Goal: Task Accomplishment & Management: Use online tool/utility

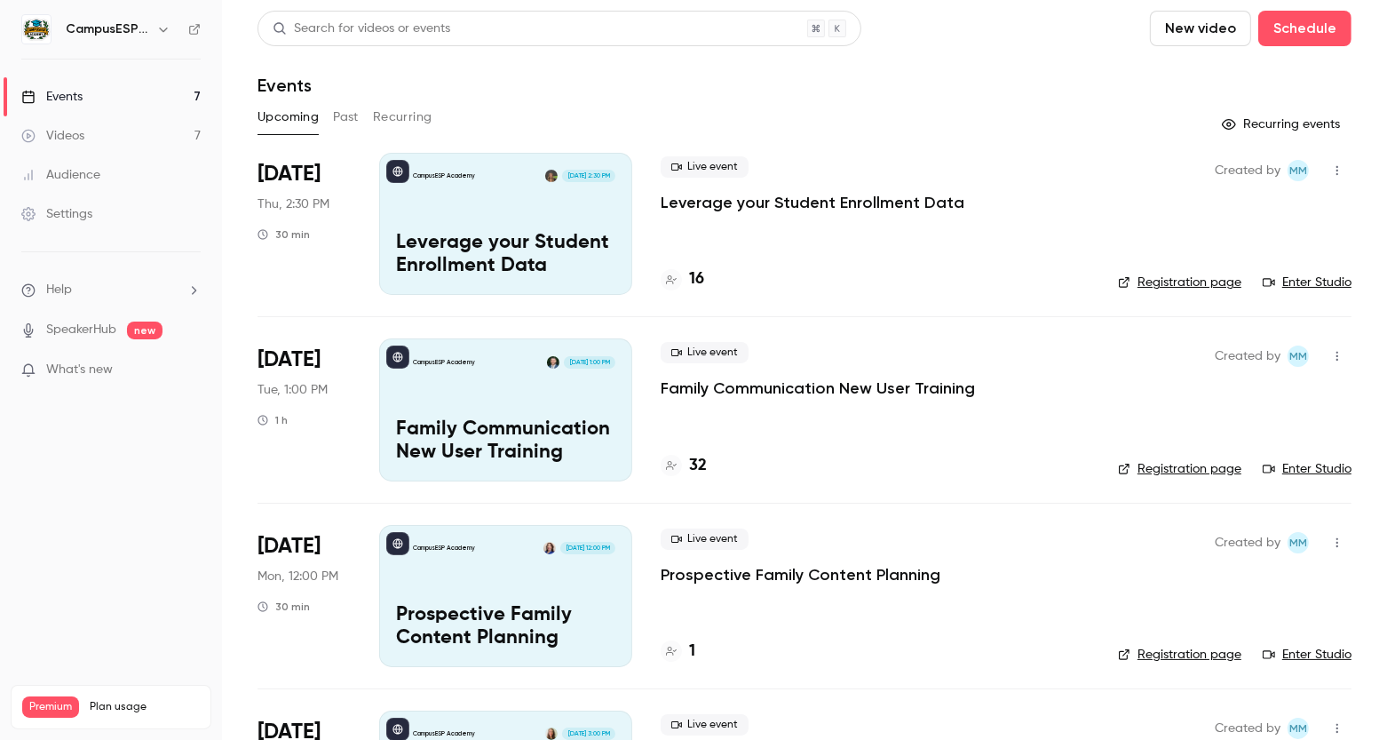
click at [99, 82] on link "Events 7" at bounding box center [111, 96] width 222 height 39
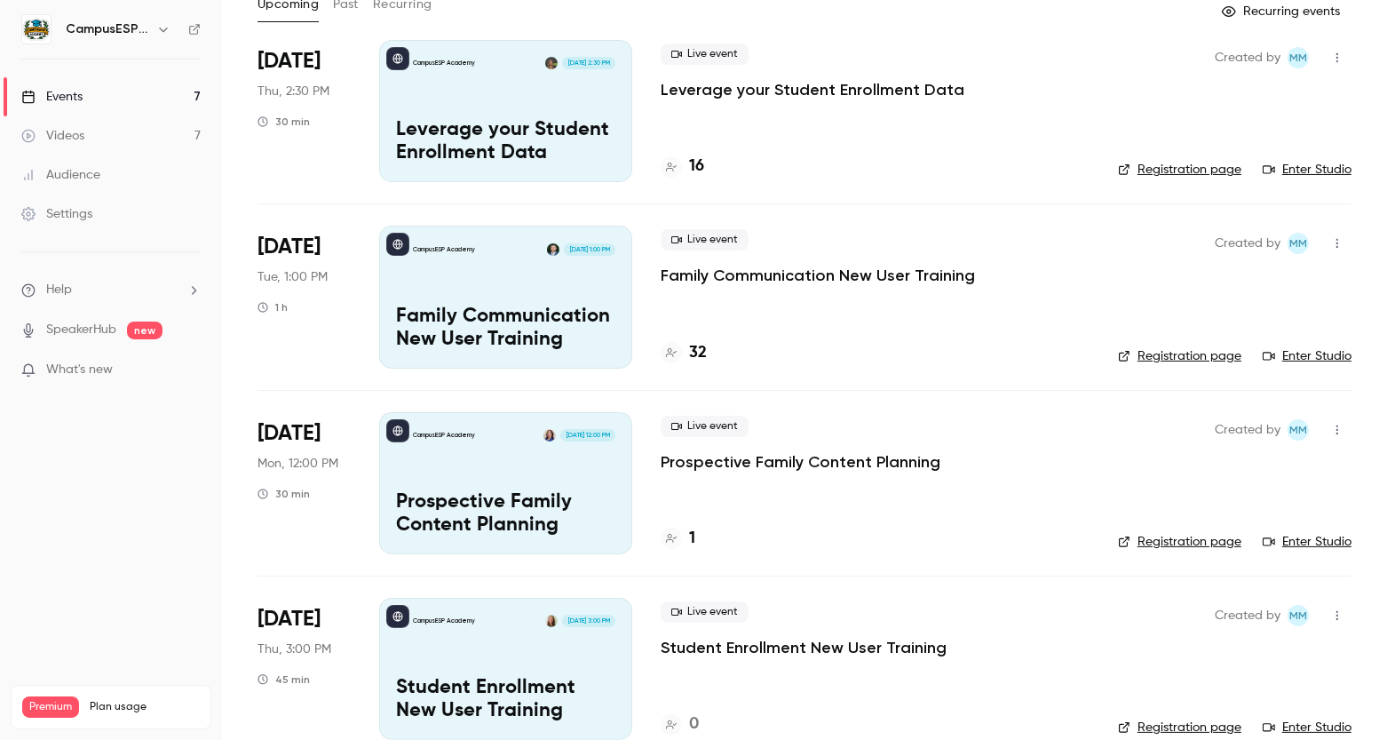
scroll to position [114, 0]
click at [537, 107] on div "CampusESP Academy [DATE] 2:30 PM Leverage your Student Enrollment Data" at bounding box center [505, 110] width 253 height 142
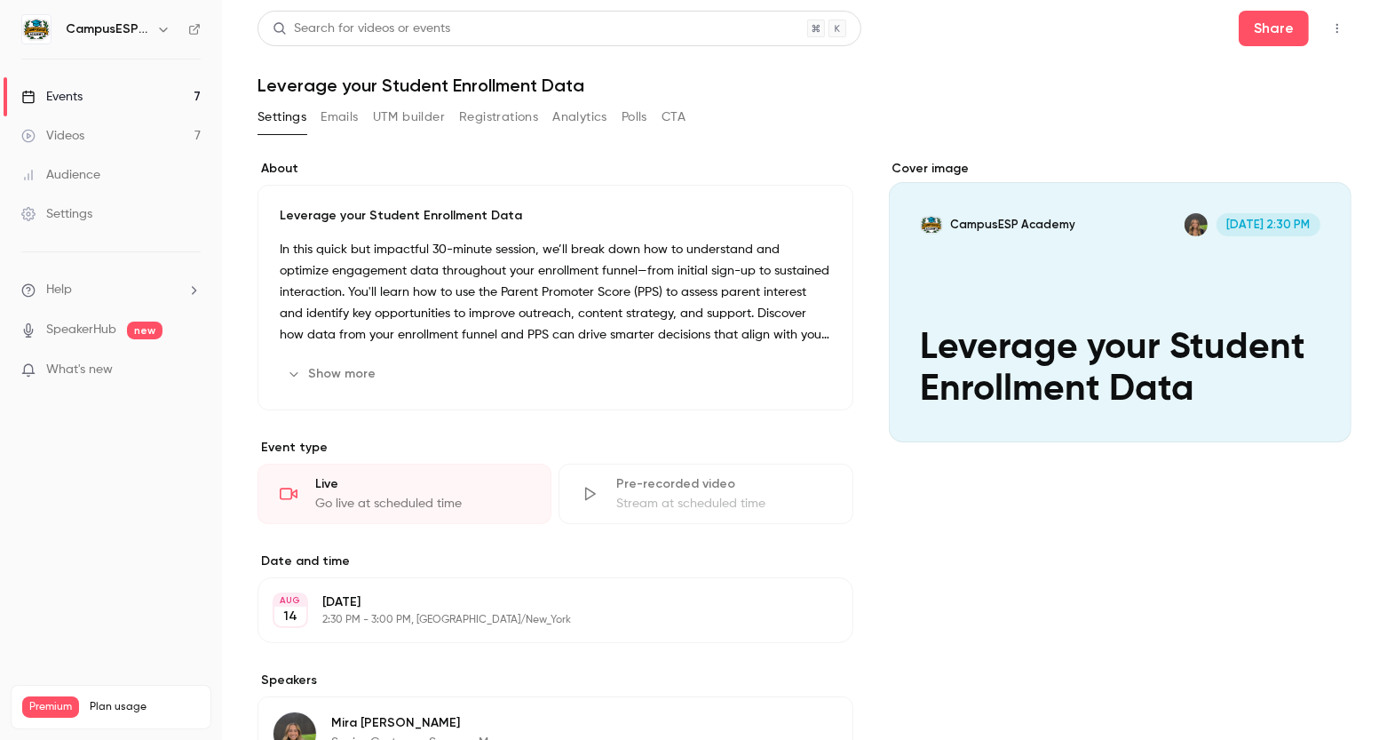
click at [82, 97] on div "Events" at bounding box center [51, 97] width 61 height 18
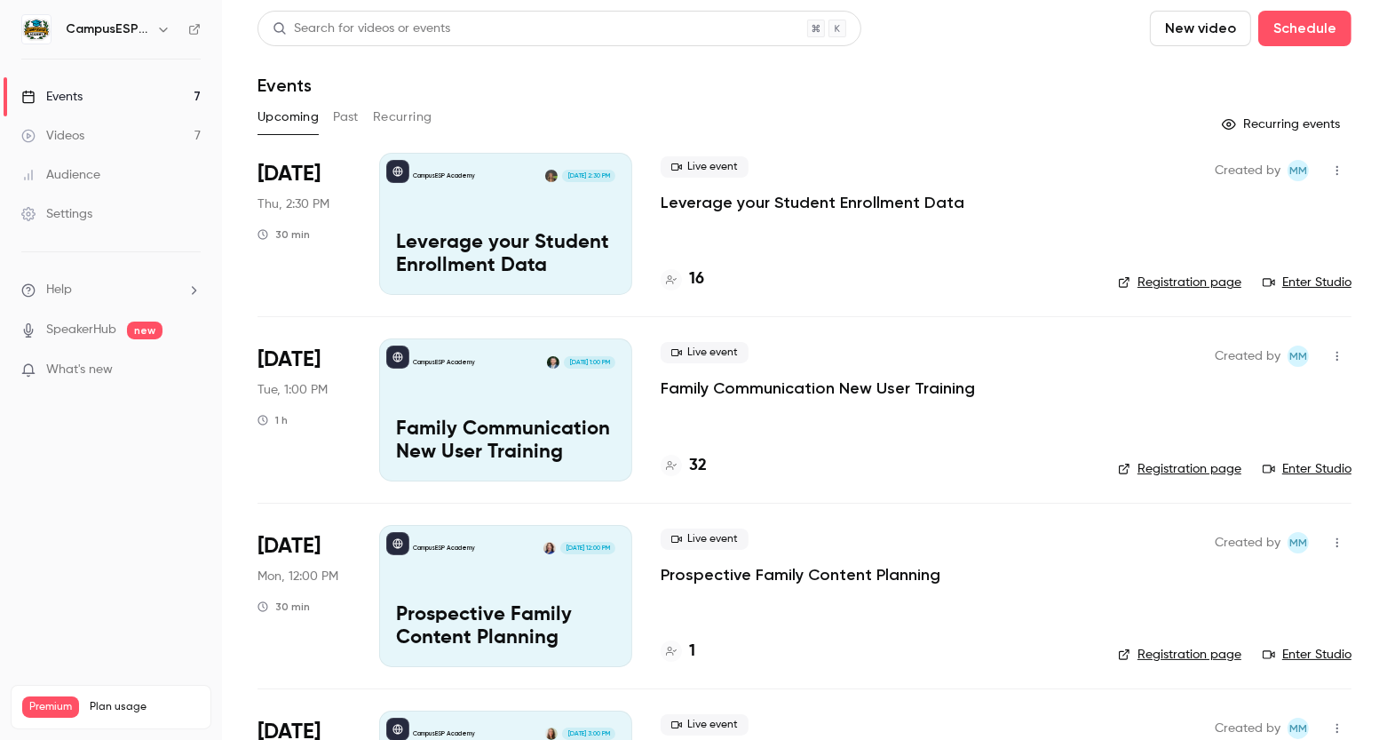
click at [1327, 284] on link "Enter Studio" at bounding box center [1307, 283] width 89 height 18
click at [345, 118] on button "Past" at bounding box center [346, 117] width 26 height 28
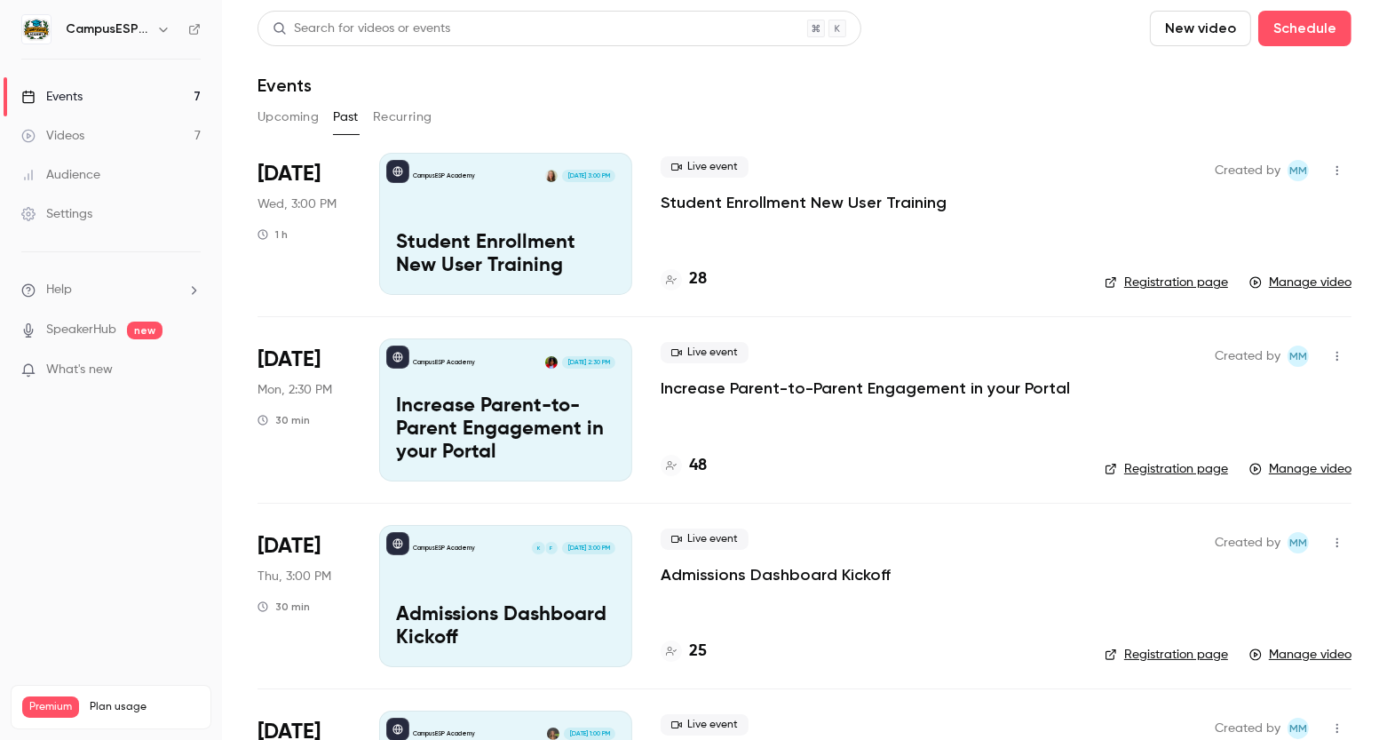
click at [527, 242] on p "Student Enrollment New User Training" at bounding box center [505, 255] width 219 height 46
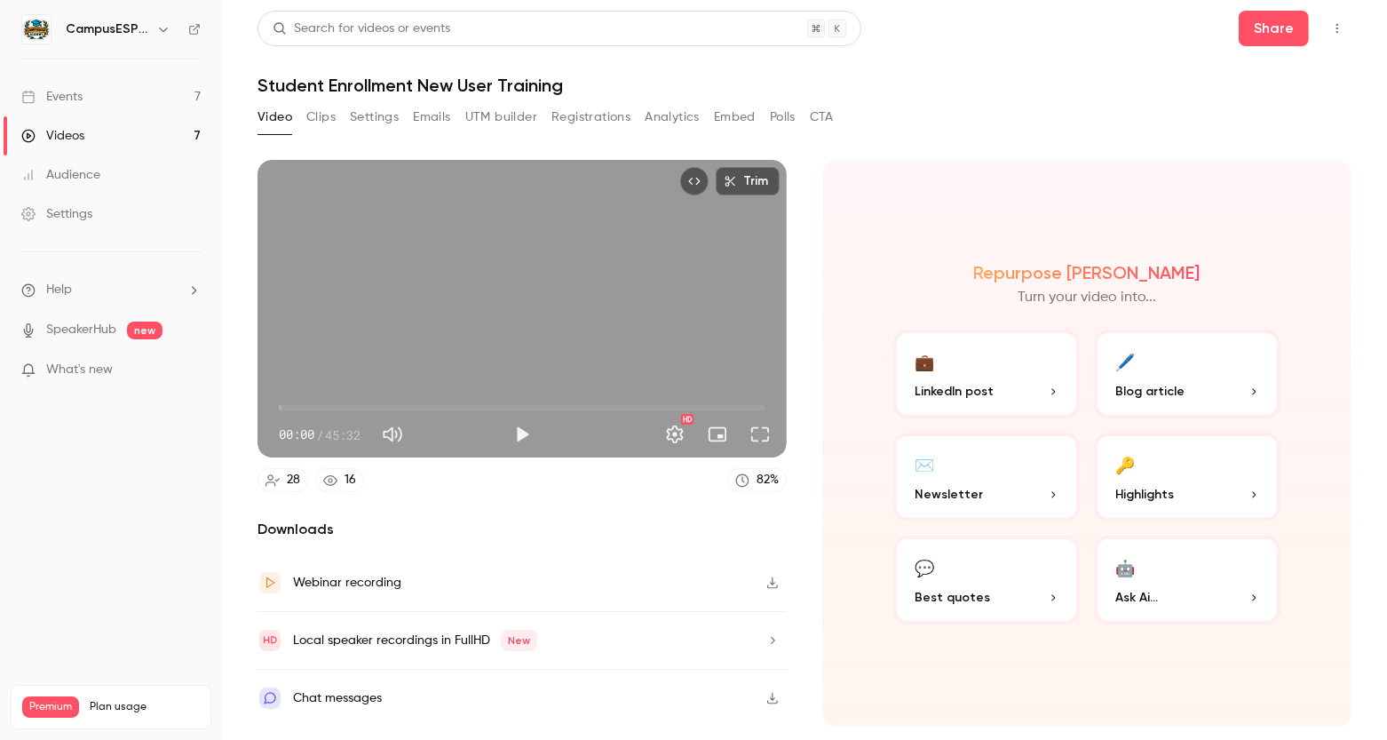
click at [690, 106] on button "Analytics" at bounding box center [672, 117] width 55 height 28
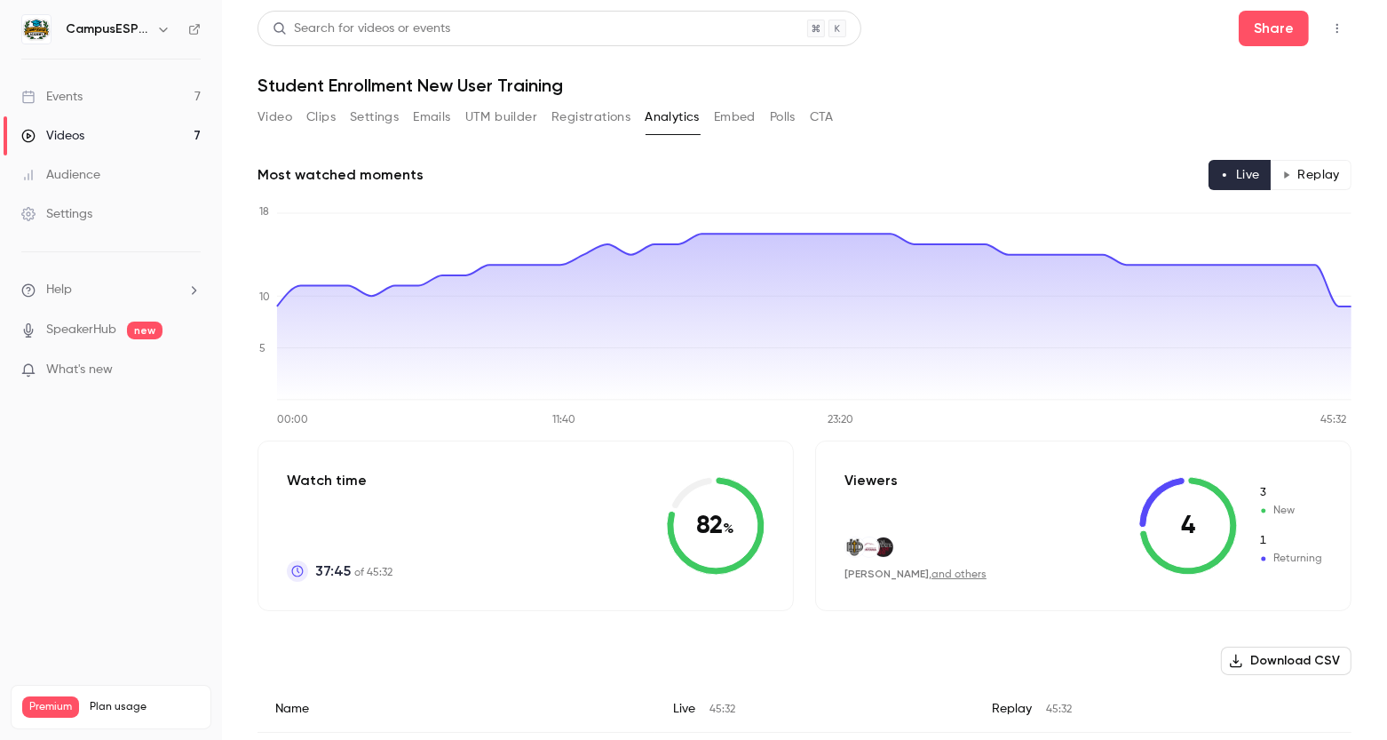
click at [268, 115] on button "Video" at bounding box center [275, 117] width 35 height 28
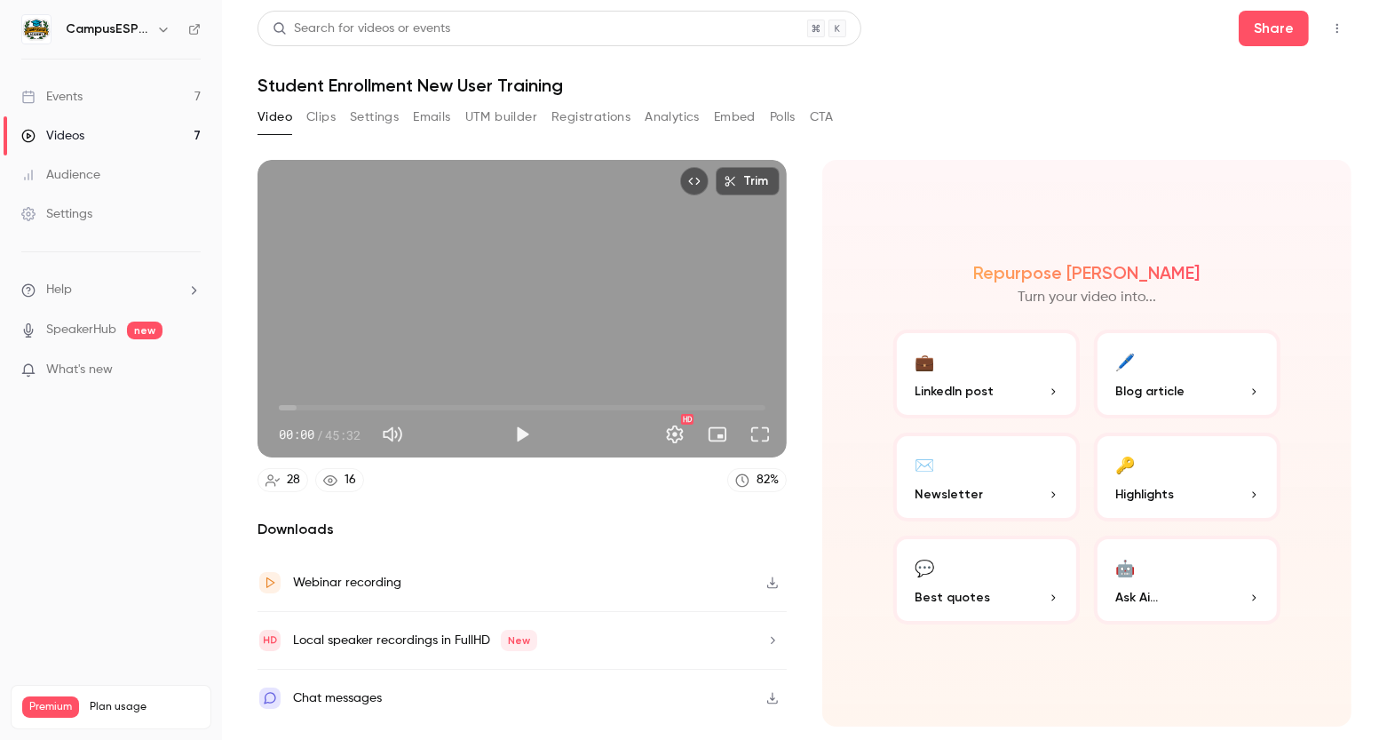
click at [737, 187] on button "Trim" at bounding box center [748, 181] width 64 height 28
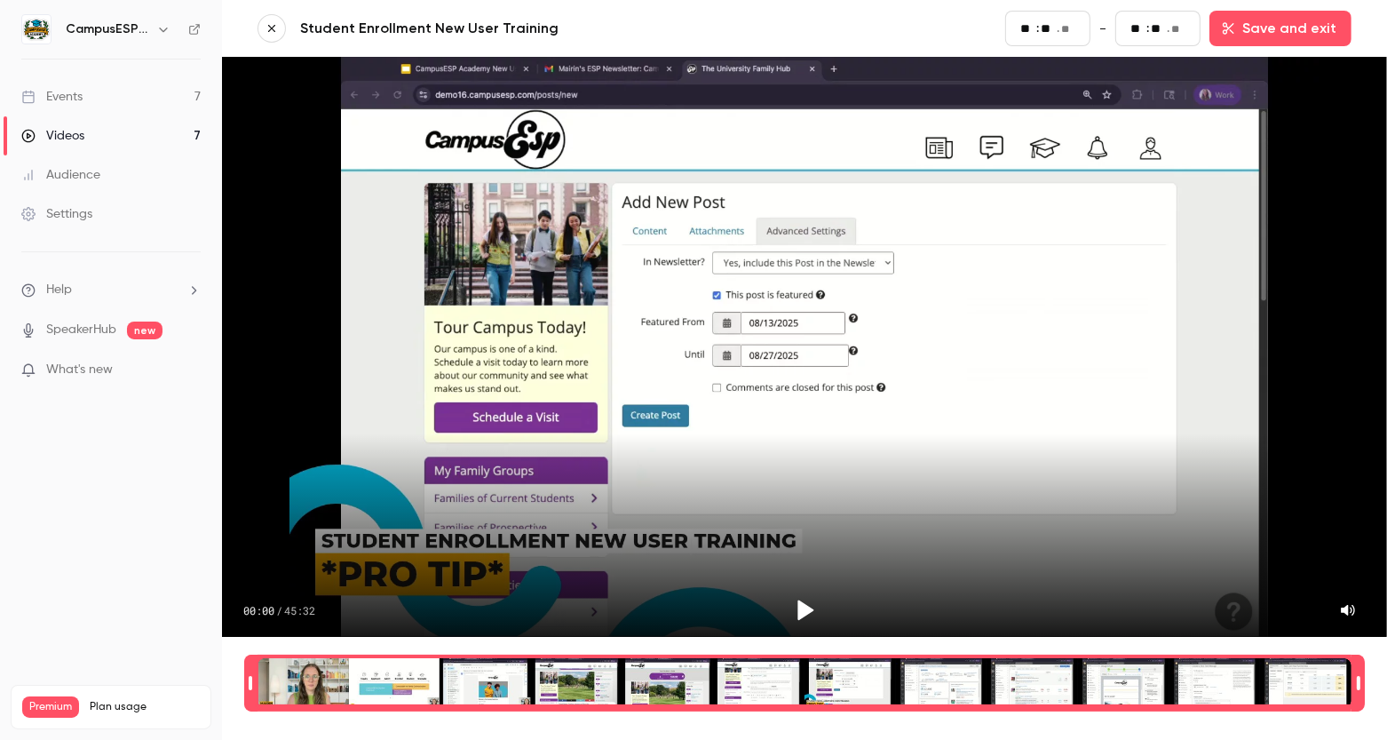
type input "**"
type input "*"
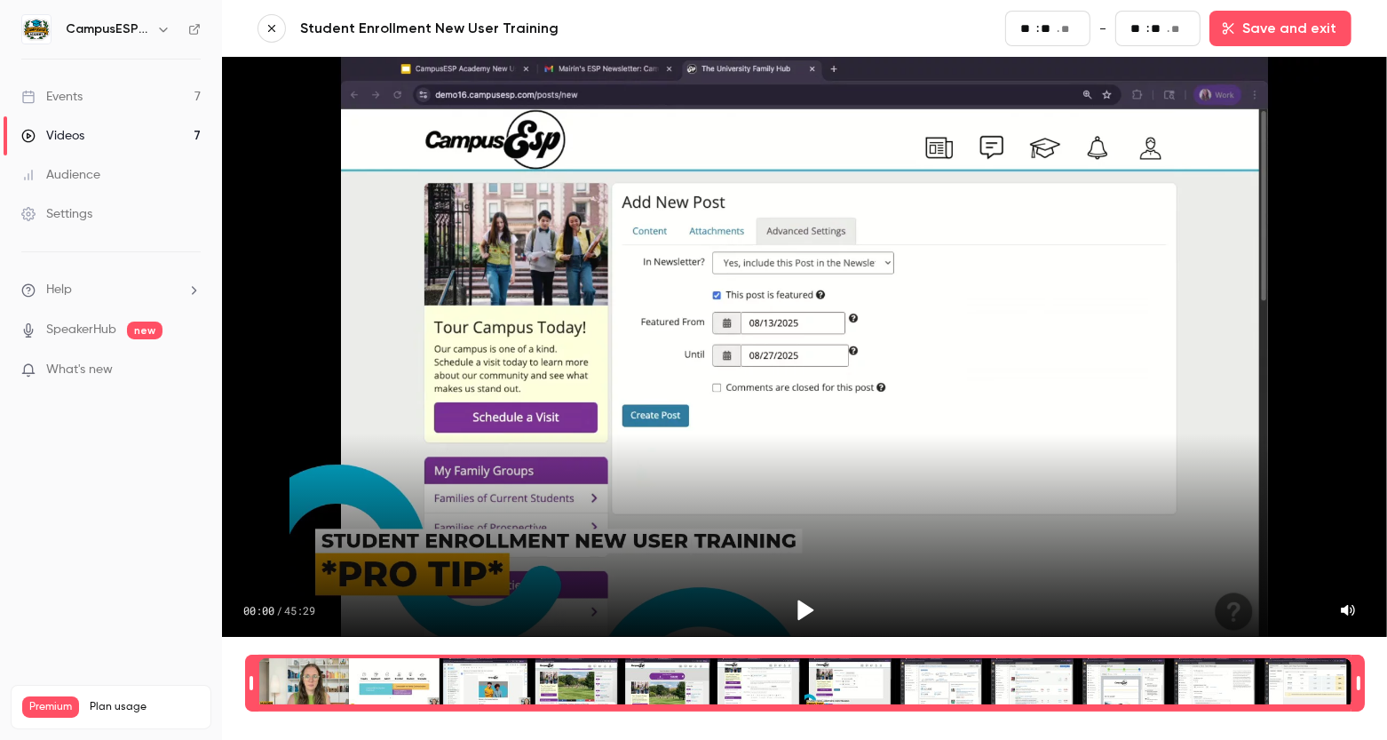
type input "**"
type input "*"
type input "**"
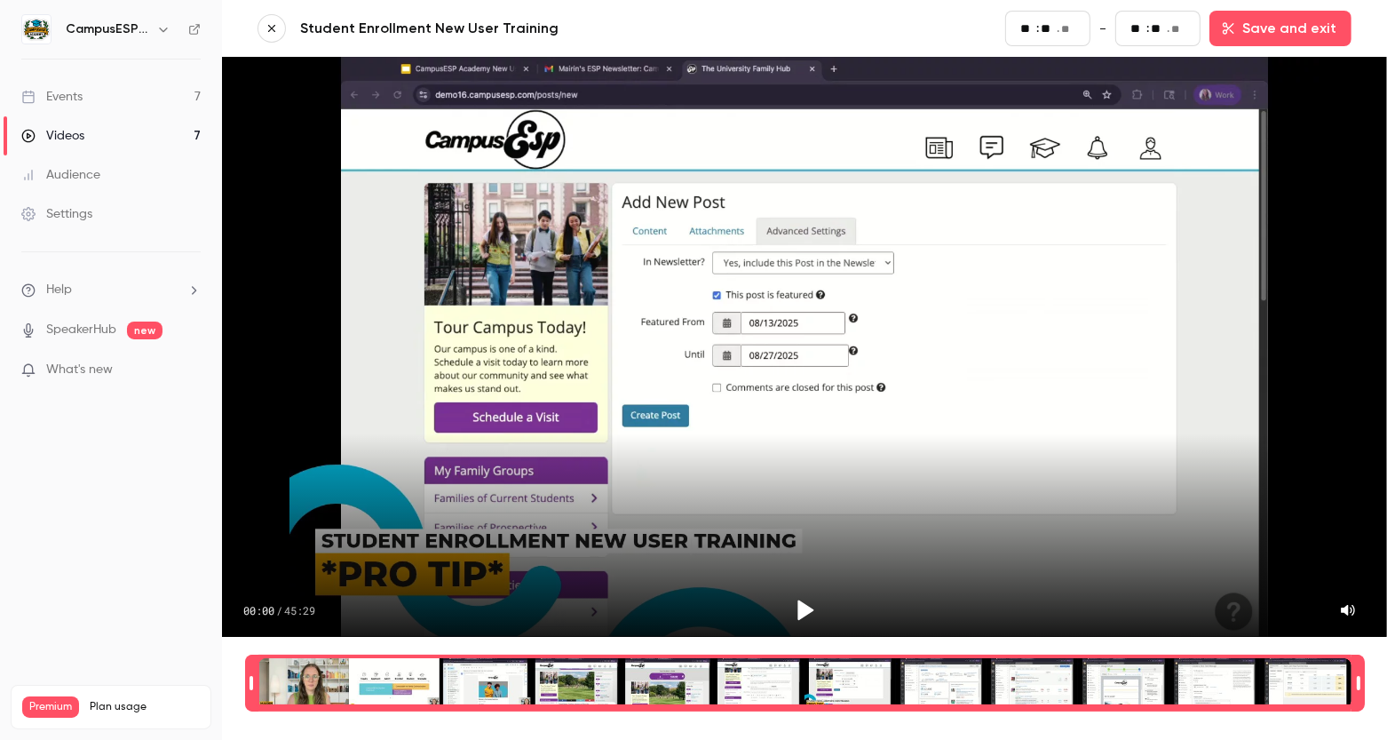
type input "*"
type input "**"
type input "*"
type input "**"
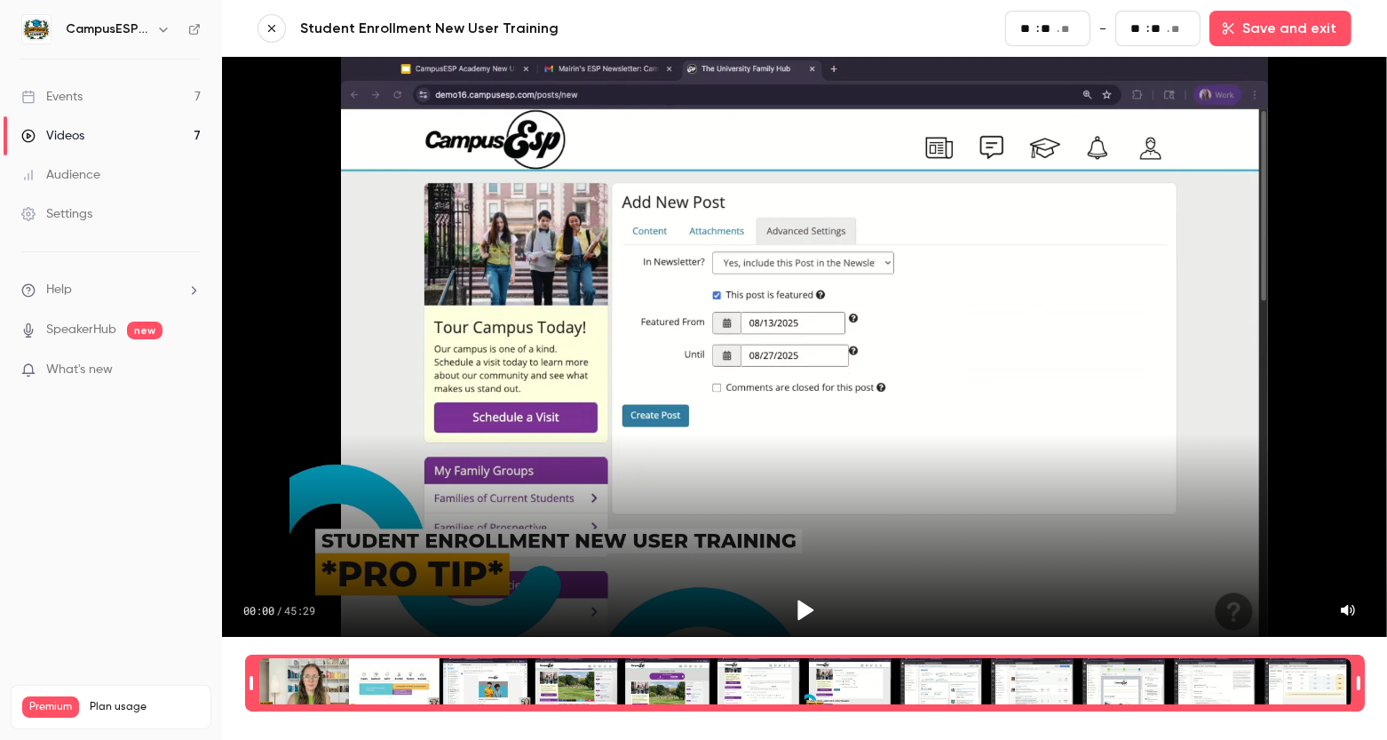
type input "**"
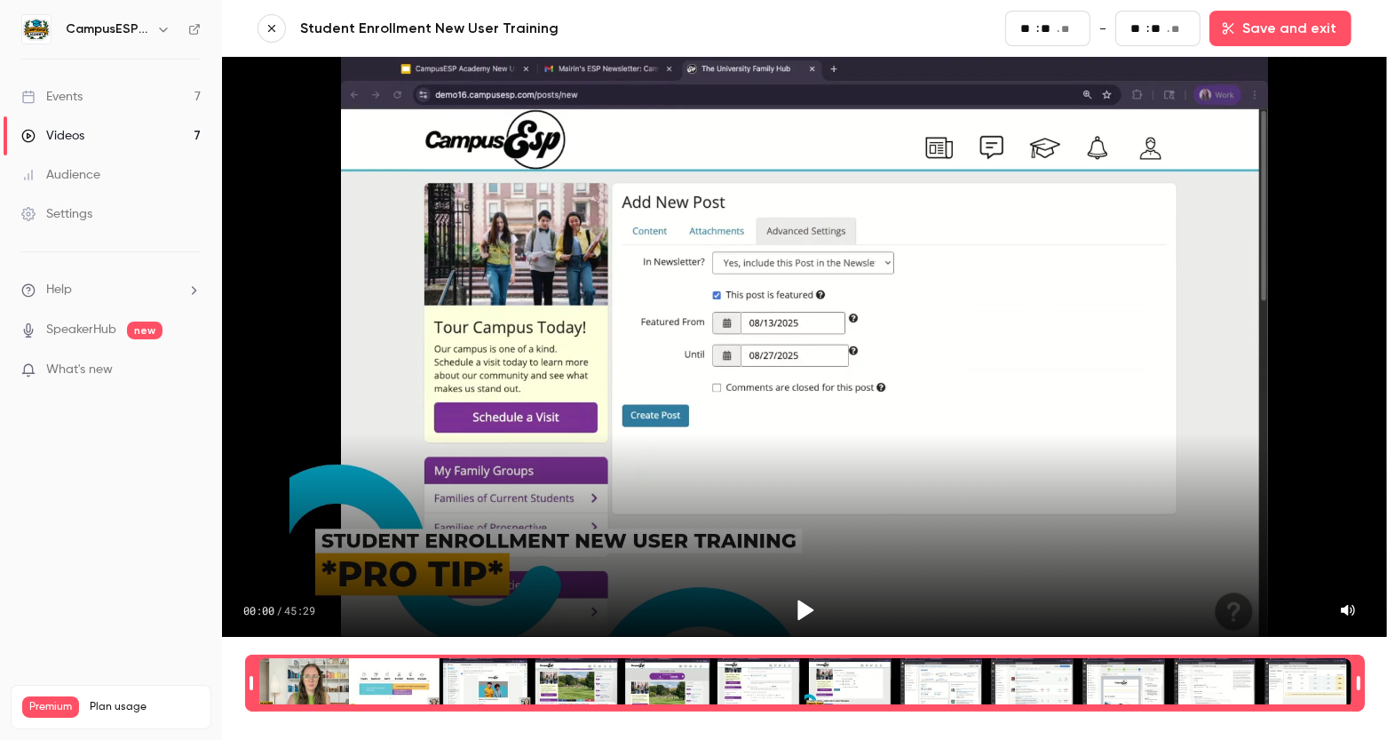
type input "**"
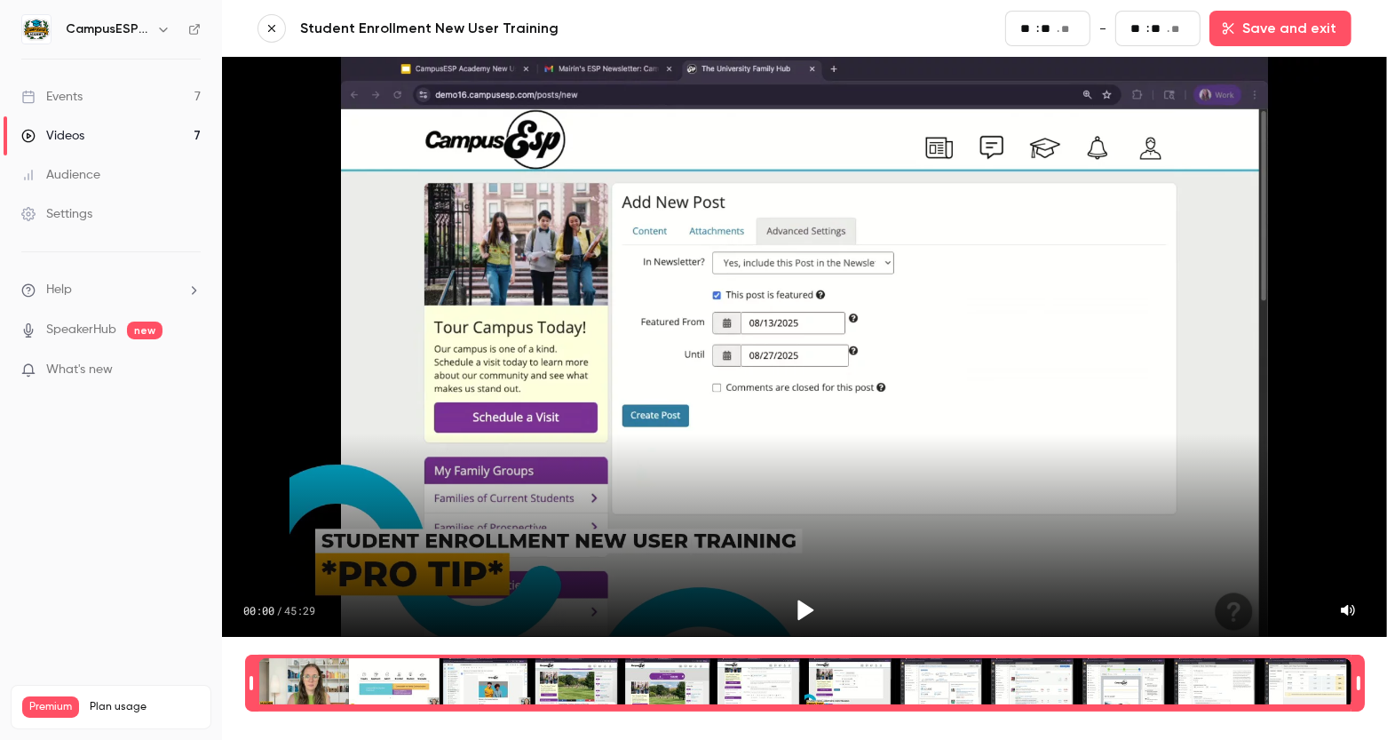
type input "**"
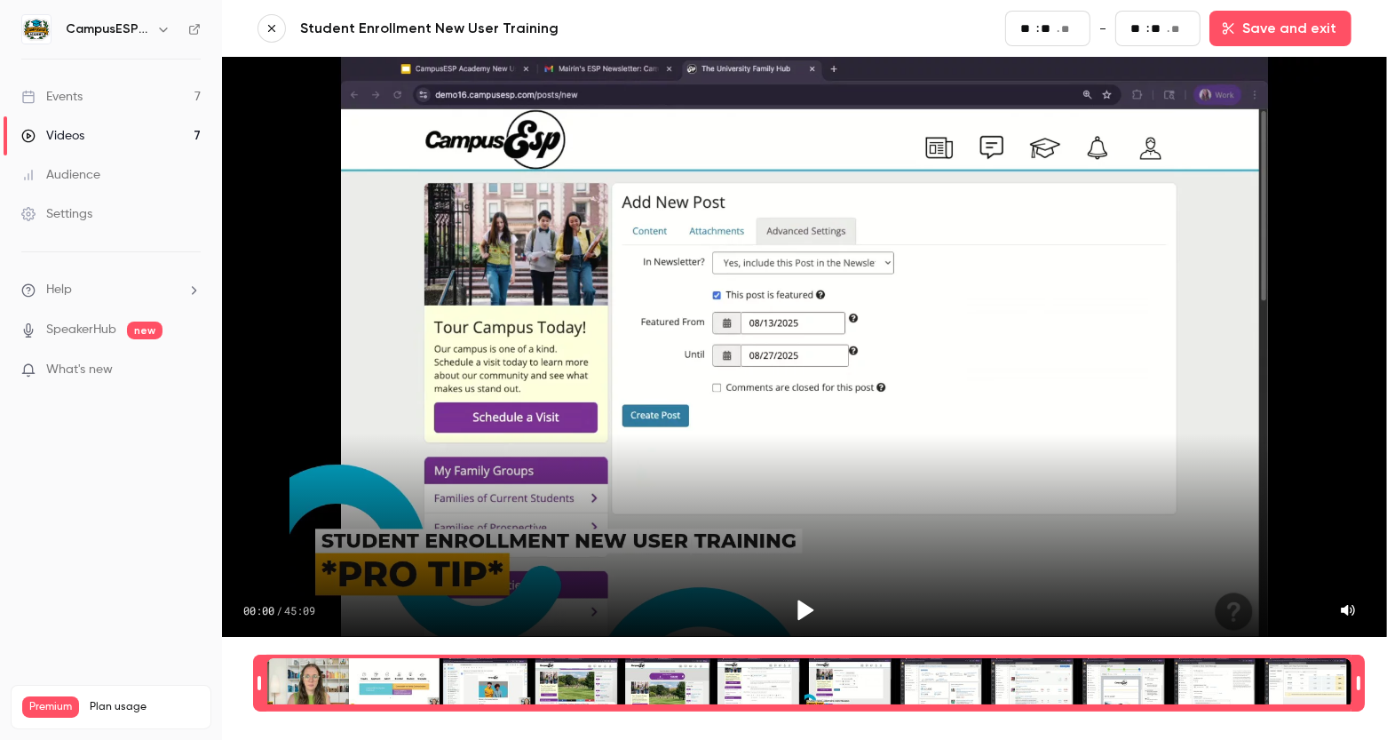
type input "**"
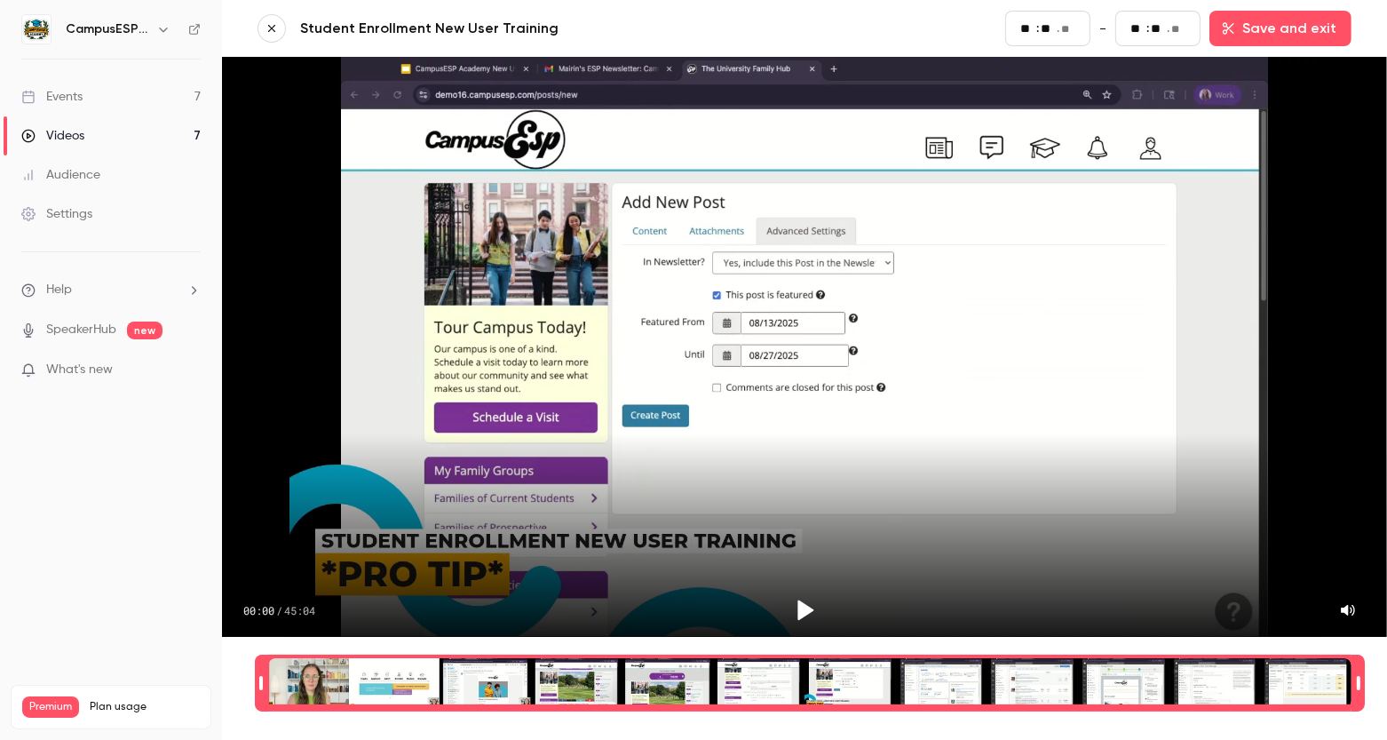
type input "**"
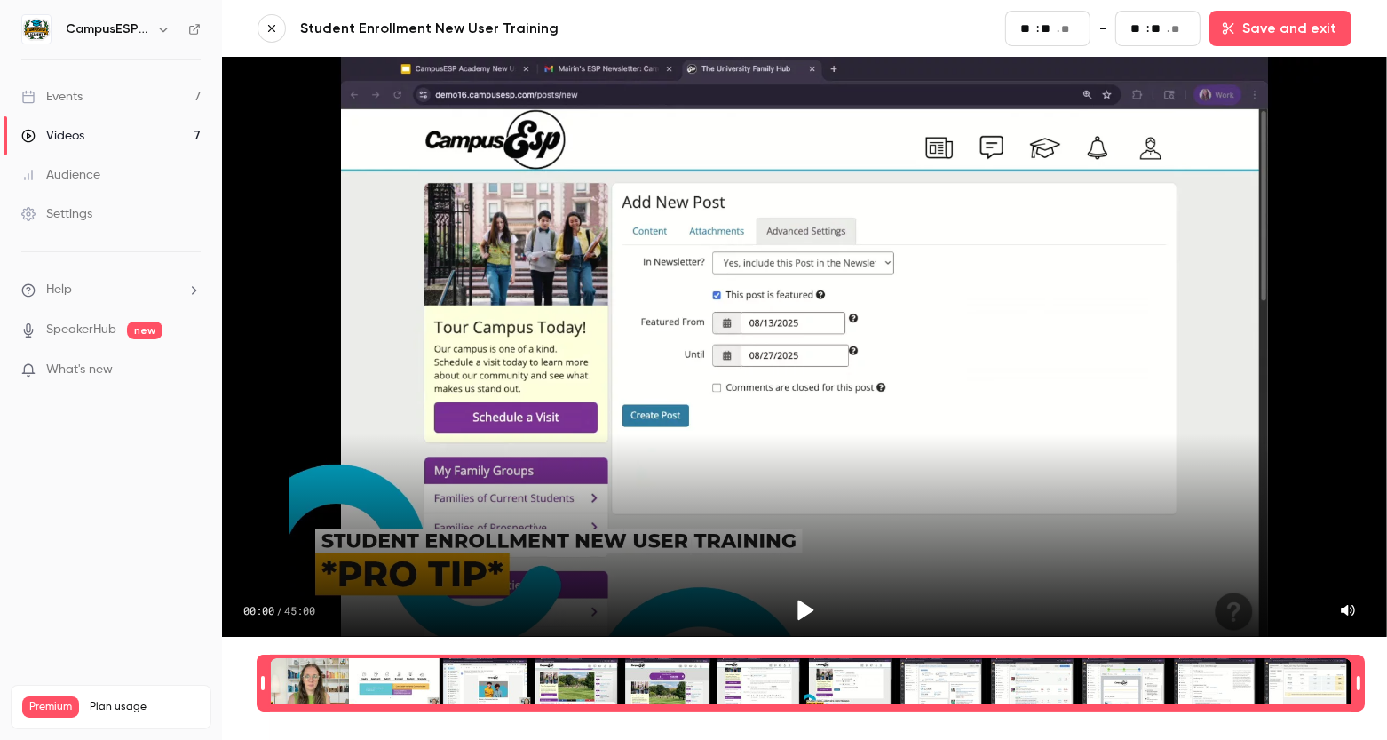
type input "**"
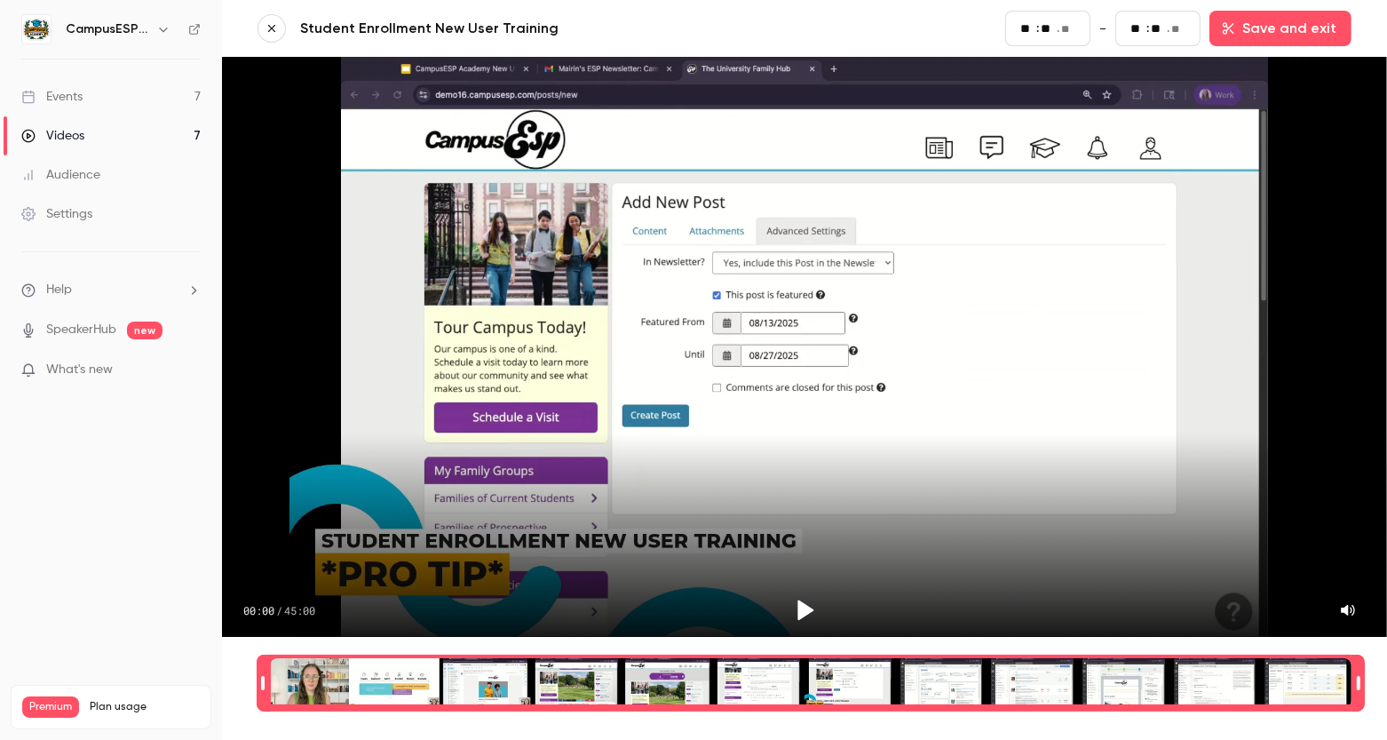
type input "**"
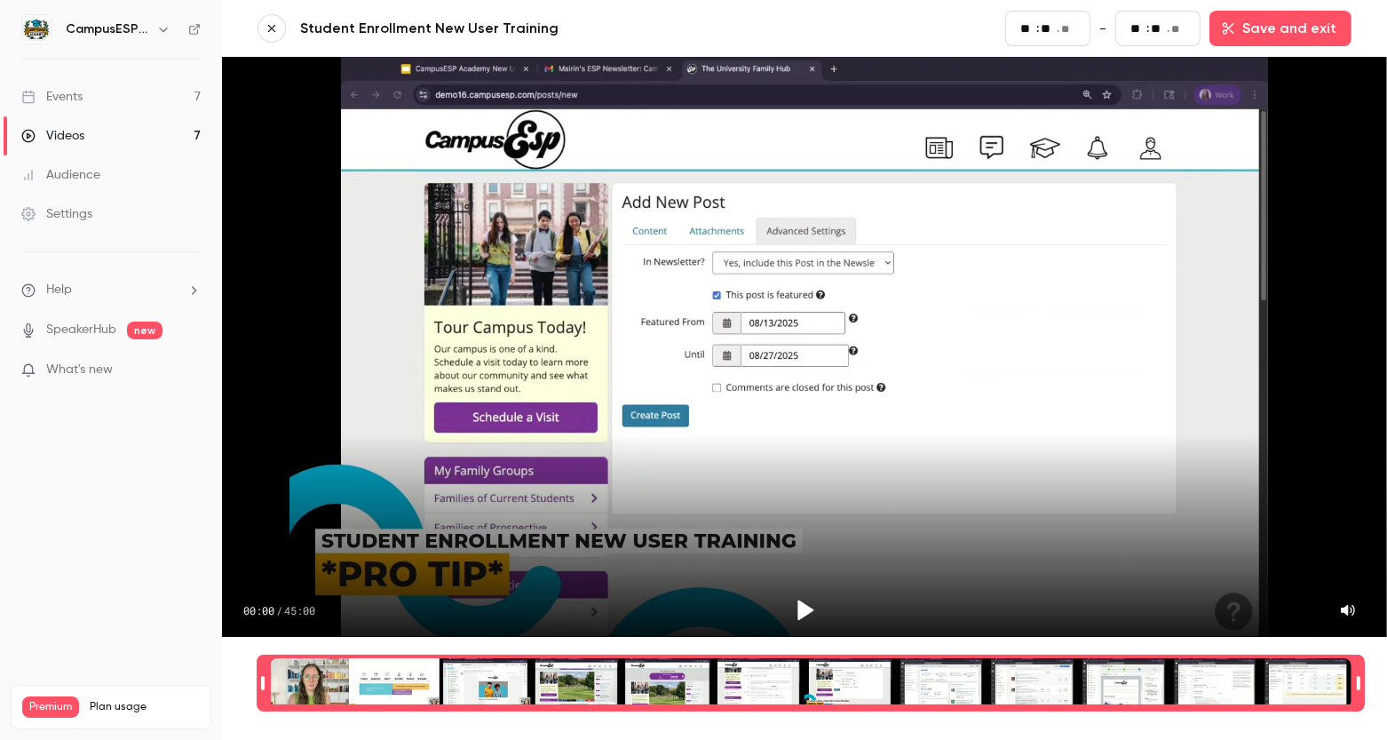
type input "**"
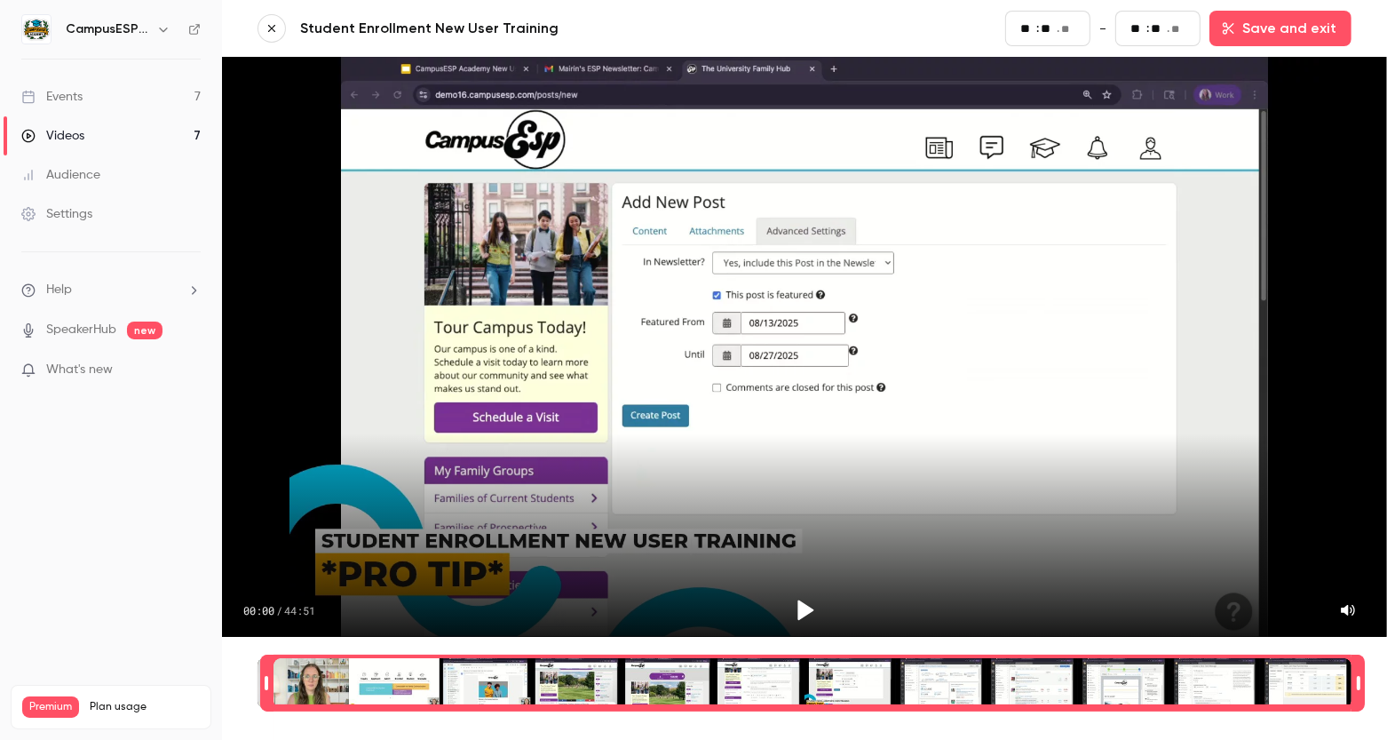
type input "**"
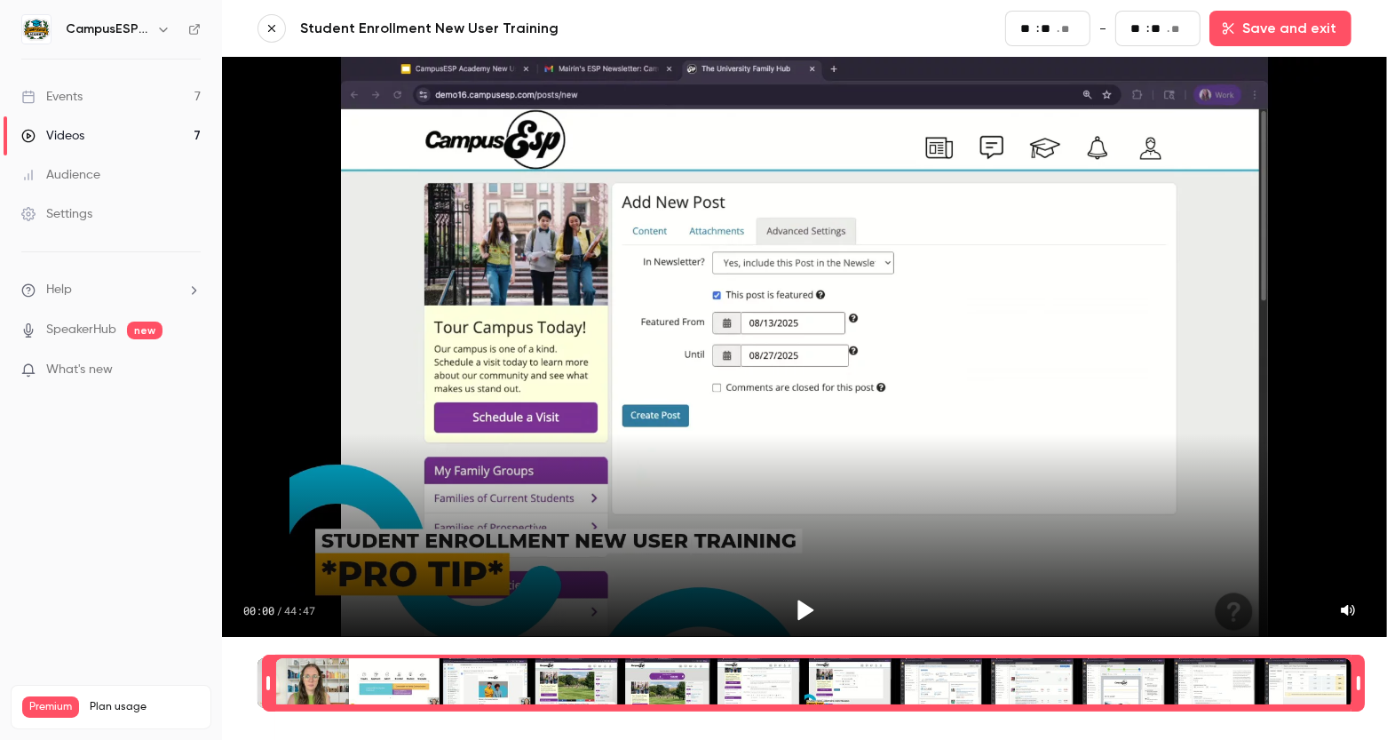
type input "**"
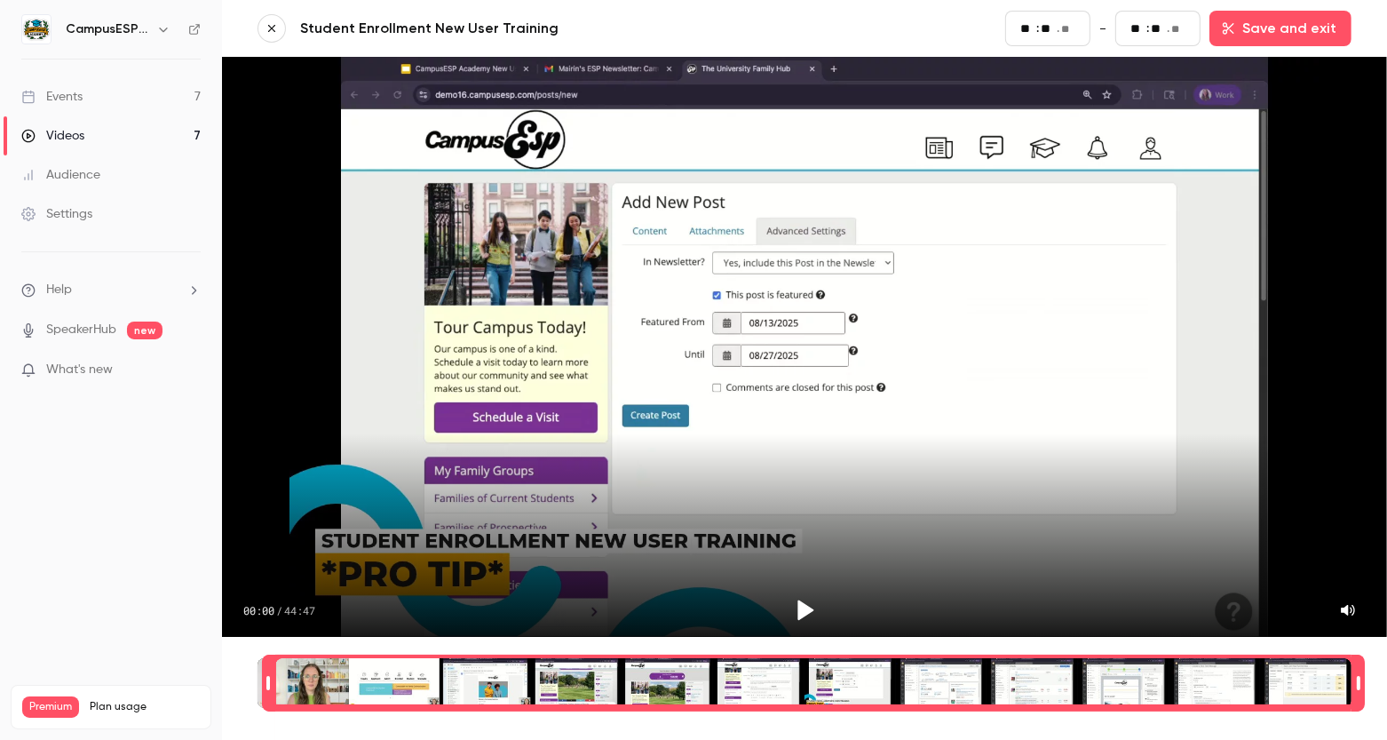
type input "**"
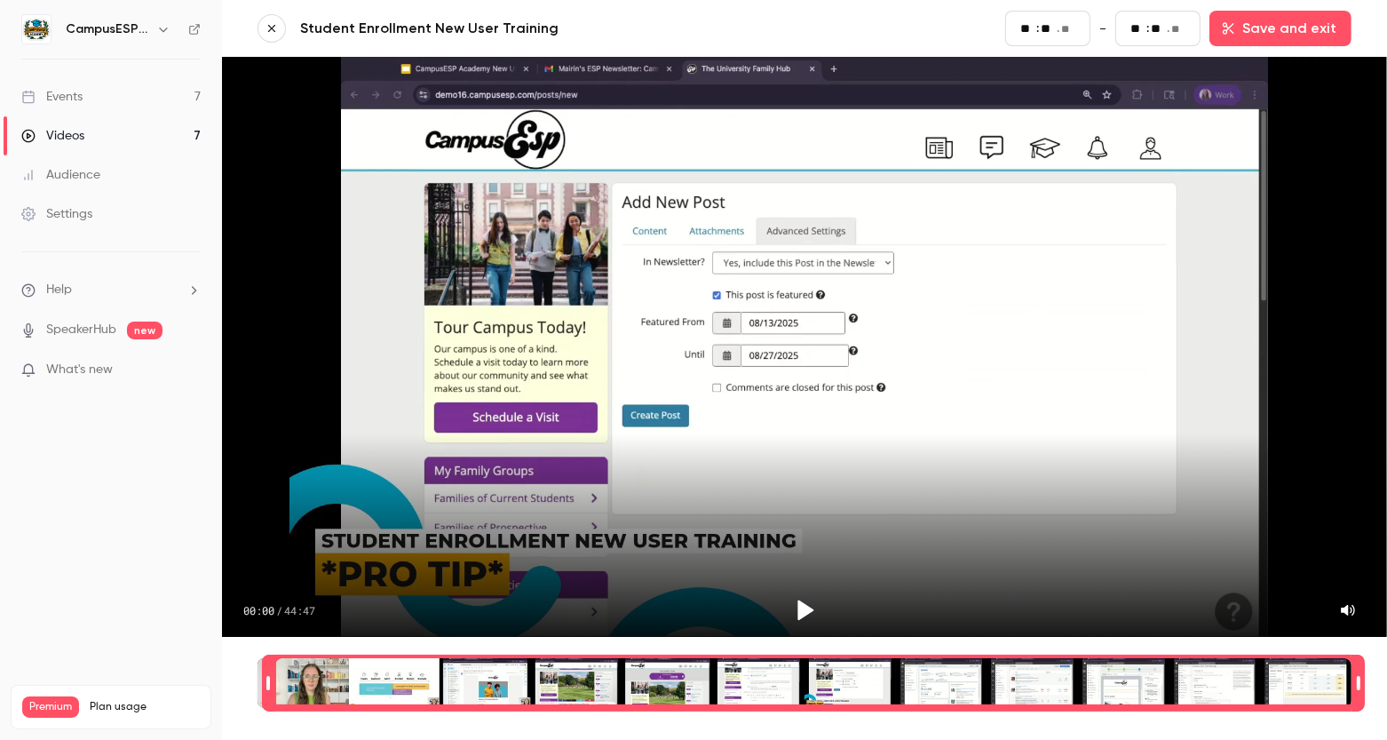
type input "**"
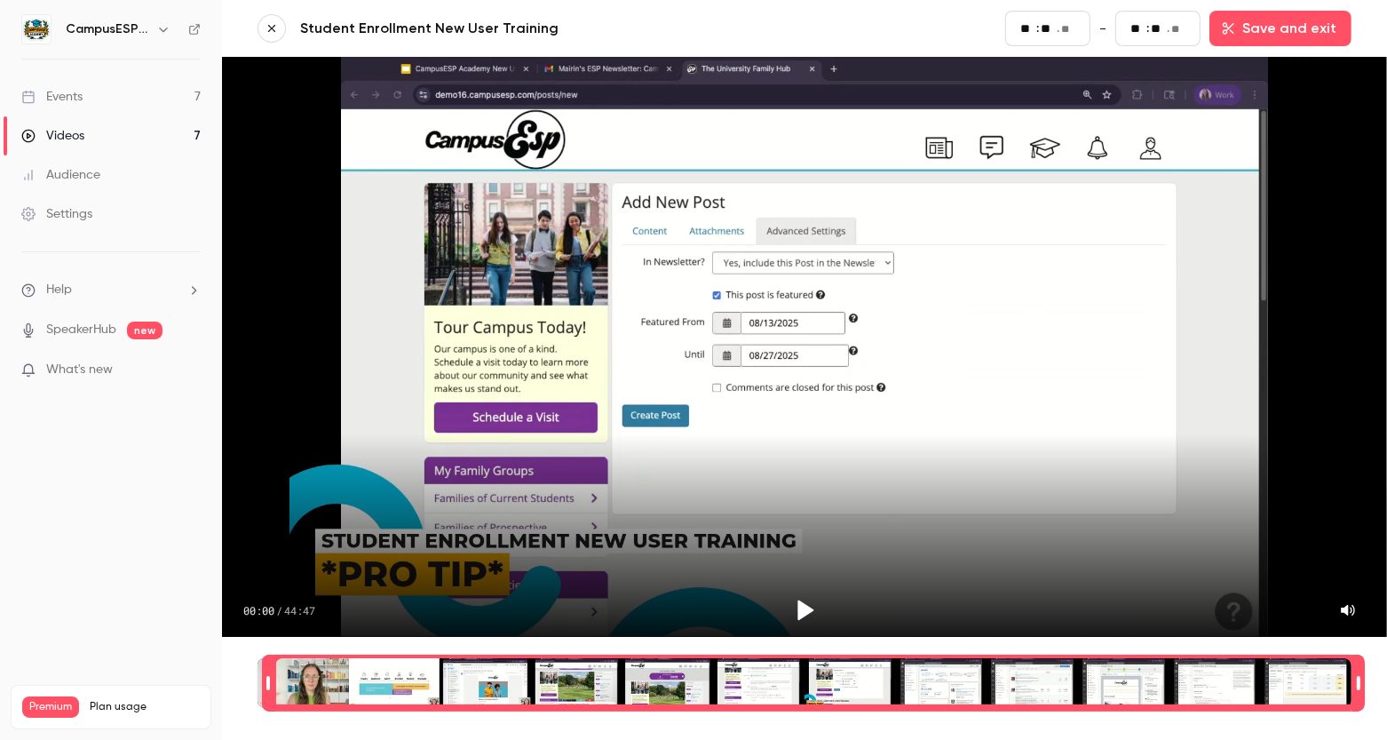
type input "**"
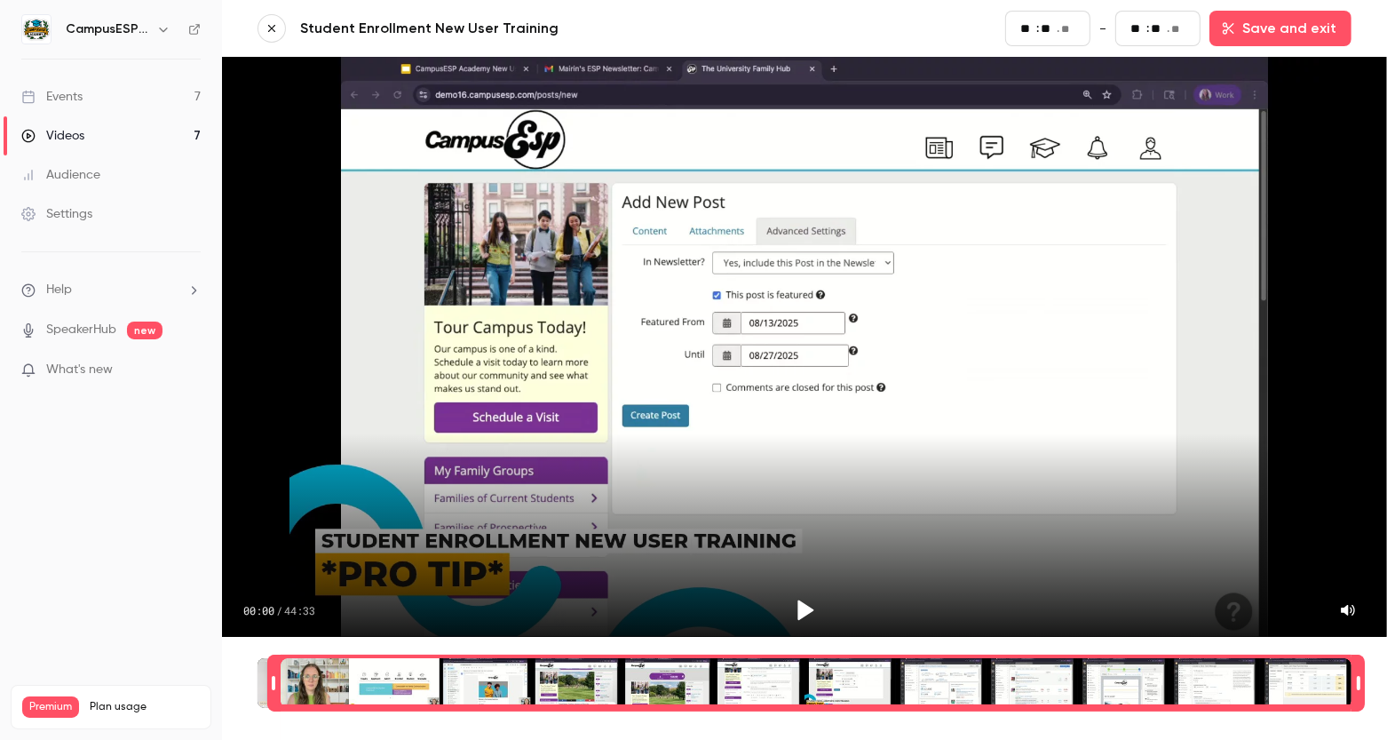
type input "**"
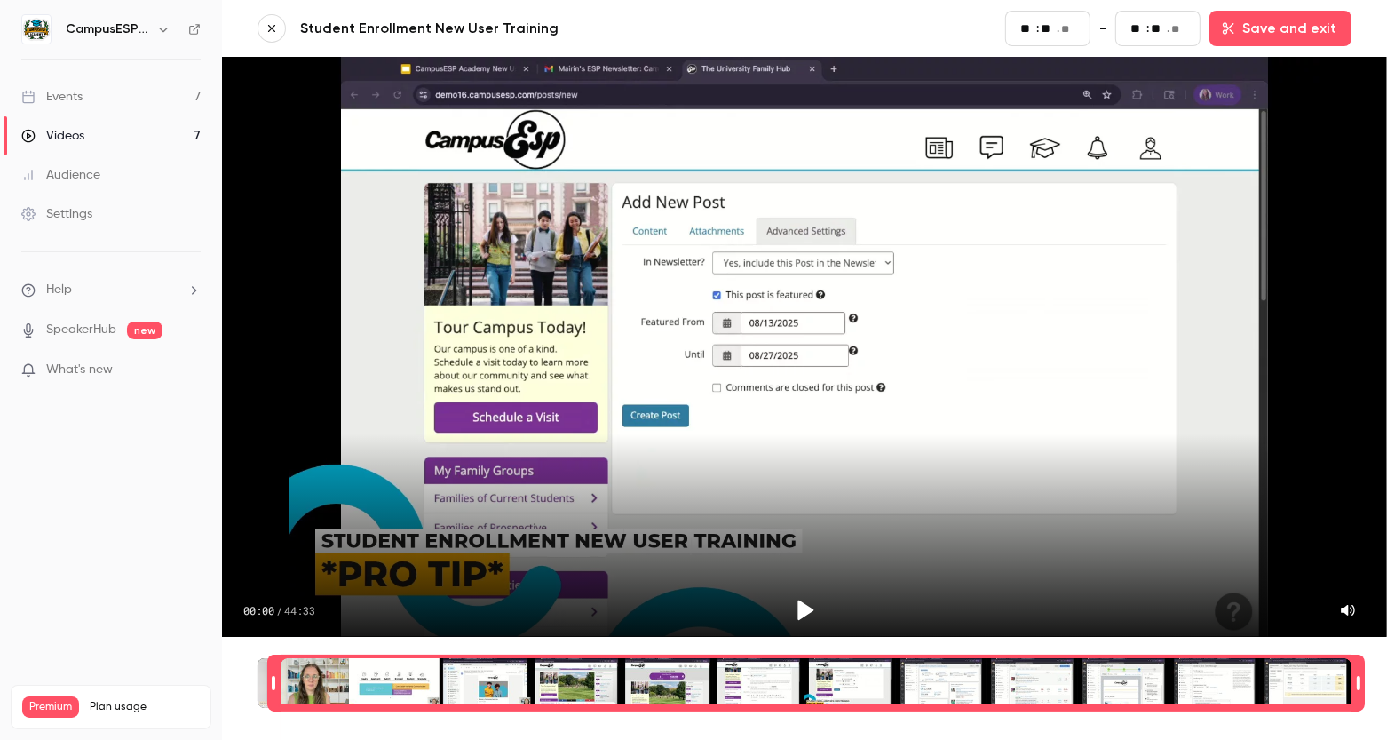
type input "**"
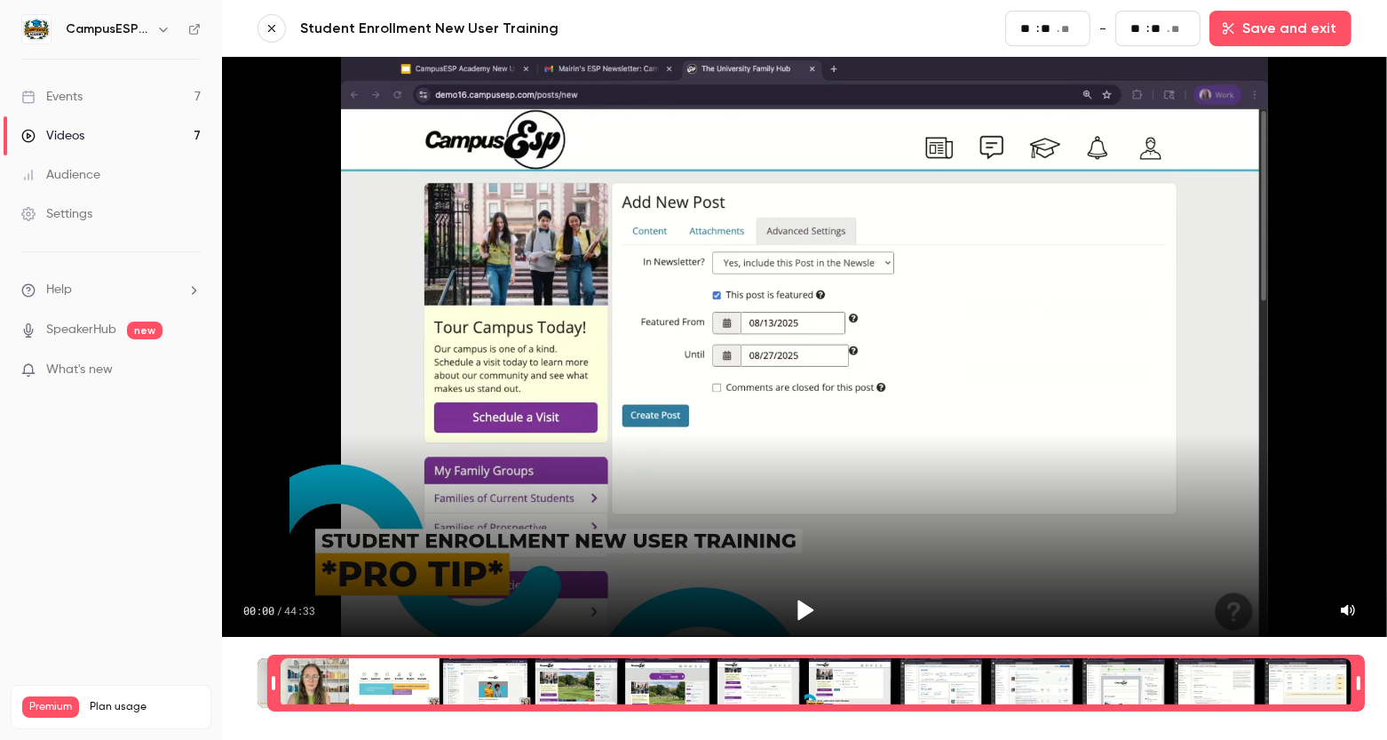
type input "**"
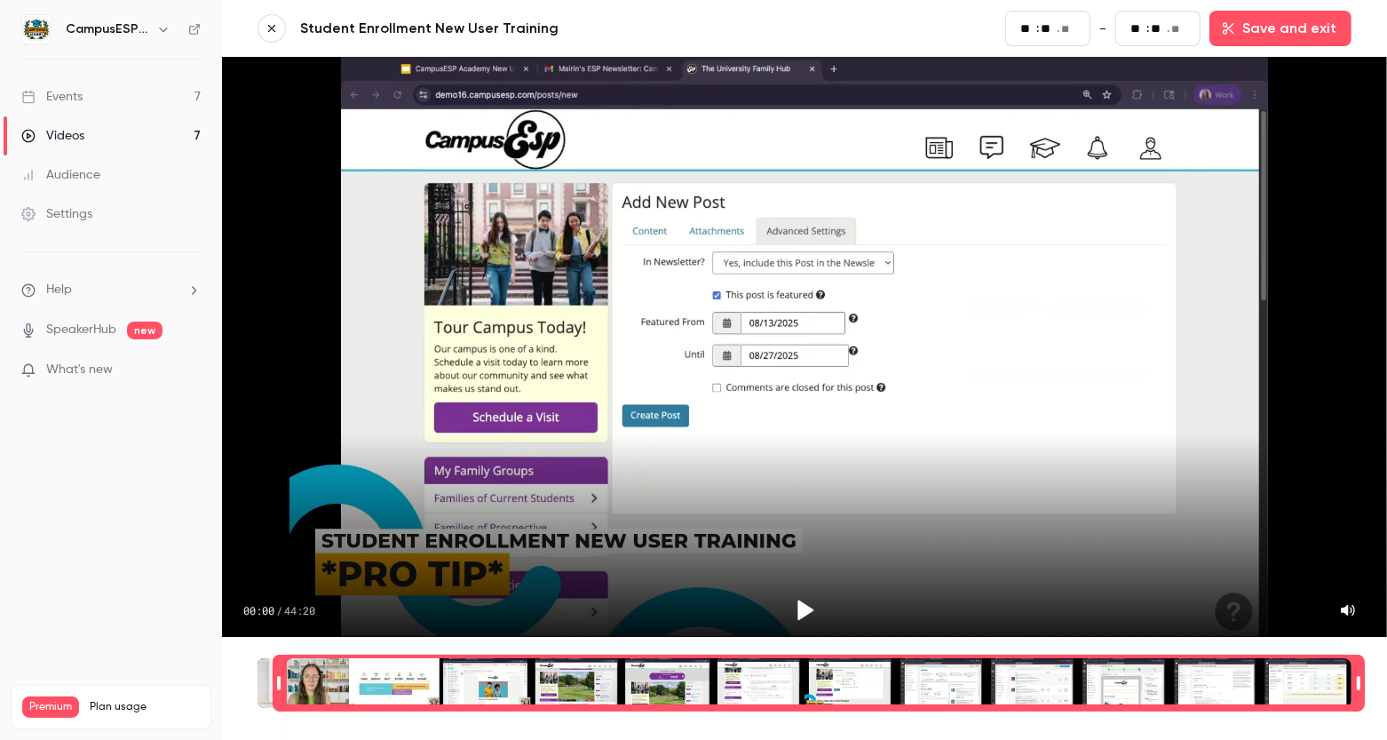
drag, startPoint x: 249, startPoint y: 685, endPoint x: 277, endPoint y: 691, distance: 29.1
click at [277, 691] on div "Time range seconds start time" at bounding box center [279, 682] width 12 height 53
click at [795, 615] on icon "Play" at bounding box center [804, 610] width 27 height 27
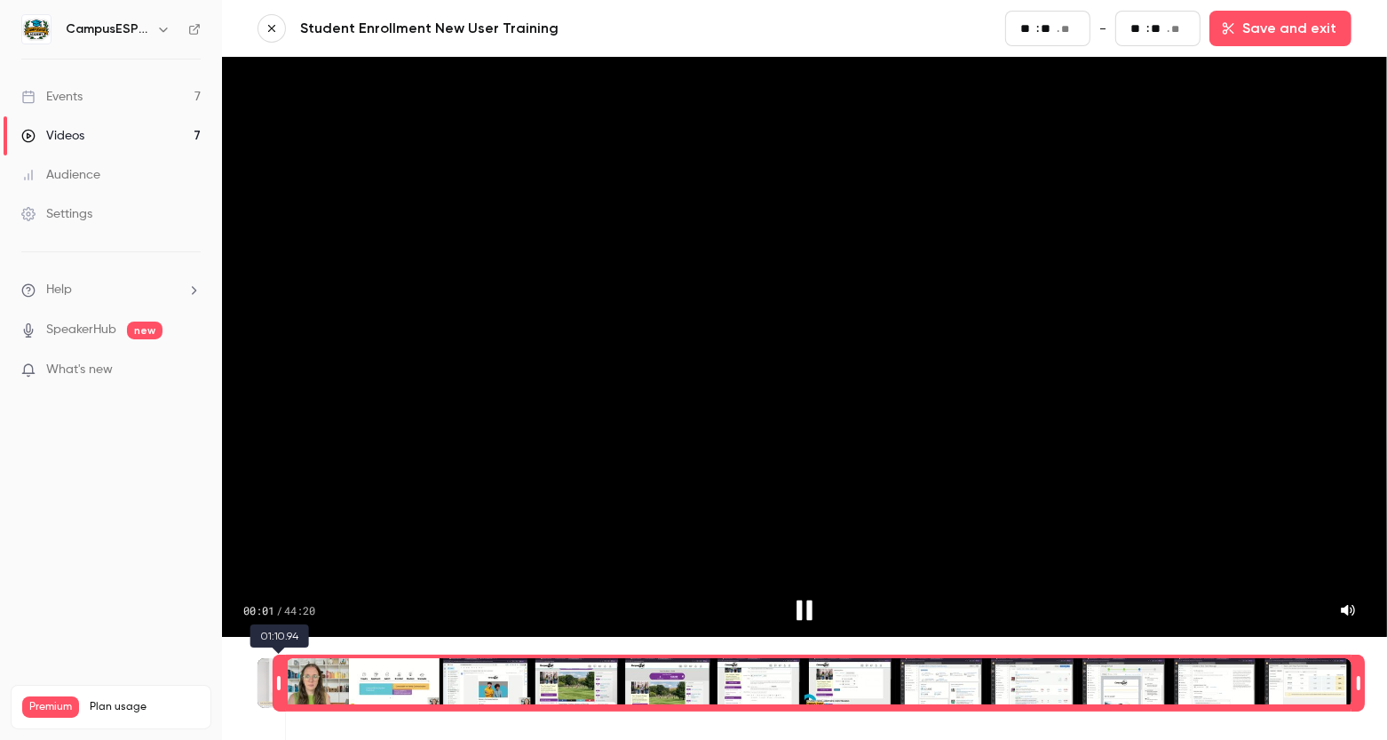
type input "**"
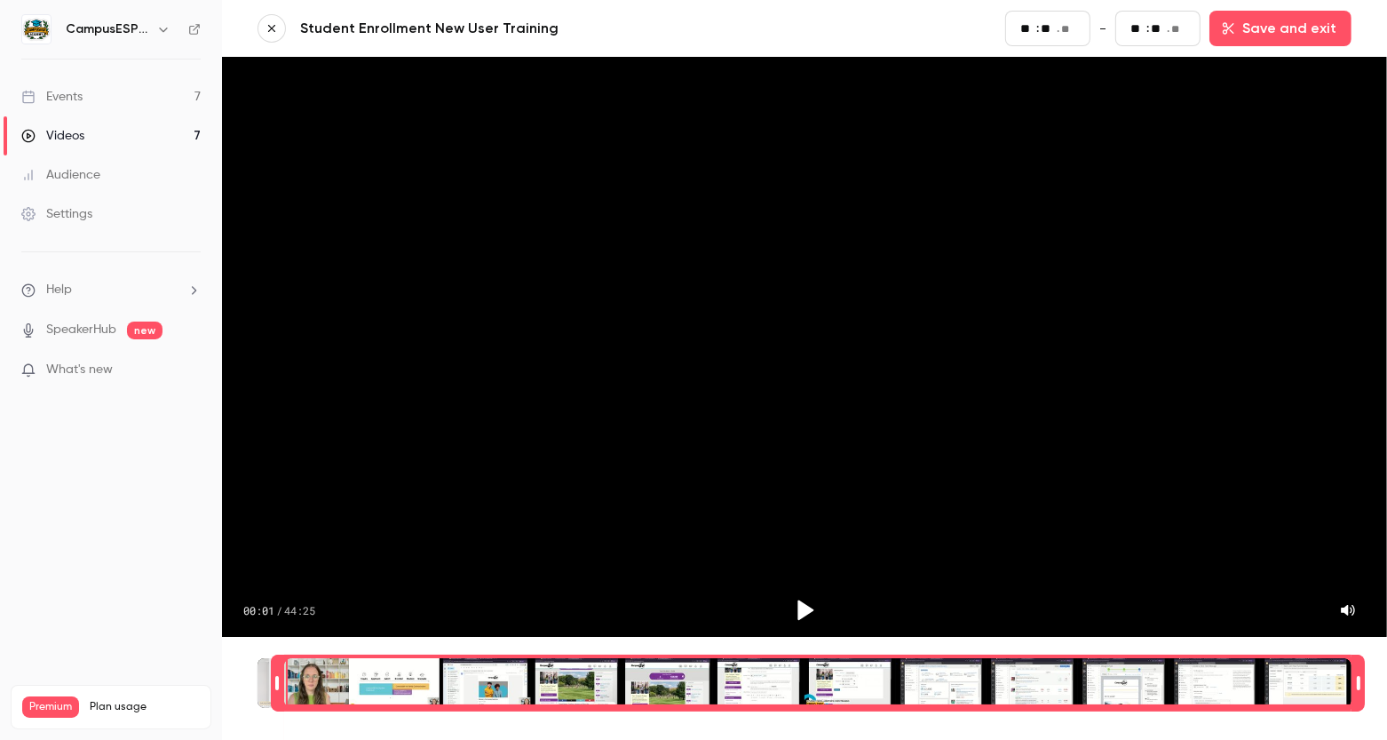
type input "**"
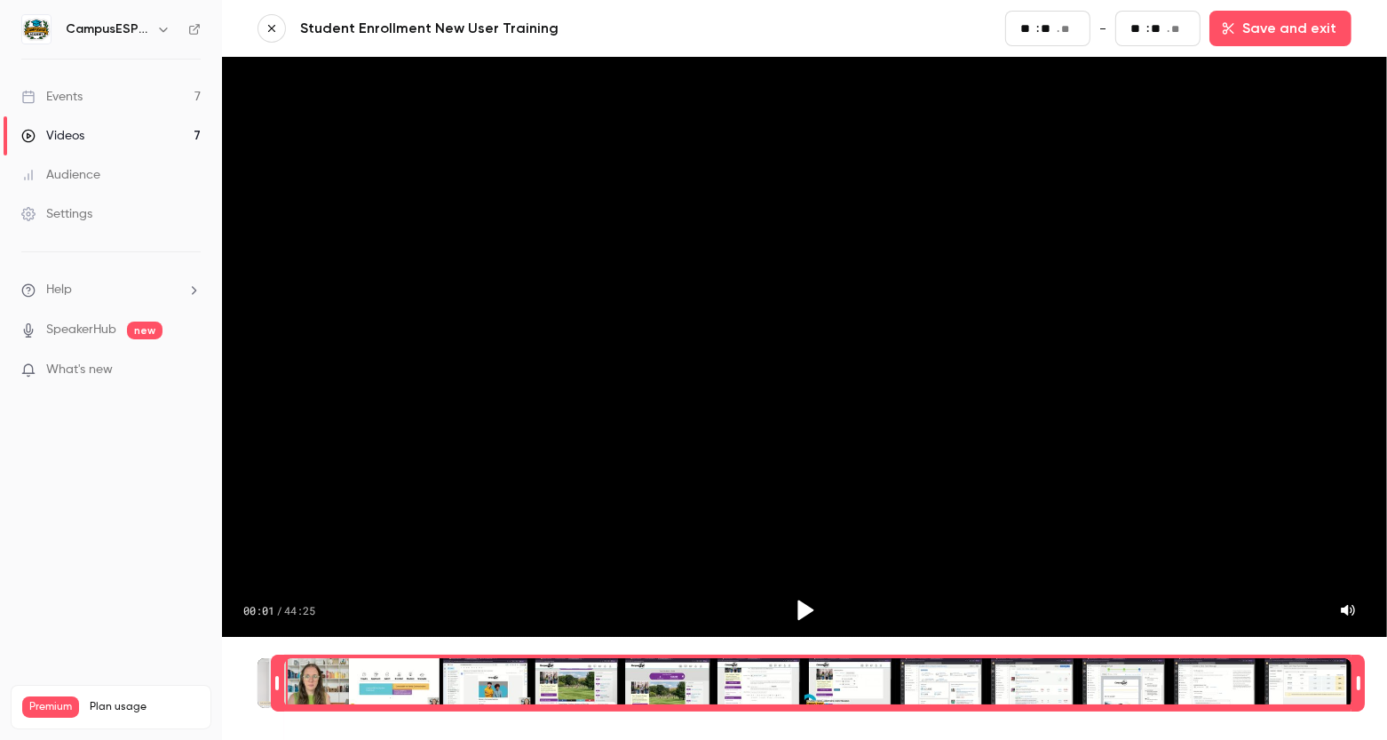
type input "**"
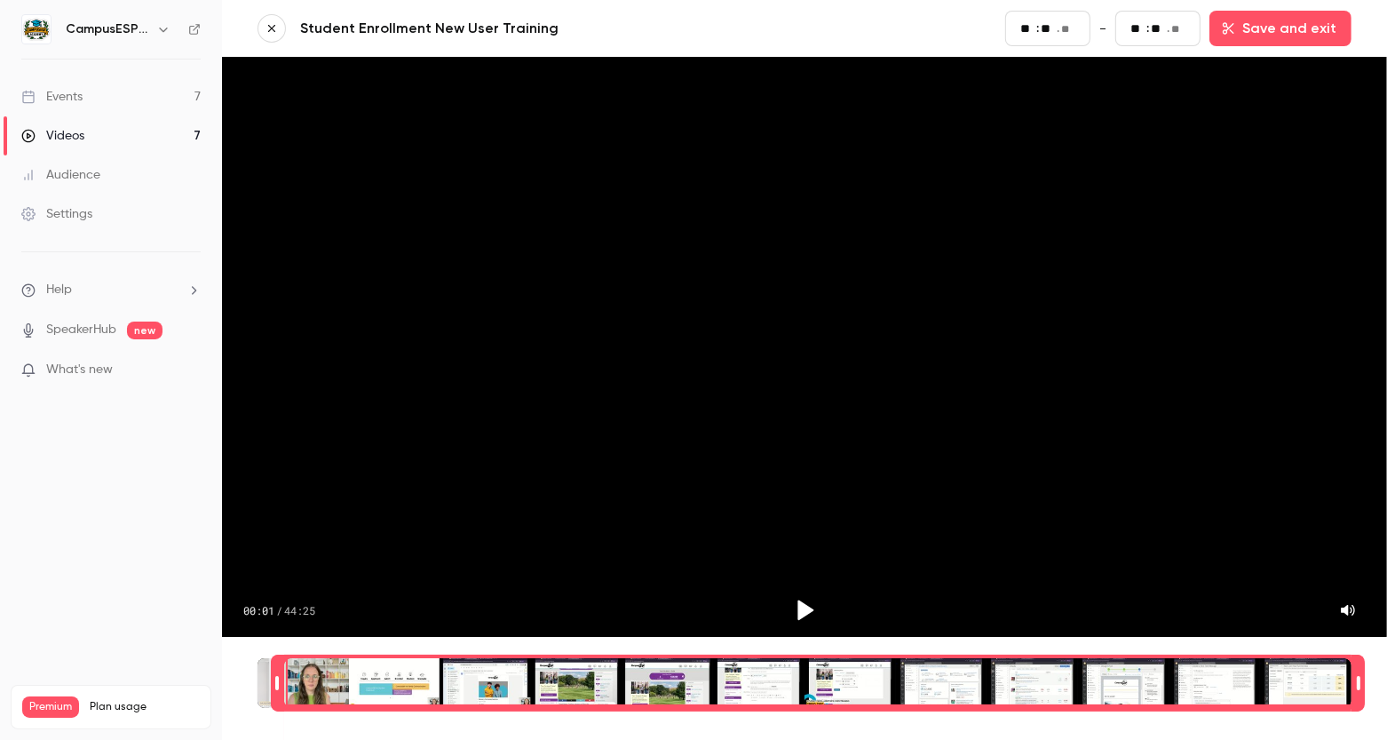
type input "**"
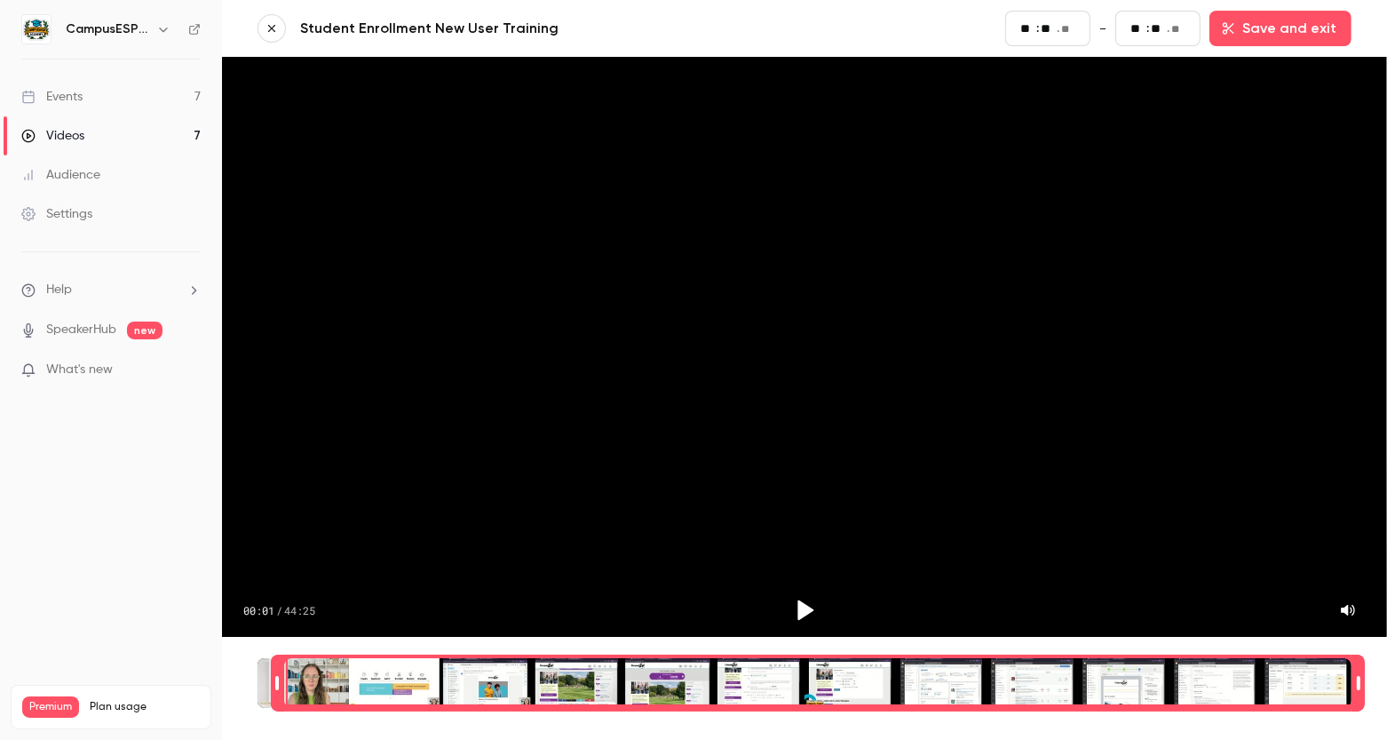
type input "**"
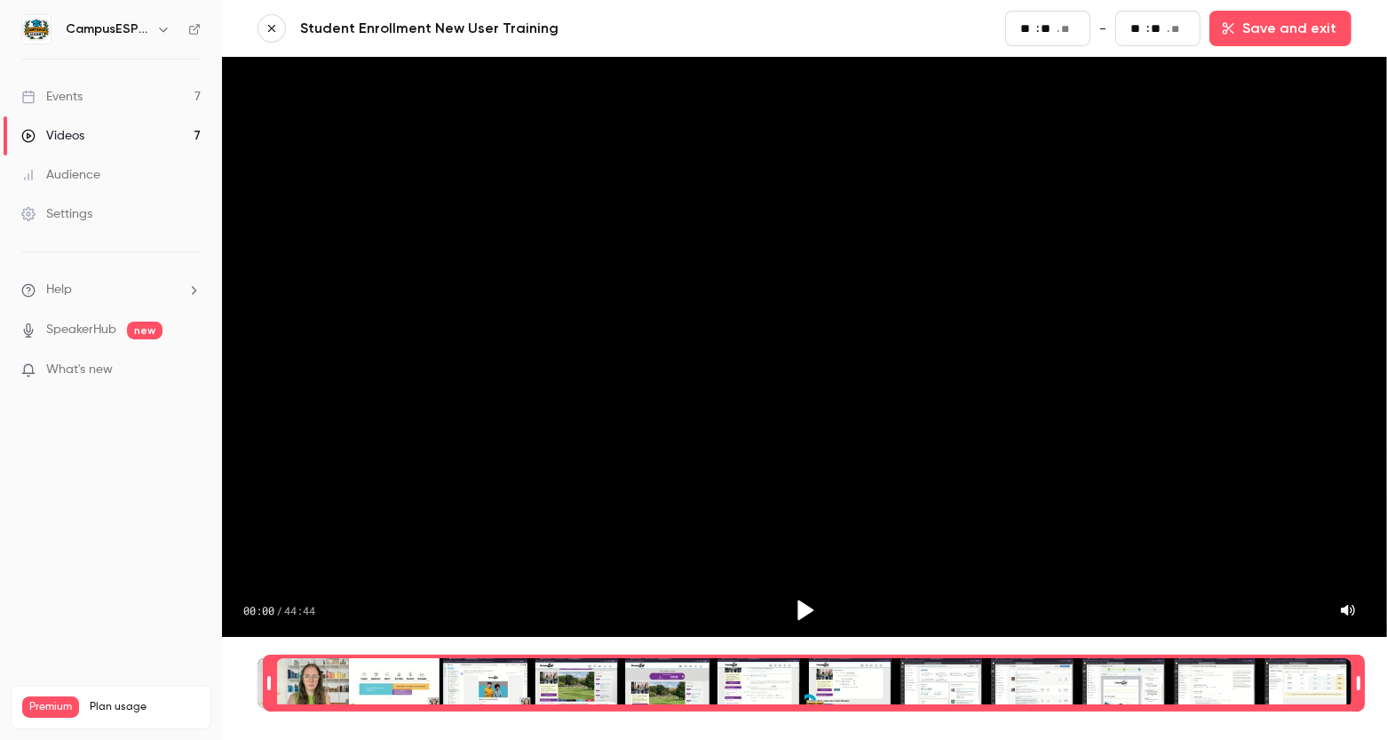
type input "**"
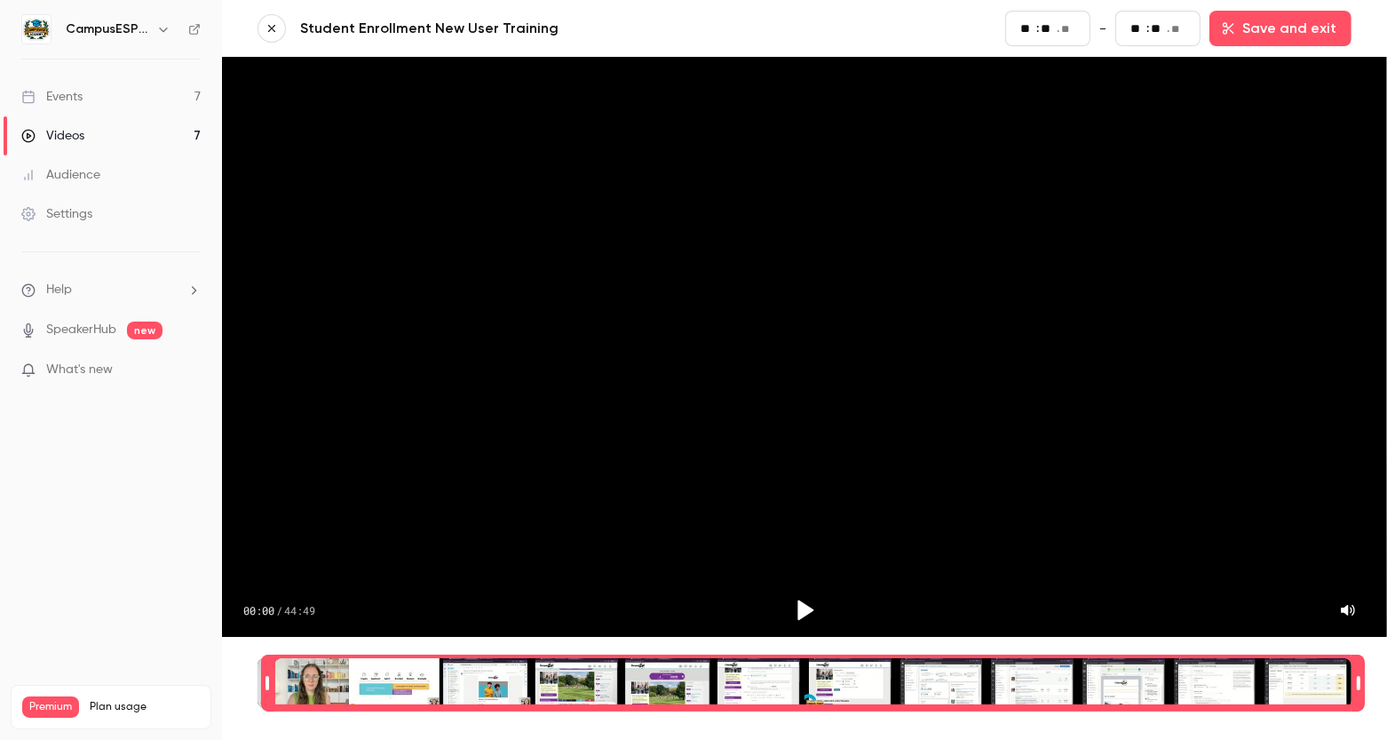
type input "**"
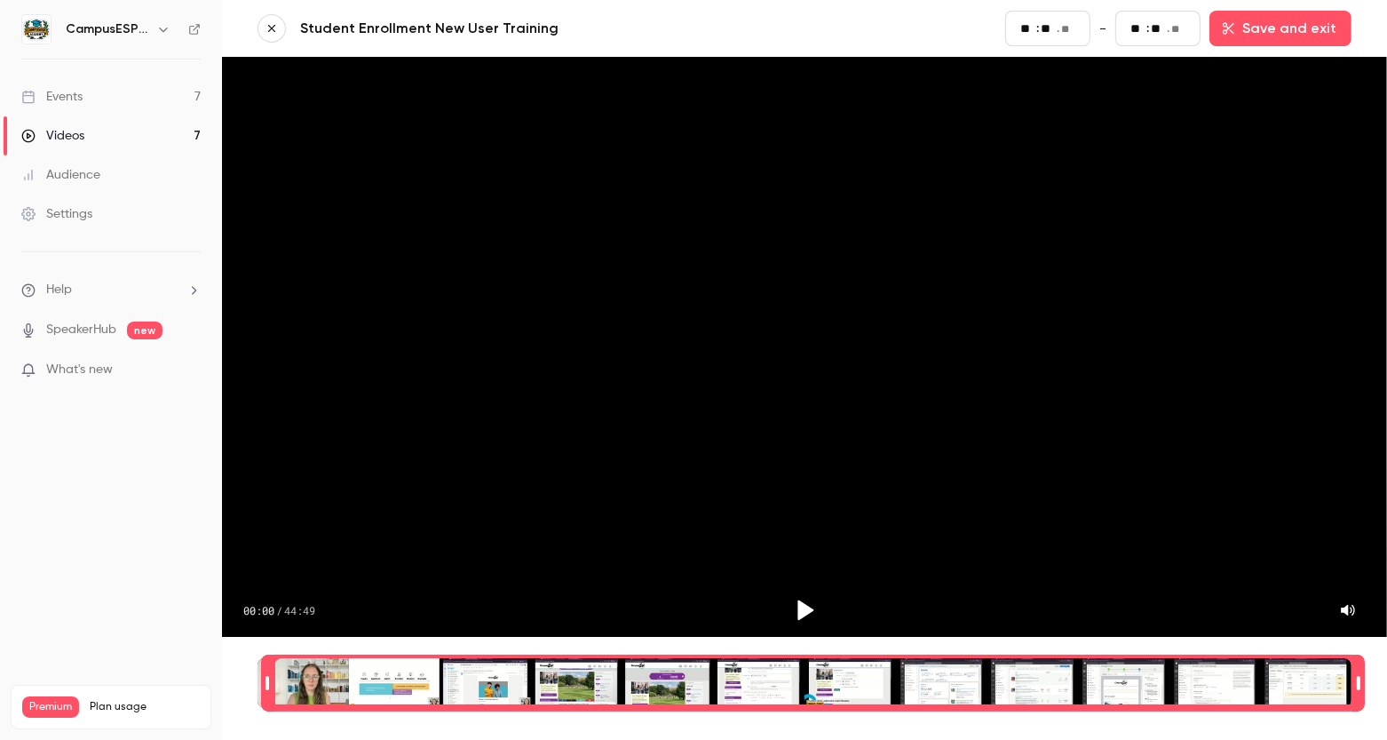
type input "**"
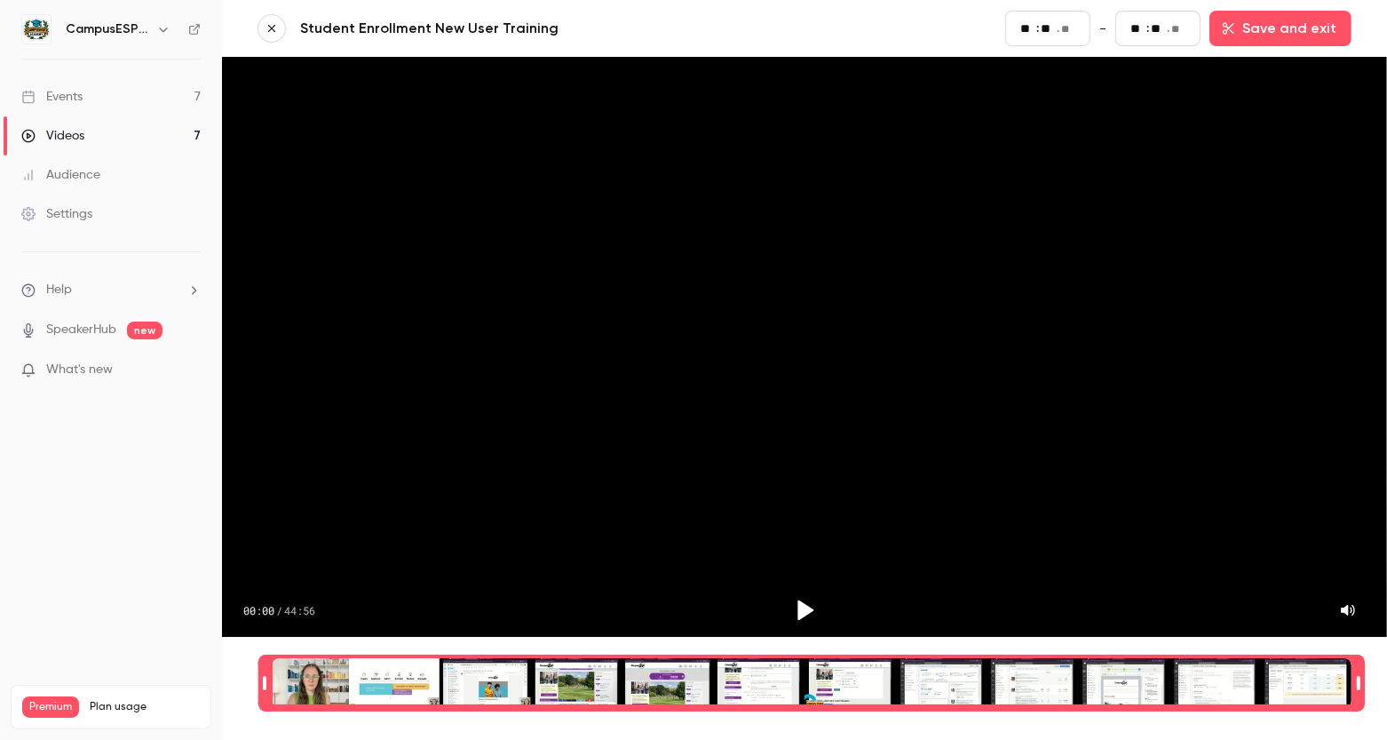
type input "**"
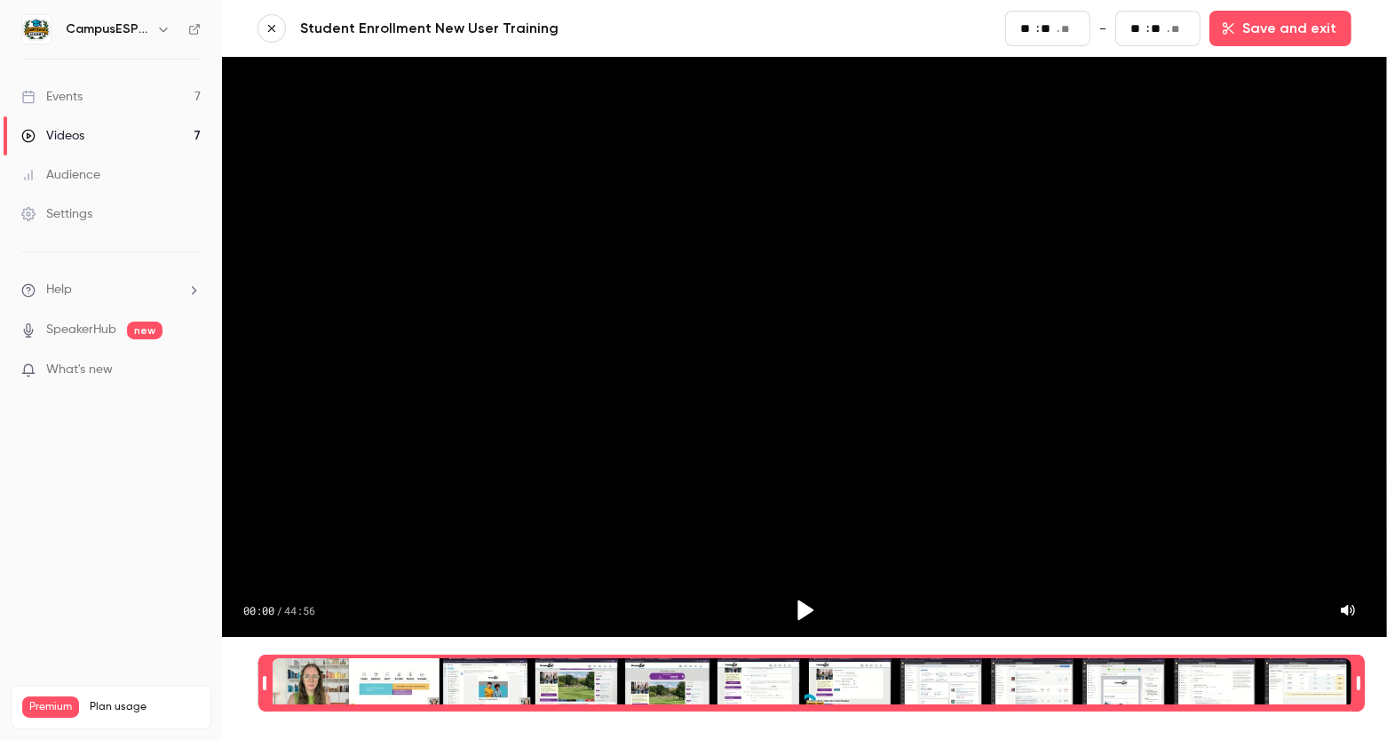
type input "**"
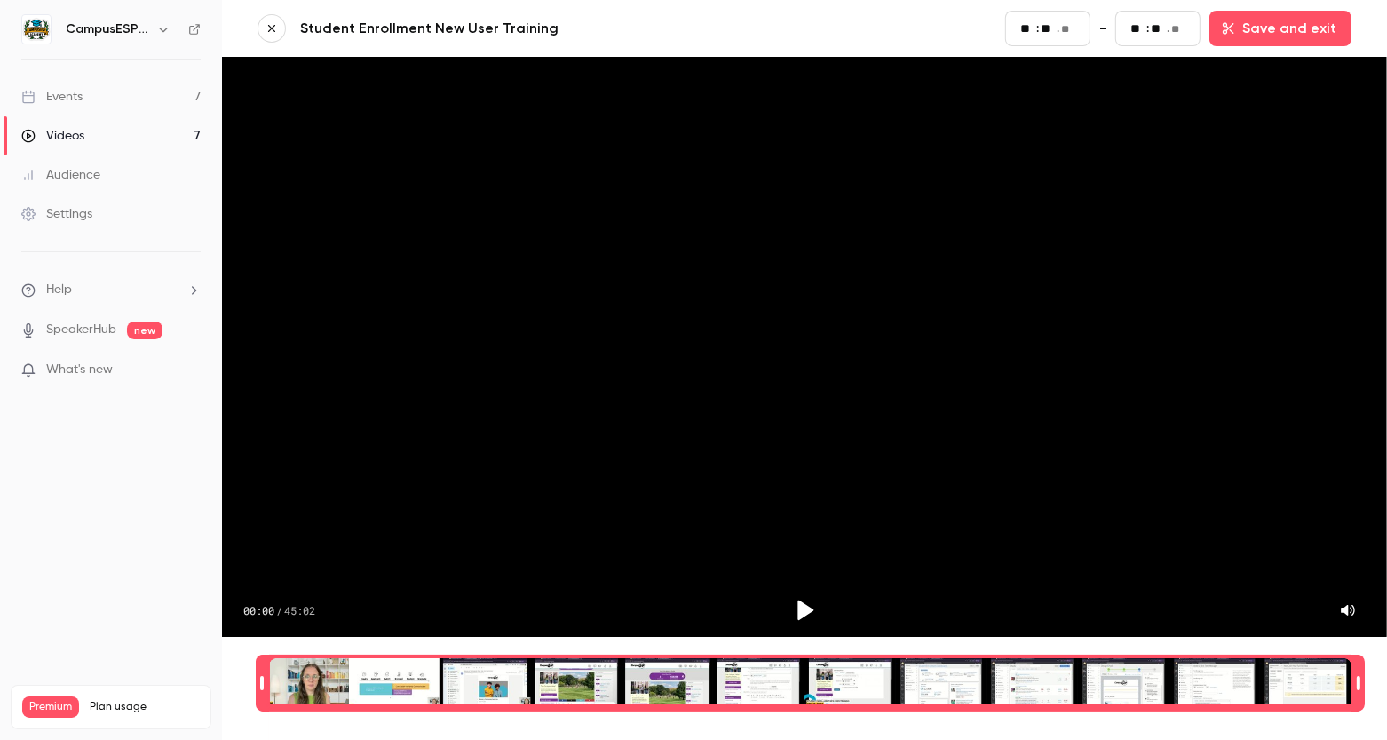
type input "**"
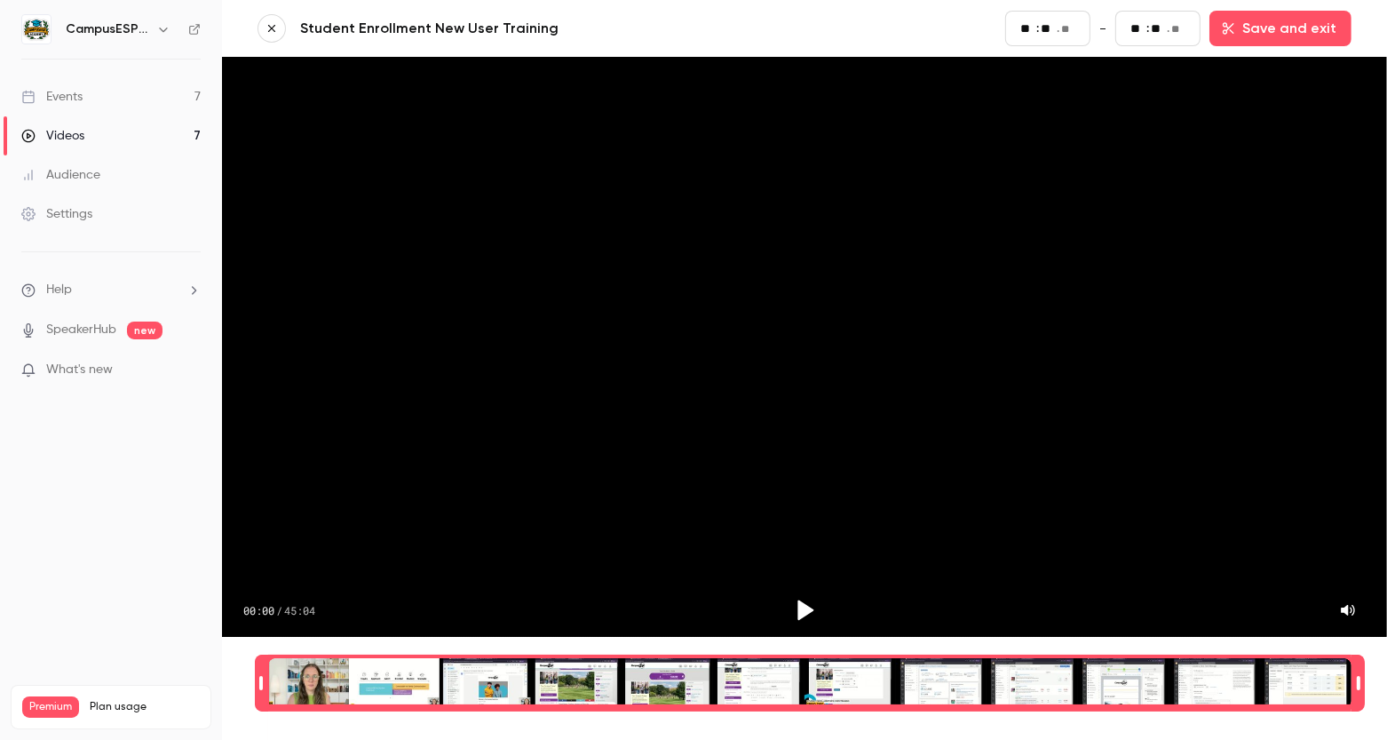
type input "**"
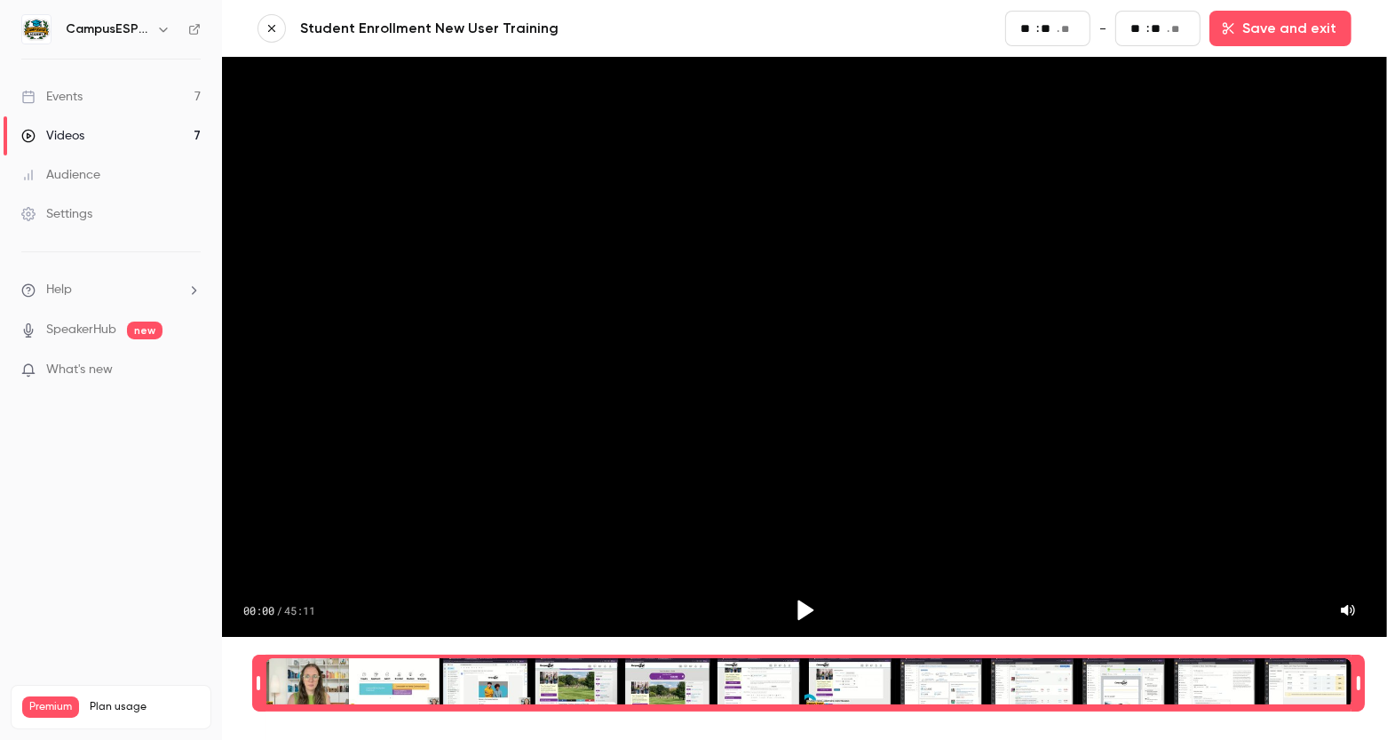
type input "**"
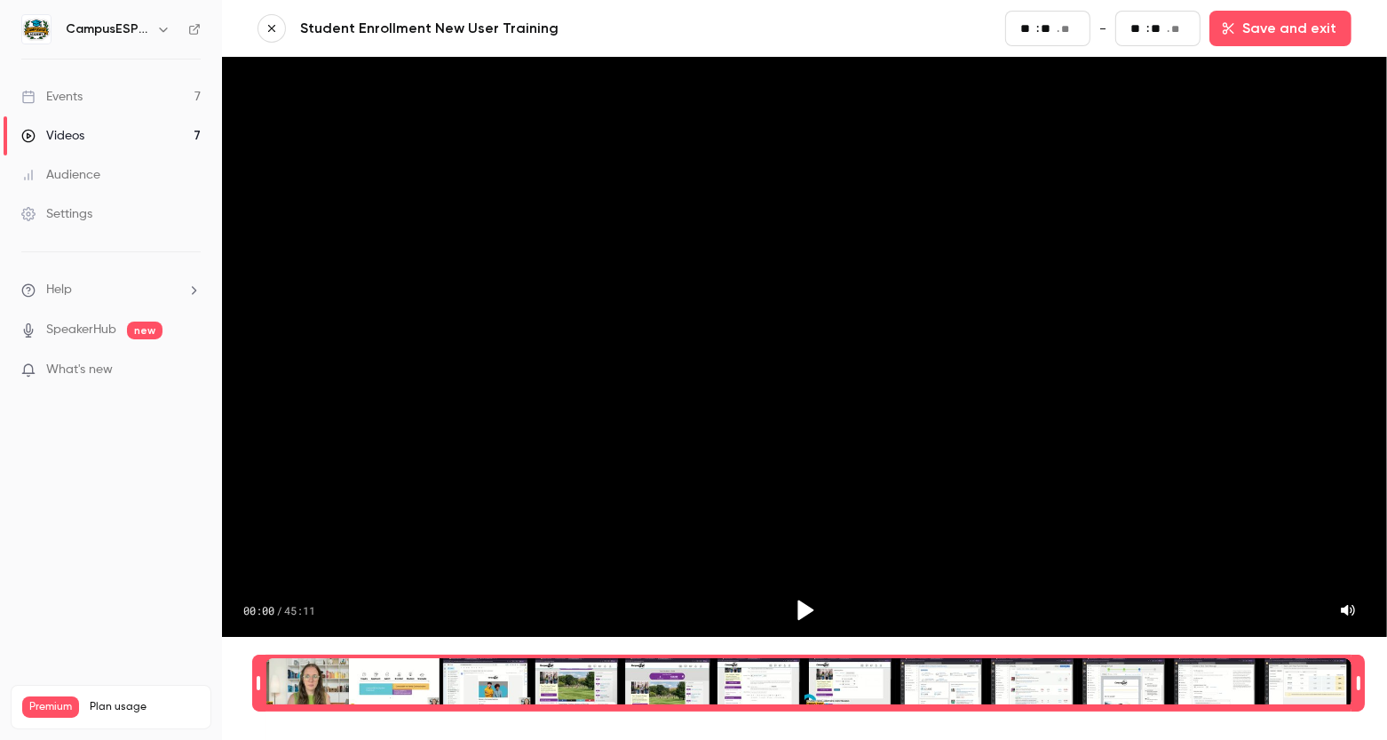
type input "**"
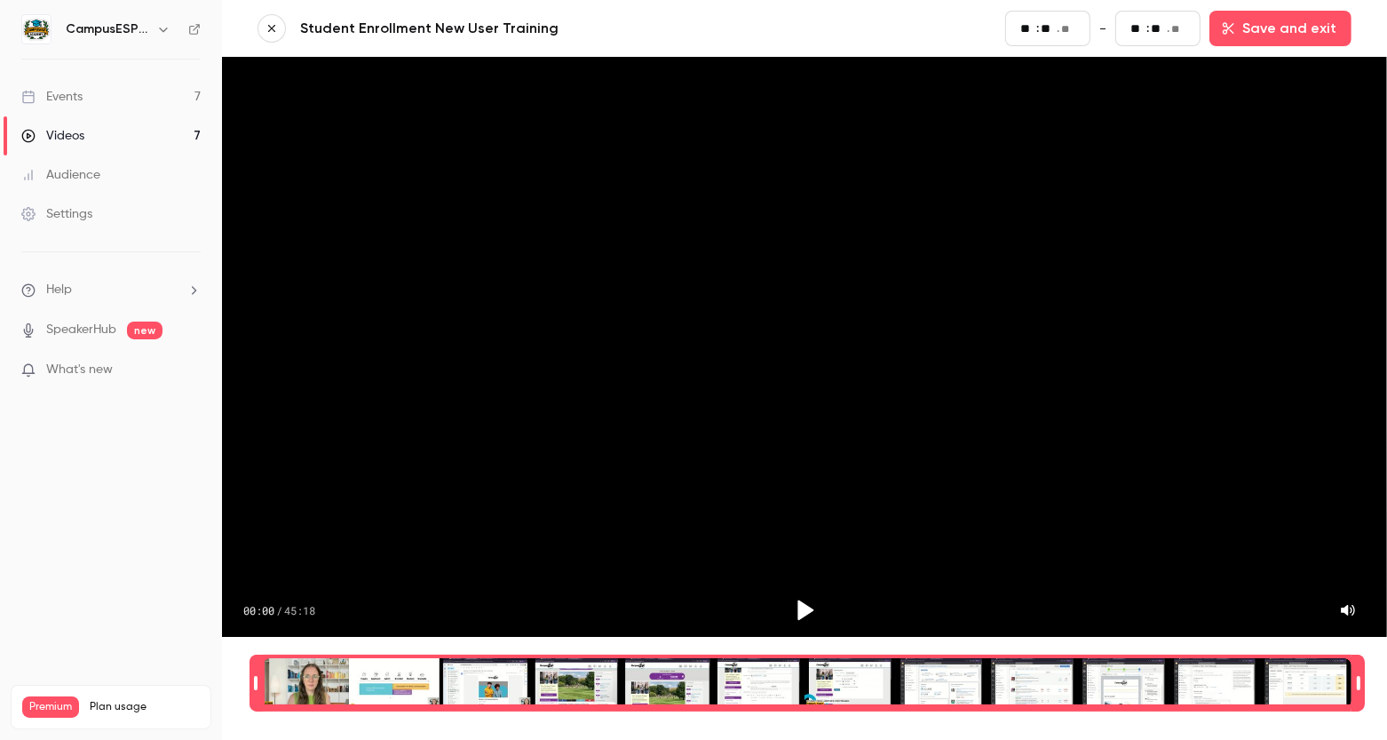
type input "**"
type input "*"
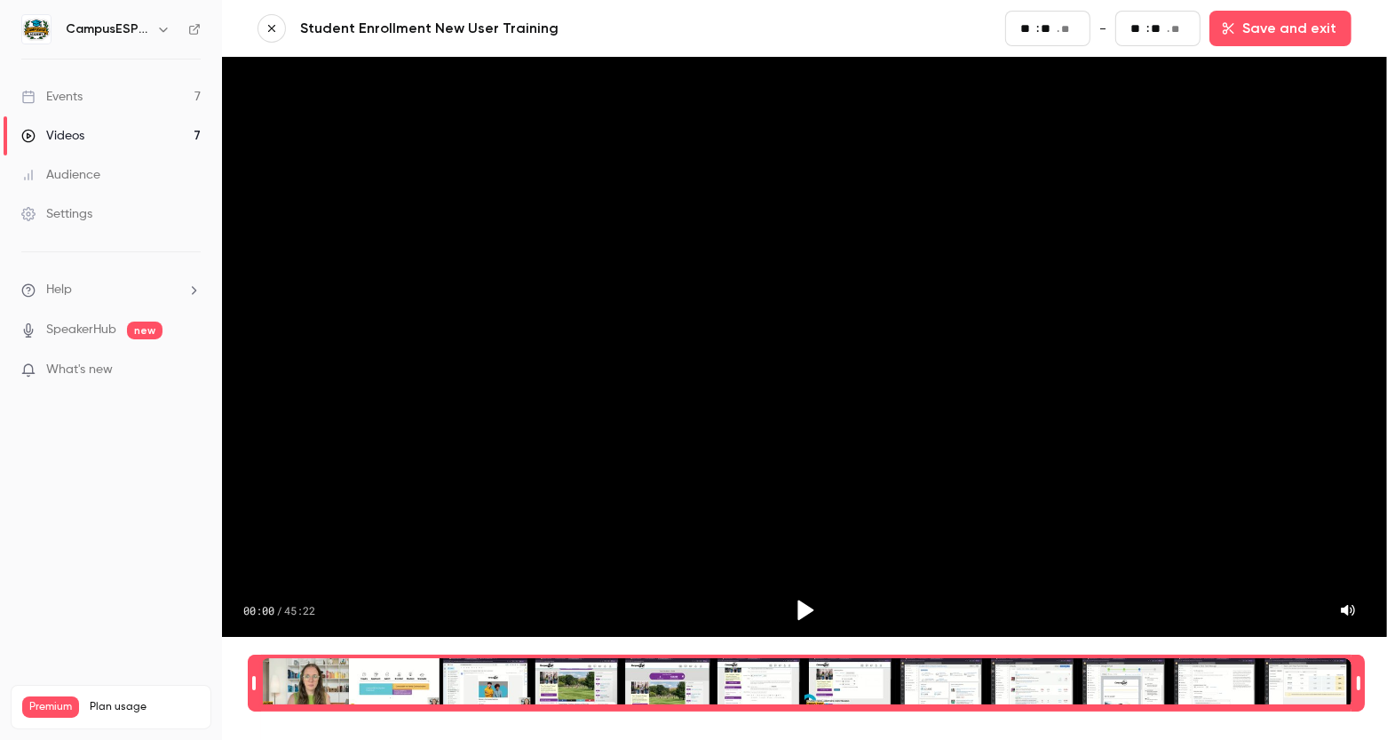
type input "**"
type input "*"
type input "**"
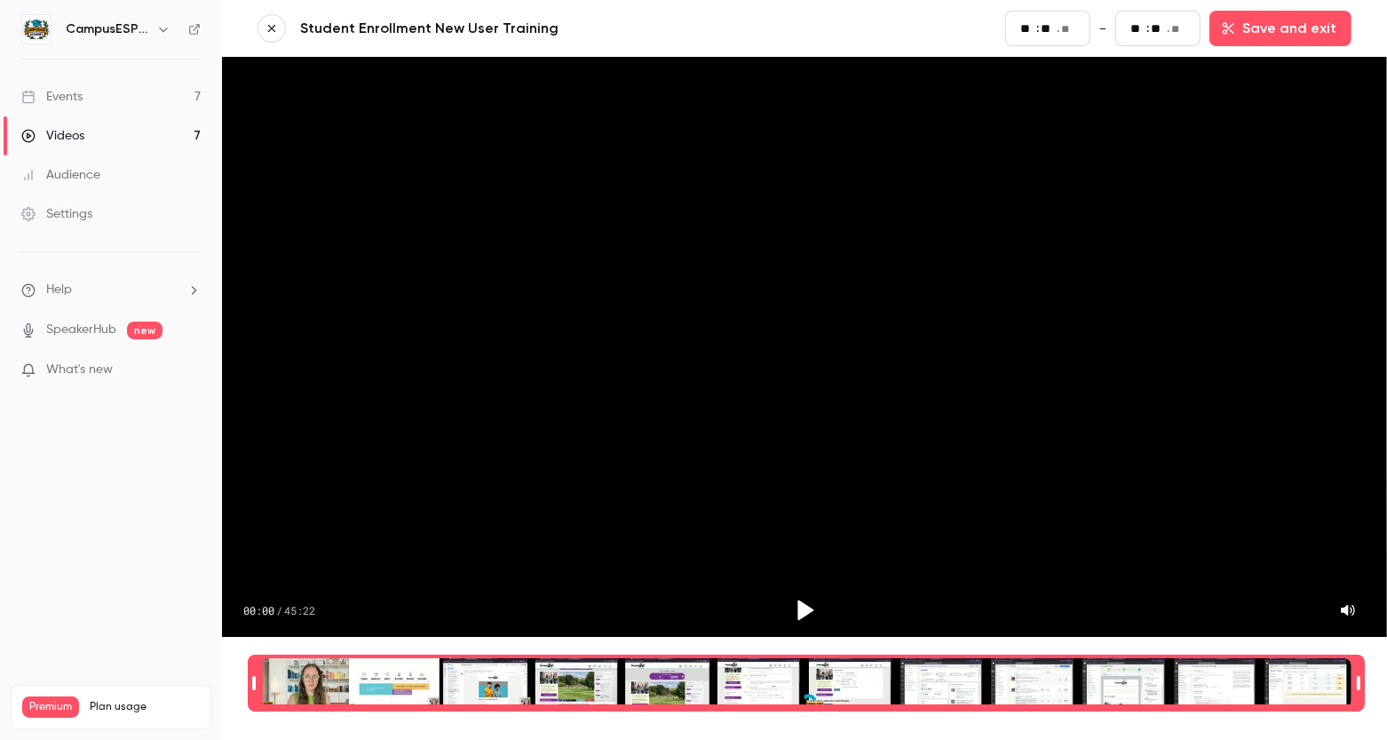
type input "*"
type input "**"
type input "*"
type input "**"
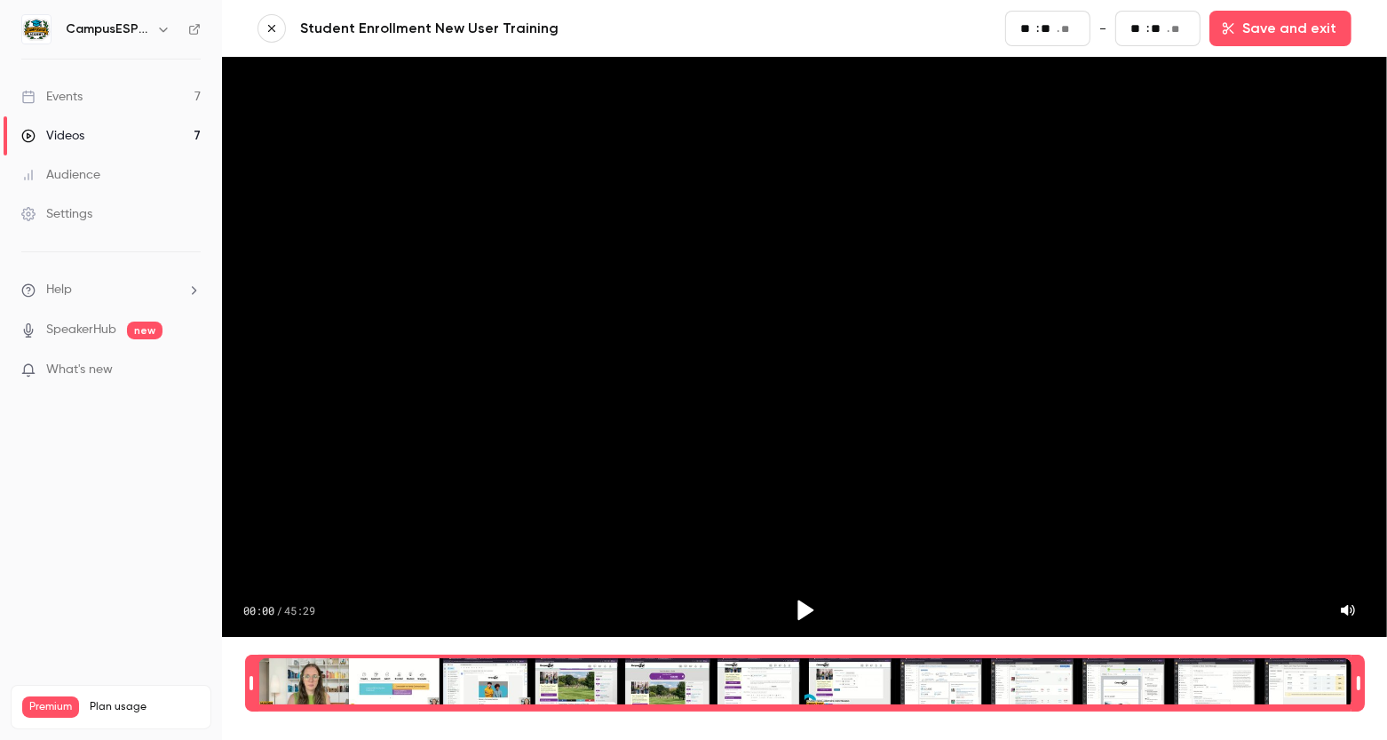
type input "**"
type input "*"
type input "**"
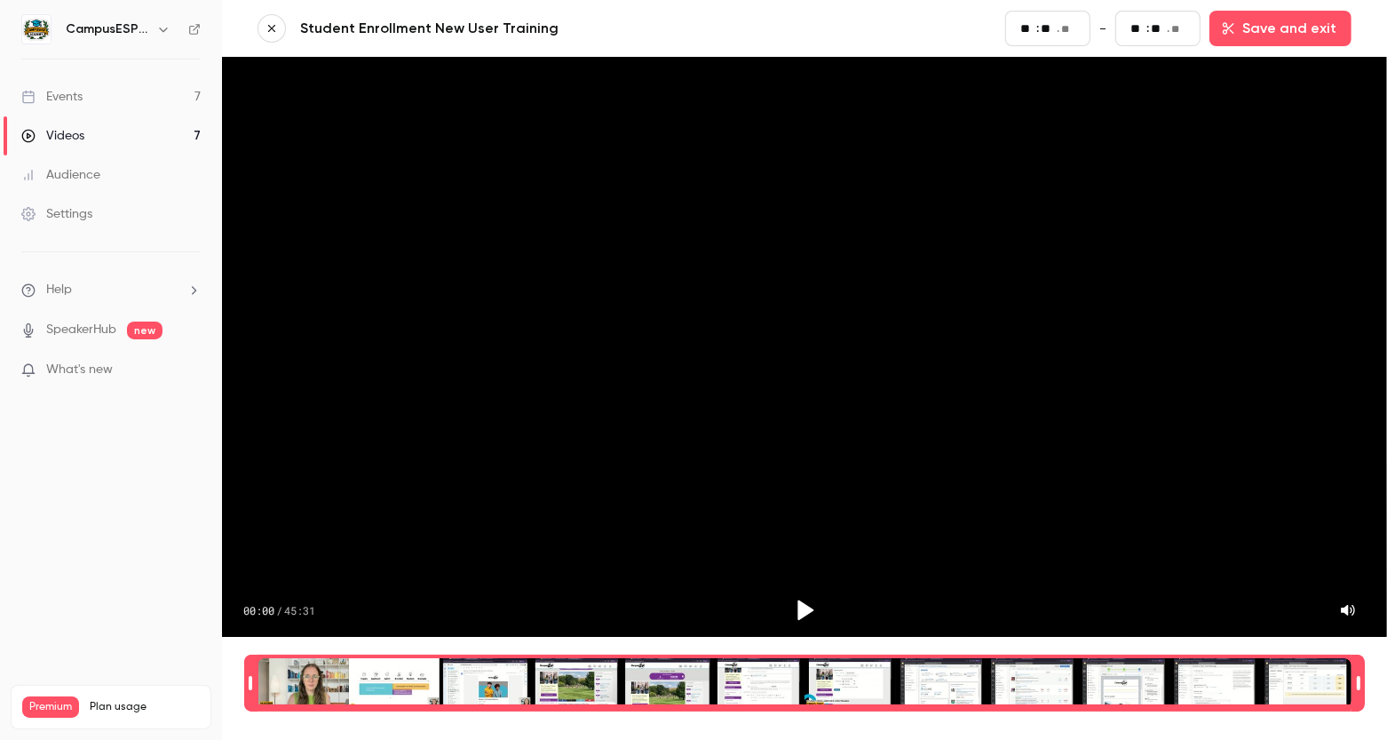
type input "**"
type input "*"
type input "**"
type input "*"
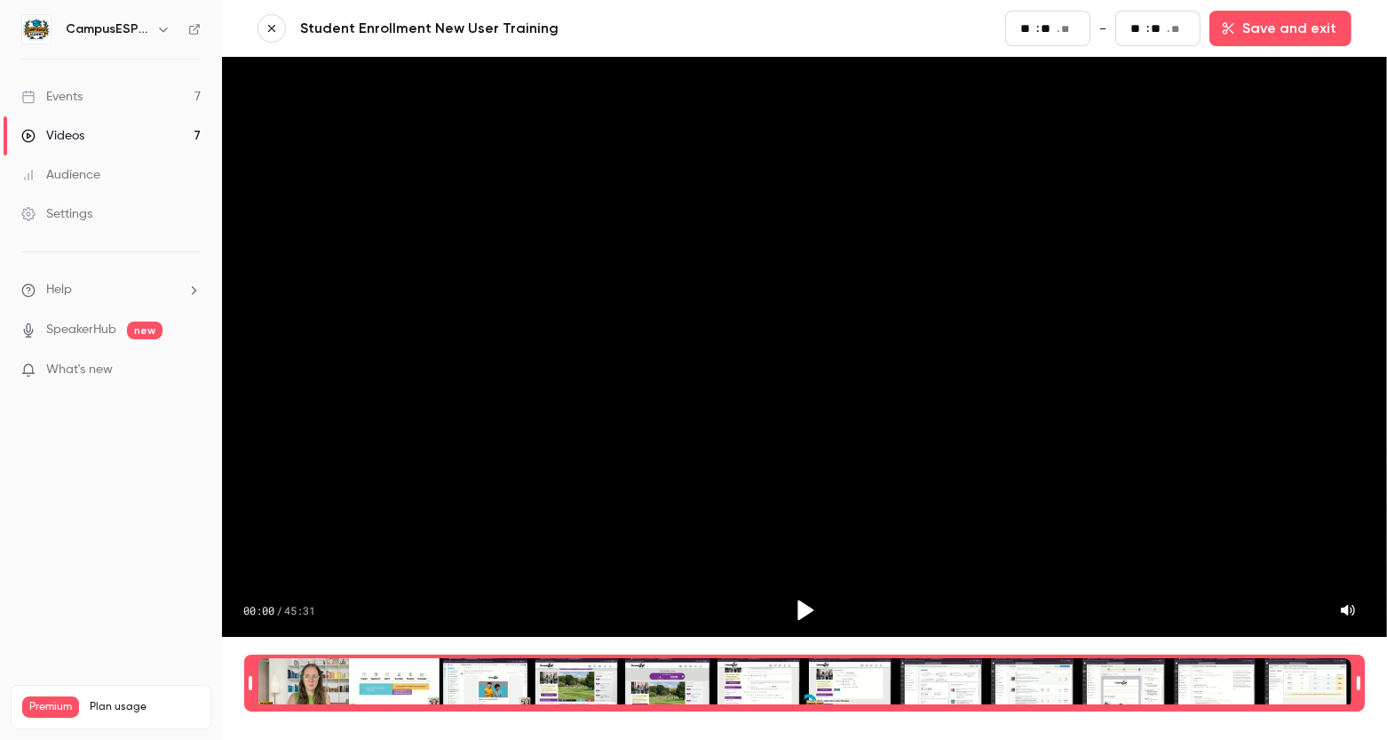
type input "**"
type input "*"
type input "**"
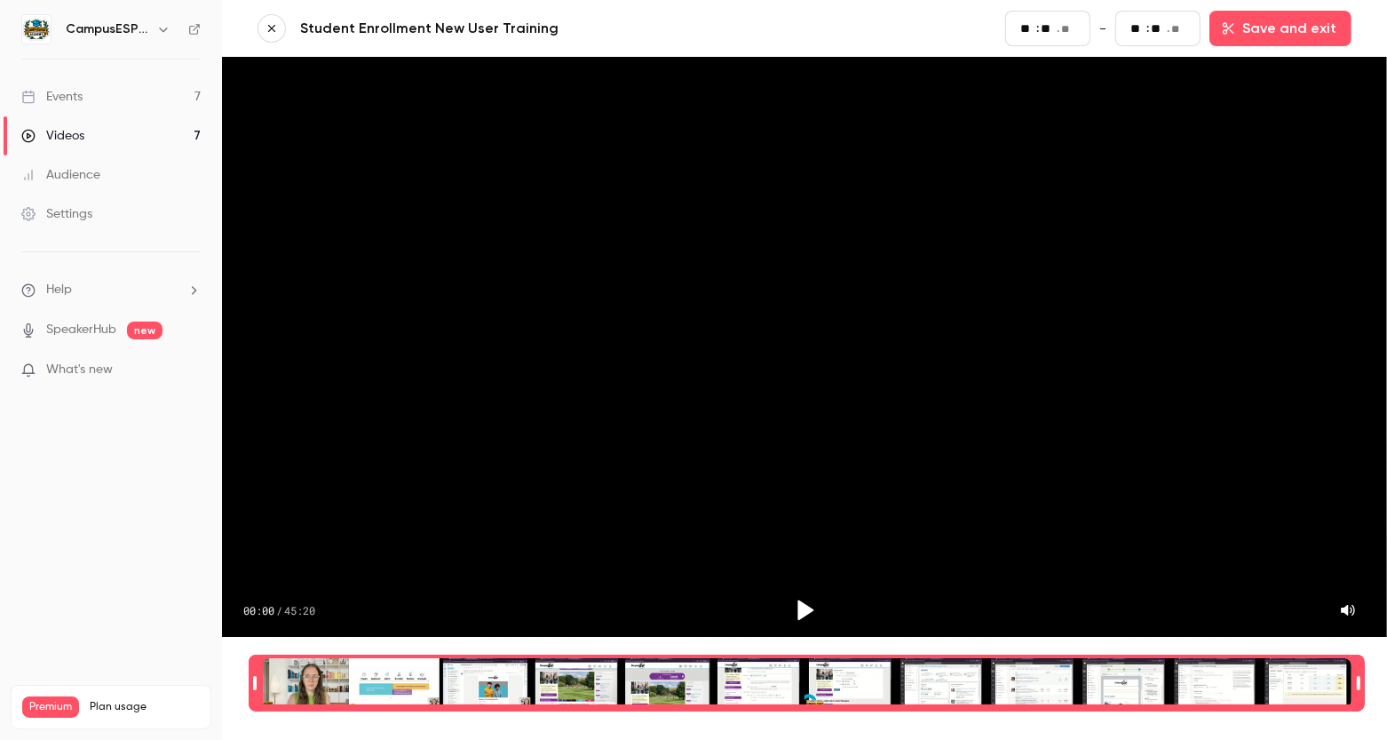
type input "**"
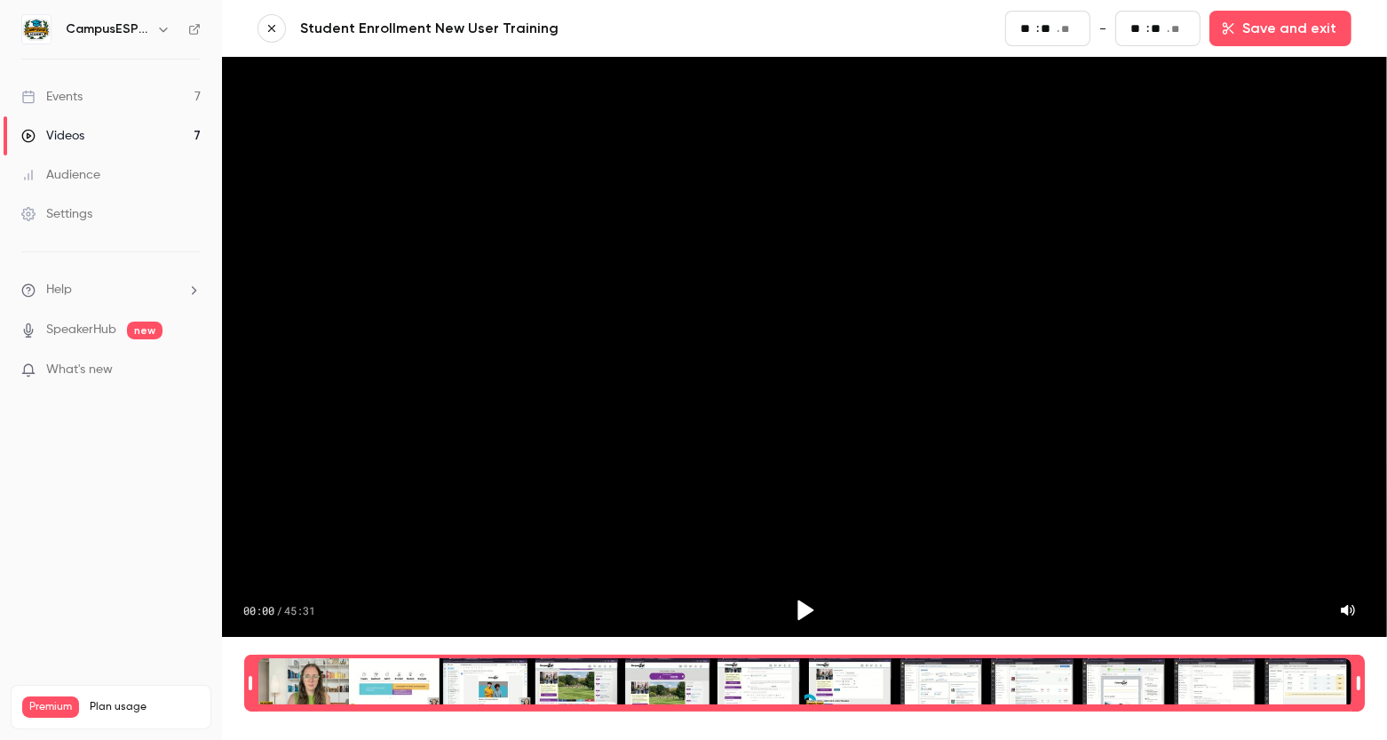
drag, startPoint x: 281, startPoint y: 683, endPoint x: 196, endPoint y: 664, distance: 86.4
click at [197, 665] on div "CampusESP Academy Events 7 Videos 7 Audience Settings Help SpeakerHub new What'…" at bounding box center [693, 370] width 1387 height 740
click at [65, 92] on div "Events" at bounding box center [51, 97] width 61 height 18
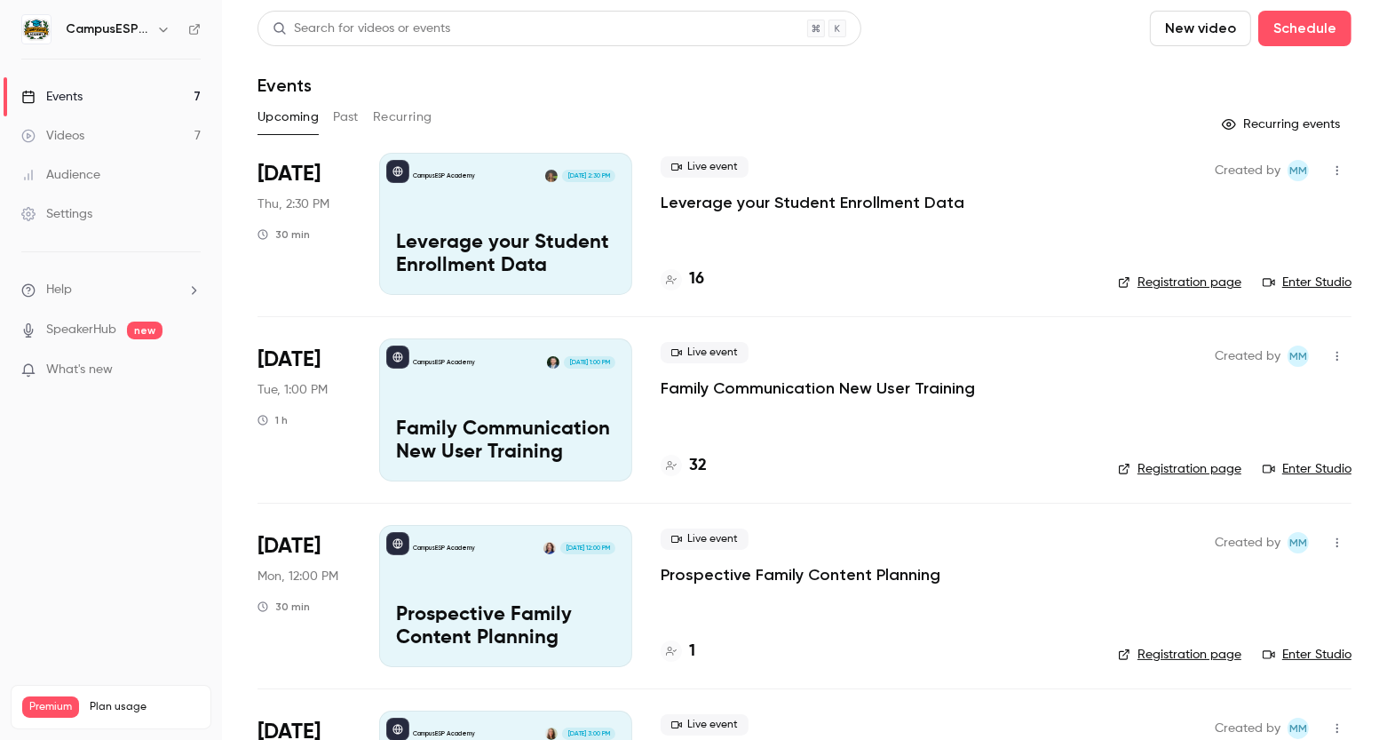
click at [350, 115] on button "Past" at bounding box center [346, 117] width 26 height 28
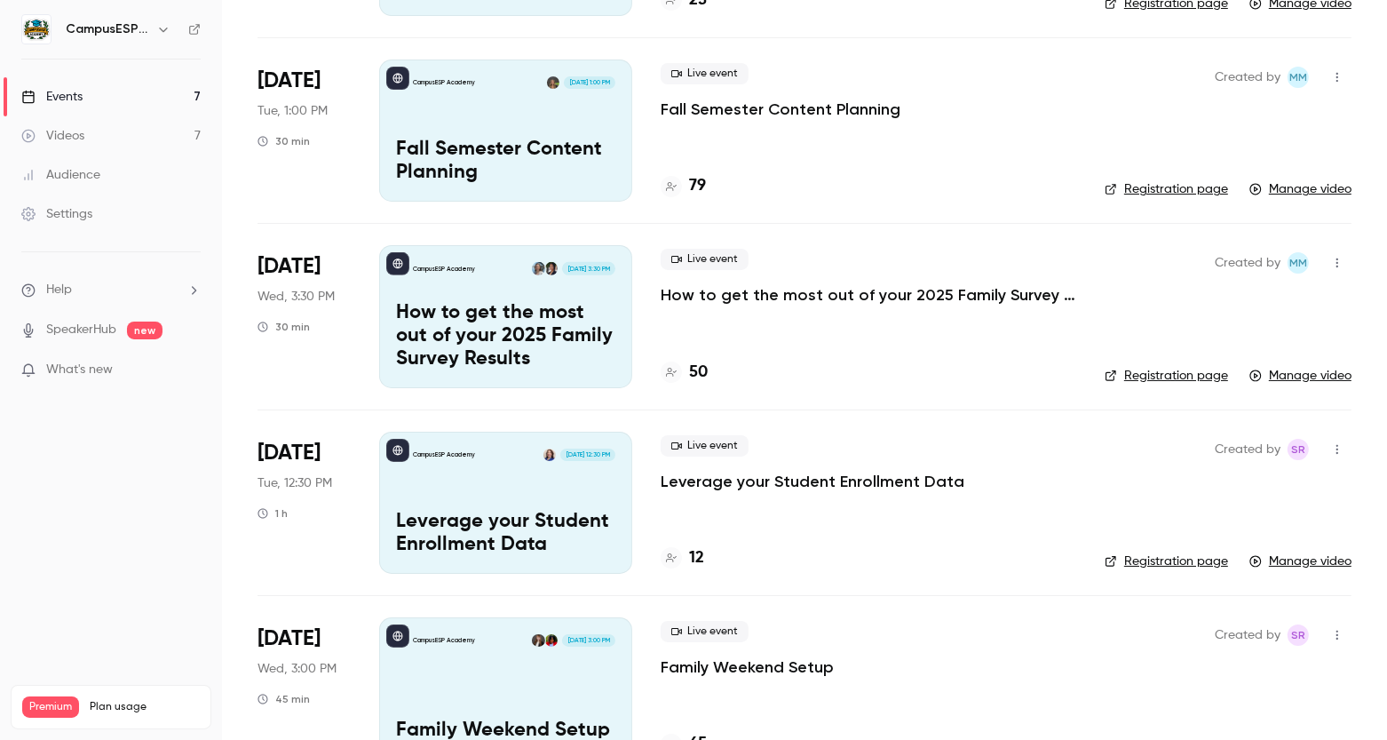
scroll to position [700, 0]
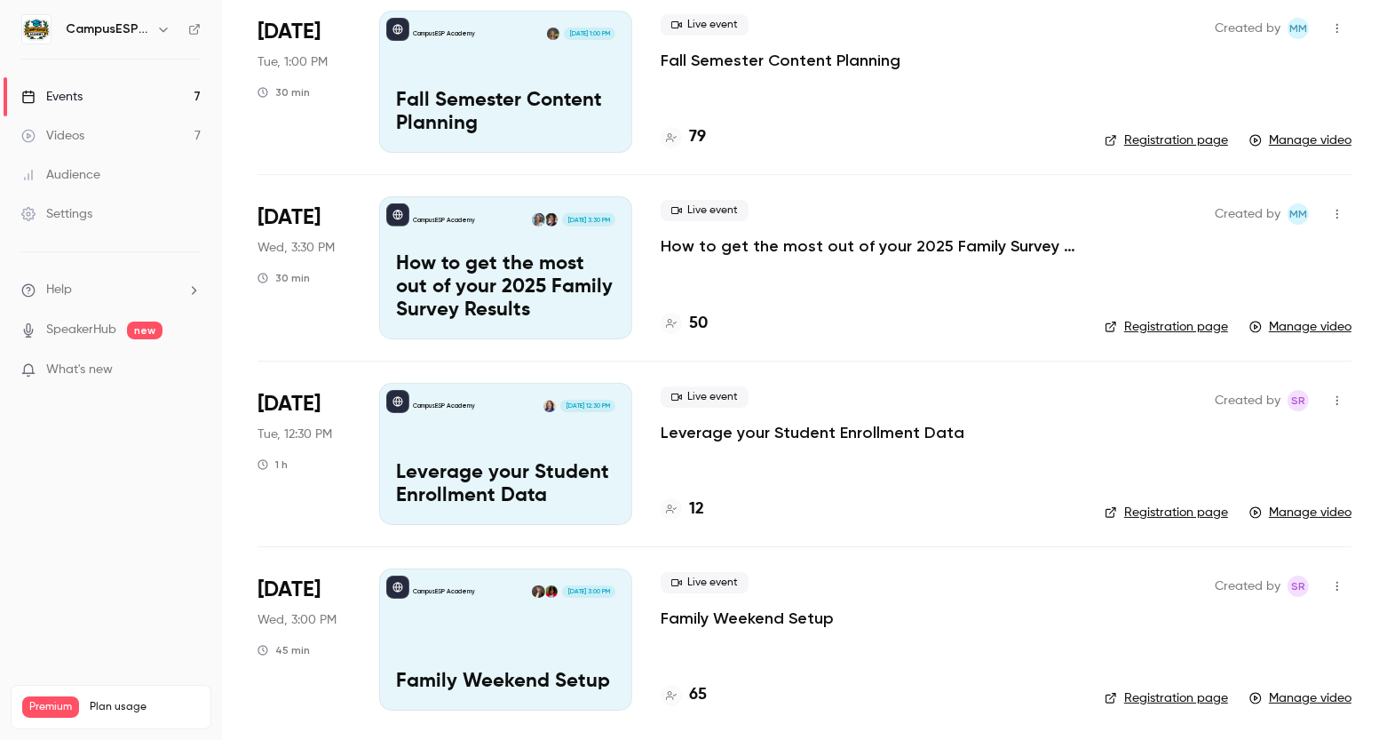
click at [559, 440] on div "CampusESP Academy [DATE] 12:30 PM Leverage your Student Enrollment Data" at bounding box center [505, 454] width 253 height 142
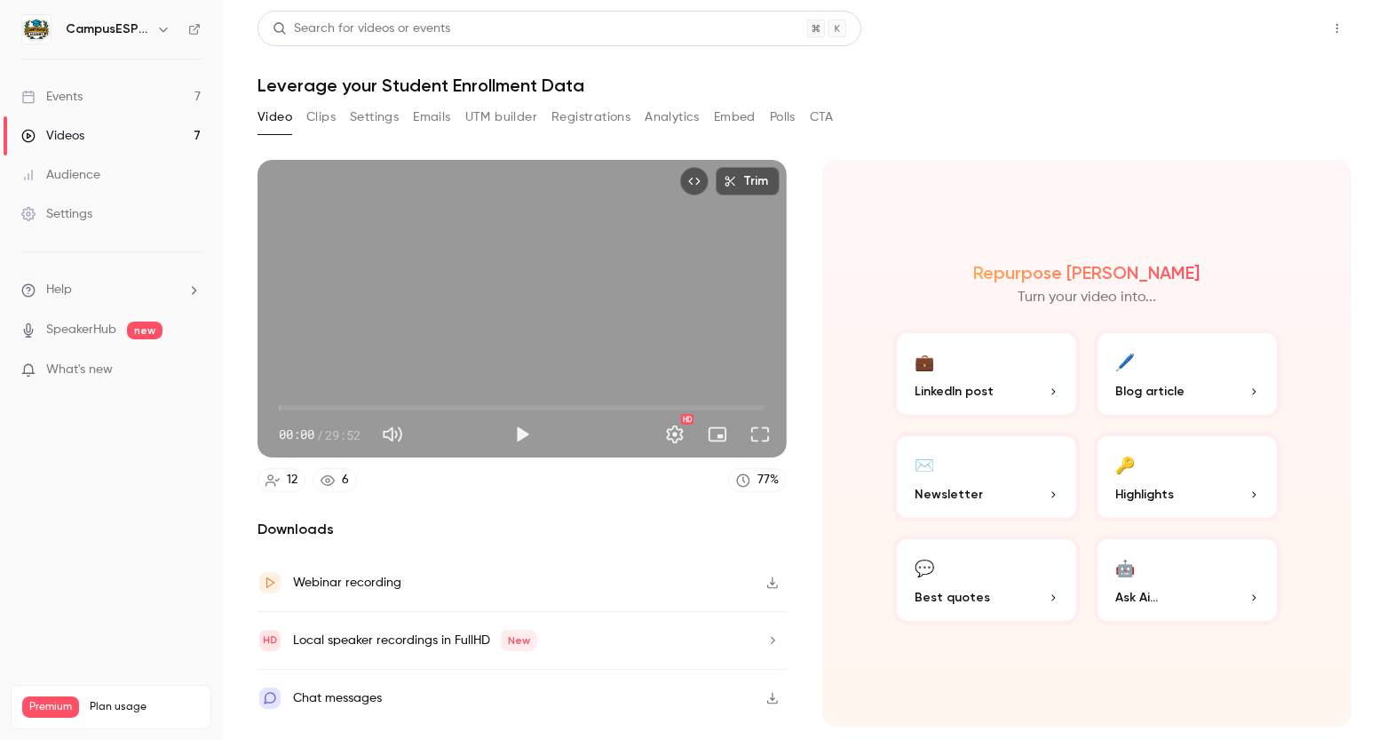
click at [1274, 27] on button "Share" at bounding box center [1274, 29] width 70 height 36
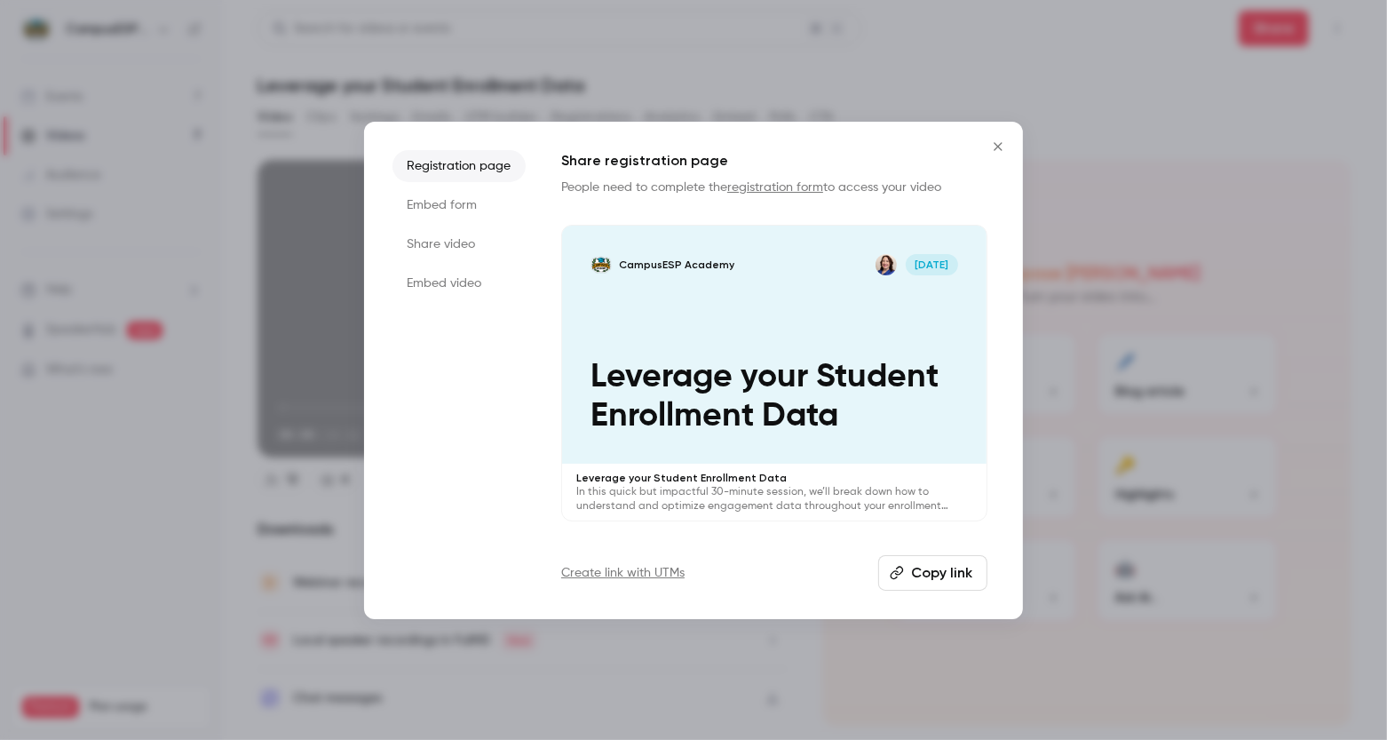
click at [951, 561] on button "Copy link" at bounding box center [932, 573] width 109 height 36
click at [998, 143] on icon "Close" at bounding box center [998, 146] width 21 height 14
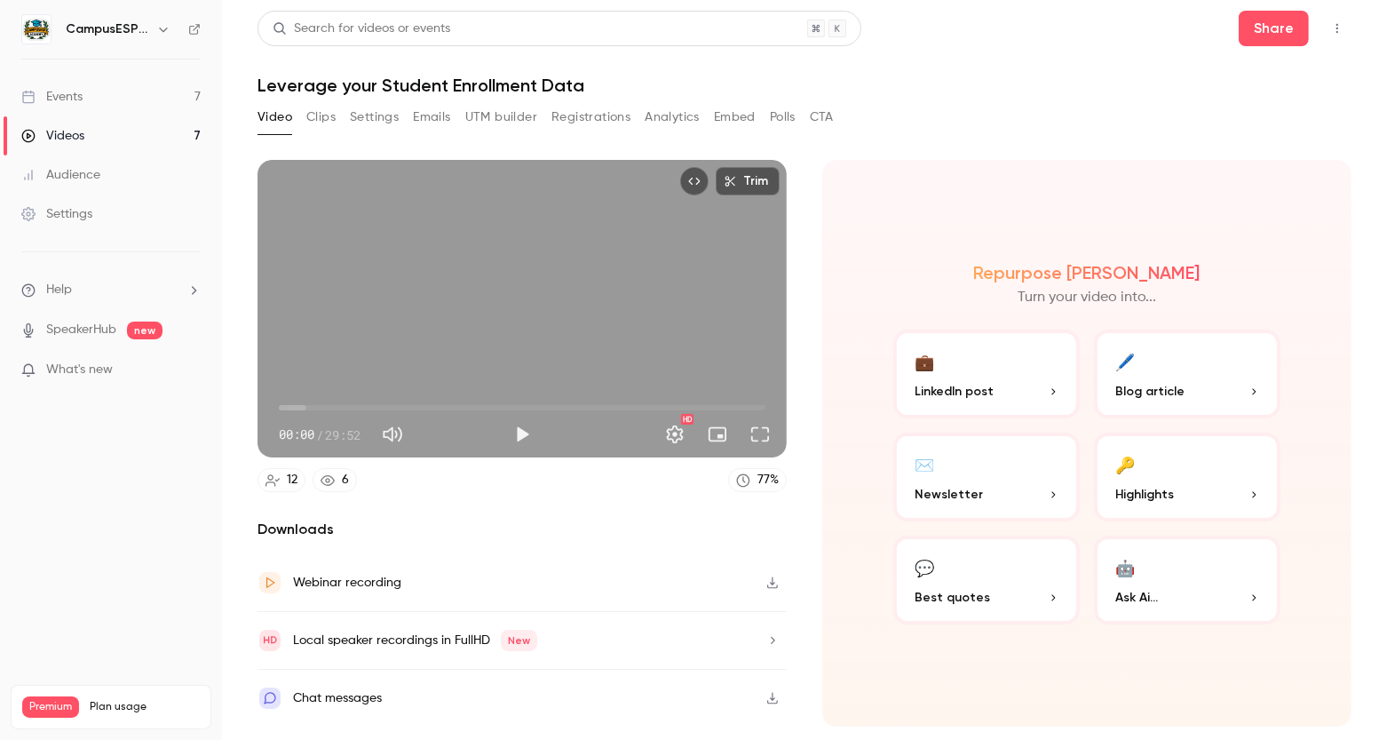
click at [85, 91] on link "Events 7" at bounding box center [111, 96] width 222 height 39
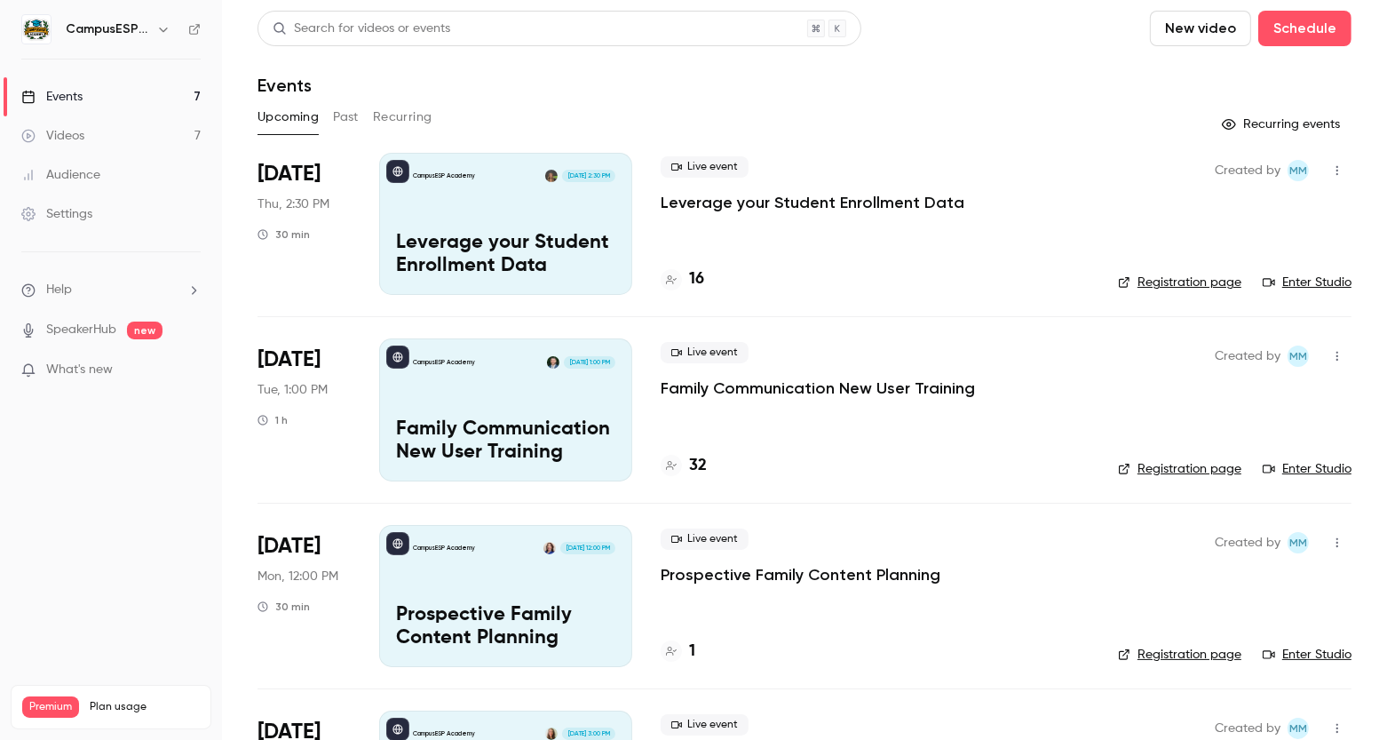
click at [353, 113] on button "Past" at bounding box center [346, 117] width 26 height 28
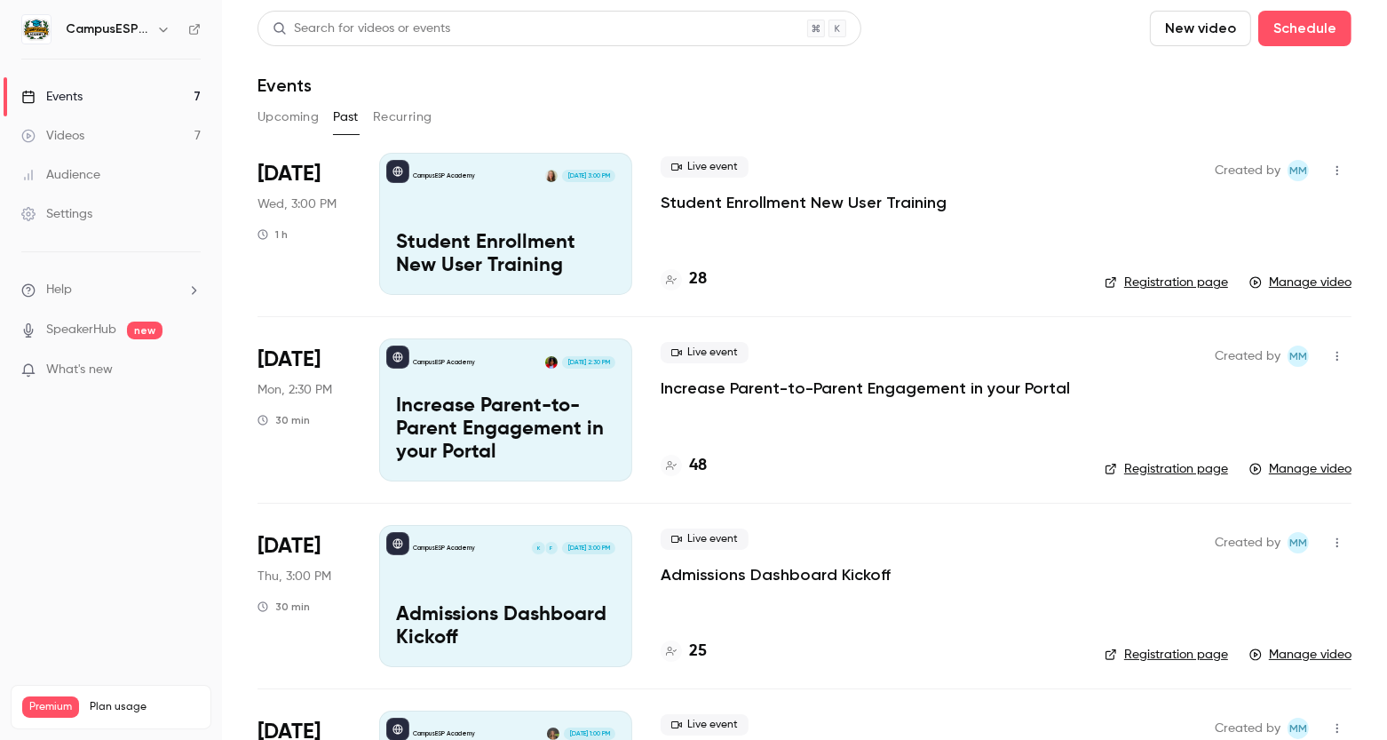
click at [530, 227] on div "CampusESP Academy [DATE] 3:00 PM Student Enrollment New User Training" at bounding box center [505, 224] width 253 height 142
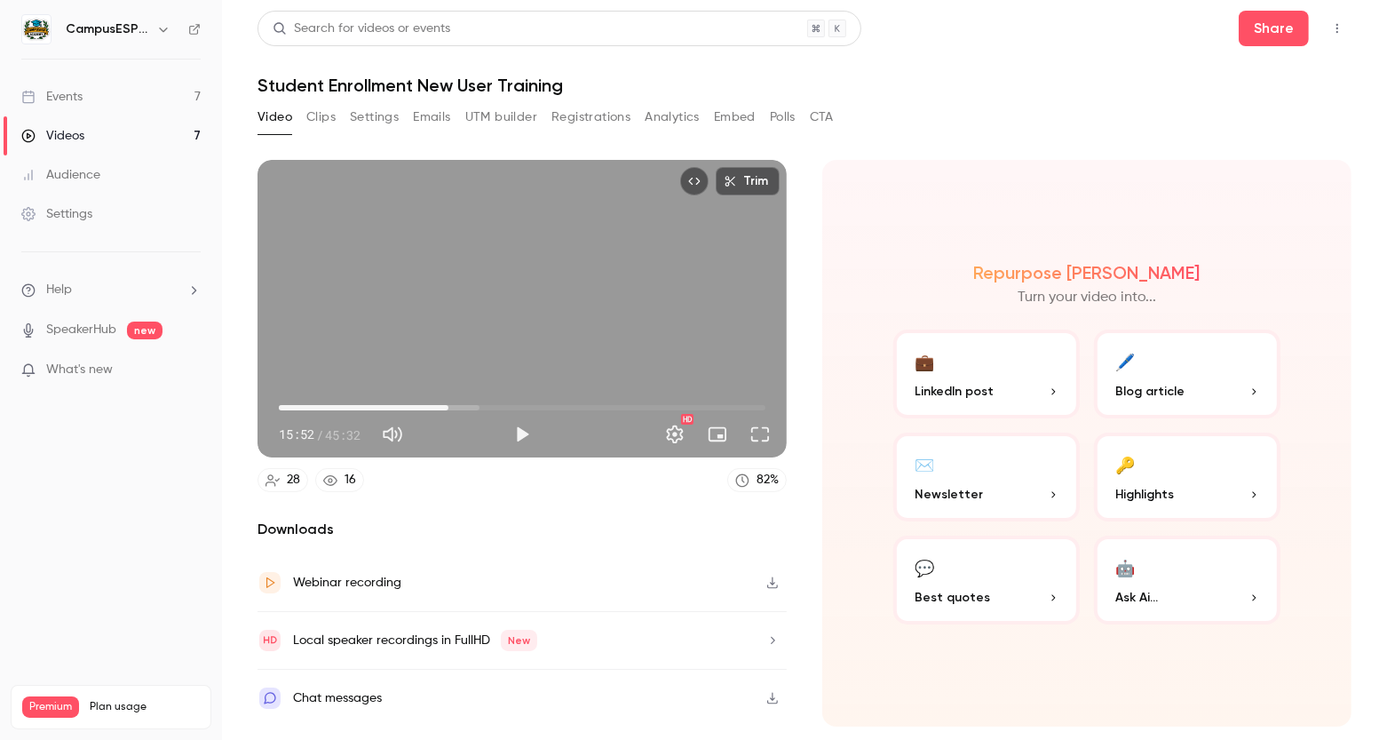
drag, startPoint x: 279, startPoint y: 406, endPoint x: 448, endPoint y: 410, distance: 169.7
click at [448, 410] on span "15:52" at bounding box center [448, 407] width 5 height 5
click at [313, 108] on button "Clips" at bounding box center [320, 117] width 29 height 28
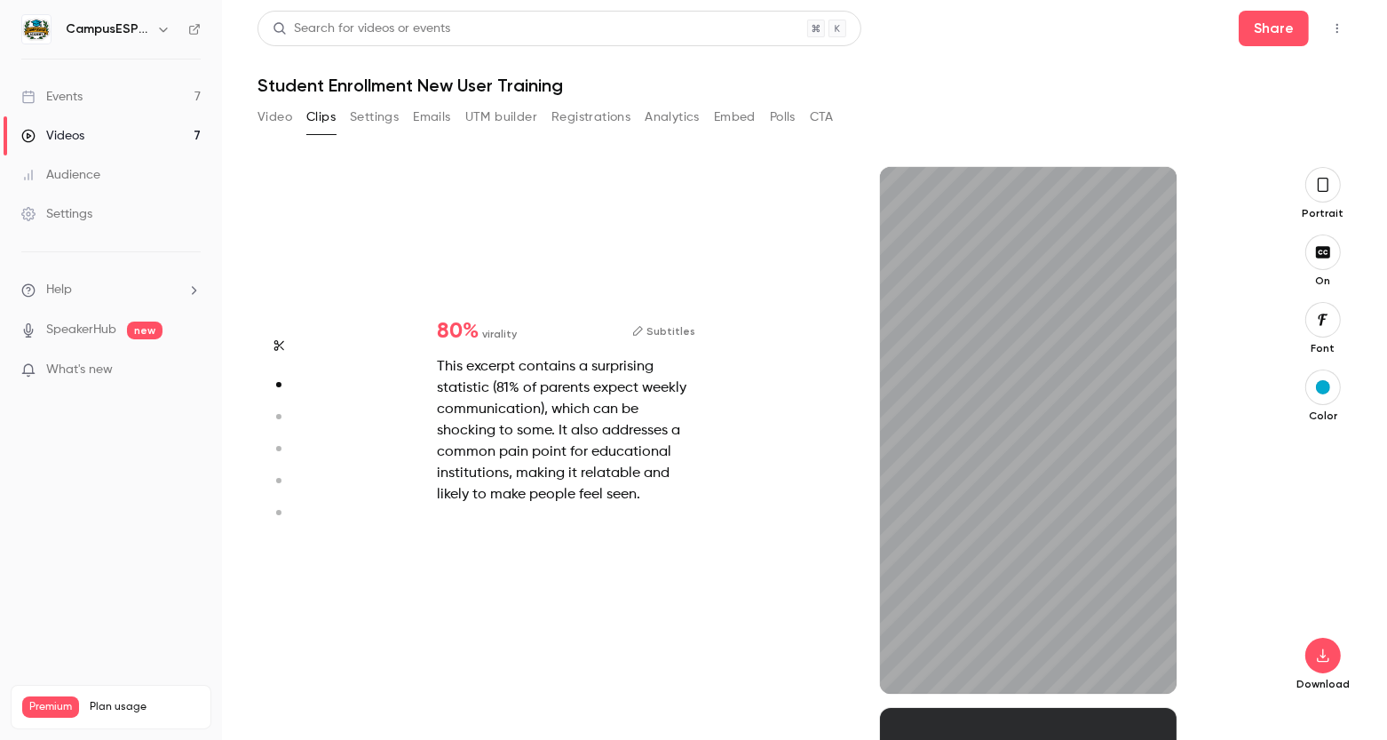
scroll to position [541, 0]
click at [282, 115] on button "Video" at bounding box center [275, 117] width 35 height 28
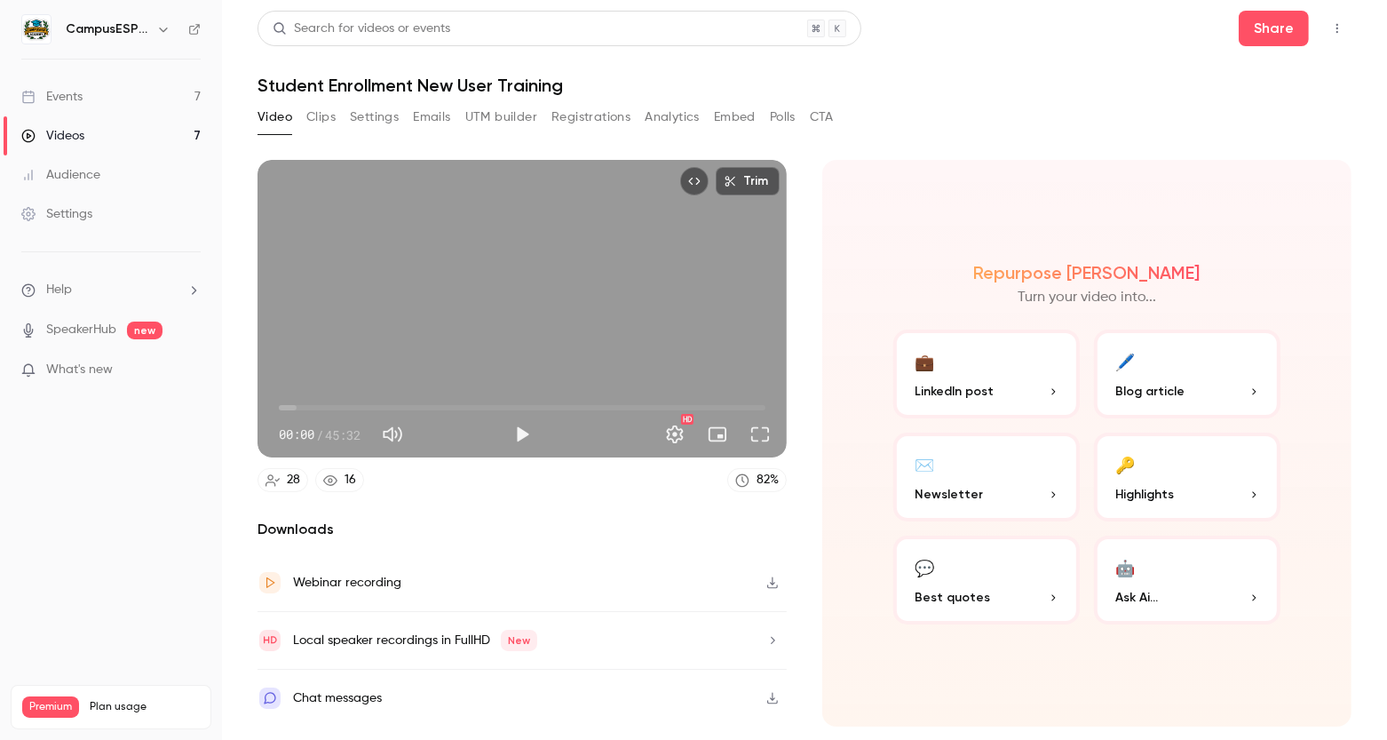
click at [317, 124] on button "Clips" at bounding box center [320, 117] width 29 height 28
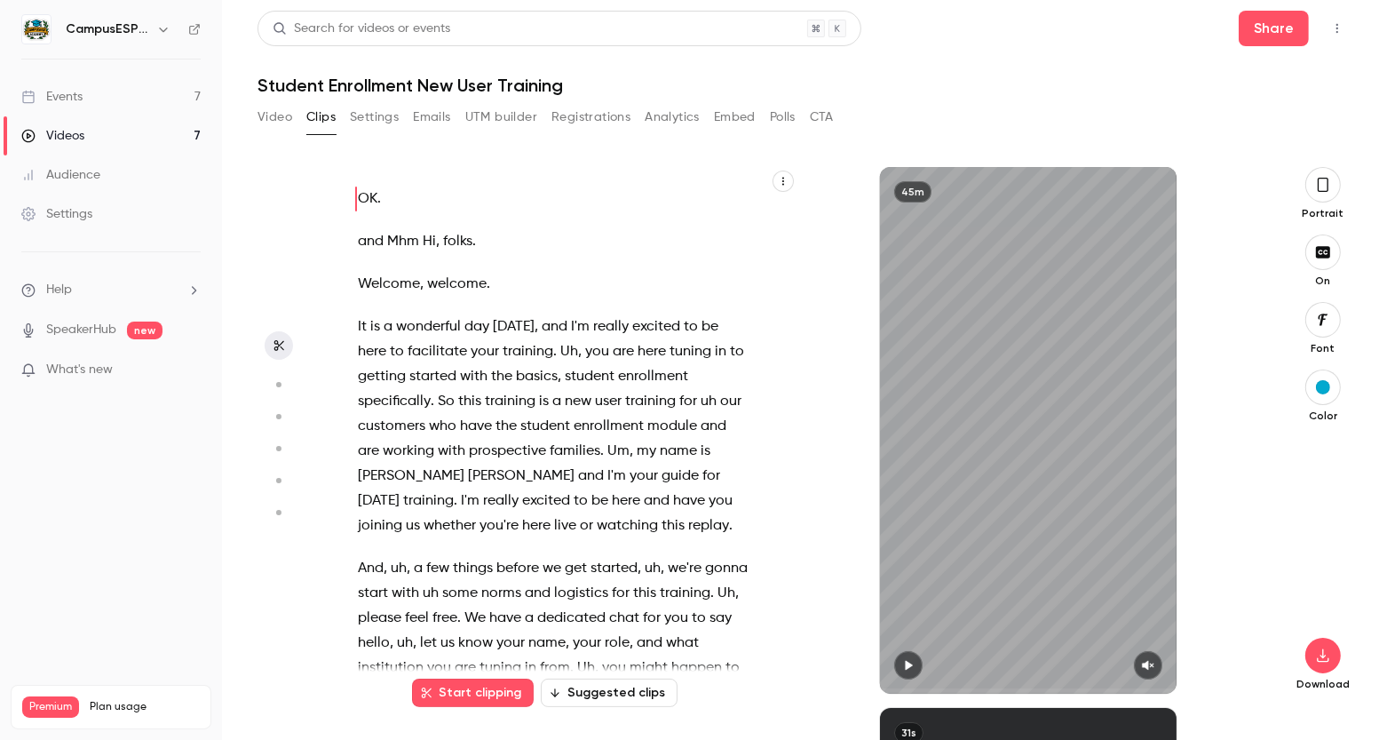
click at [482, 688] on button "Start clipping" at bounding box center [473, 692] width 122 height 28
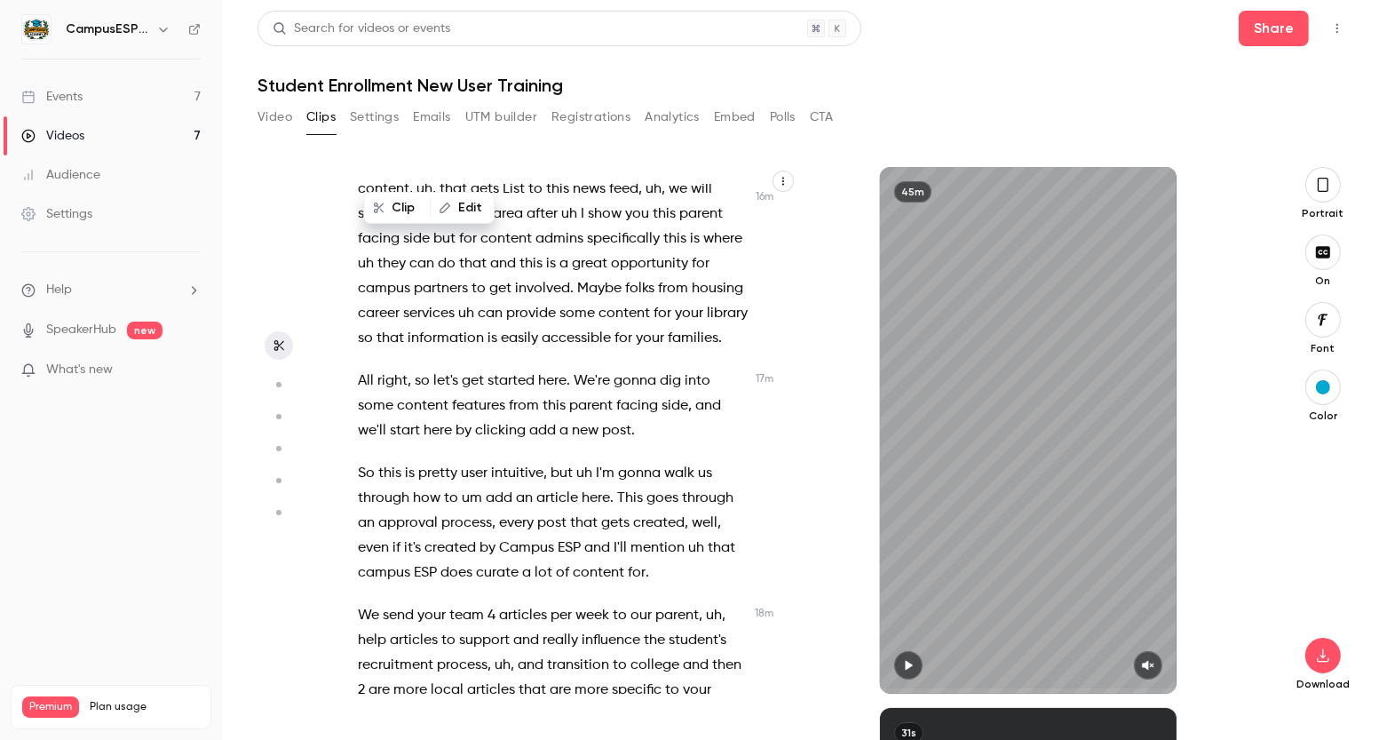
scroll to position [7479, 0]
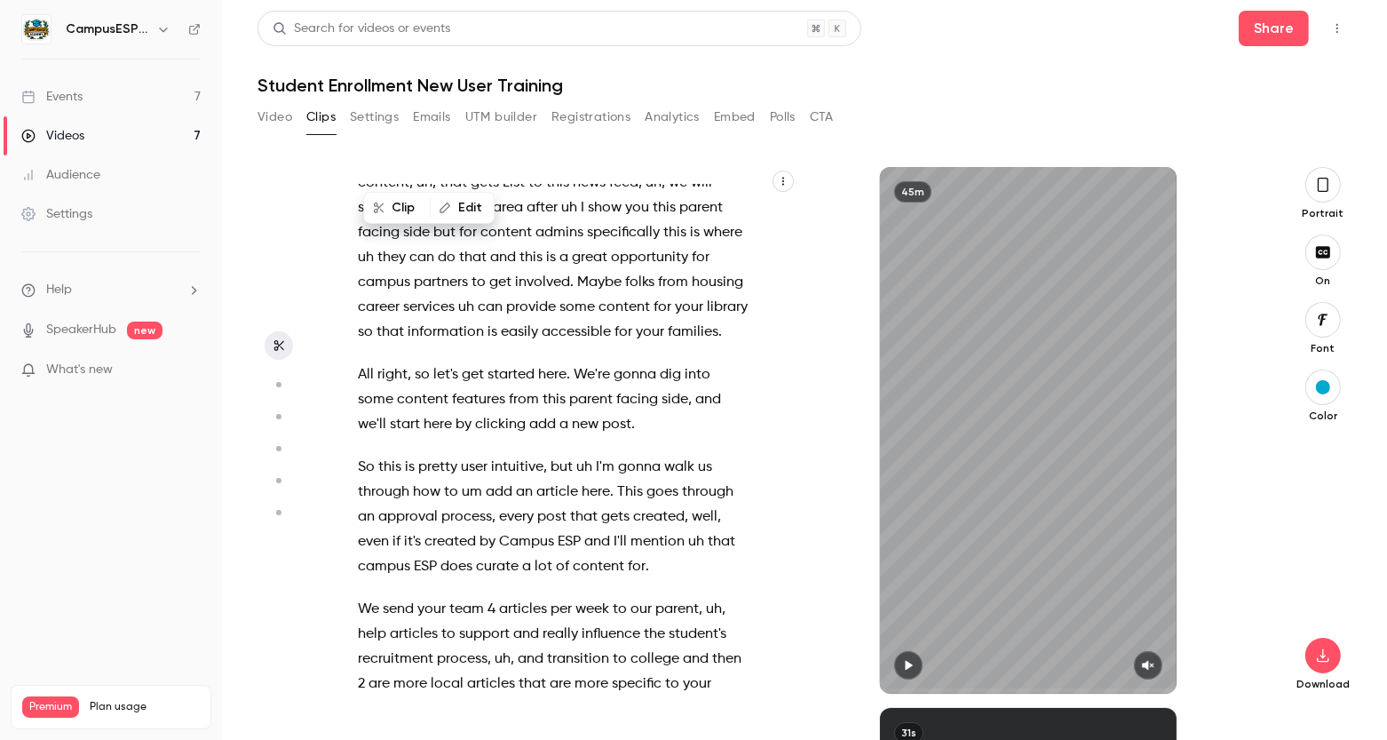
click at [359, 362] on span "All" at bounding box center [366, 374] width 16 height 25
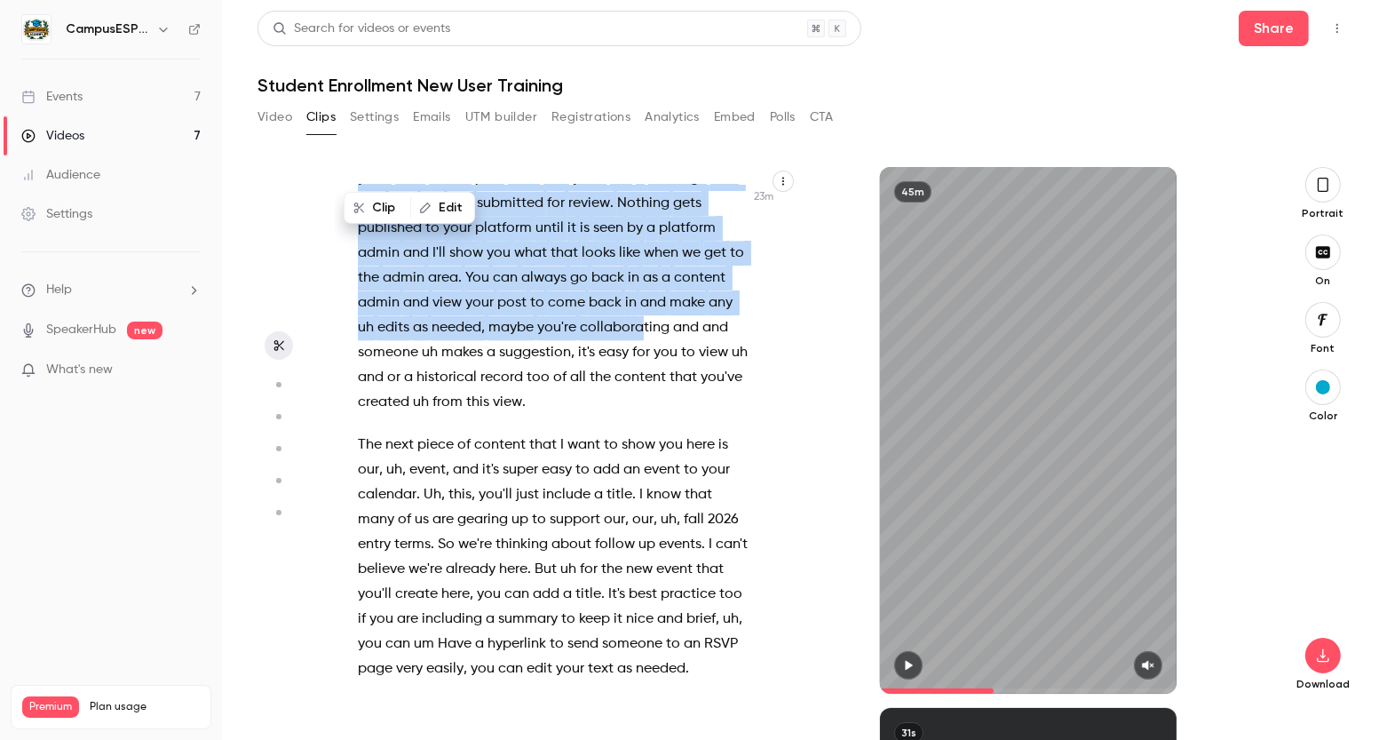
scroll to position [10256, 0]
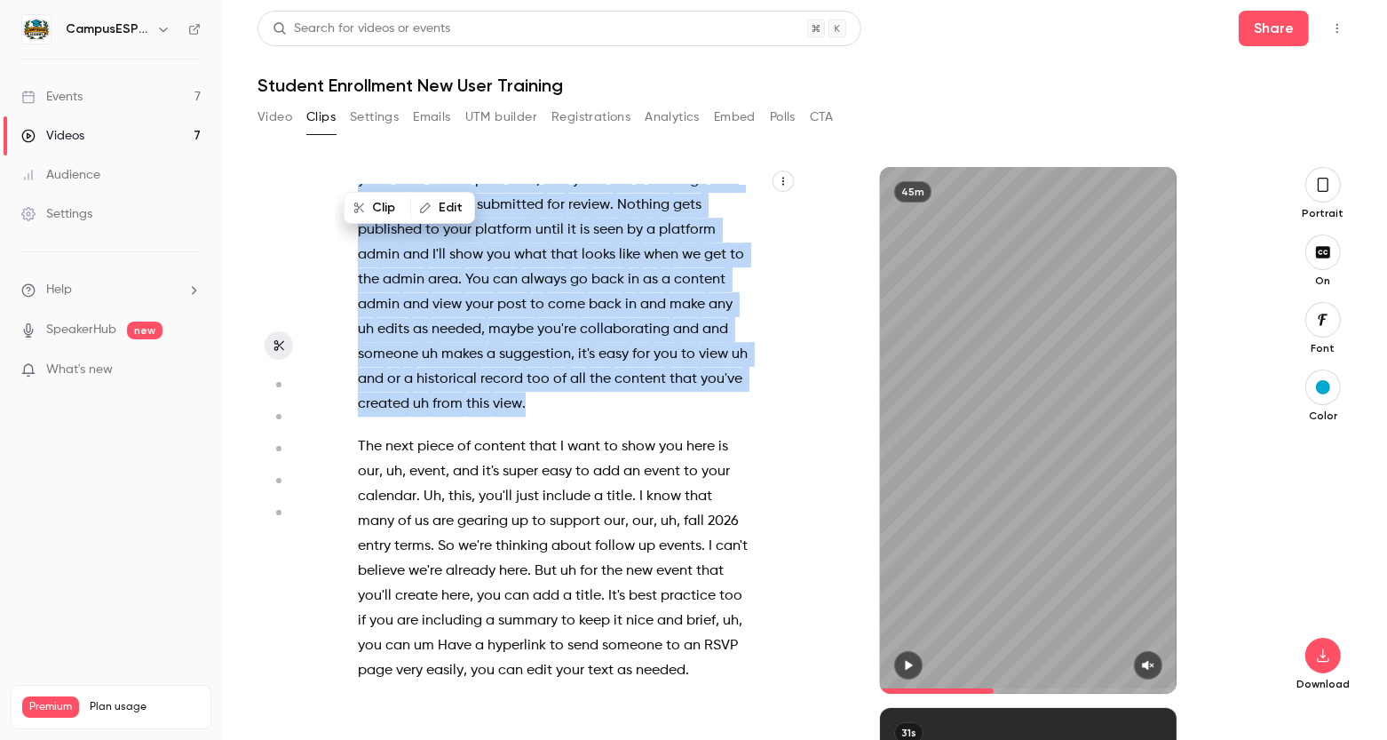
drag, startPoint x: 369, startPoint y: 441, endPoint x: 628, endPoint y: 369, distance: 269.3
click at [628, 369] on div "OK . and Mhm Hi , folks . Welcome , welcome . It is a wonderful day [DATE] , an…" at bounding box center [562, 439] width 453 height 509
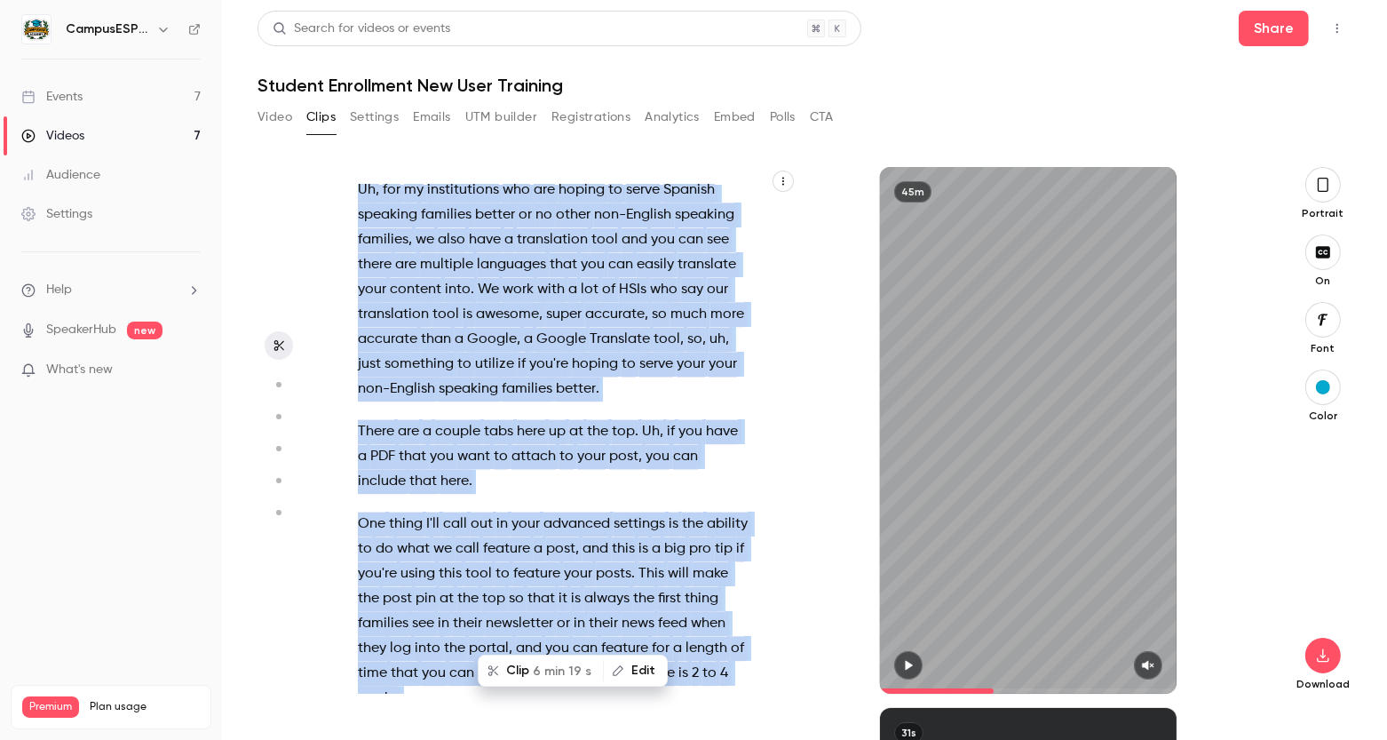
scroll to position [9614, 0]
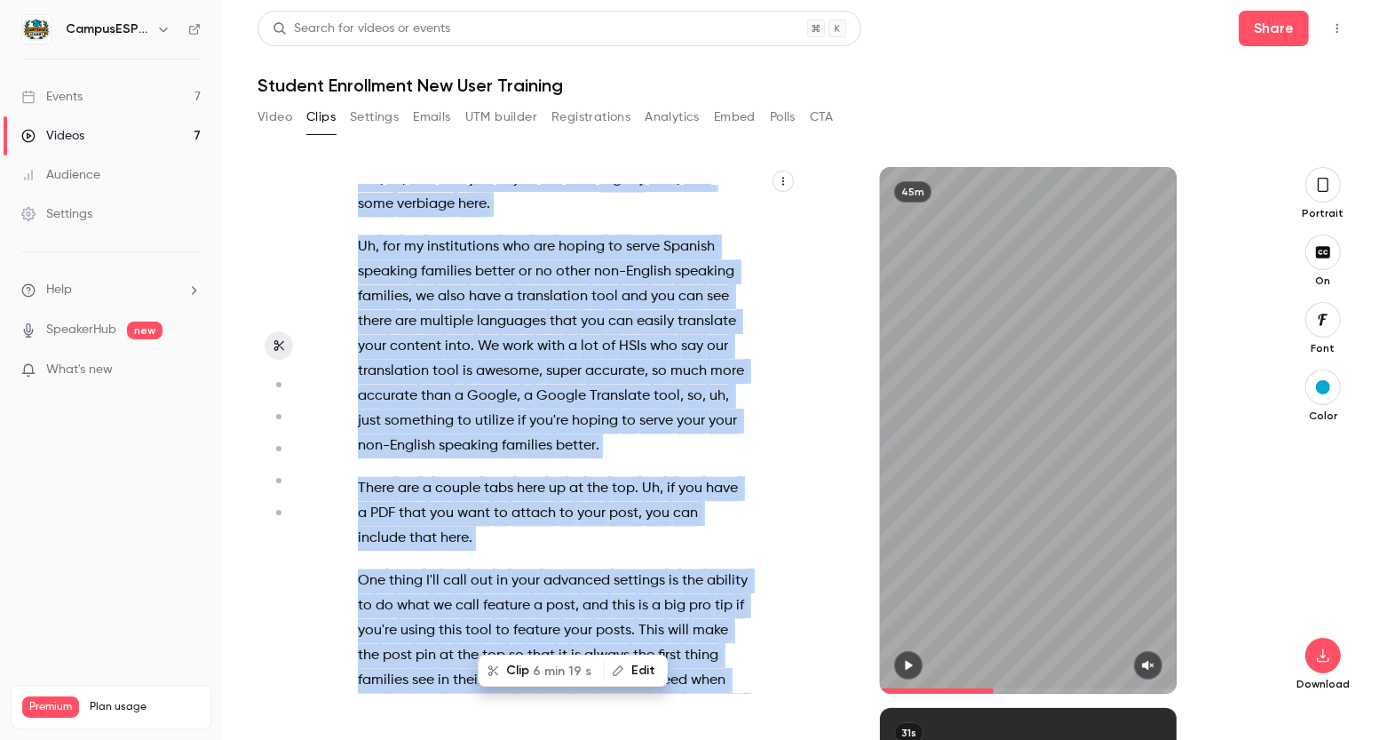
click at [522, 671] on button "Clip 6 min 19 s" at bounding box center [541, 670] width 123 height 28
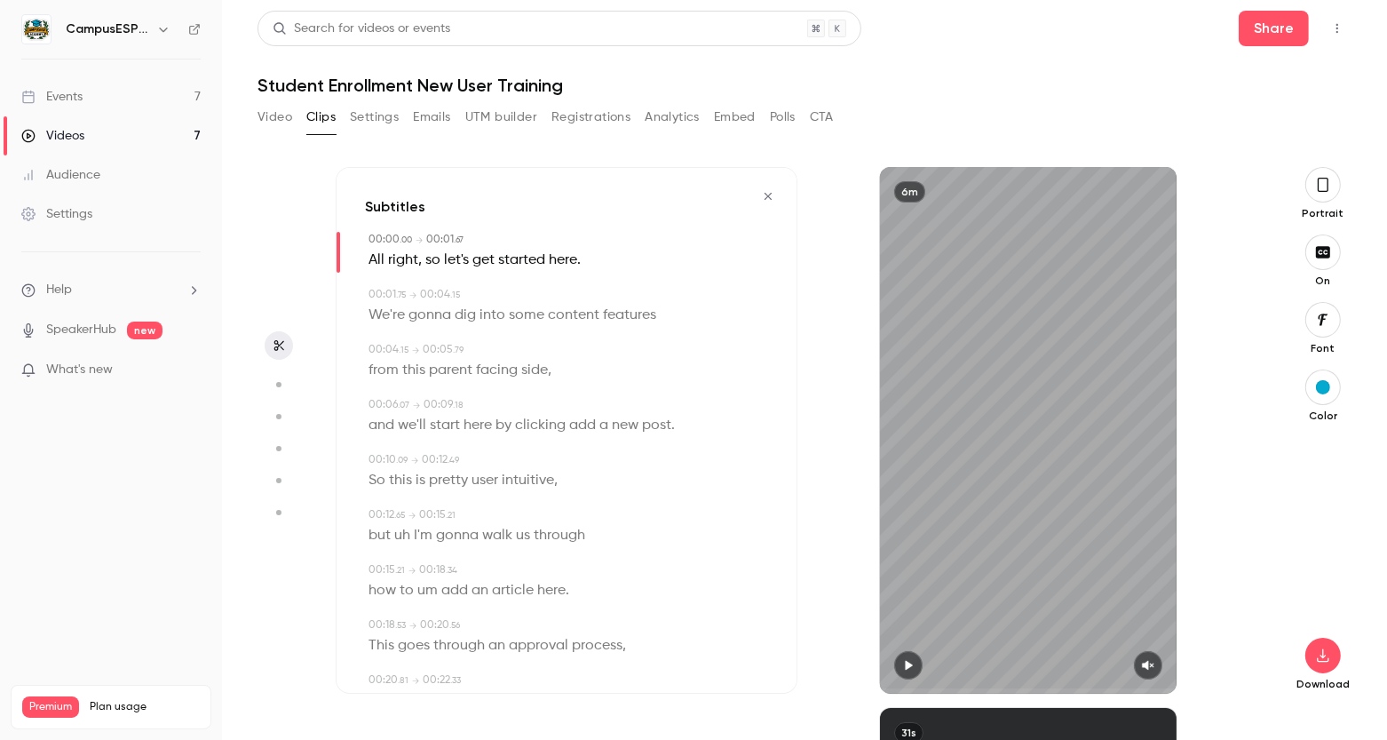
click at [904, 668] on icon "button" at bounding box center [908, 665] width 14 height 12
click at [1100, 235] on div "6m" at bounding box center [1028, 430] width 297 height 527
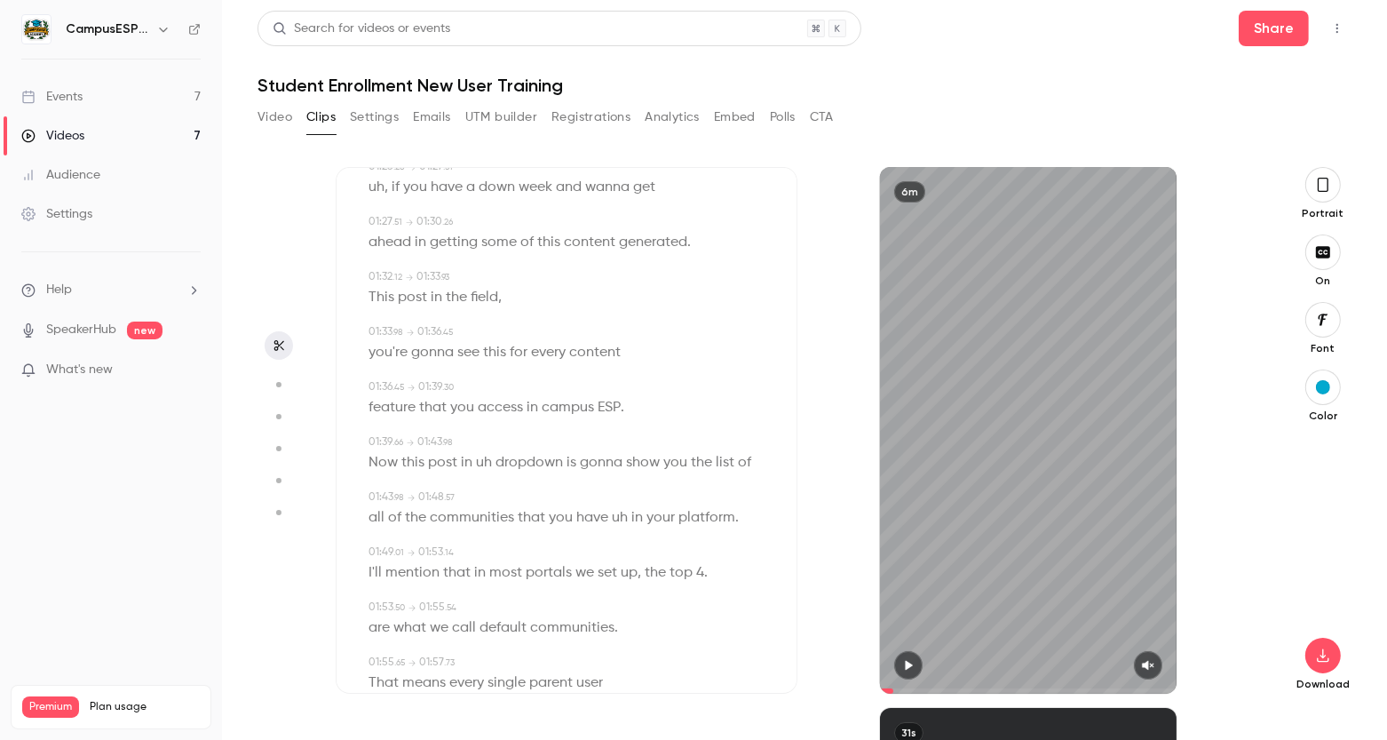
scroll to position [1894, 0]
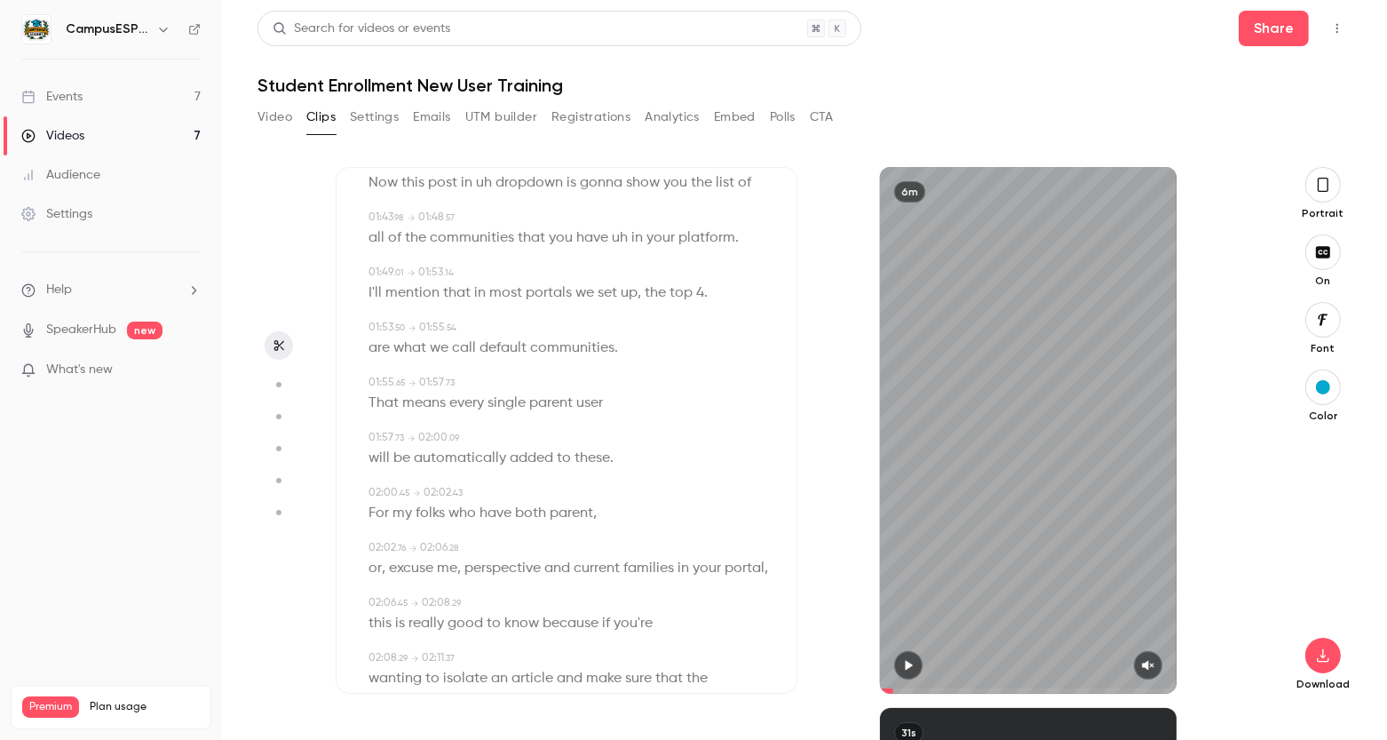
click at [837, 596] on div "6m" at bounding box center [1028, 430] width 462 height 527
click at [1287, 28] on button "Share" at bounding box center [1274, 29] width 70 height 36
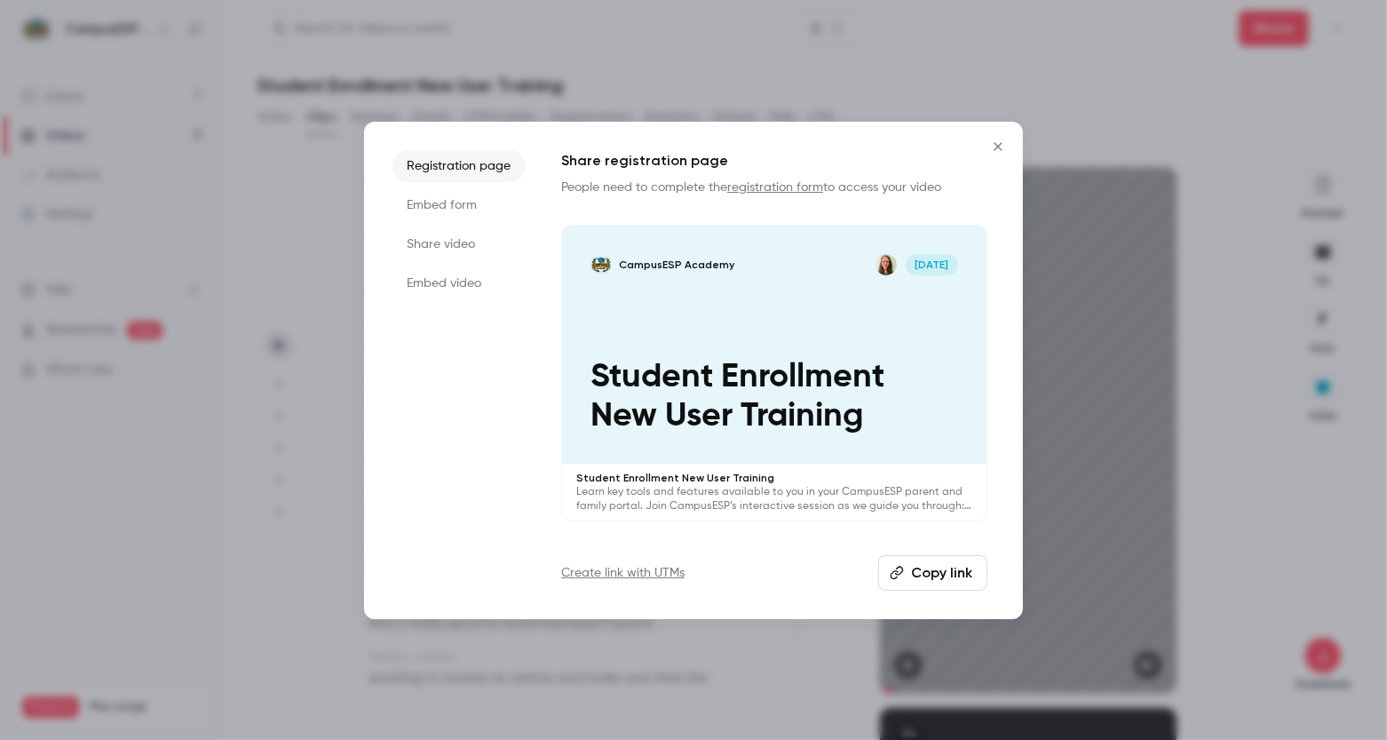
click at [1000, 143] on icon "Close" at bounding box center [998, 146] width 8 height 8
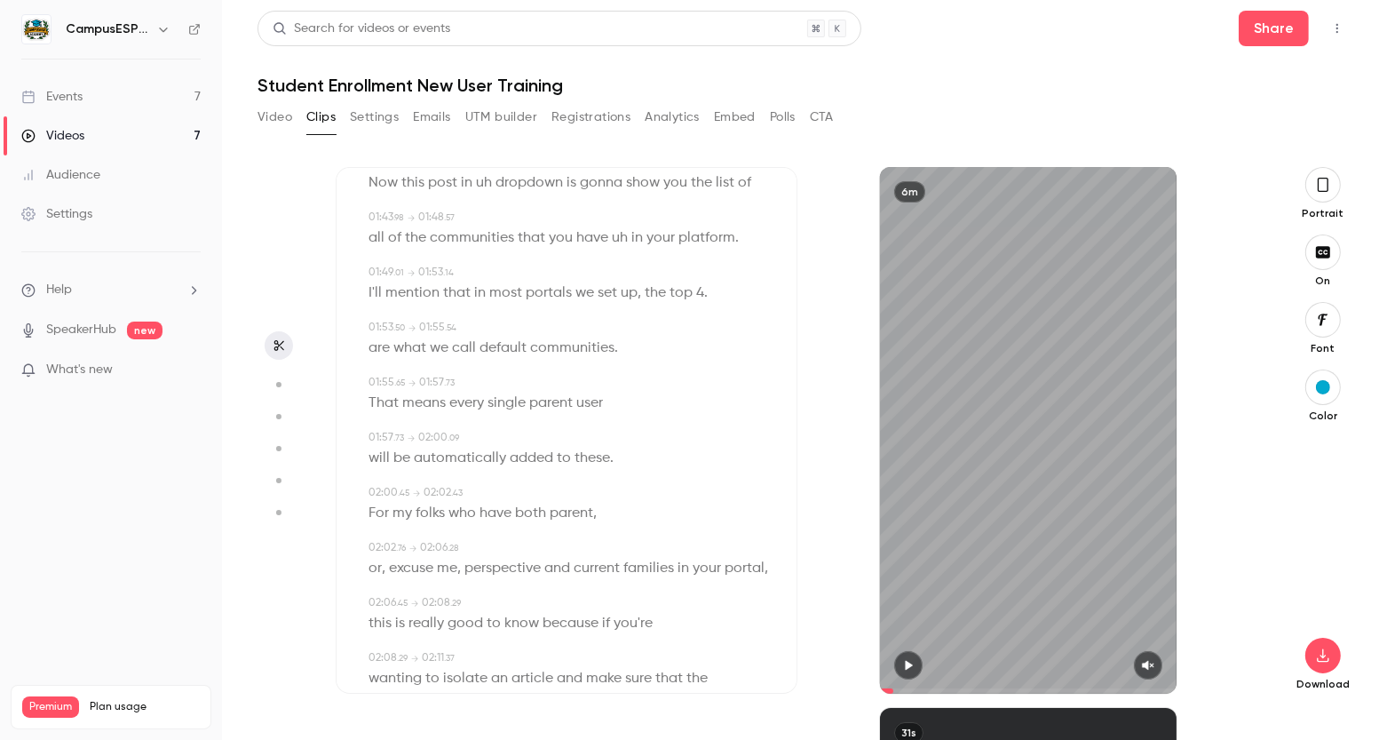
scroll to position [0, 0]
click at [275, 110] on button "Video" at bounding box center [275, 117] width 35 height 28
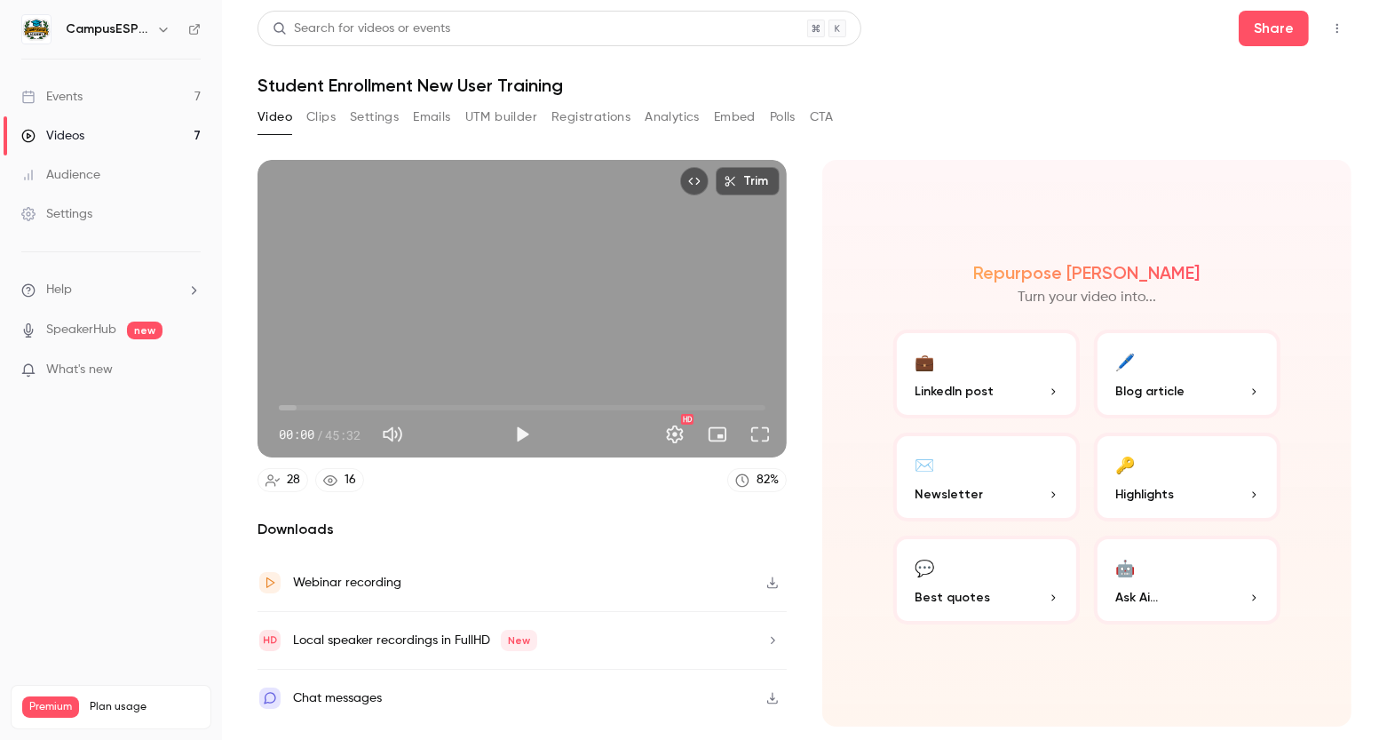
click at [323, 116] on button "Clips" at bounding box center [320, 117] width 29 height 28
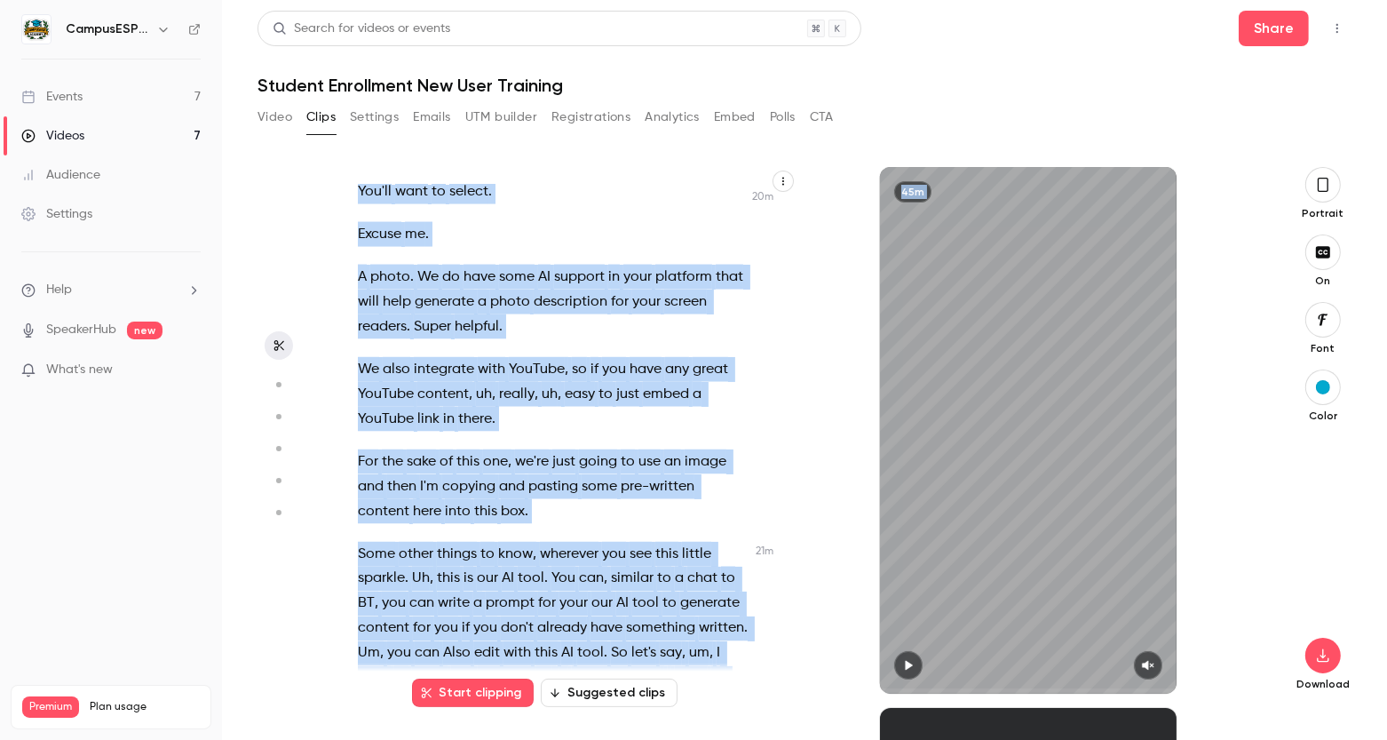
scroll to position [9471, 0]
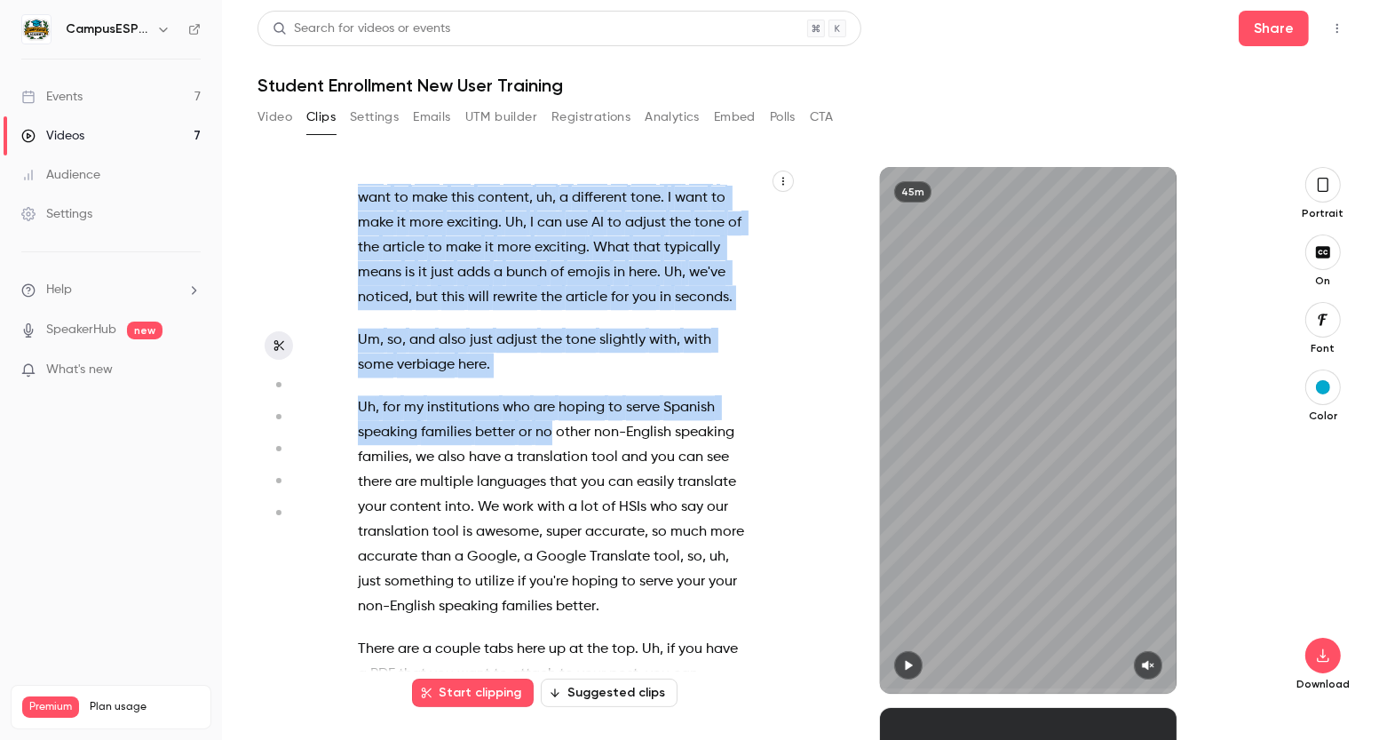
drag, startPoint x: 359, startPoint y: 344, endPoint x: 550, endPoint y: 393, distance: 197.1
click at [550, 393] on div "OK . and Mhm Hi , folks . Welcome , welcome . It is a wonderful day [DATE] , an…" at bounding box center [562, 439] width 453 height 509
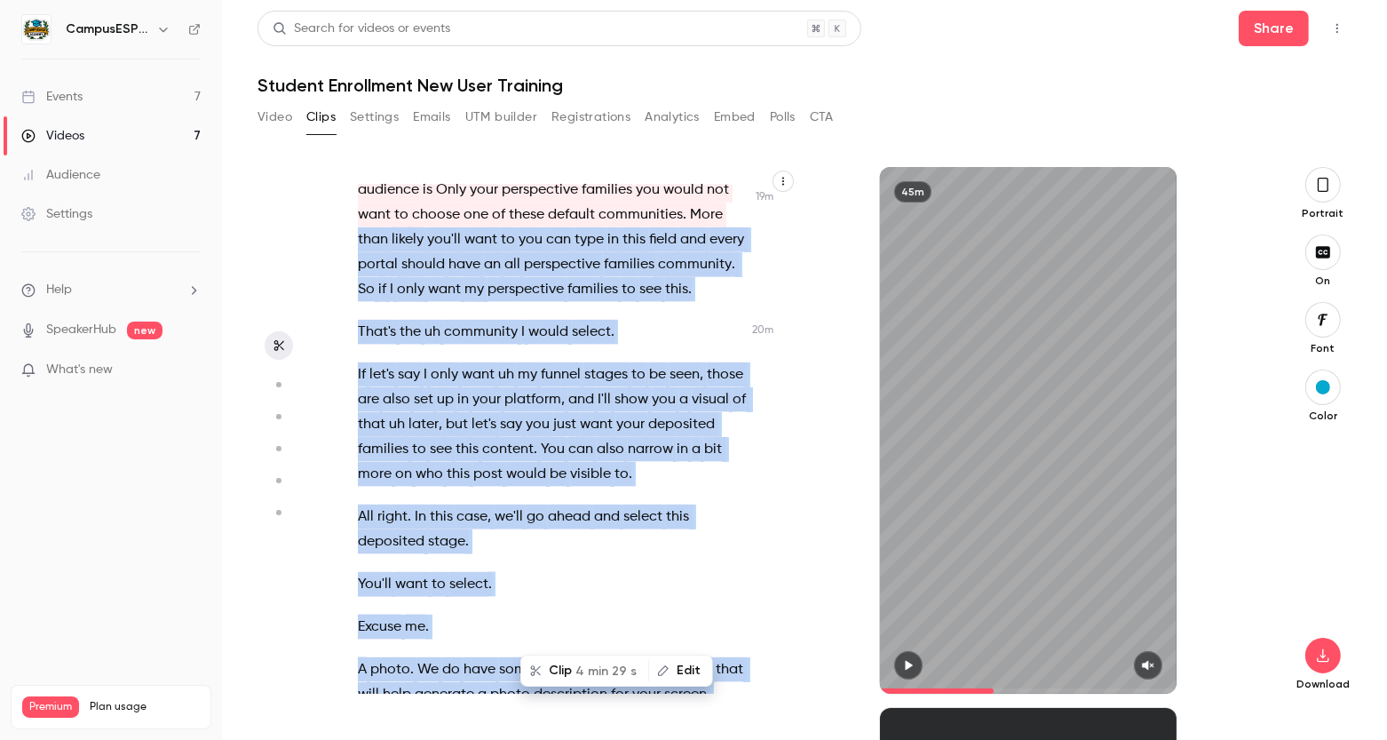
scroll to position [8592, 0]
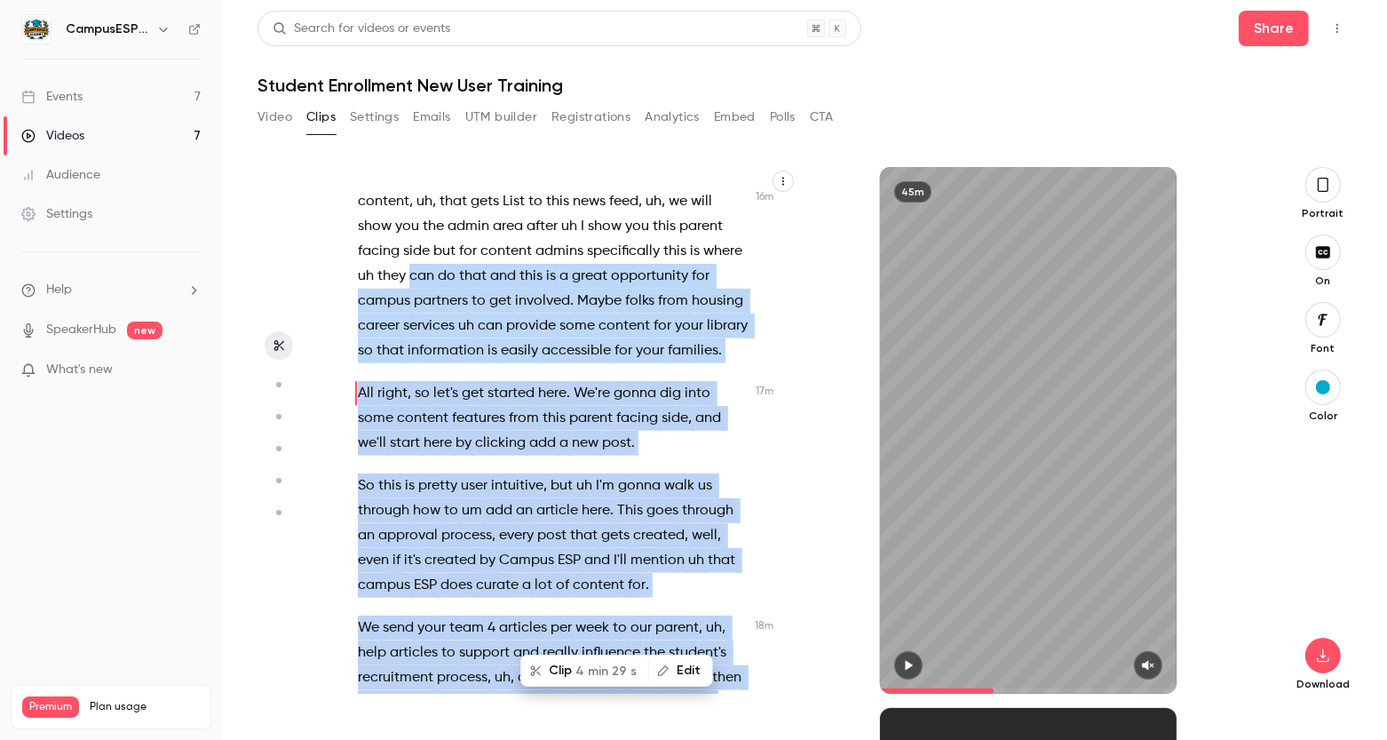
scroll to position [7458, 0]
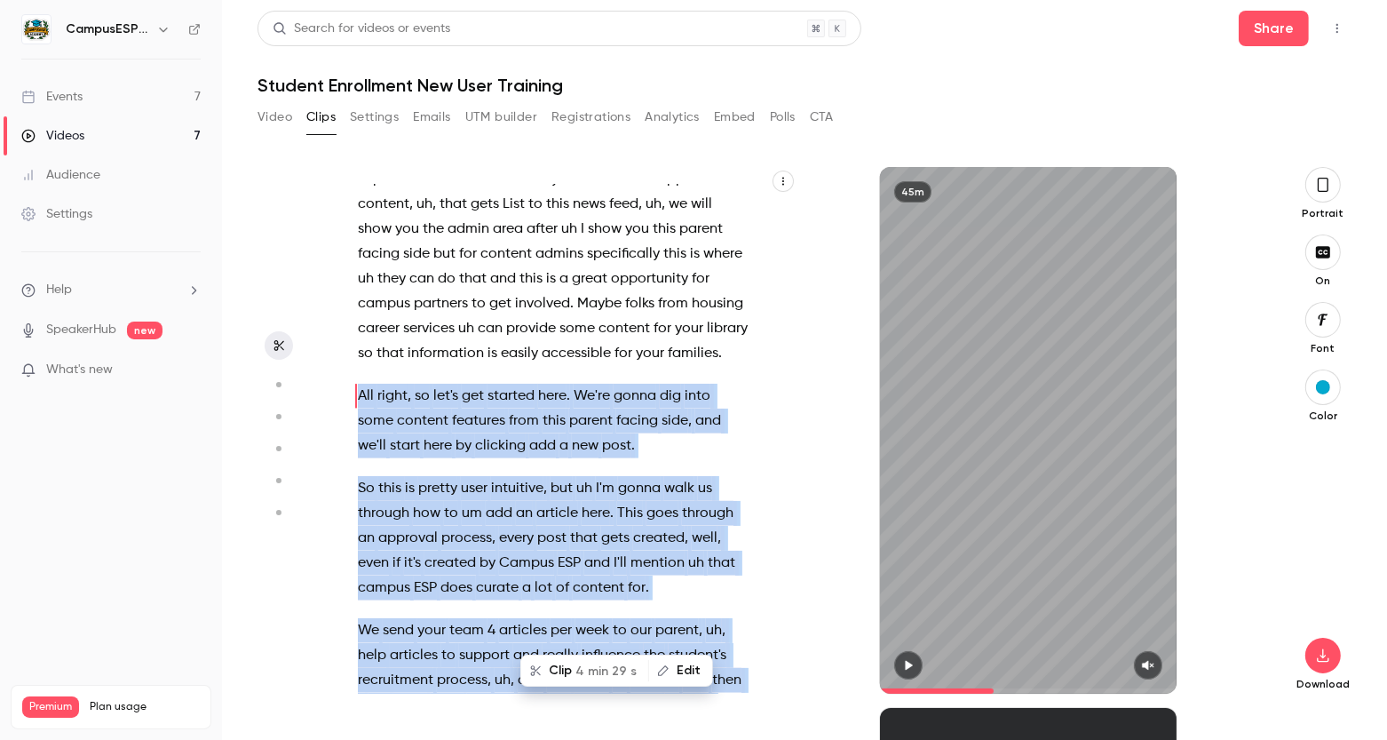
click at [347, 344] on div "OK . and Mhm Hi , folks . Welcome , welcome . It is a wonderful day [DATE] , an…" at bounding box center [562, 439] width 453 height 509
click at [552, 669] on button "Clip 6 min 19 s" at bounding box center [570, 670] width 123 height 28
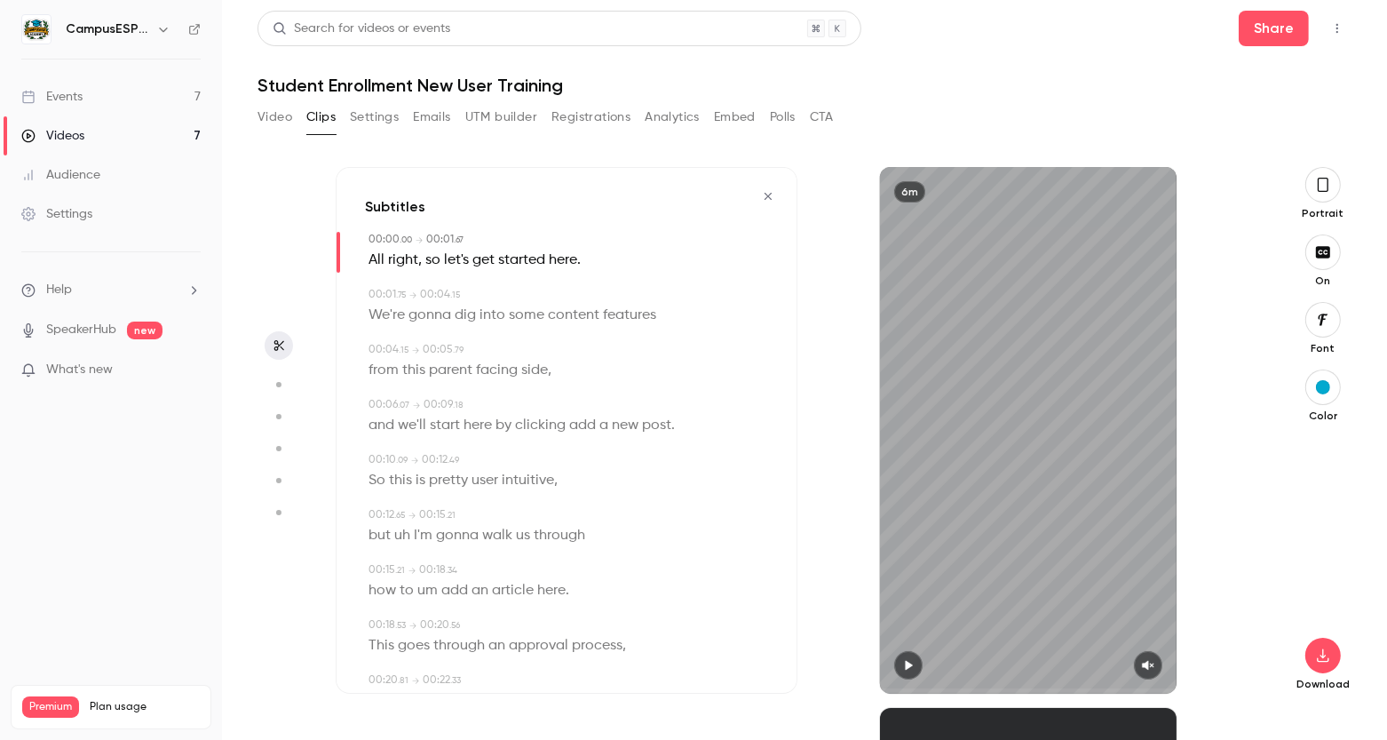
click at [1036, 608] on div "6m" at bounding box center [1028, 430] width 297 height 527
type input "*"
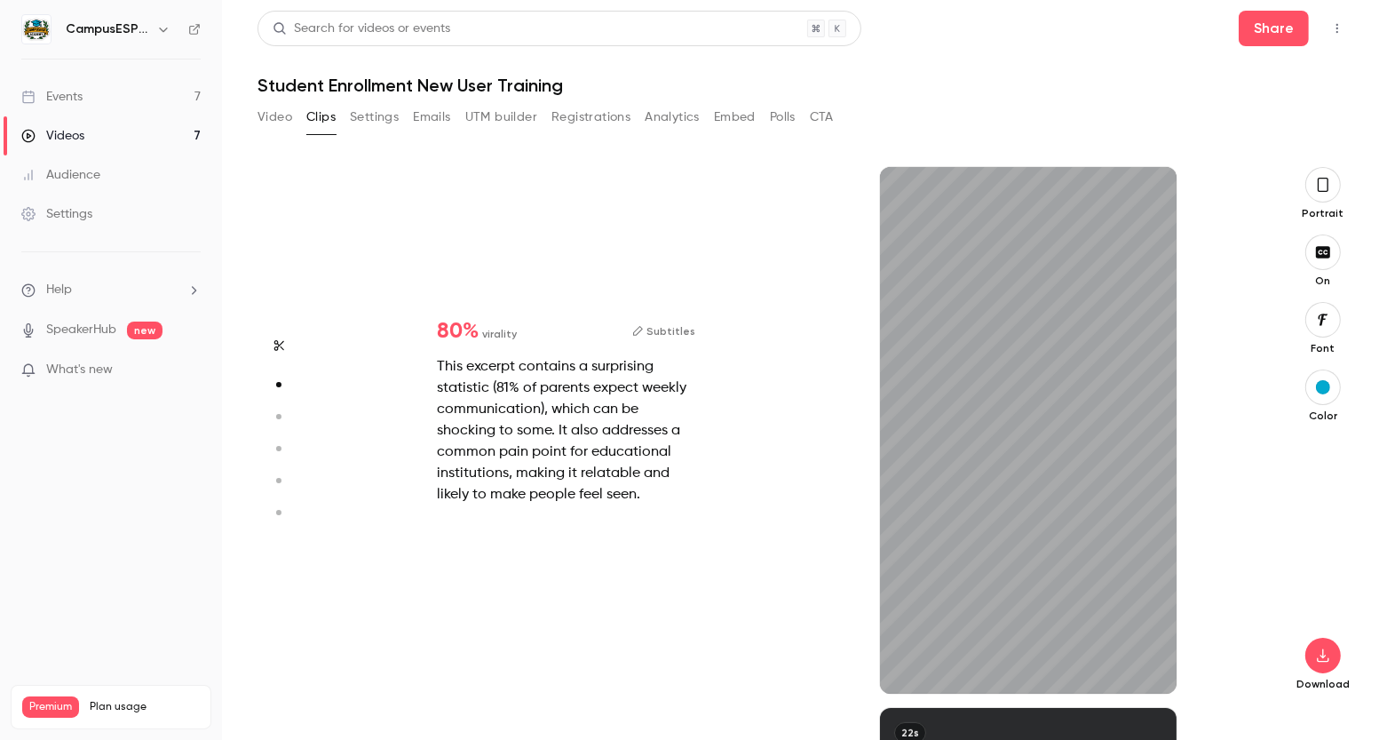
type input "***"
type input "*"
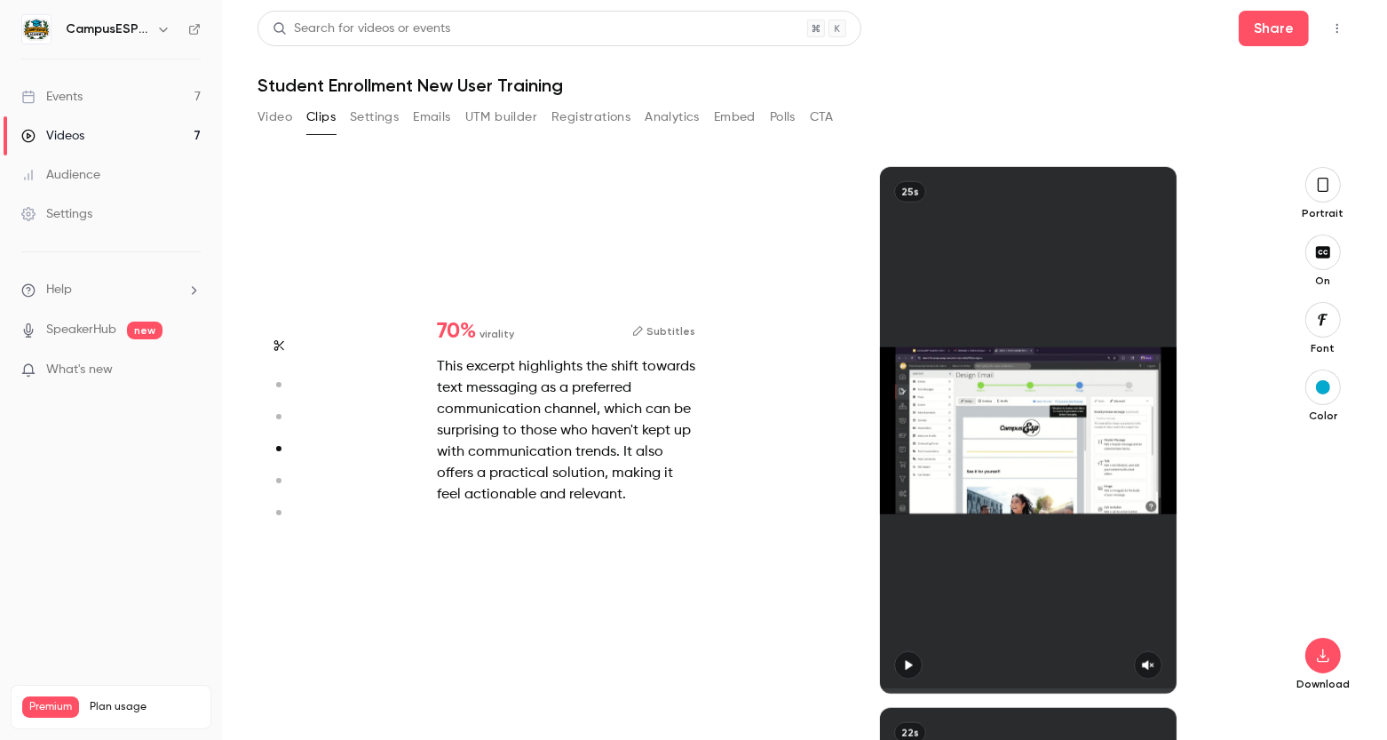
type input "*"
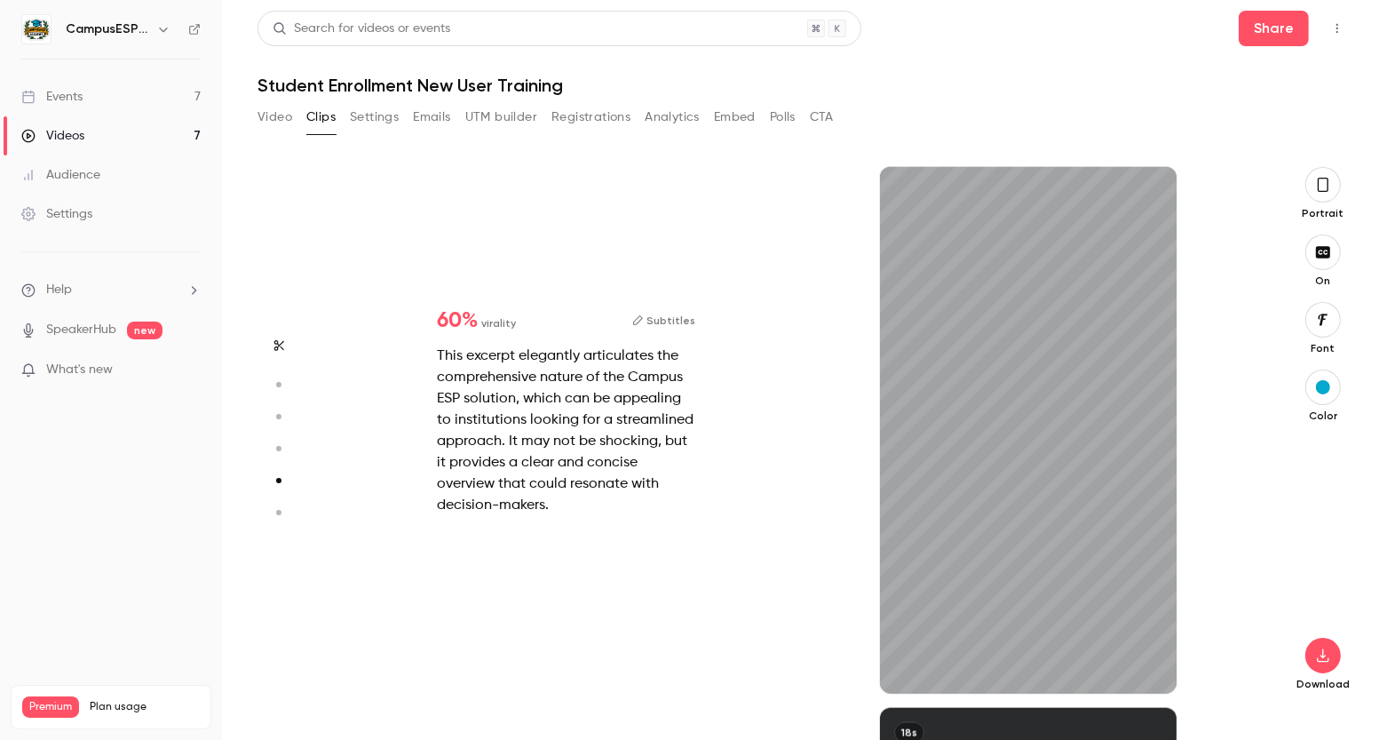
type input "***"
type input "*"
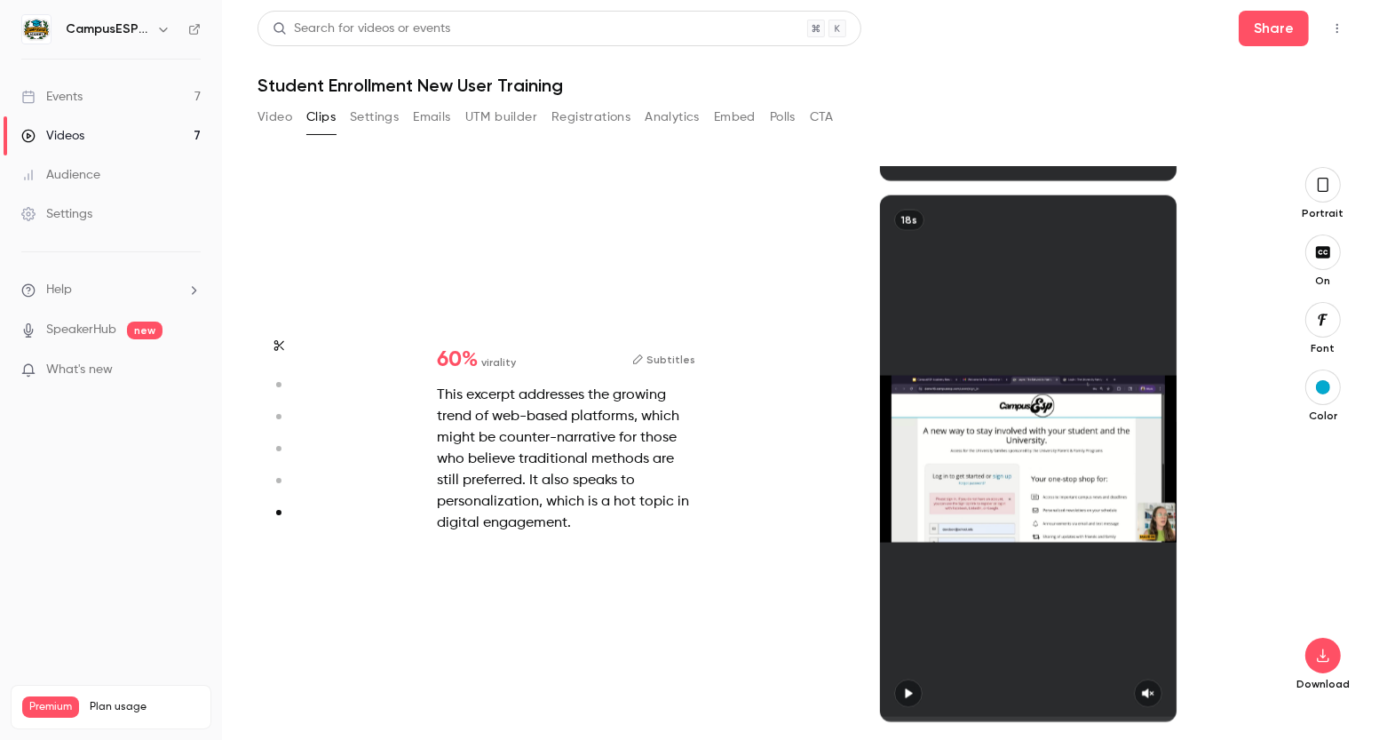
type input "*"
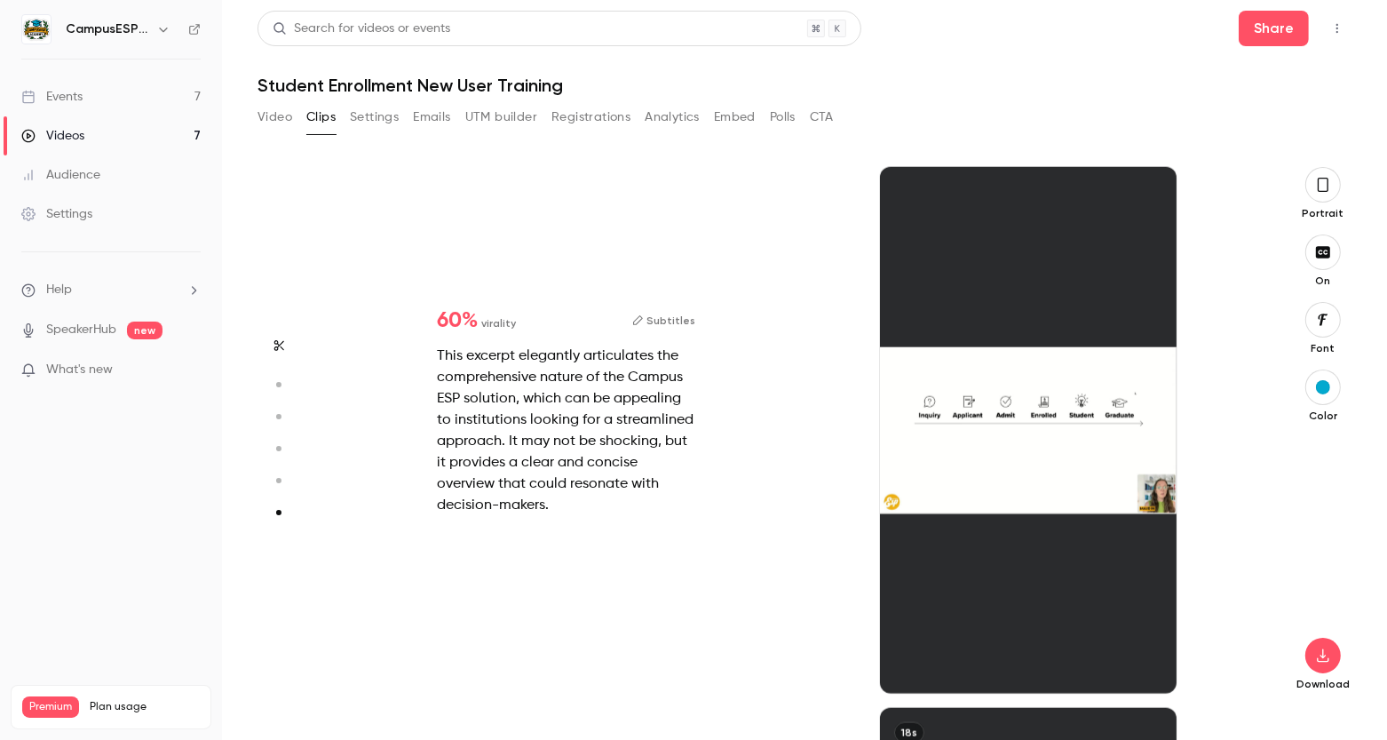
type input "*"
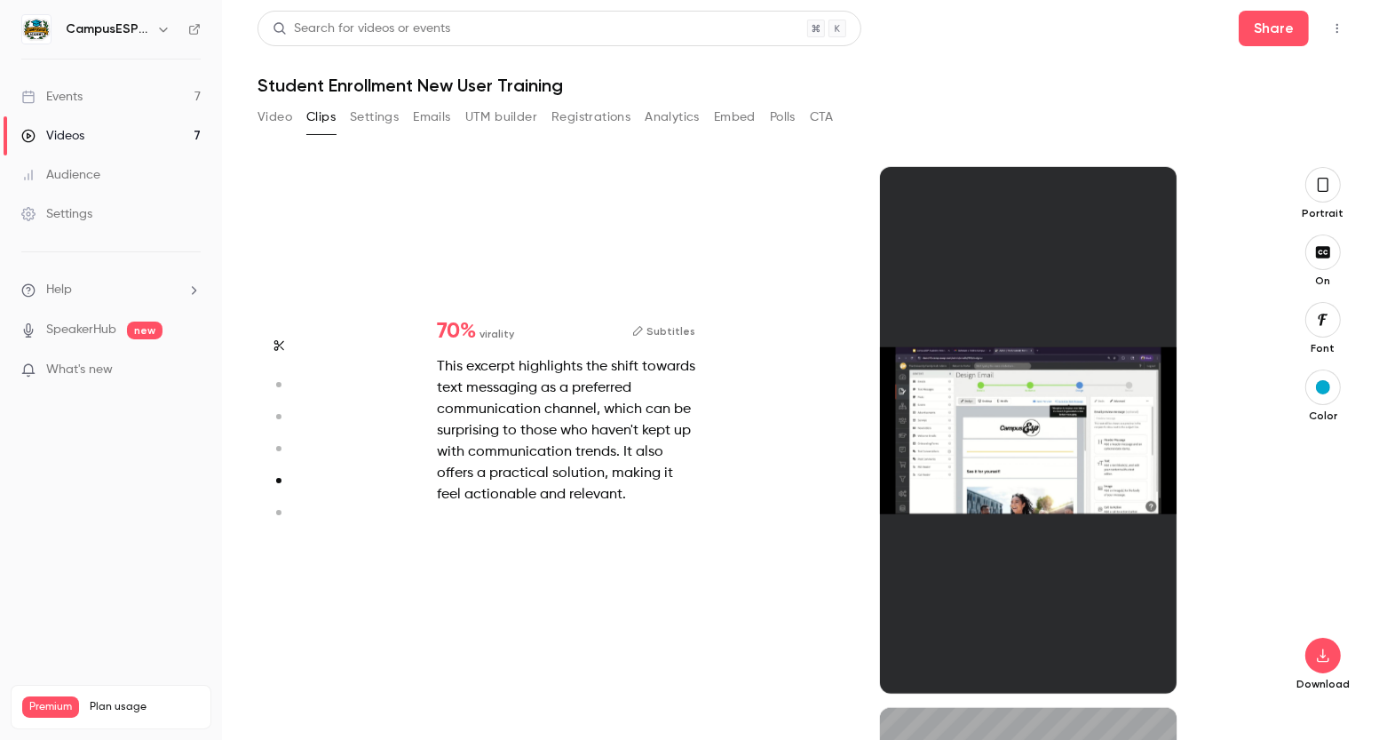
type input "*"
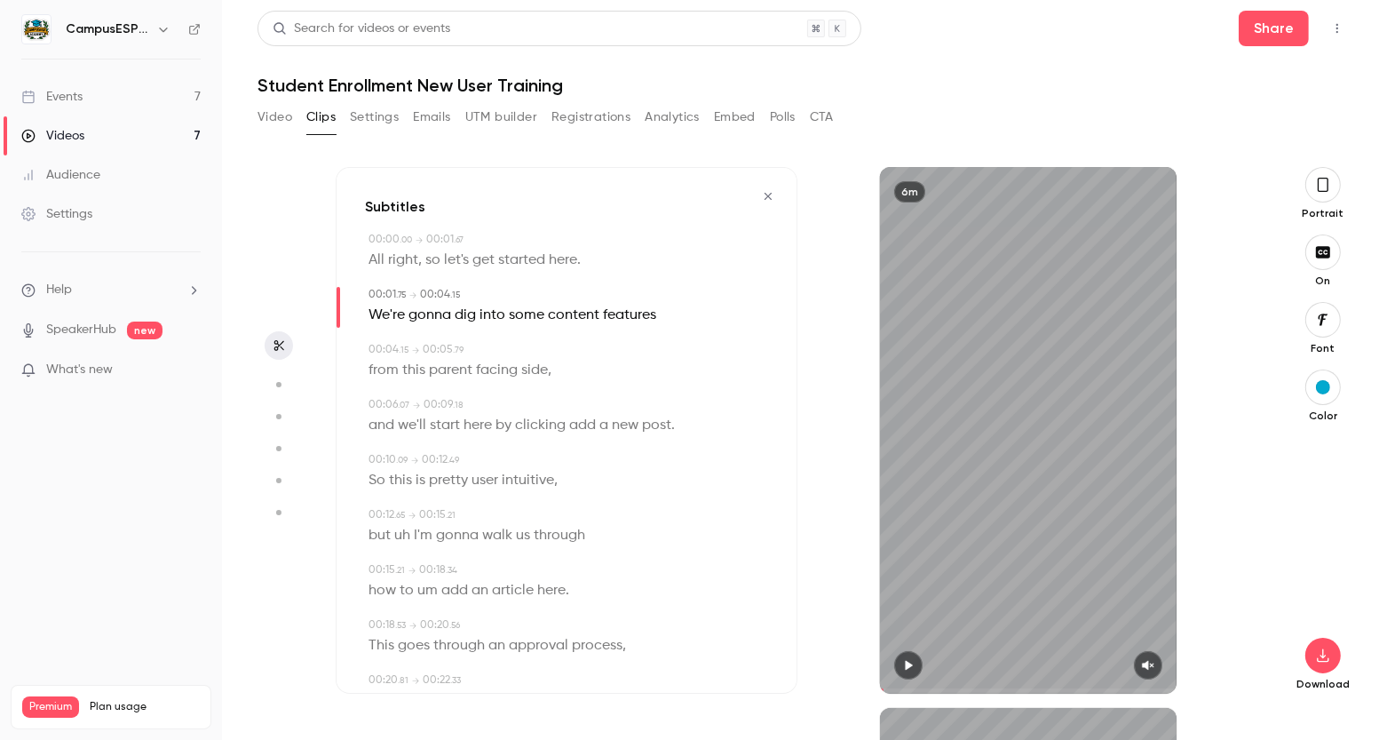
scroll to position [0, 0]
click at [1321, 655] on icon "button" at bounding box center [1323, 655] width 12 height 13
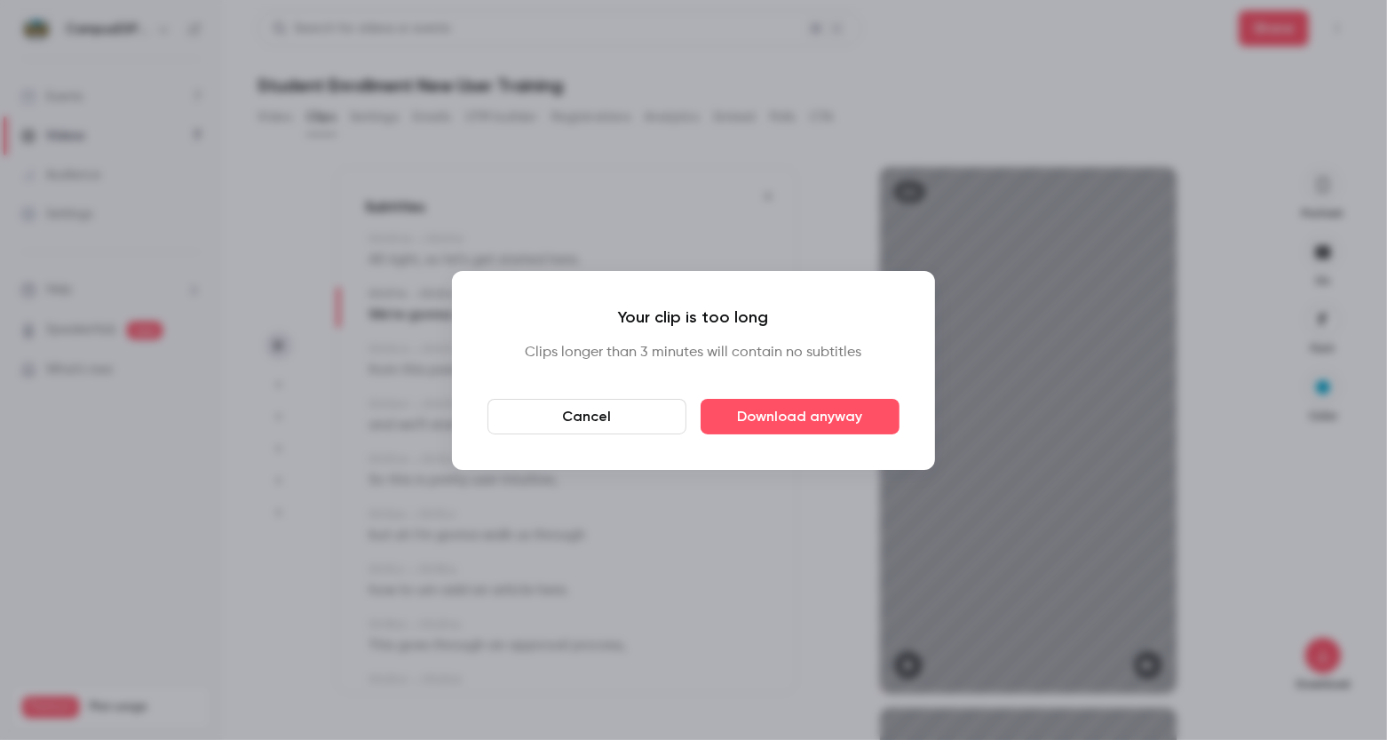
click at [620, 422] on button "Cancel" at bounding box center [587, 417] width 199 height 36
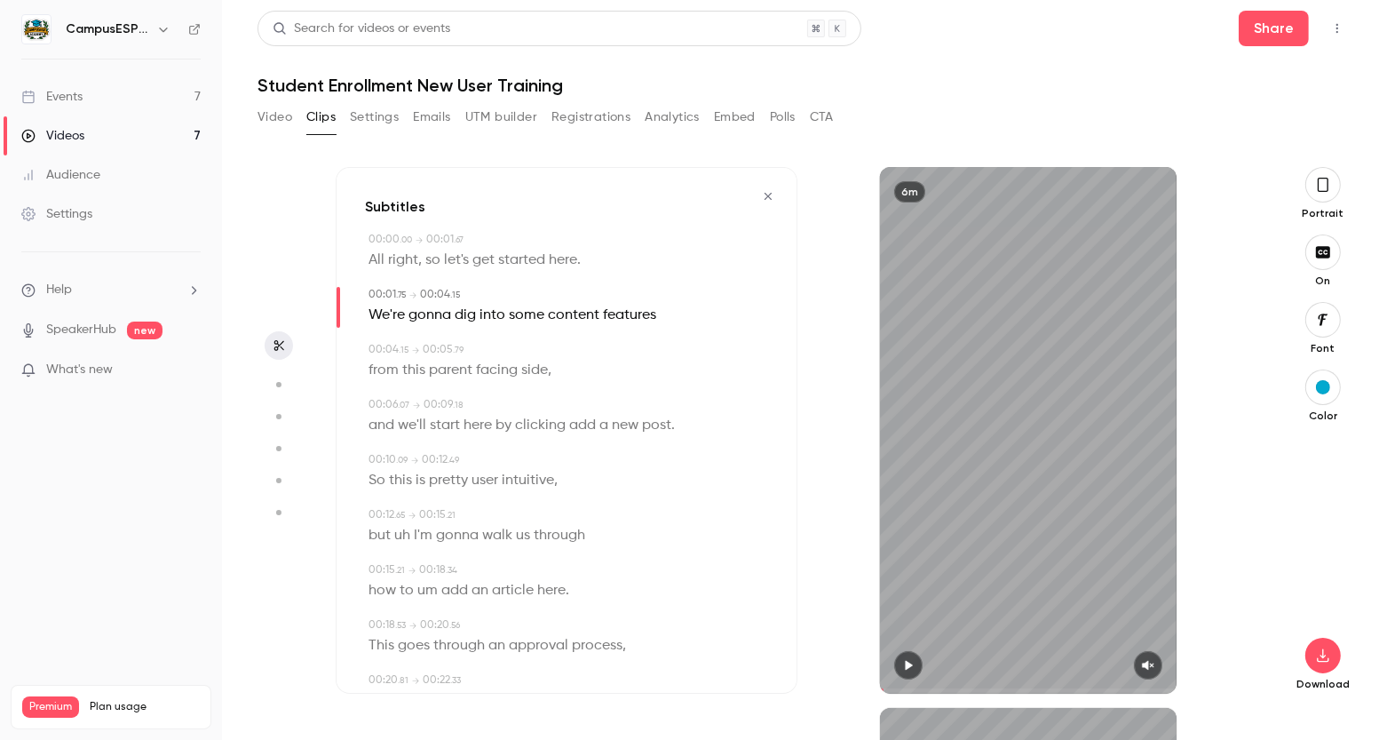
click at [766, 194] on icon "button" at bounding box center [768, 196] width 7 height 7
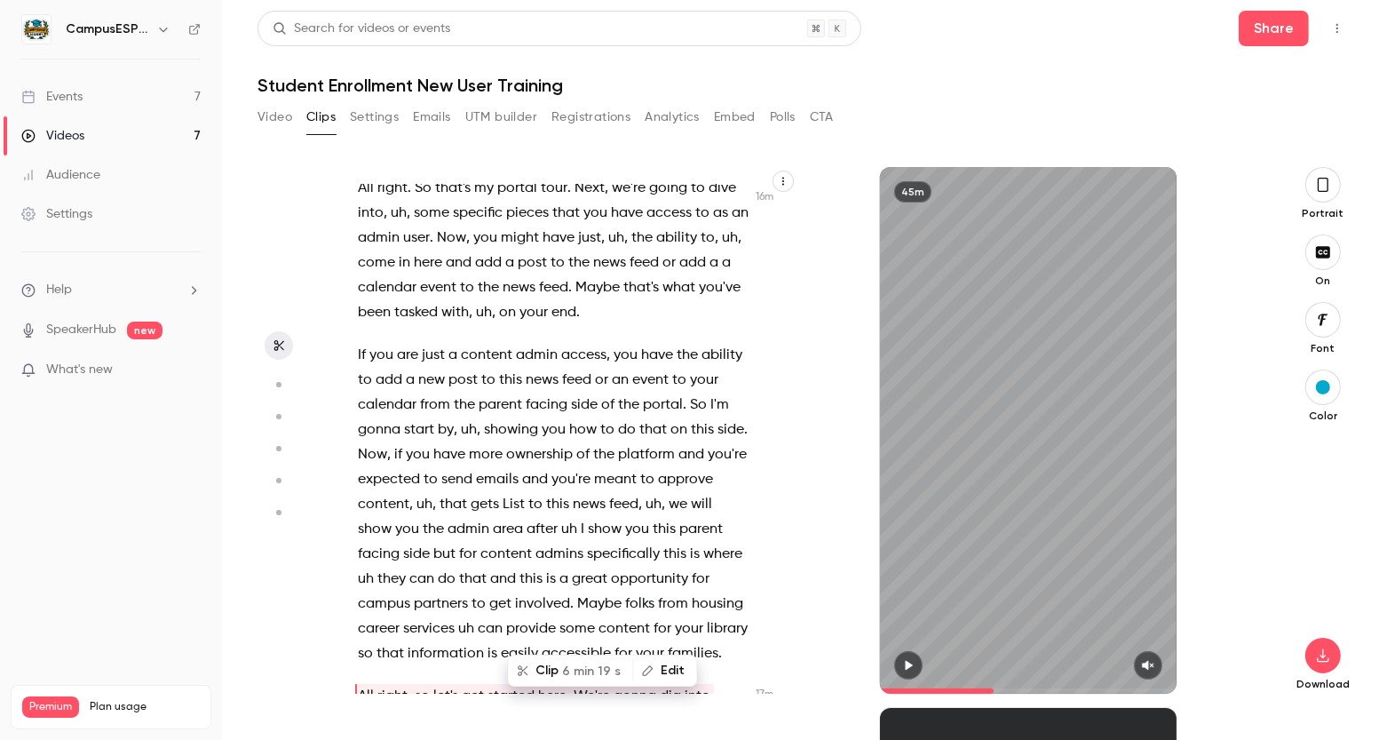
scroll to position [7365, 0]
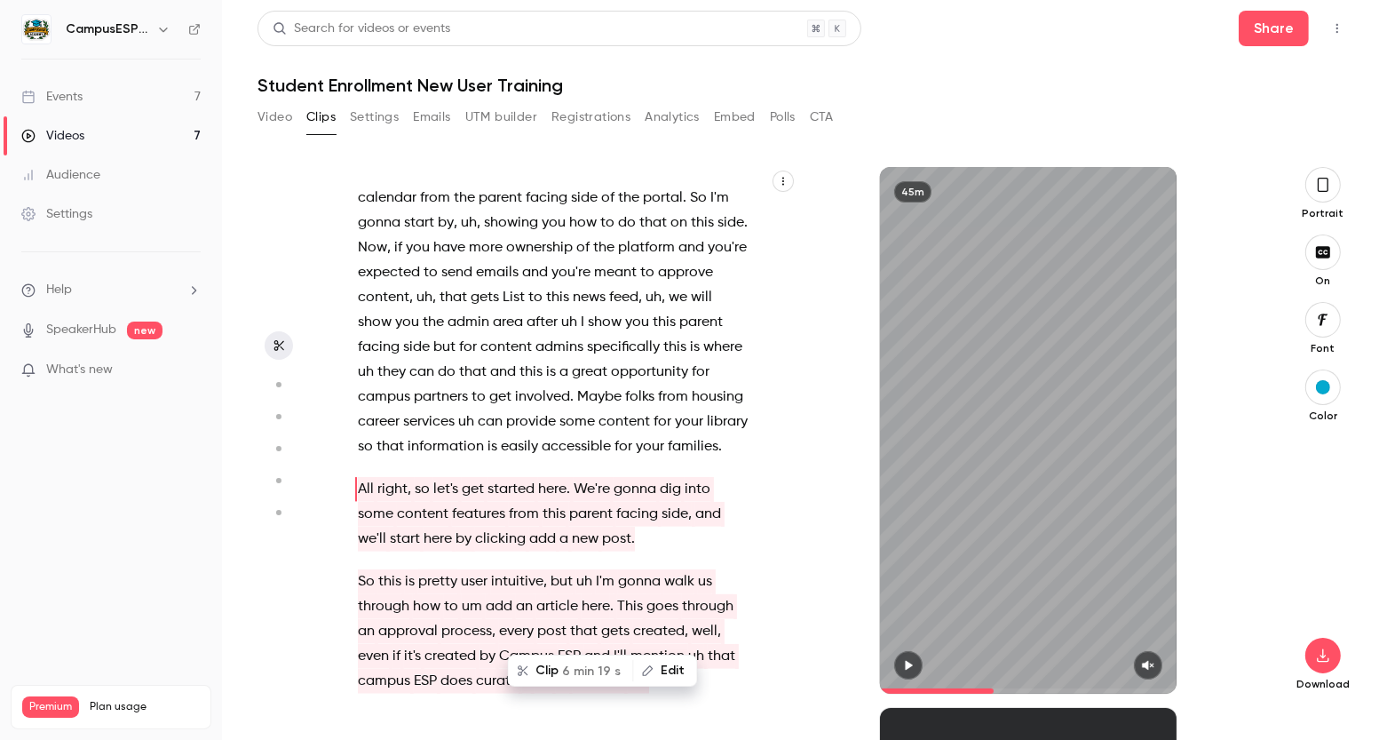
click at [436, 434] on span "information" at bounding box center [446, 446] width 76 height 25
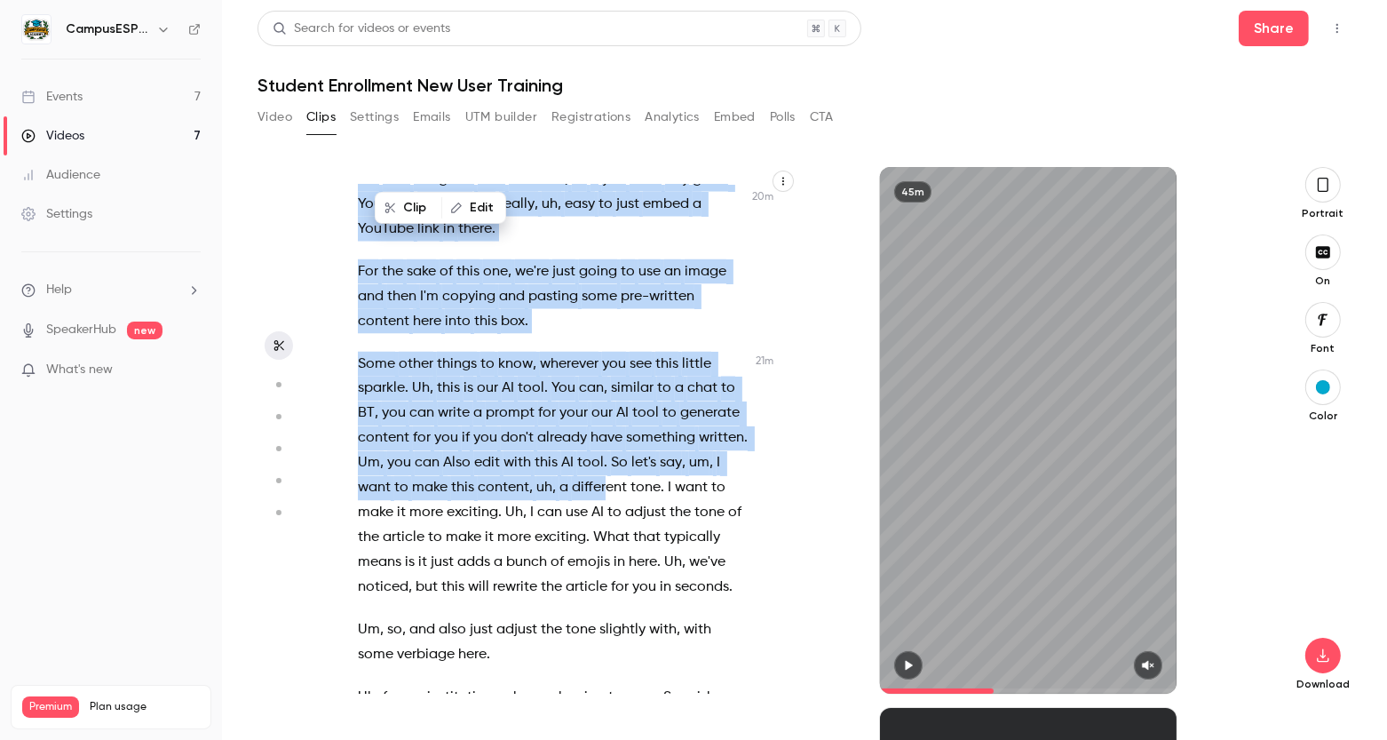
scroll to position [9178, 0]
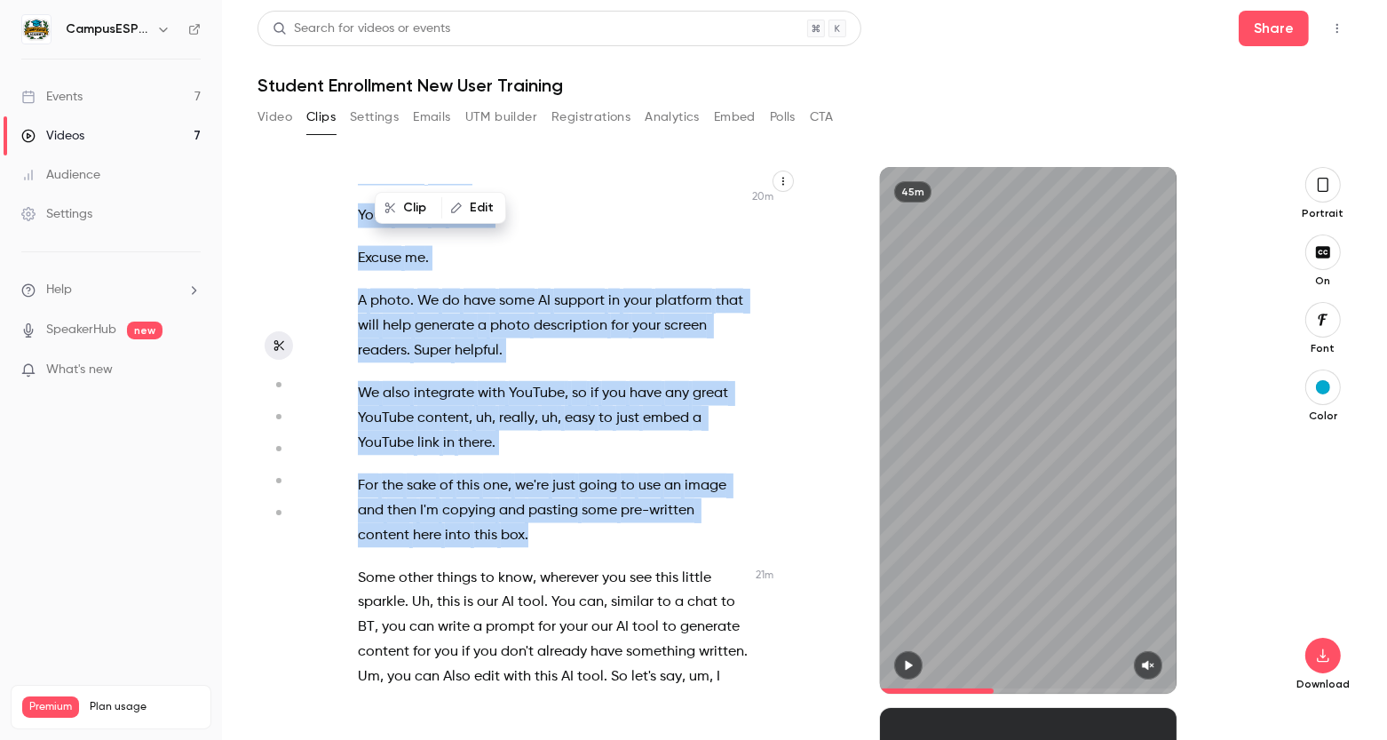
drag, startPoint x: 355, startPoint y: 479, endPoint x: 655, endPoint y: 488, distance: 299.4
click at [655, 488] on div "OK . and Mhm Hi , folks . Welcome , welcome . It is a wonderful day [DATE] , an…" at bounding box center [562, 439] width 453 height 509
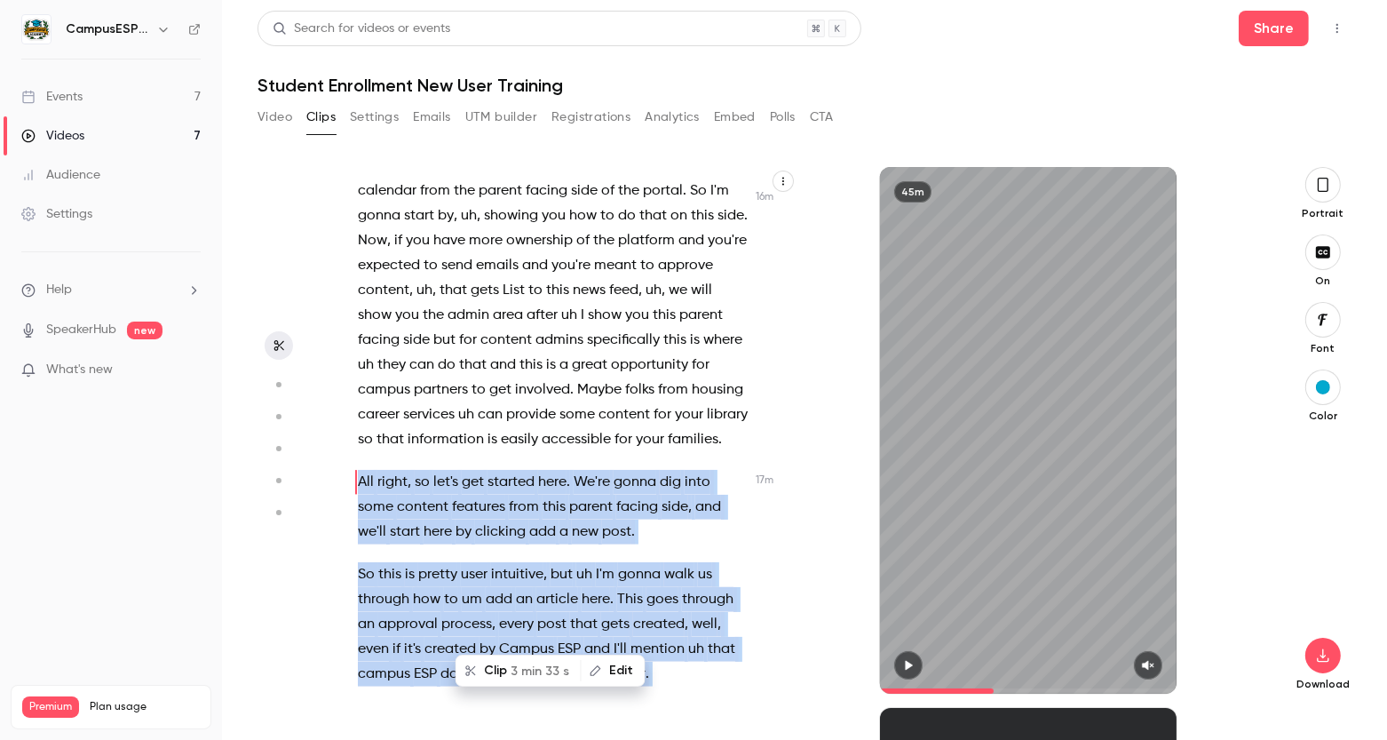
scroll to position [7365, 0]
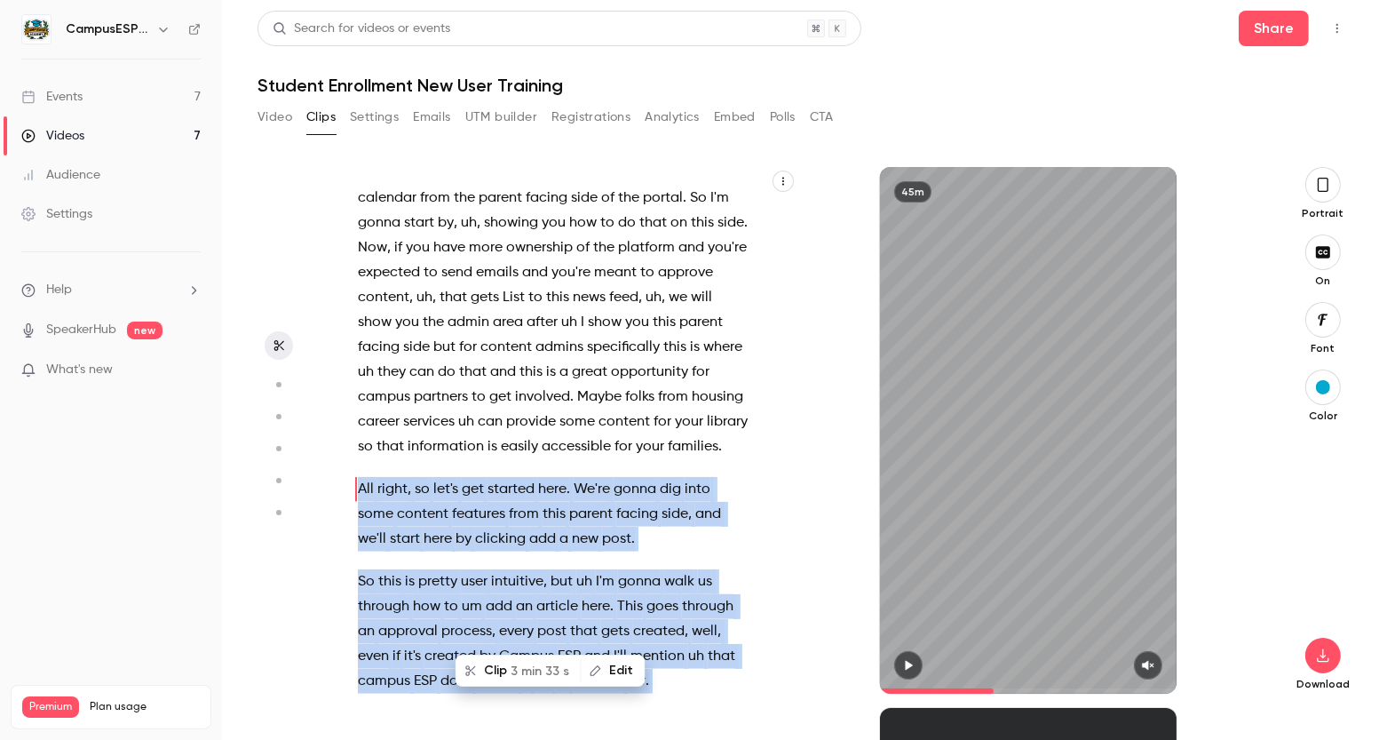
click at [534, 675] on span "3 min 33 s" at bounding box center [540, 671] width 59 height 19
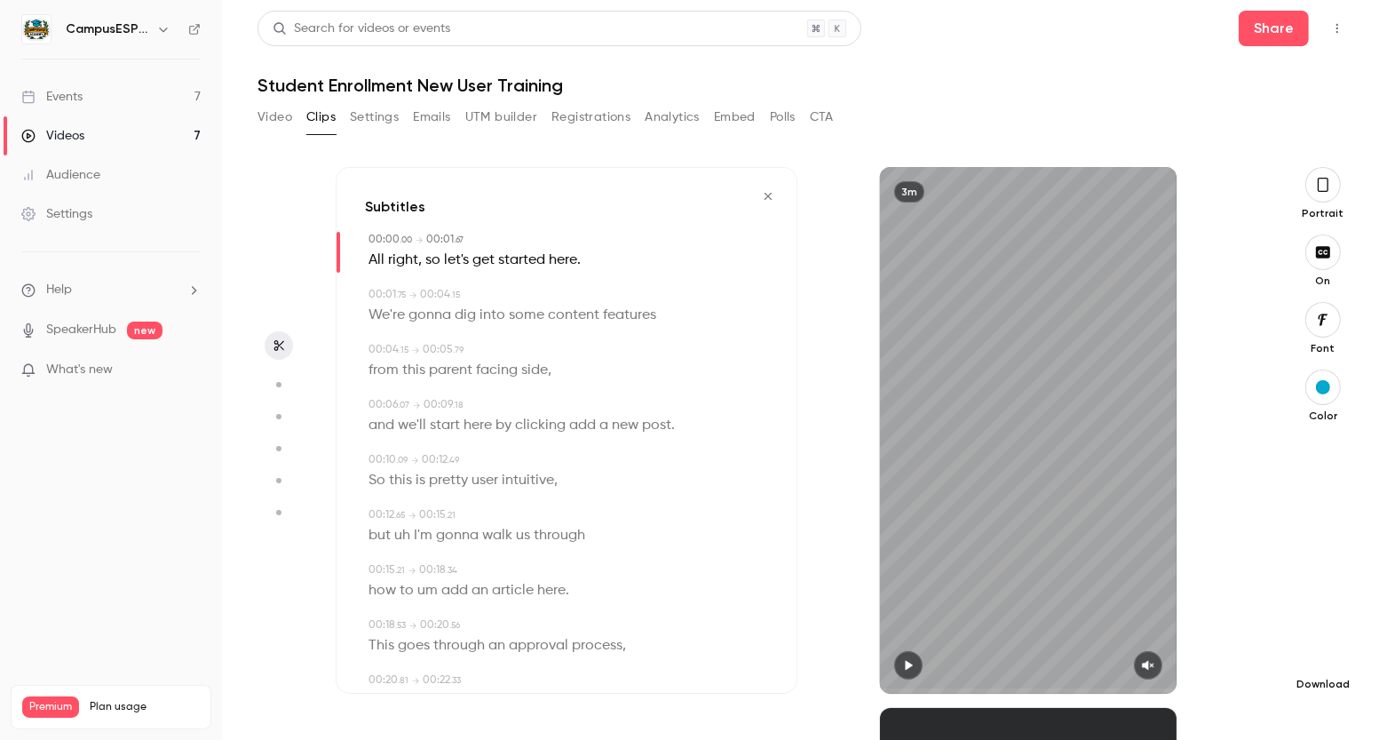
click at [1325, 650] on icon "button" at bounding box center [1323, 655] width 21 height 14
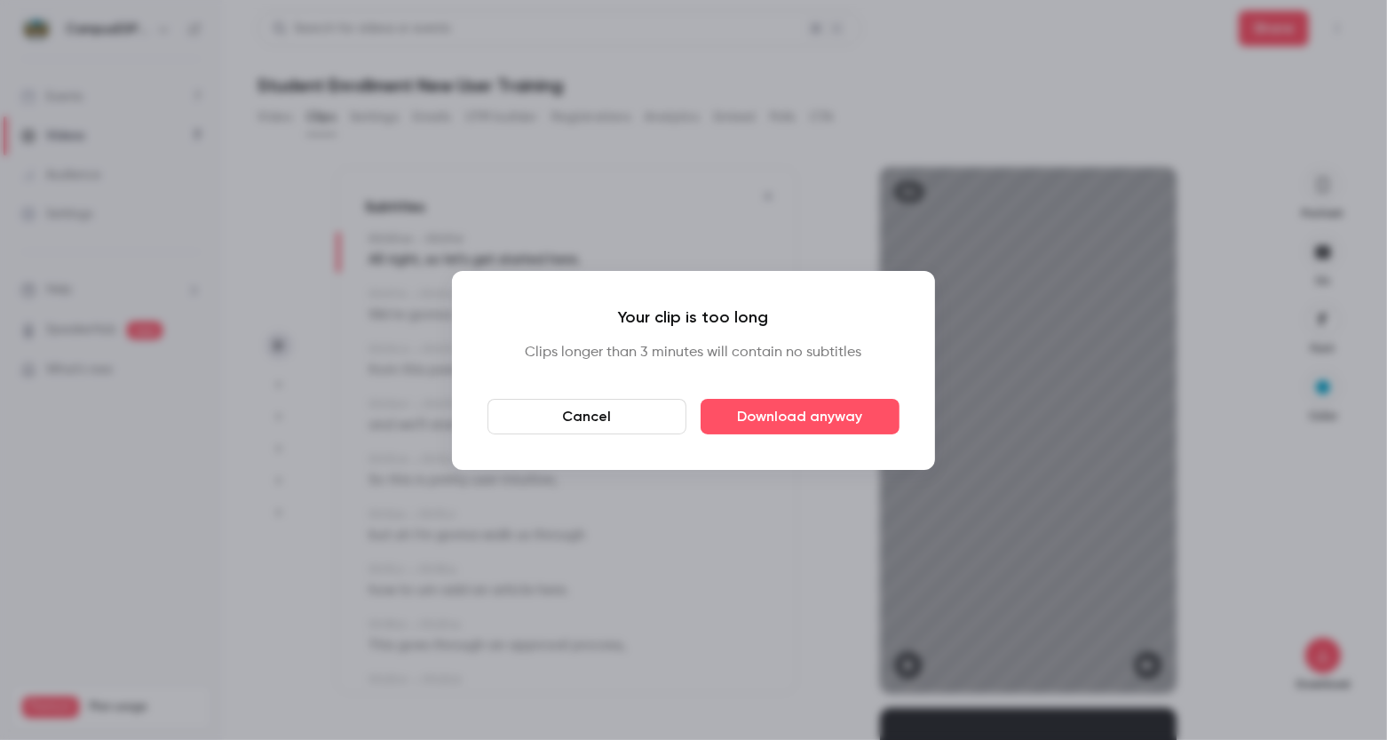
click at [603, 414] on button "Cancel" at bounding box center [587, 417] width 199 height 36
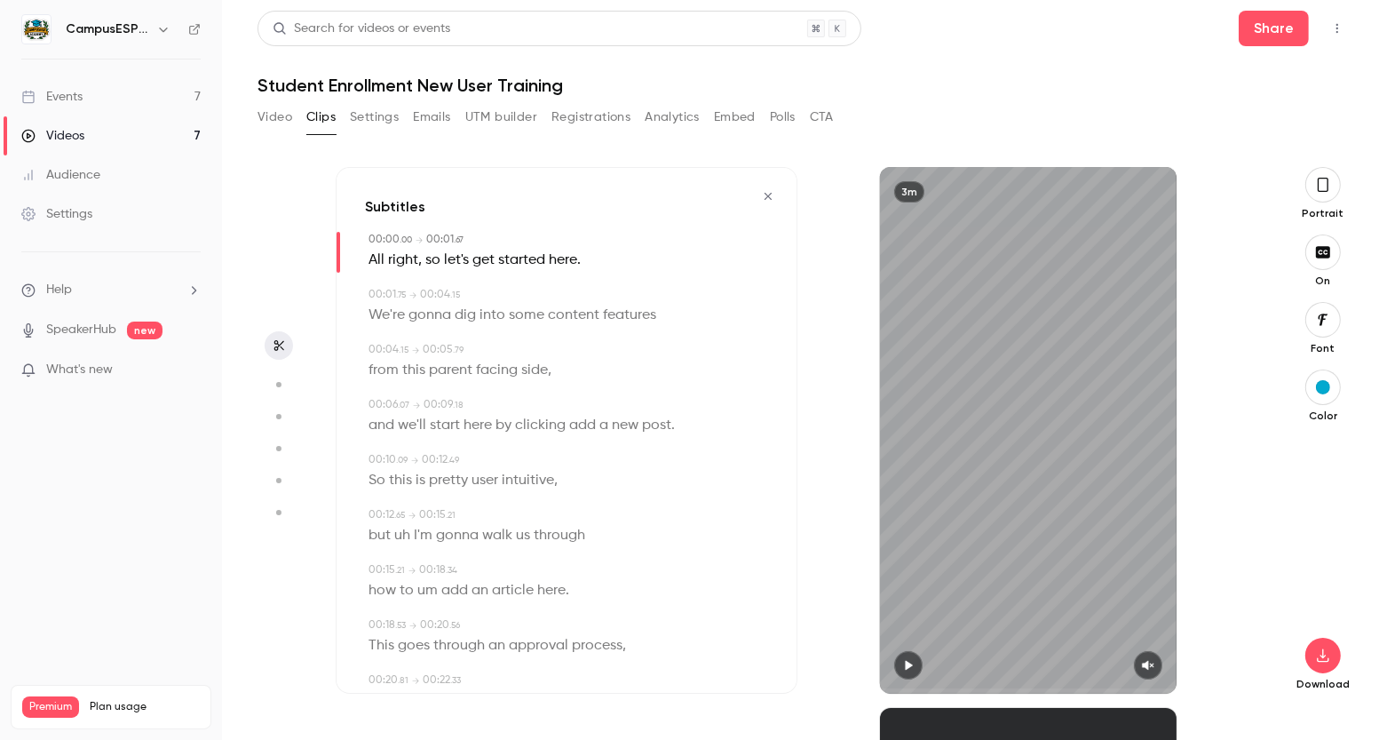
click at [766, 193] on icon "button" at bounding box center [768, 196] width 7 height 7
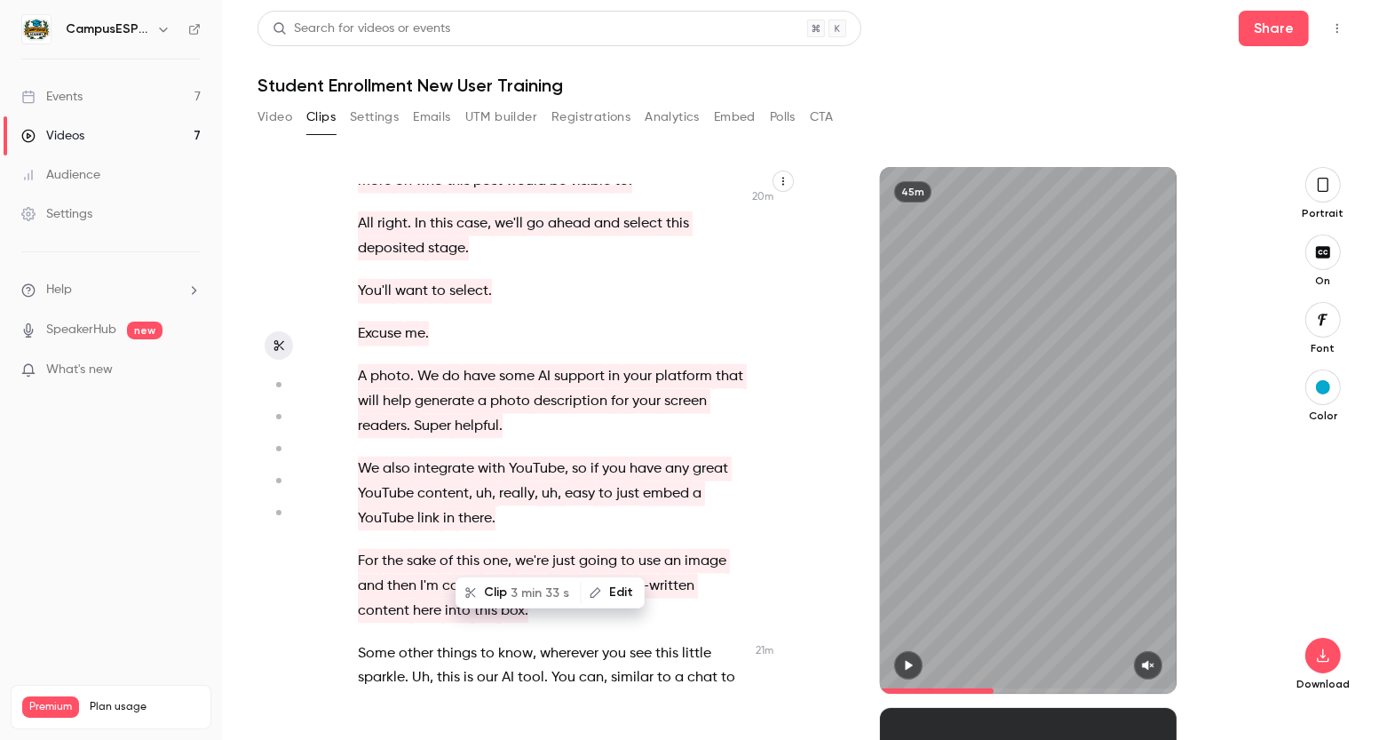
scroll to position [8901, 0]
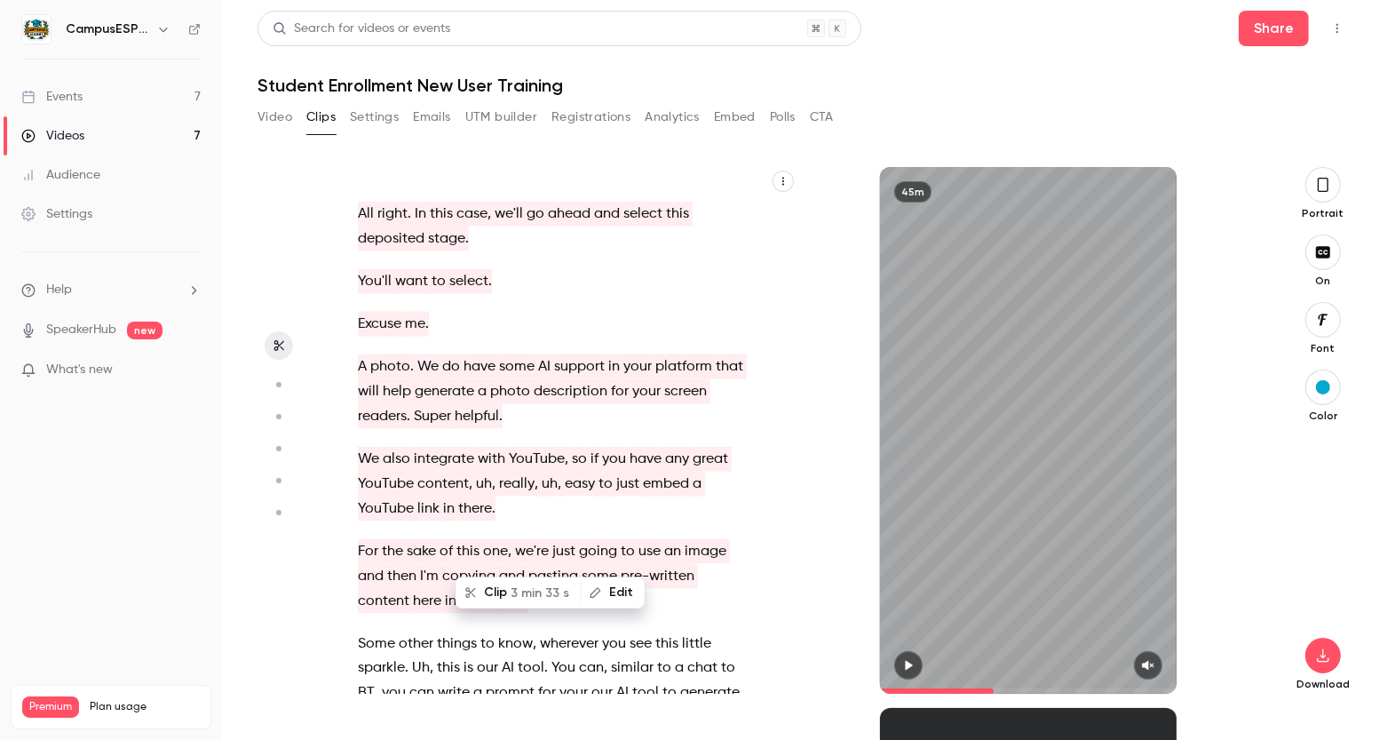
click at [613, 591] on button "Edit" at bounding box center [613, 592] width 61 height 28
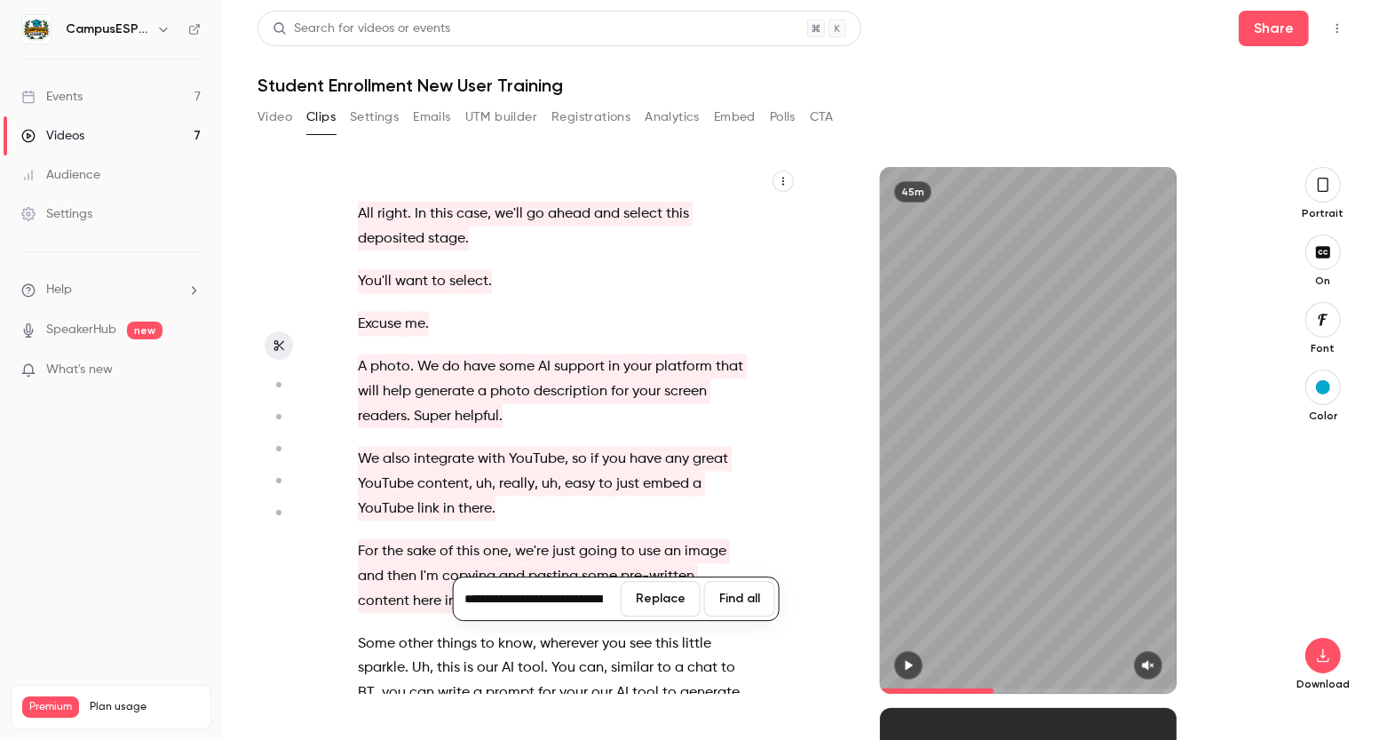
click at [590, 564] on span "some" at bounding box center [600, 576] width 36 height 25
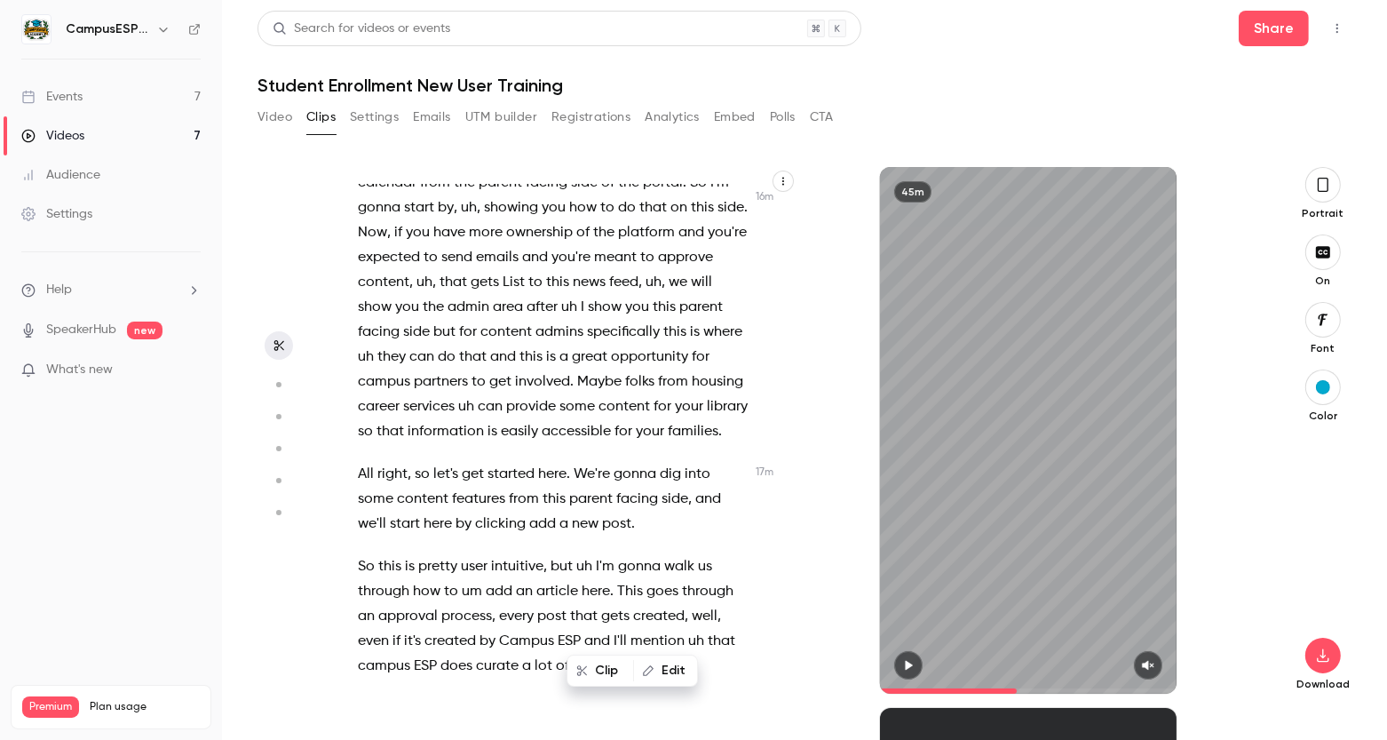
scroll to position [7462, 0]
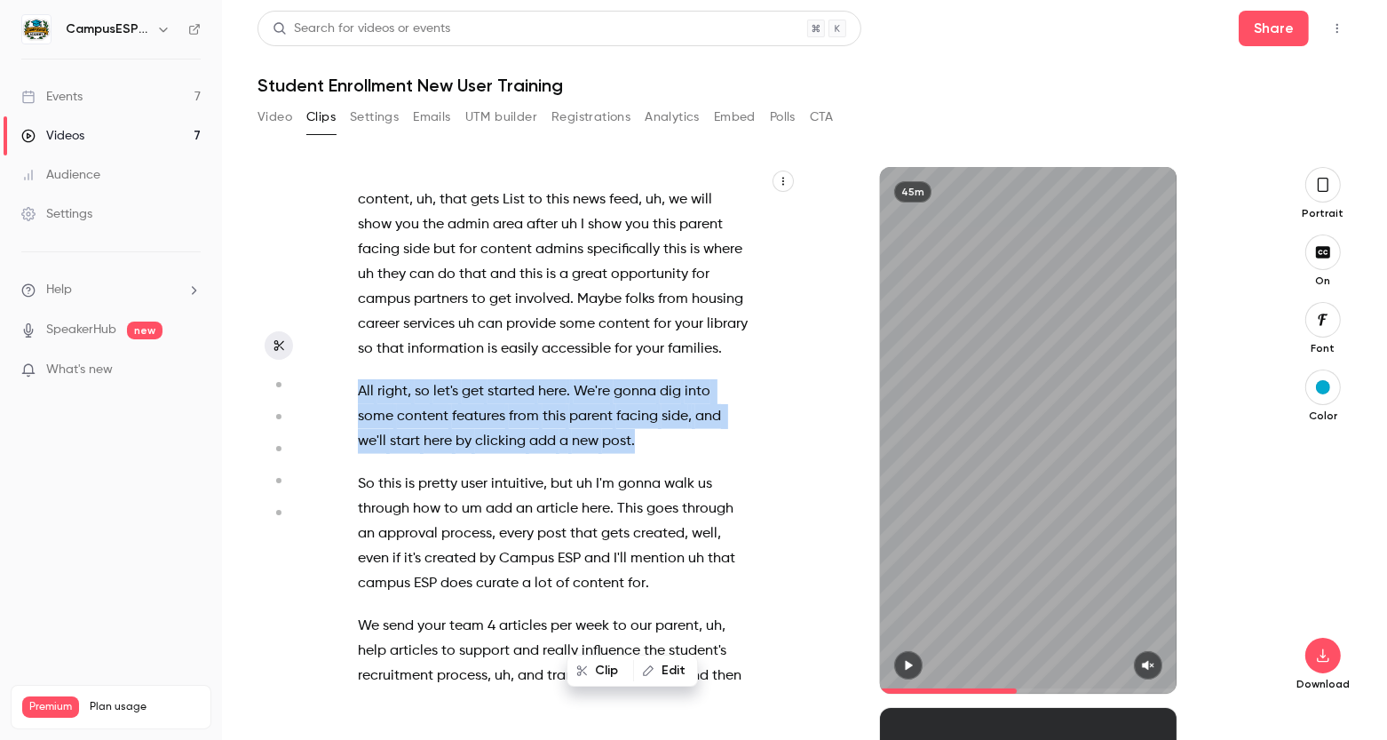
drag, startPoint x: 358, startPoint y: 344, endPoint x: 589, endPoint y: 399, distance: 237.4
click at [589, 399] on p "All right , so let's get started here . We're gonna dig into some content featu…" at bounding box center [553, 416] width 391 height 75
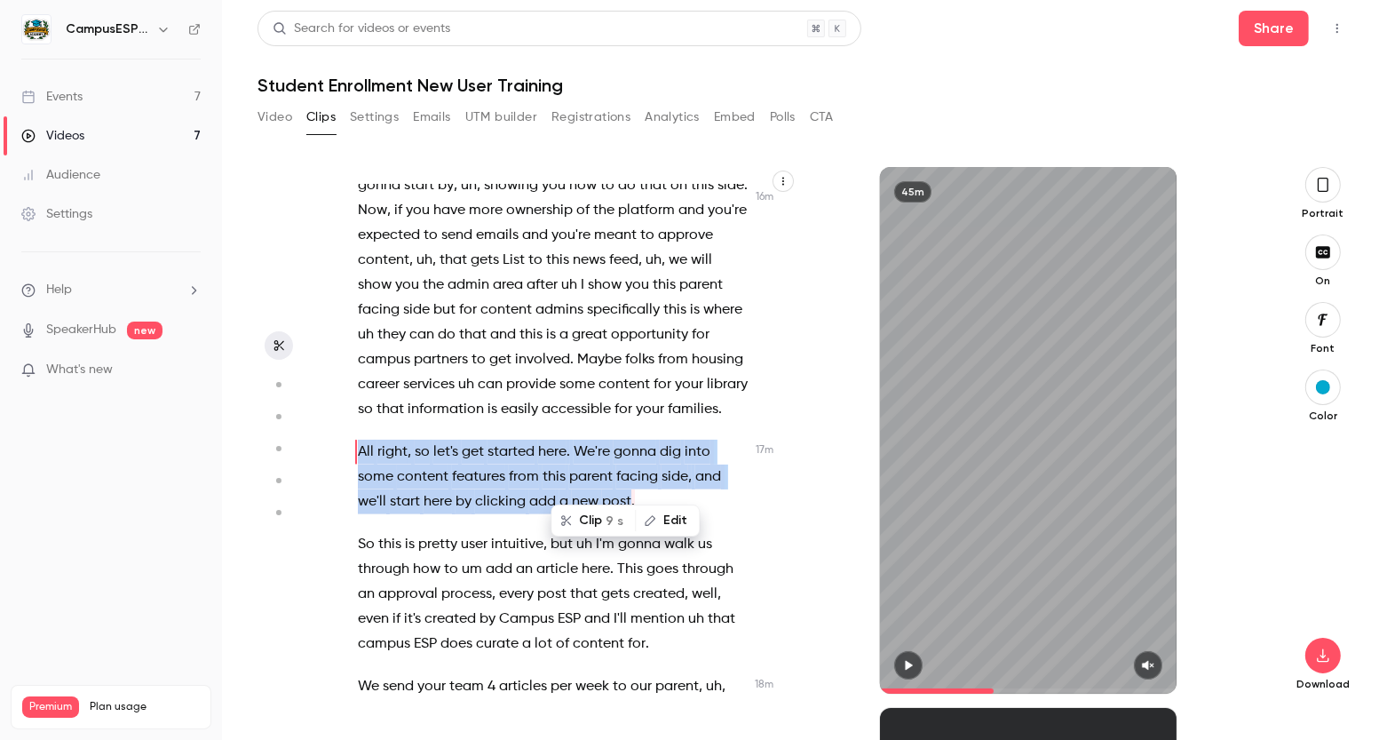
scroll to position [7365, 0]
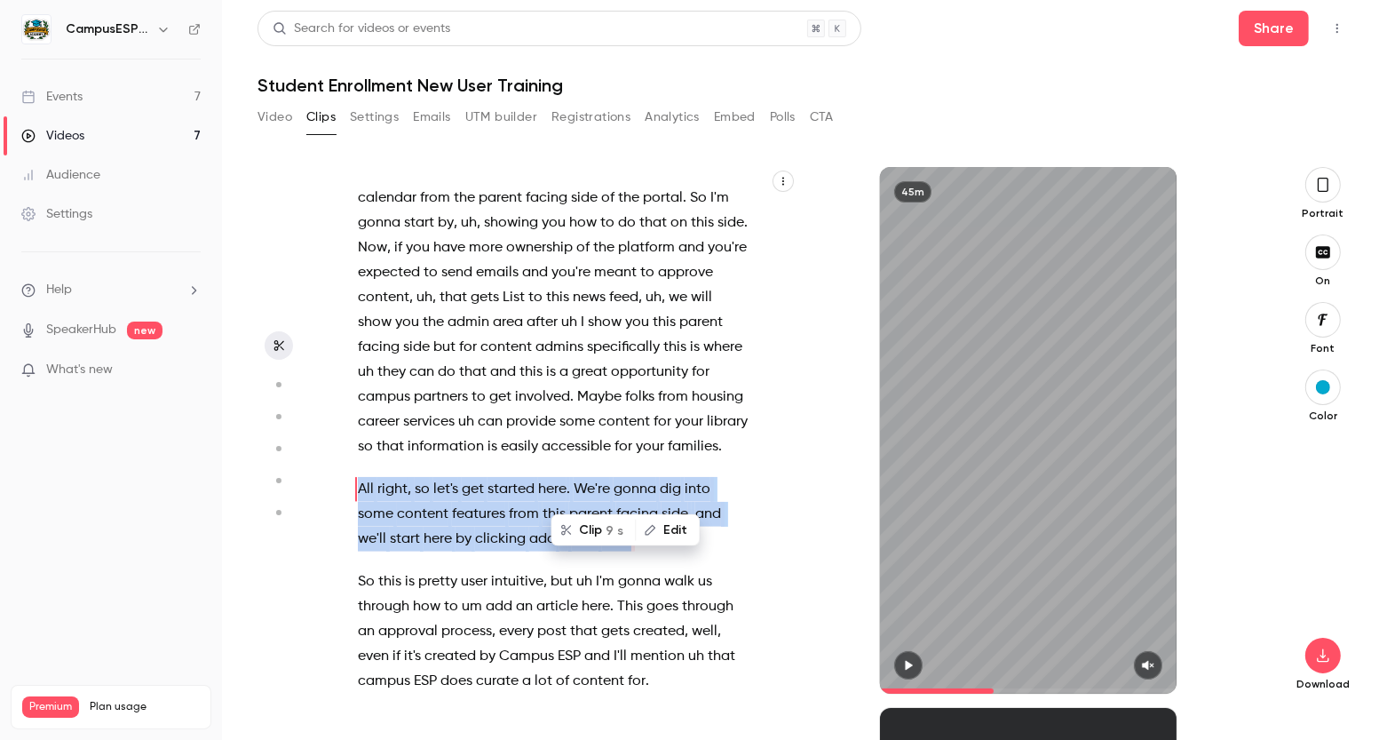
click at [600, 526] on button "Clip 9 s" at bounding box center [593, 530] width 82 height 28
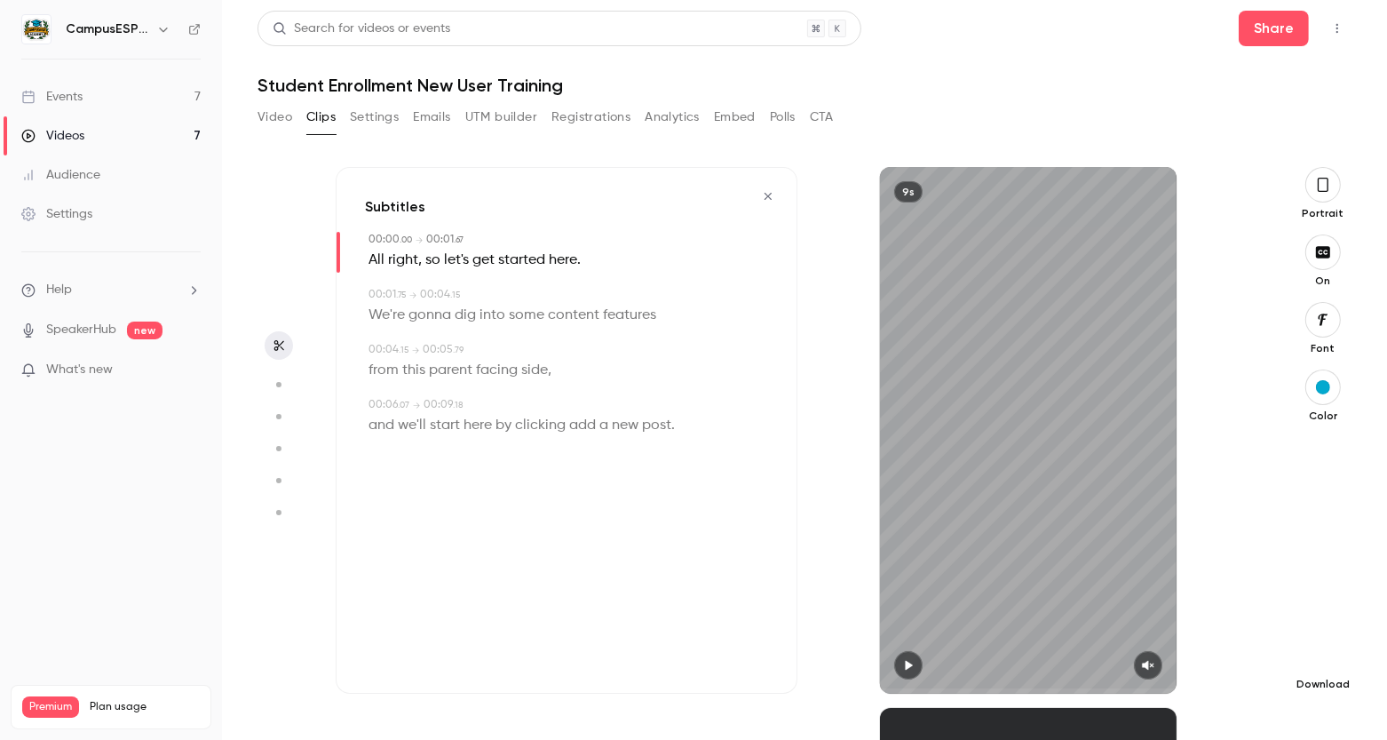
click at [1332, 652] on icon "button" at bounding box center [1323, 655] width 21 height 14
click at [766, 195] on icon "button" at bounding box center [768, 196] width 14 height 12
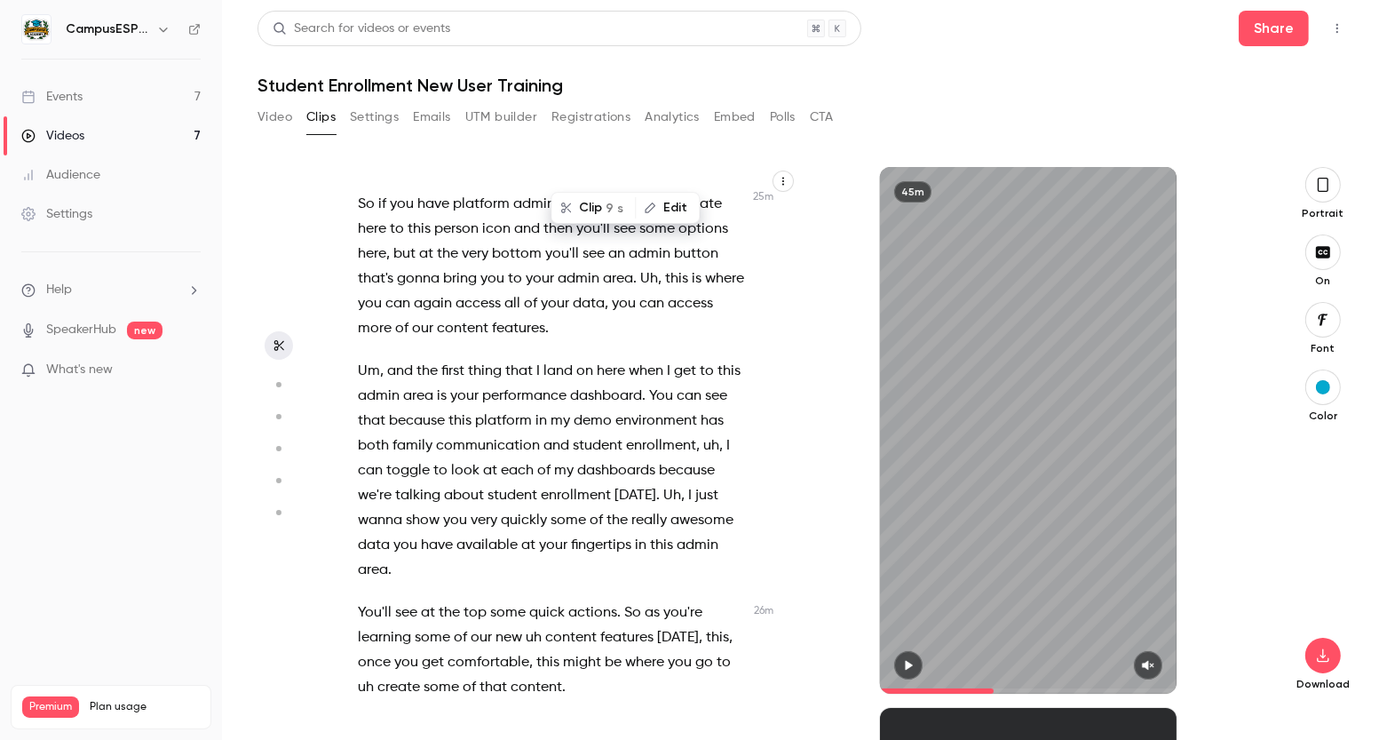
scroll to position [11254, 0]
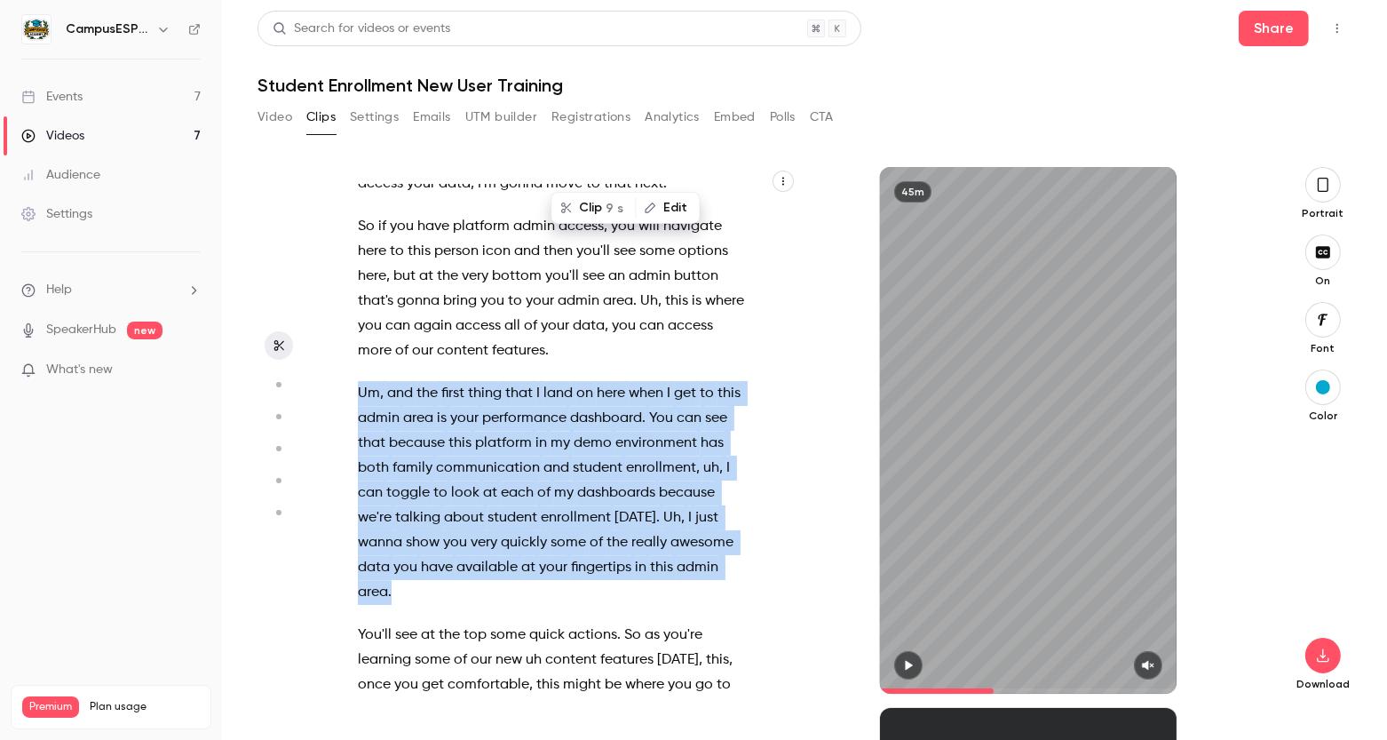
drag, startPoint x: 359, startPoint y: 345, endPoint x: 615, endPoint y: 550, distance: 327.3
click at [615, 550] on p "Um , and the first thing that I land on here when I get to this admin area is y…" at bounding box center [553, 493] width 391 height 224
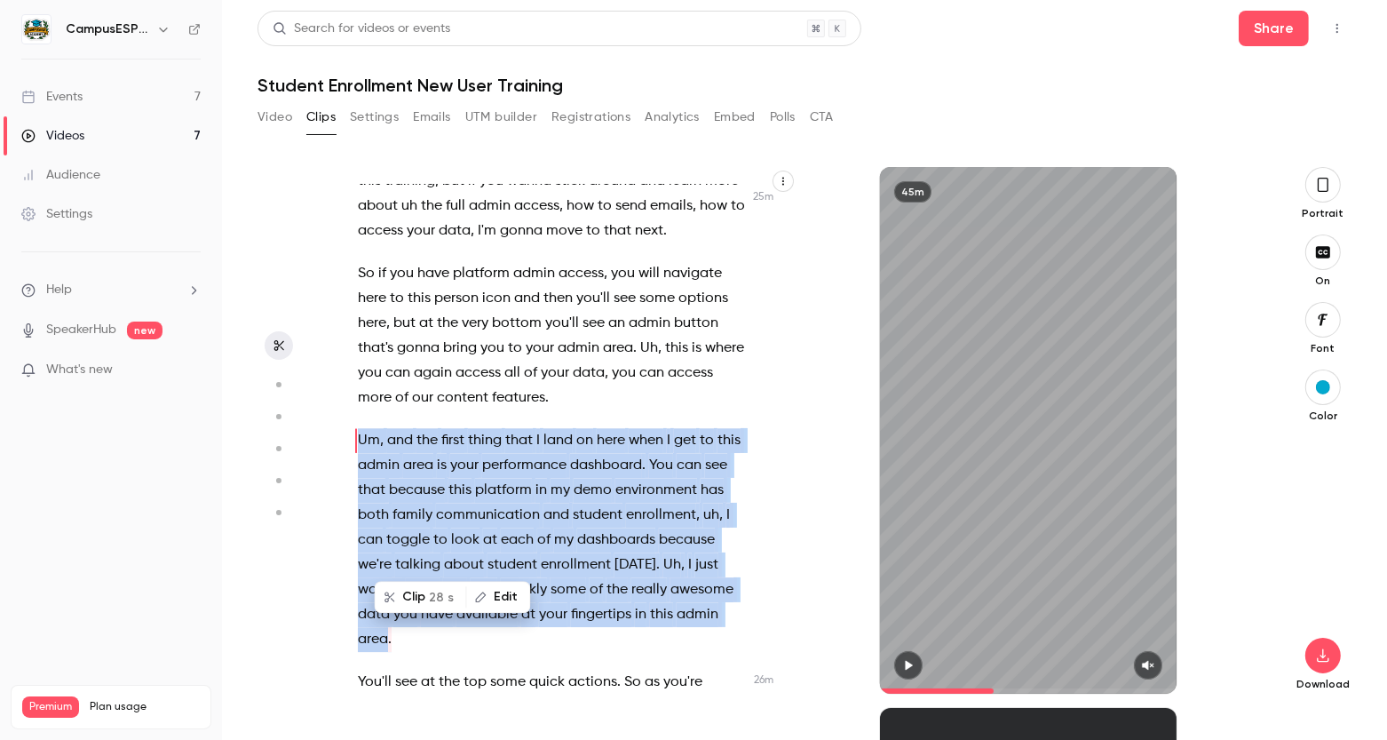
scroll to position [11159, 0]
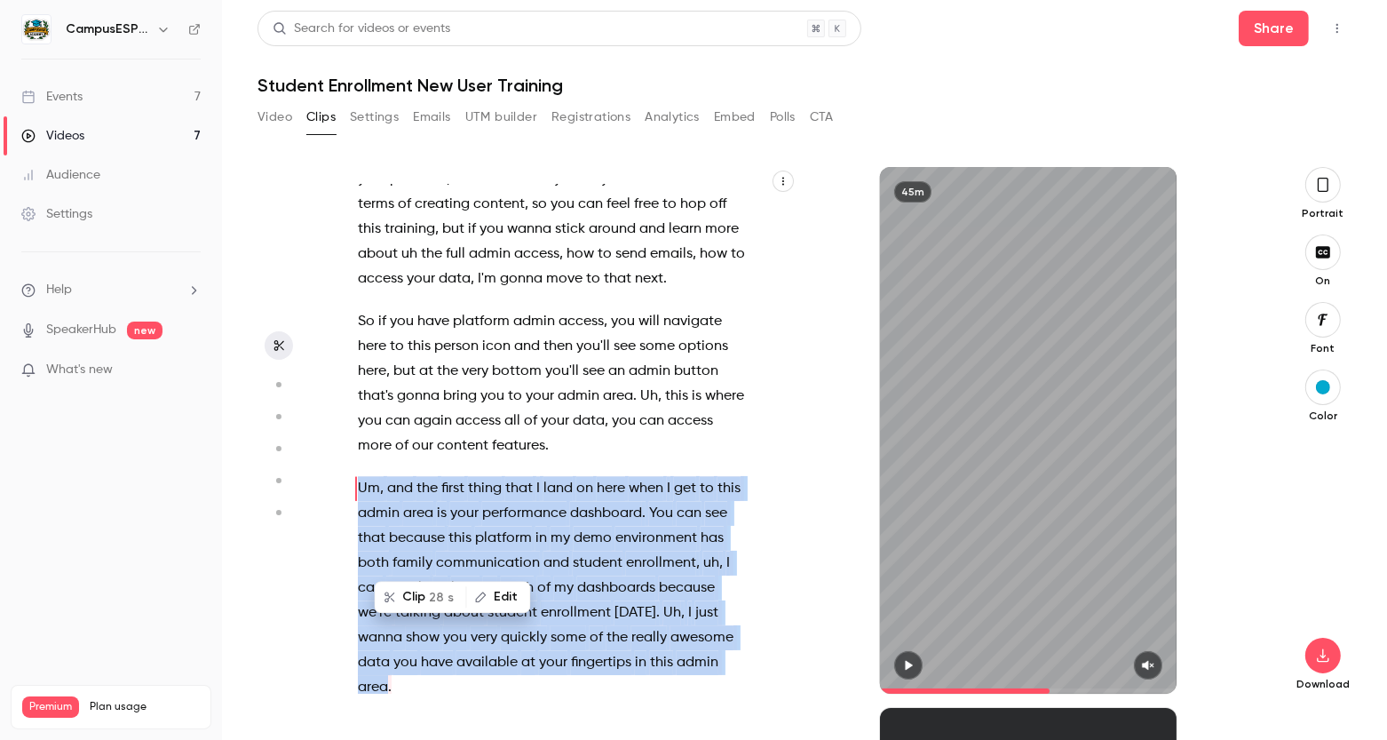
click at [909, 669] on icon "button" at bounding box center [908, 665] width 14 height 12
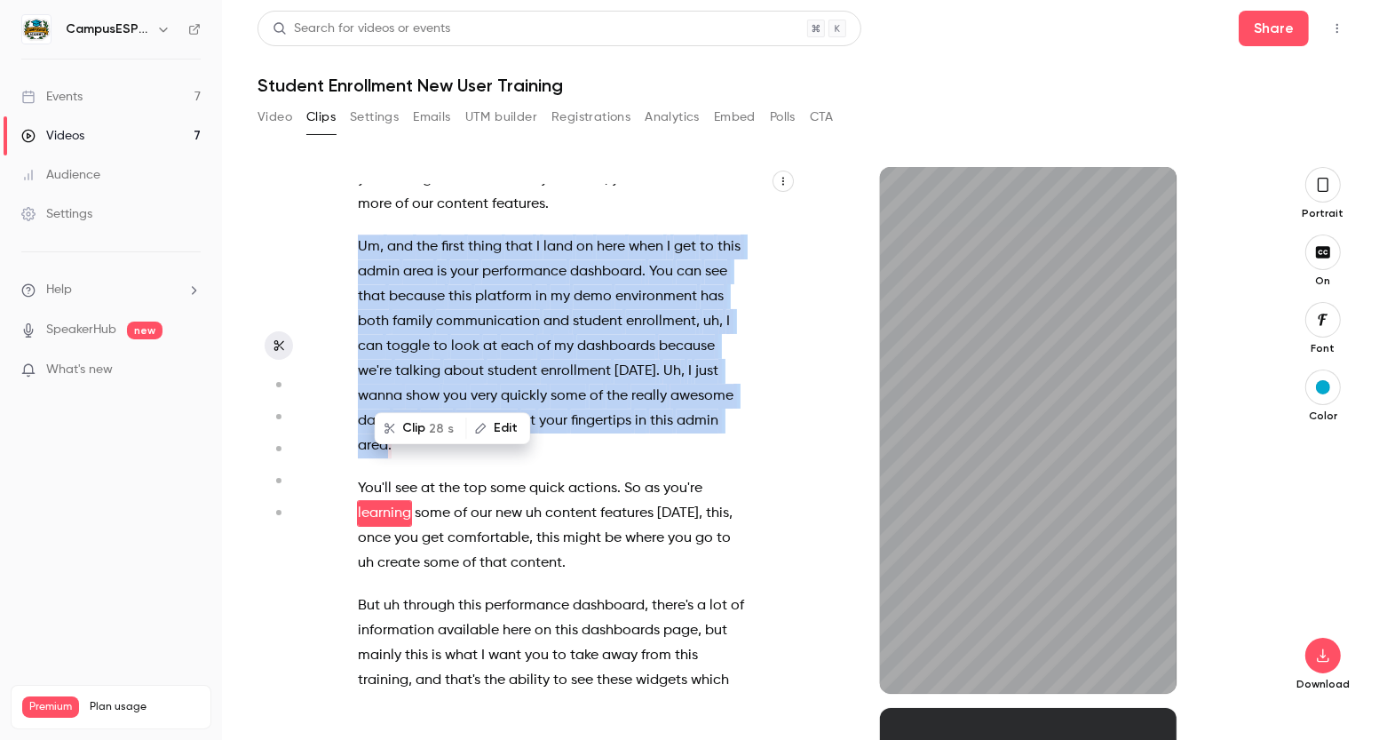
scroll to position [11426, 0]
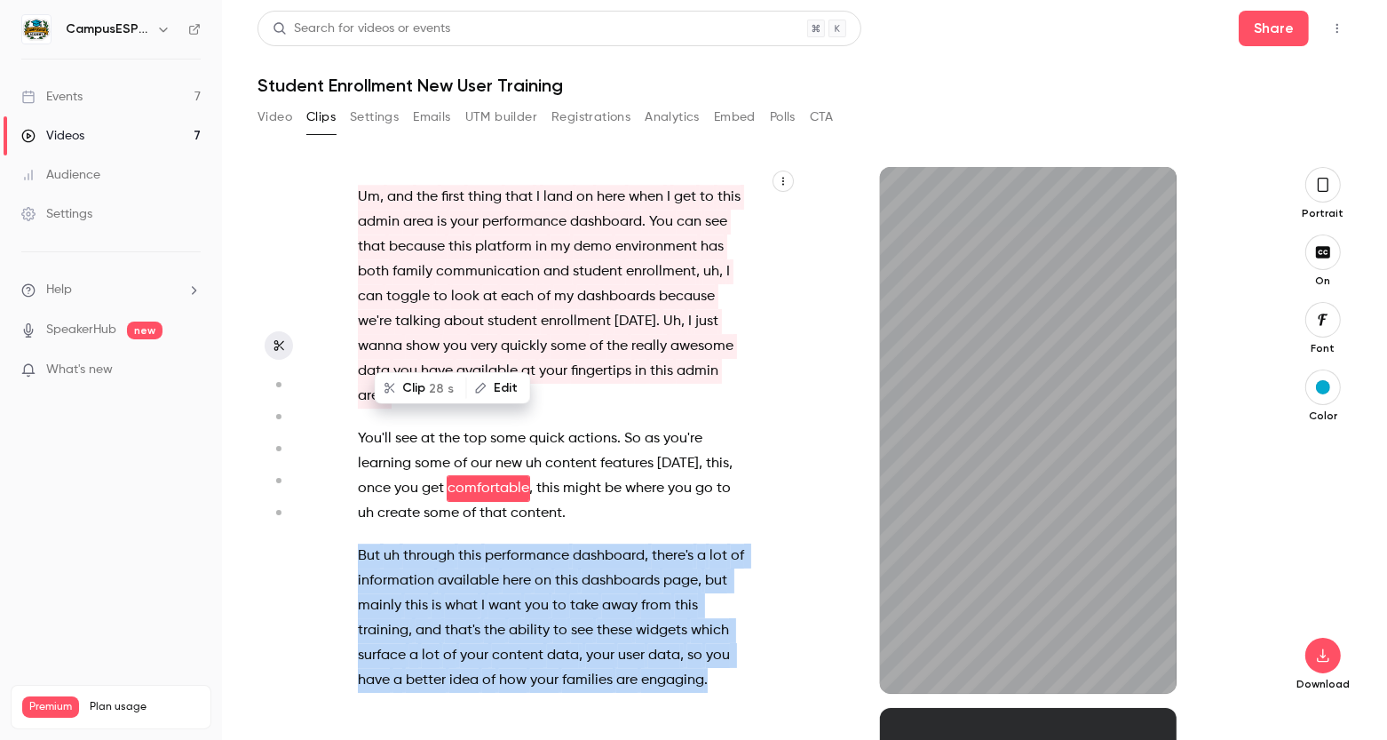
drag, startPoint x: 359, startPoint y: 528, endPoint x: 721, endPoint y: 642, distance: 379.7
click at [721, 642] on p "But uh through this performance dashboard , there's a lot of information availa…" at bounding box center [553, 617] width 391 height 149
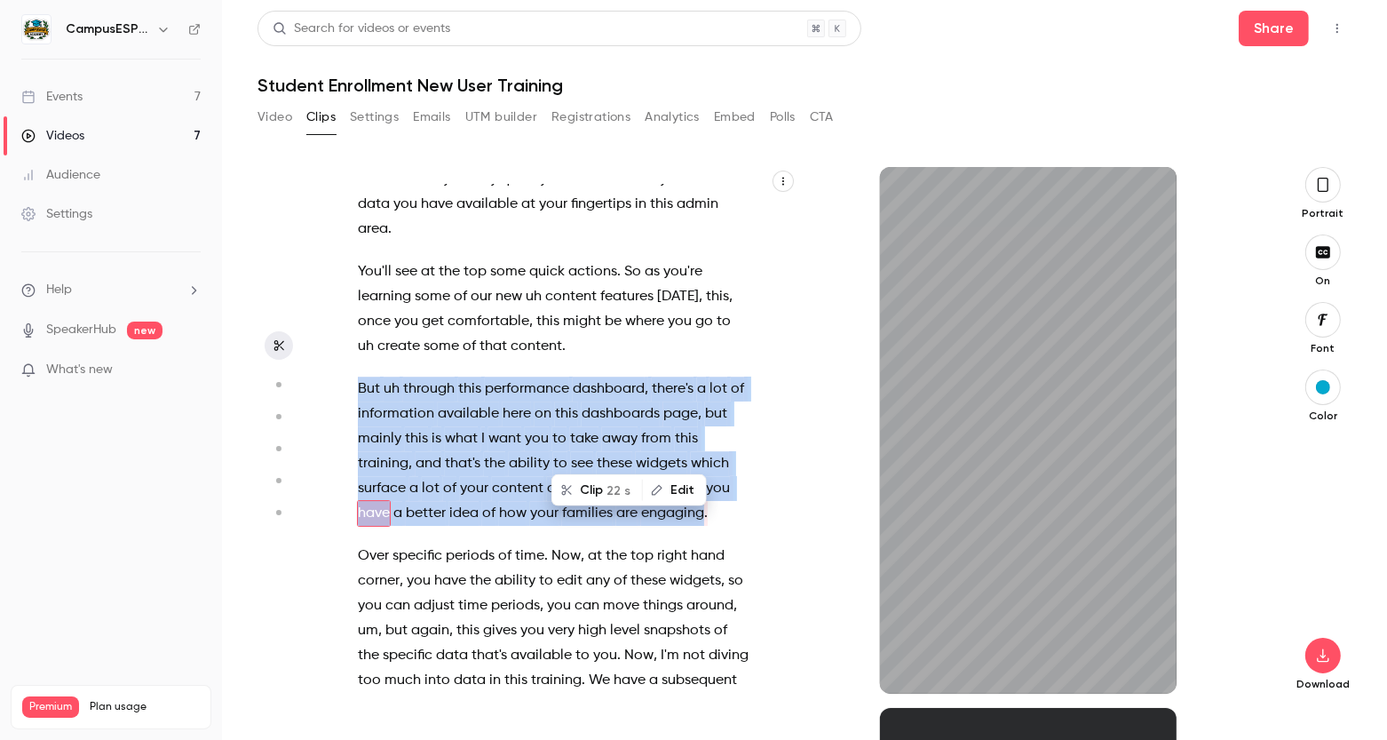
scroll to position [11643, 0]
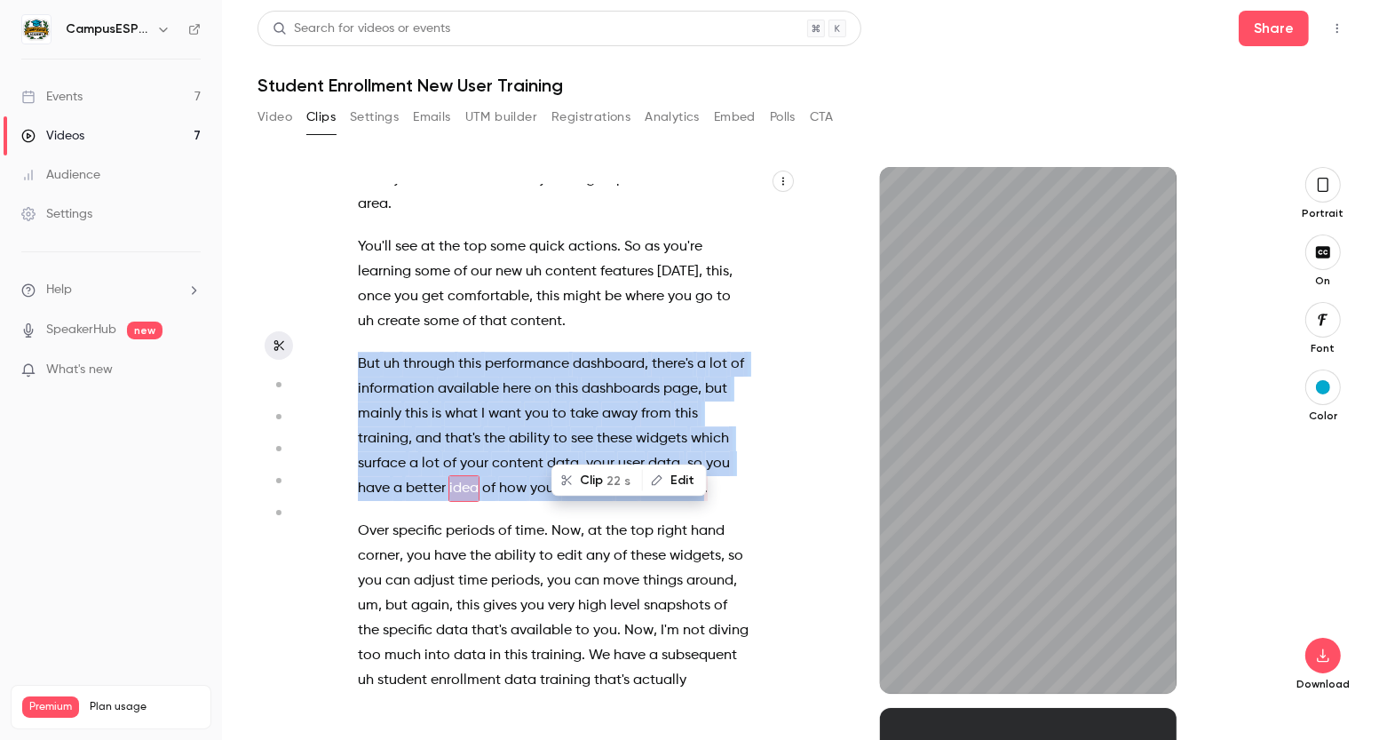
click at [760, 337] on div "OK . and Mhm Hi , folks . Welcome , welcome . It is a wonderful day [DATE] , an…" at bounding box center [562, 439] width 453 height 509
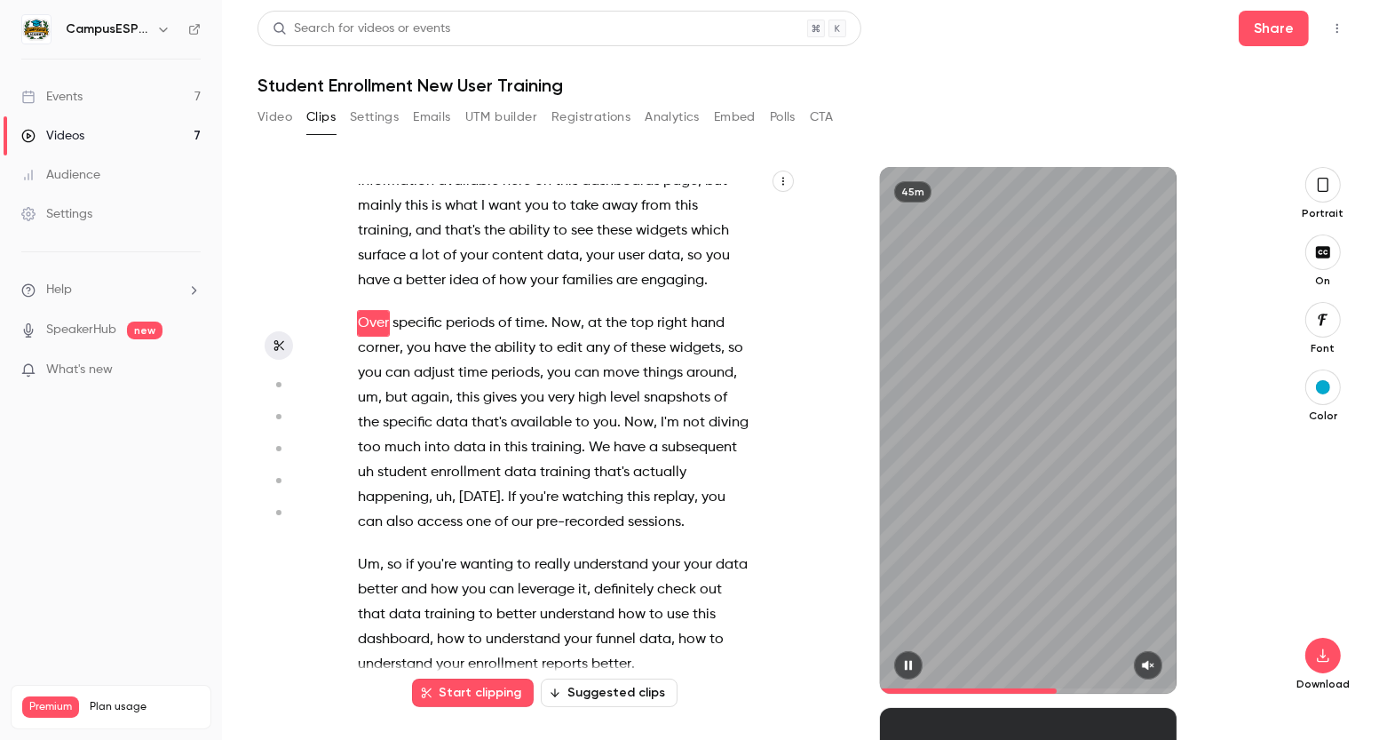
scroll to position [11685, 0]
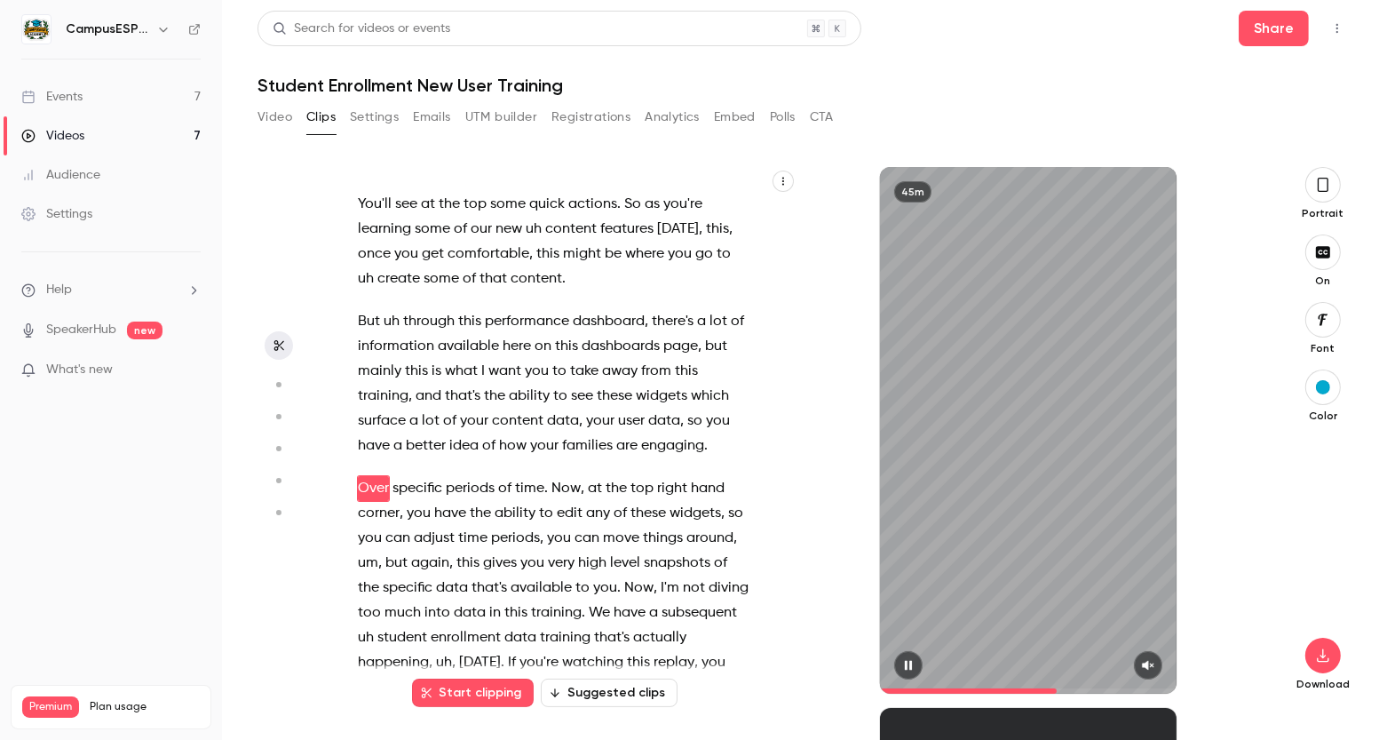
click at [910, 662] on icon "button" at bounding box center [908, 666] width 7 height 10
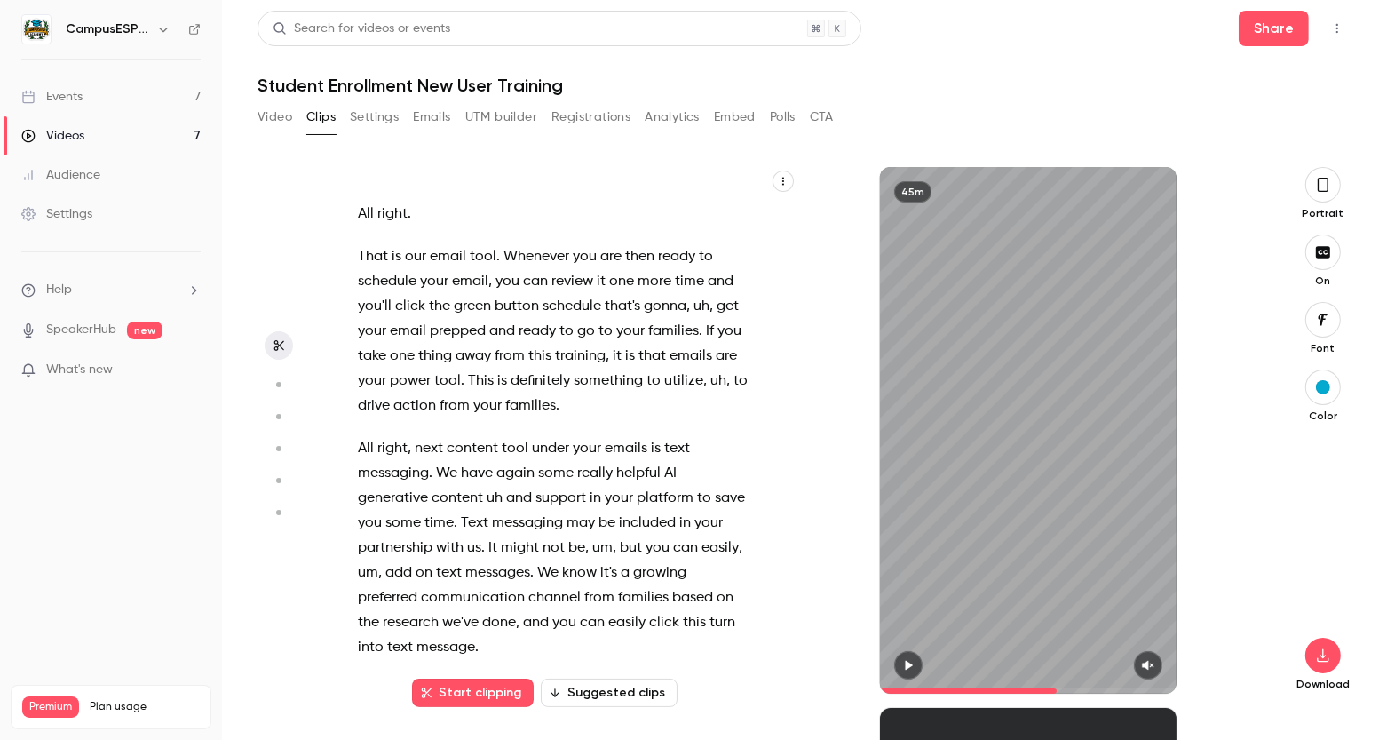
scroll to position [15956, 0]
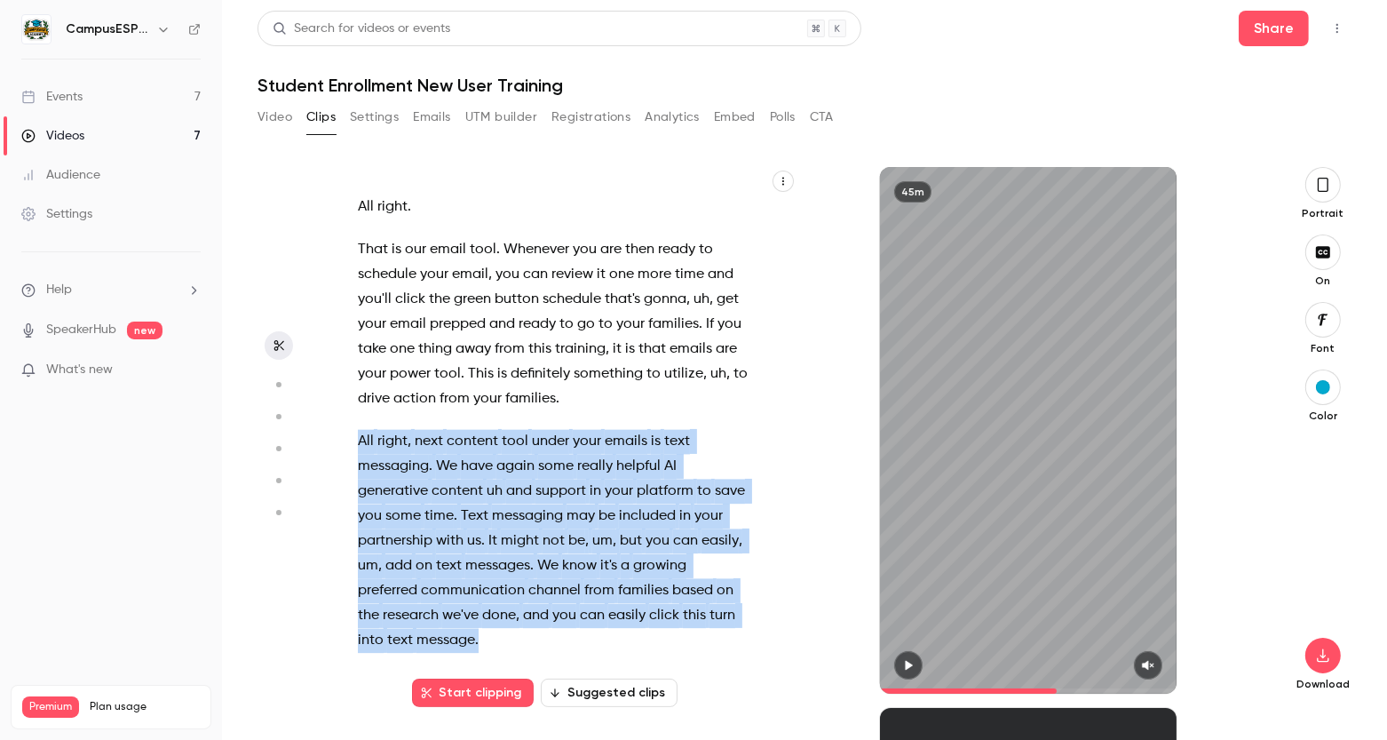
drag, startPoint x: 359, startPoint y: 392, endPoint x: 690, endPoint y: 580, distance: 381.0
click at [690, 580] on p "All right , next content tool under your emails is text messaging . We have aga…" at bounding box center [553, 541] width 391 height 224
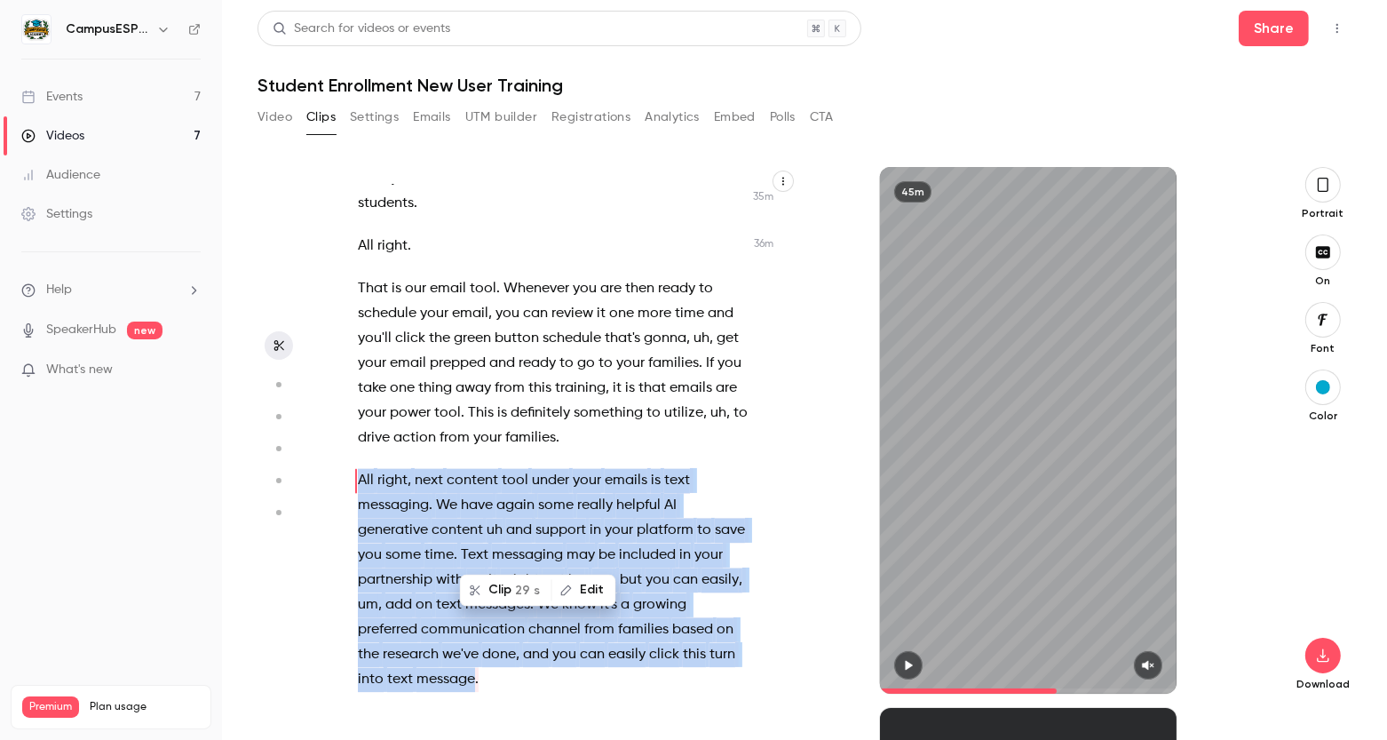
scroll to position [15910, 0]
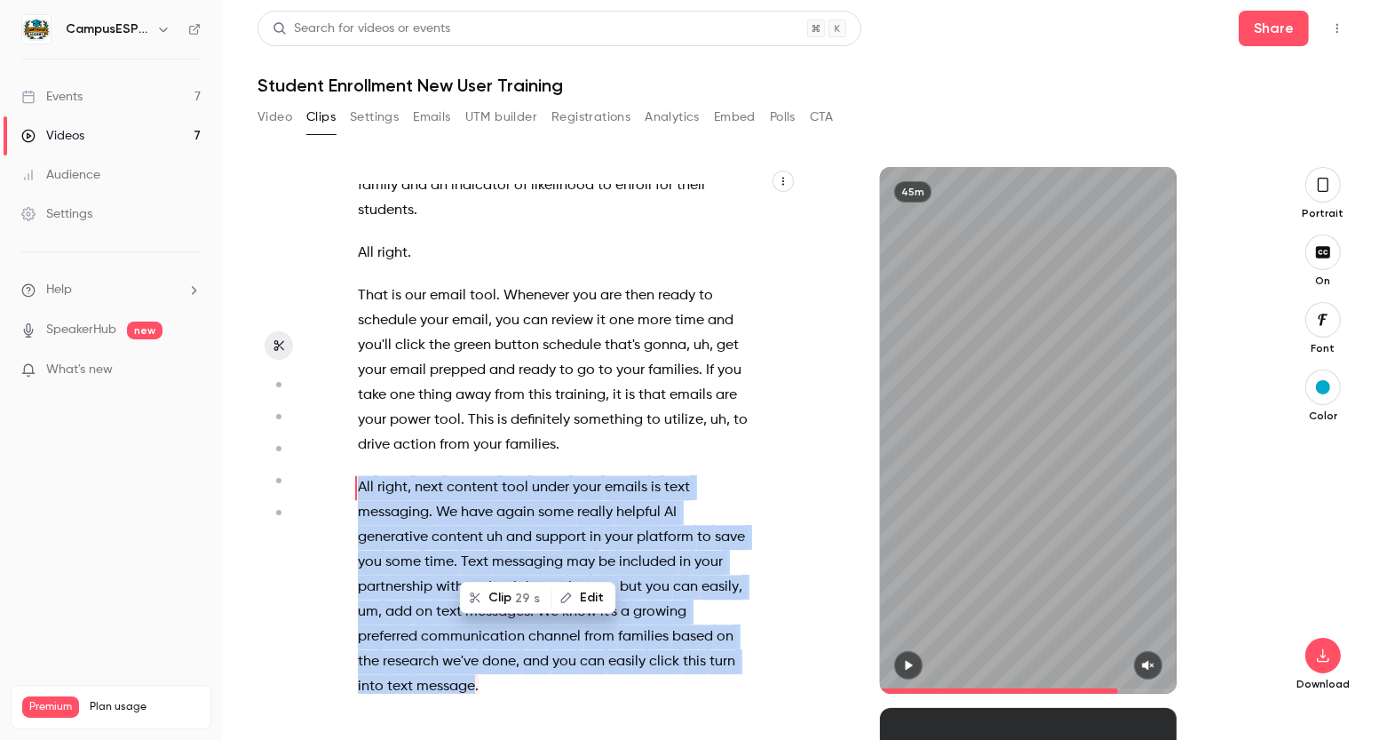
click at [911, 665] on icon "button" at bounding box center [909, 666] width 7 height 10
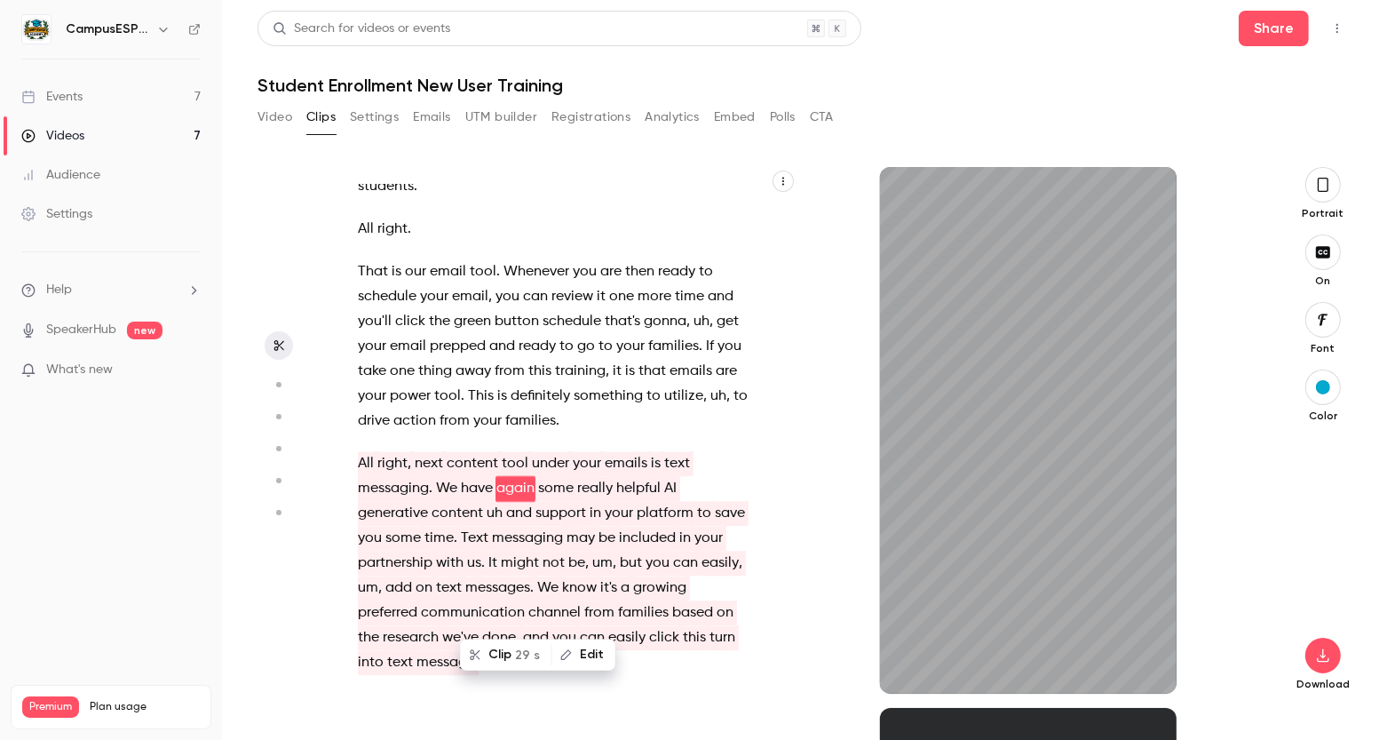
click at [645, 526] on span "included" at bounding box center [647, 538] width 57 height 25
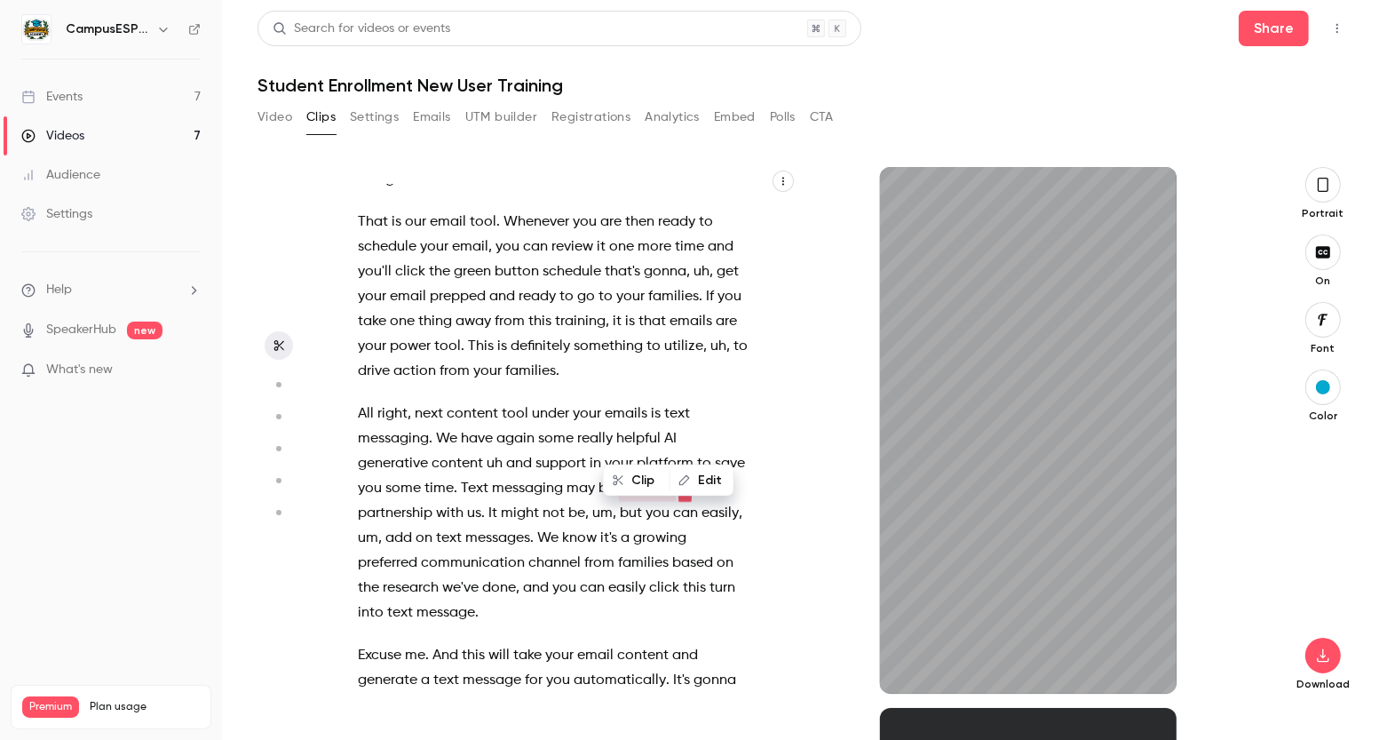
click at [750, 377] on div "OK . and Mhm Hi , folks . Welcome , welcome . It is a wonderful day [DATE] , an…" at bounding box center [562, 439] width 453 height 509
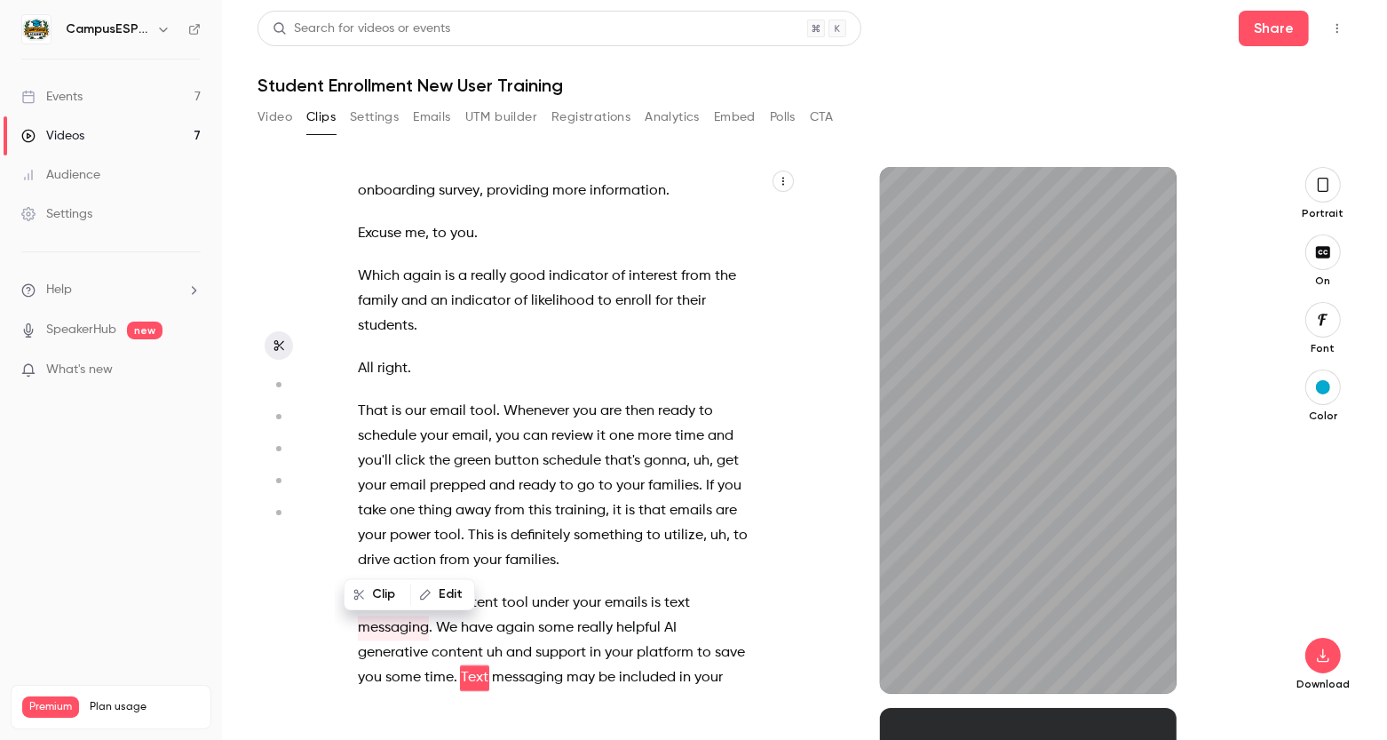
scroll to position [15983, 0]
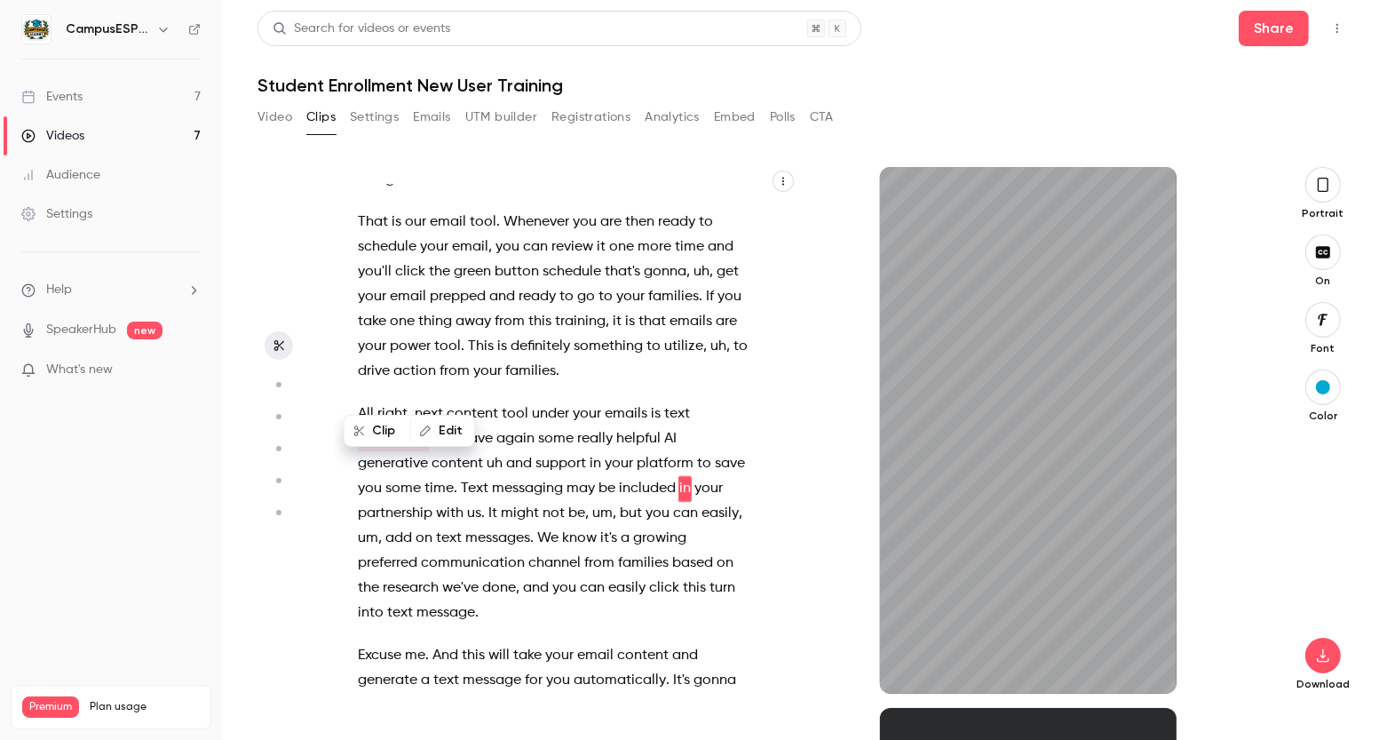
click at [601, 322] on p "That is our email tool . Whenever you are then ready to schedule your email , y…" at bounding box center [553, 297] width 391 height 174
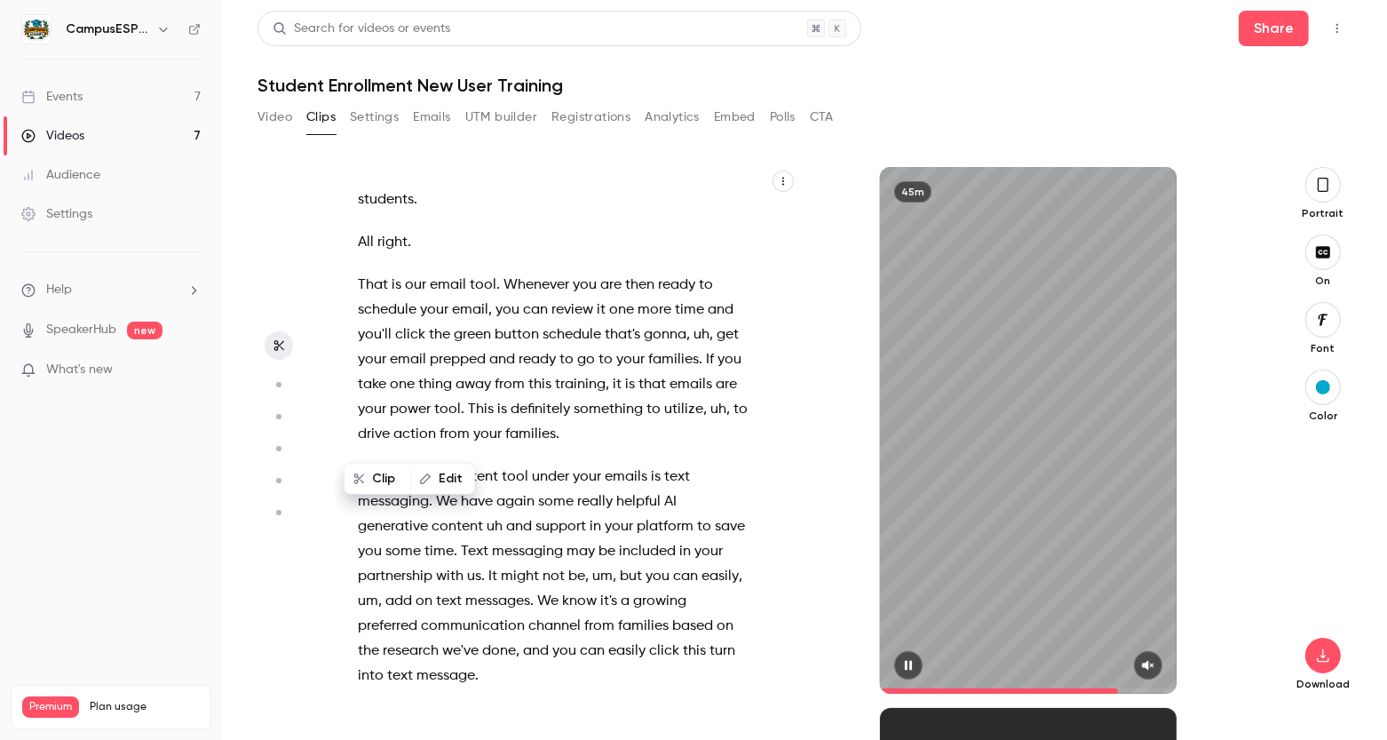
scroll to position [15910, 0]
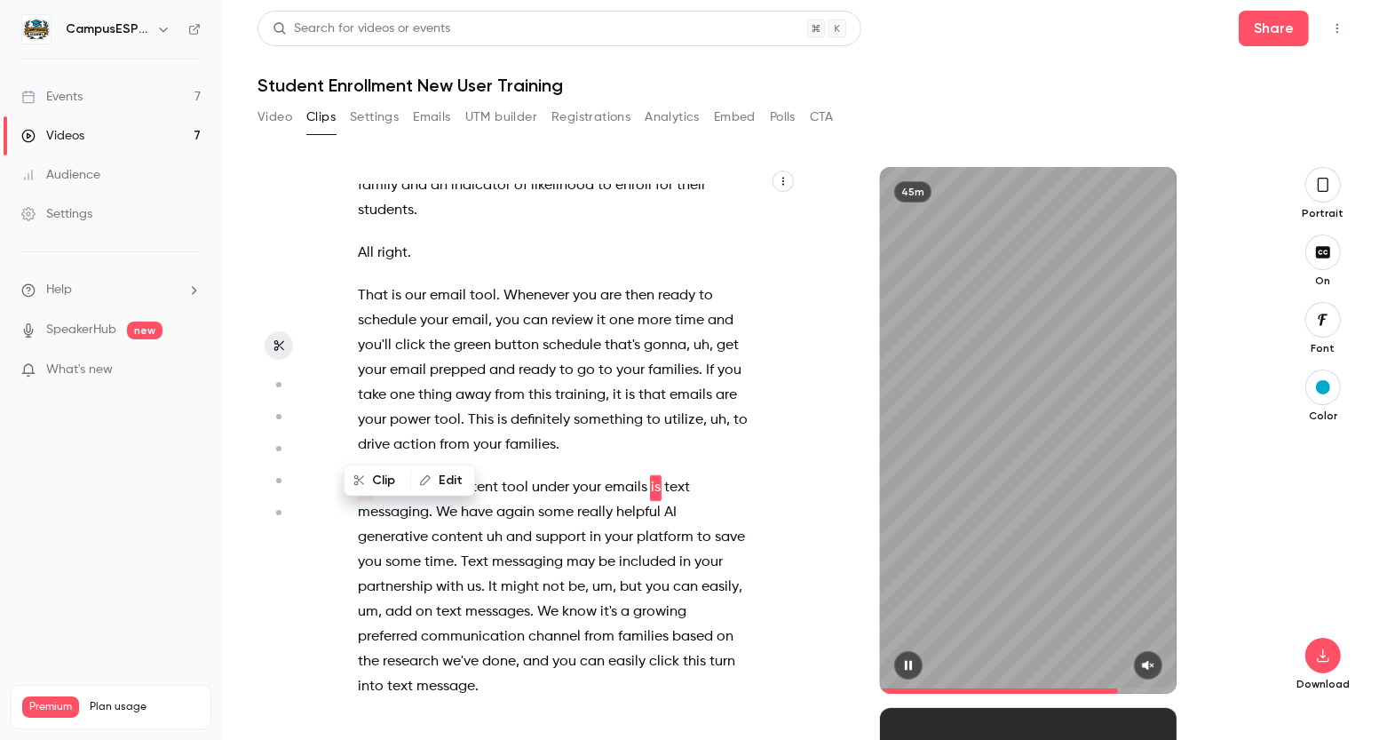
click at [913, 671] on icon "button" at bounding box center [908, 665] width 14 height 12
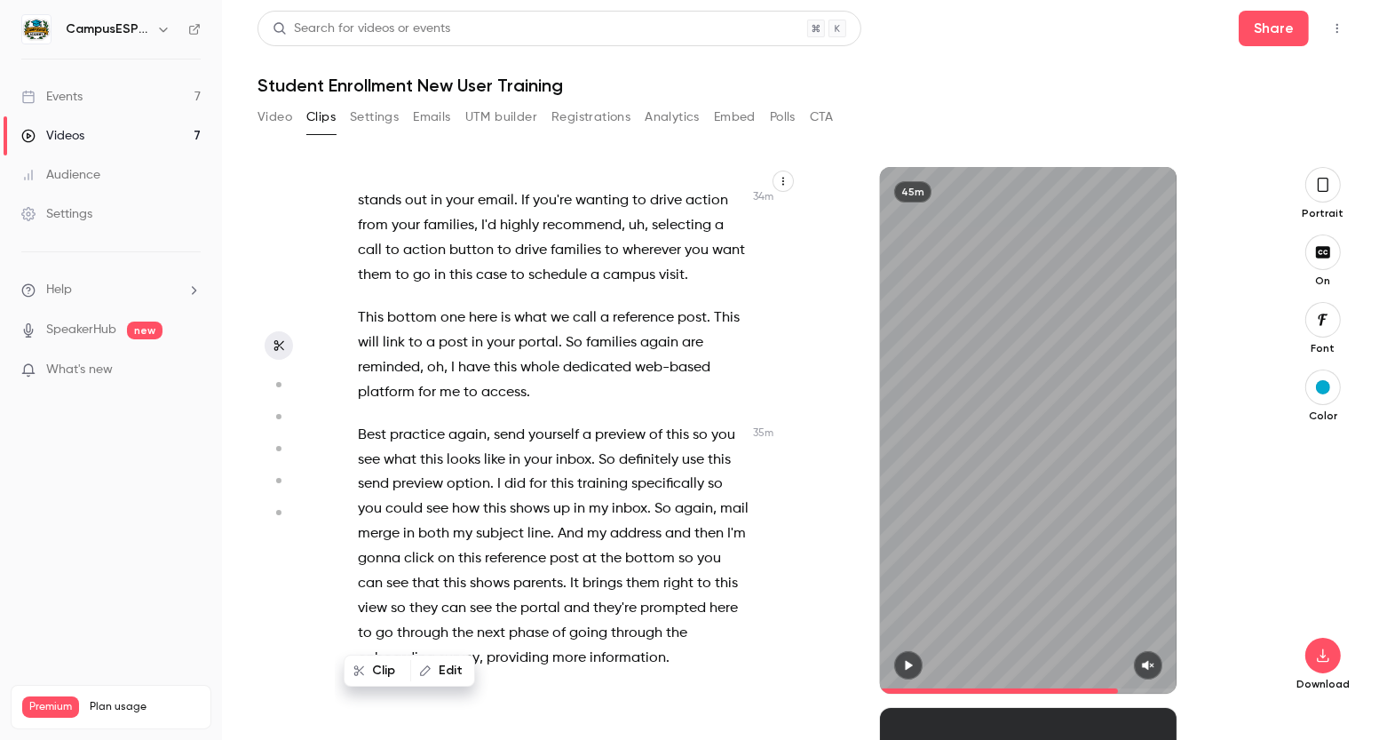
scroll to position [15315, 0]
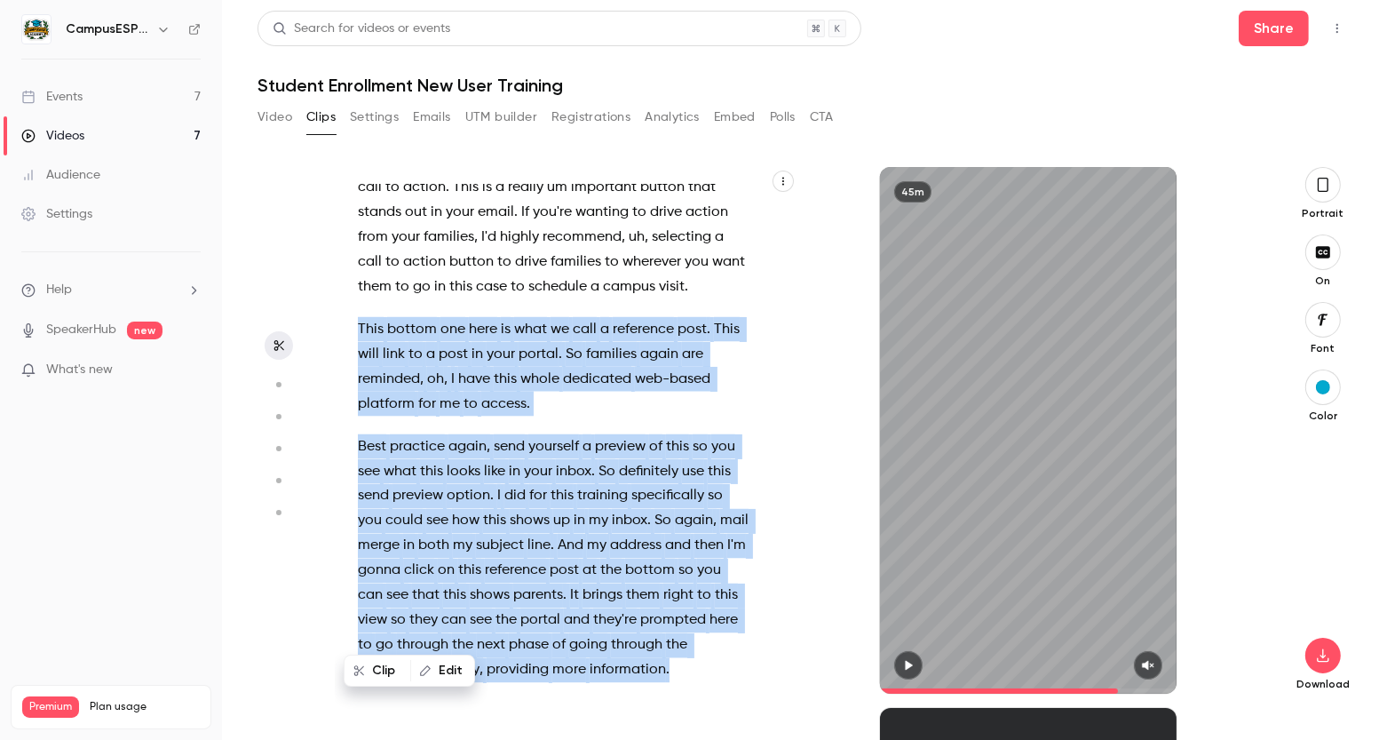
drag, startPoint x: 360, startPoint y: 281, endPoint x: 677, endPoint y: 616, distance: 461.7
click at [677, 616] on div "OK . and Mhm Hi , folks . Welcome , welcome . It is a wonderful day [DATE] , an…" at bounding box center [562, 439] width 453 height 509
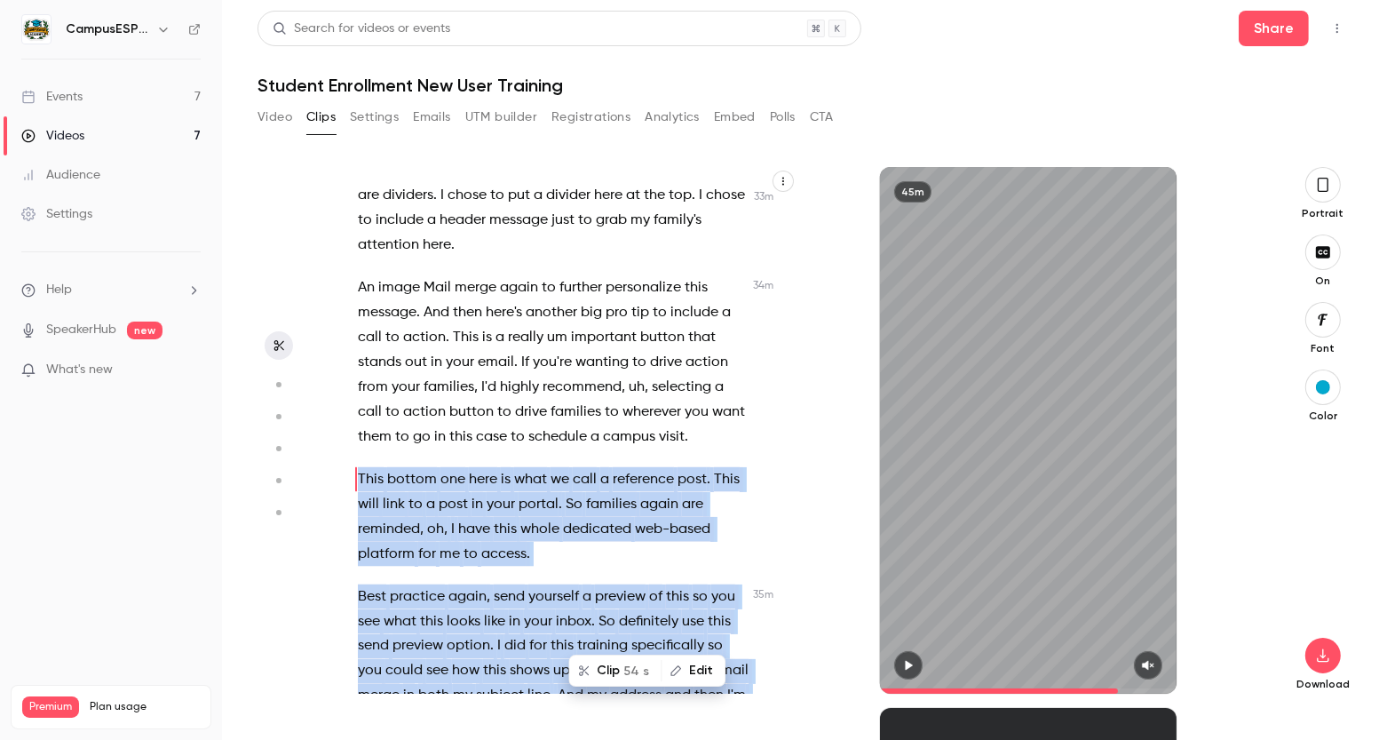
scroll to position [15156, 0]
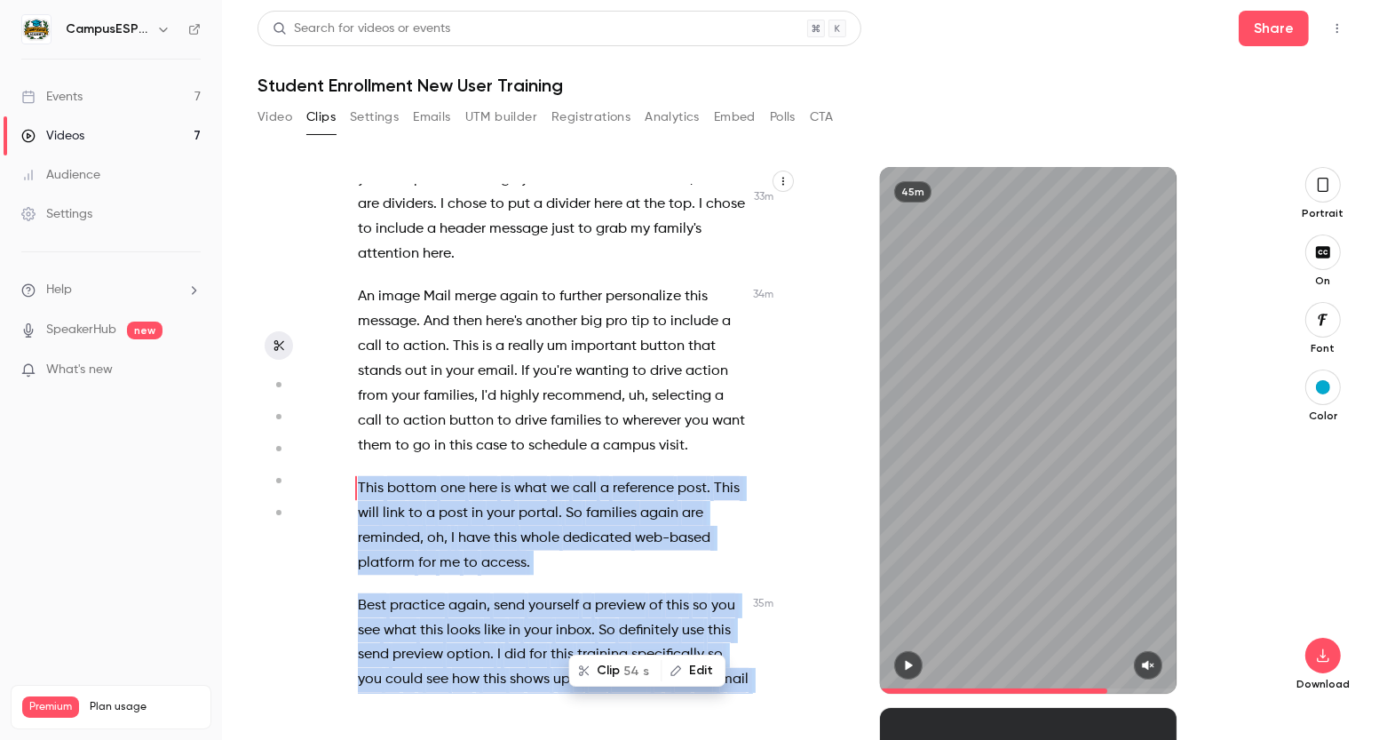
click at [909, 670] on icon "button" at bounding box center [908, 665] width 14 height 12
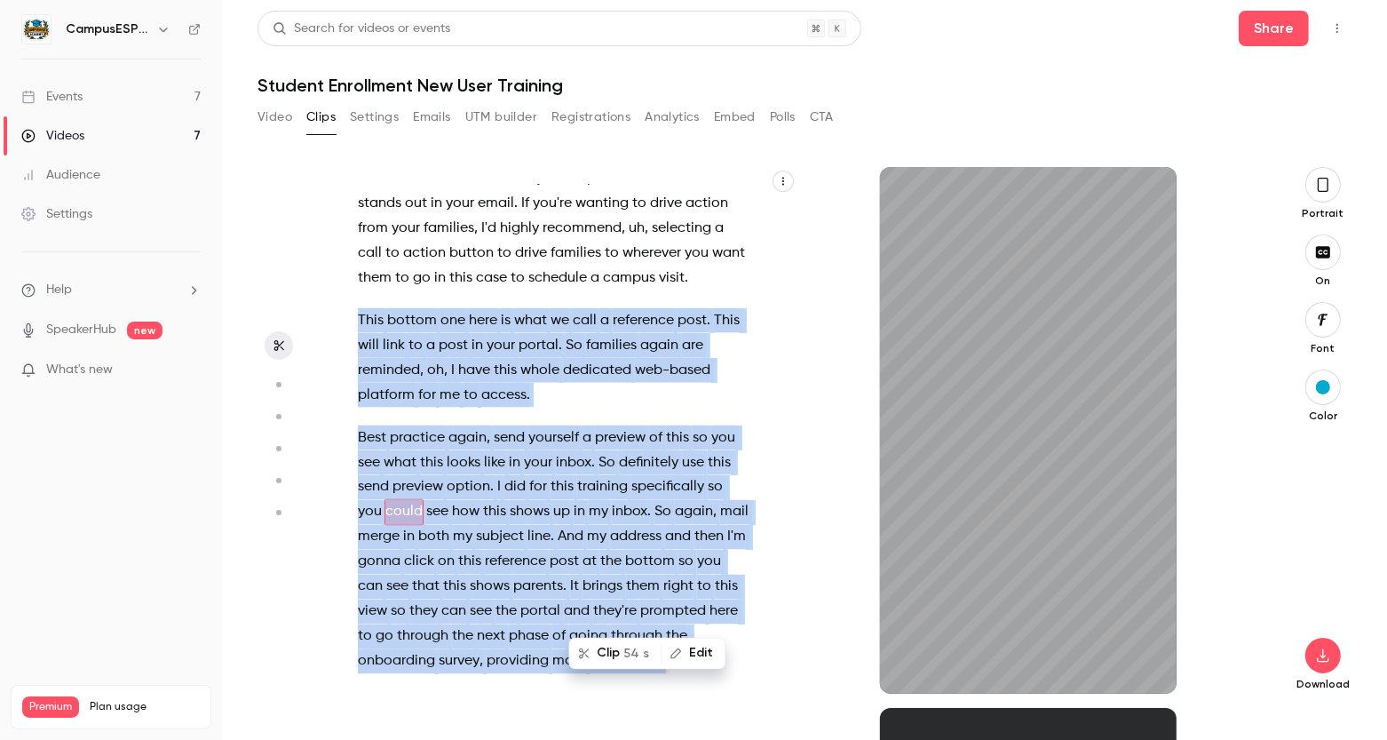
scroll to position [15348, 0]
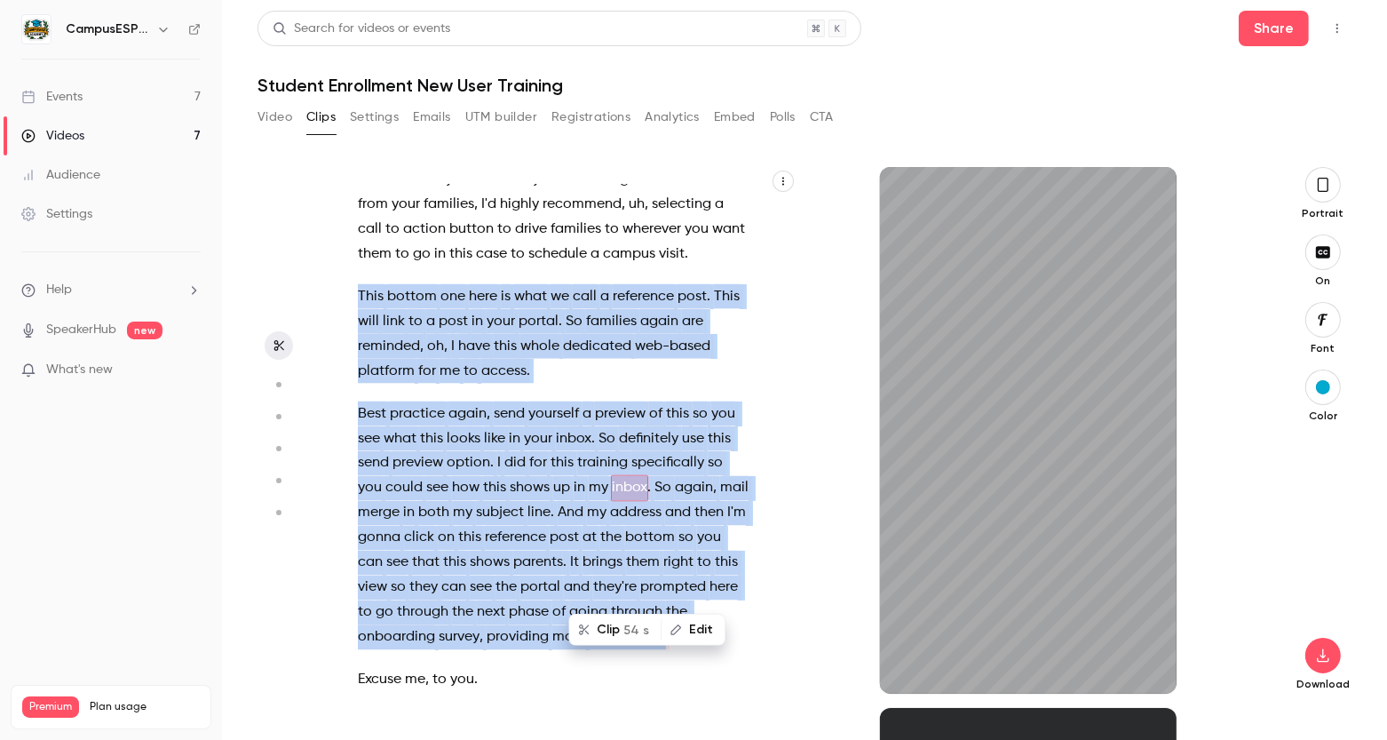
click at [592, 334] on p "This bottom one here is what we call a reference post . This will link to a pos…" at bounding box center [553, 333] width 391 height 99
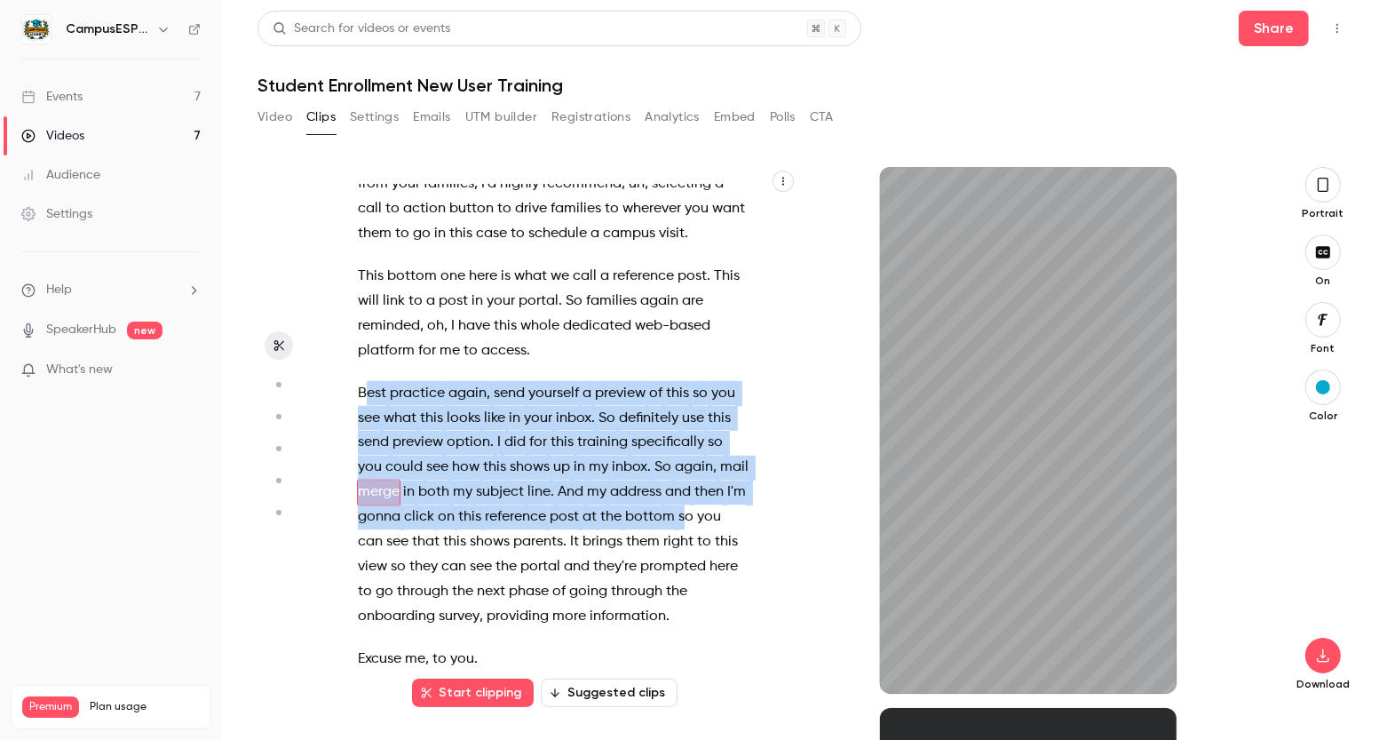
scroll to position [15373, 0]
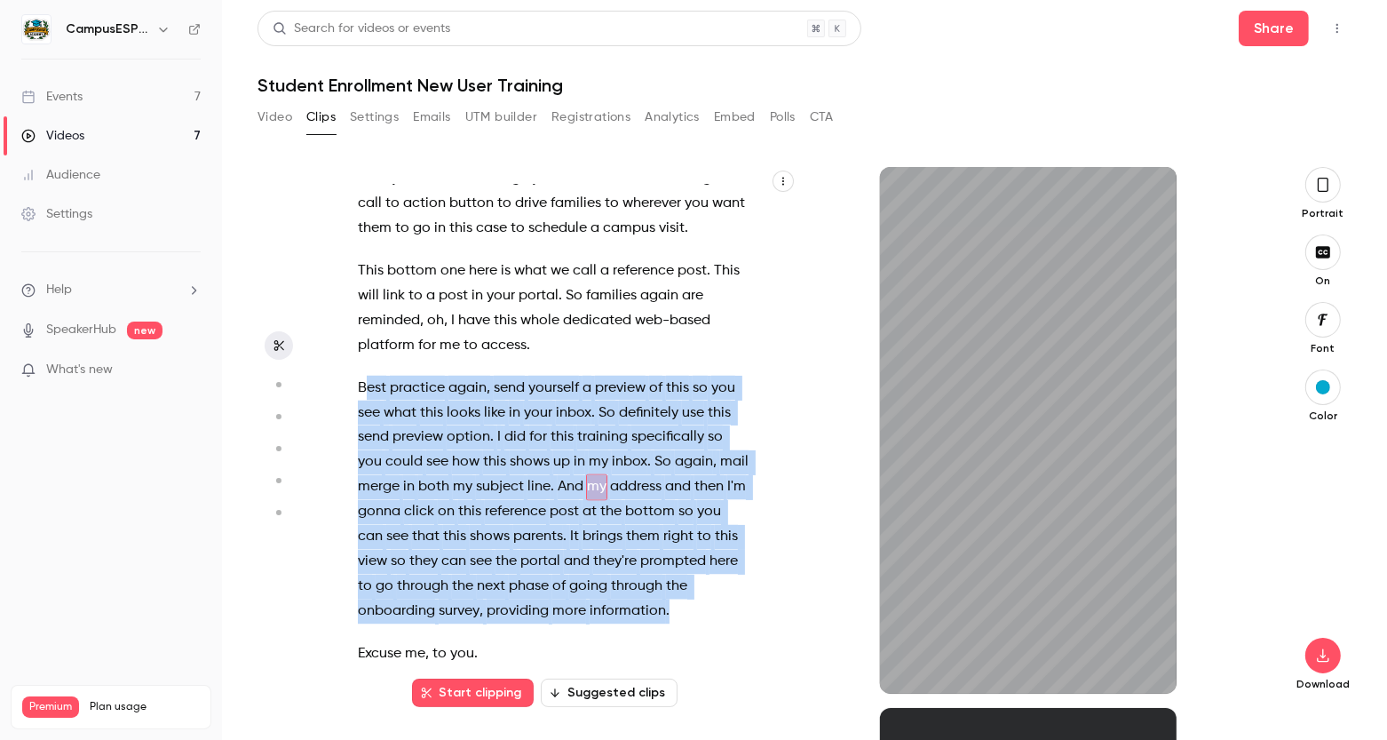
drag, startPoint x: 363, startPoint y: 363, endPoint x: 592, endPoint y: 562, distance: 303.4
click at [592, 562] on p "Best practice again , send yourself a preview of this so you see what this look…" at bounding box center [553, 500] width 391 height 249
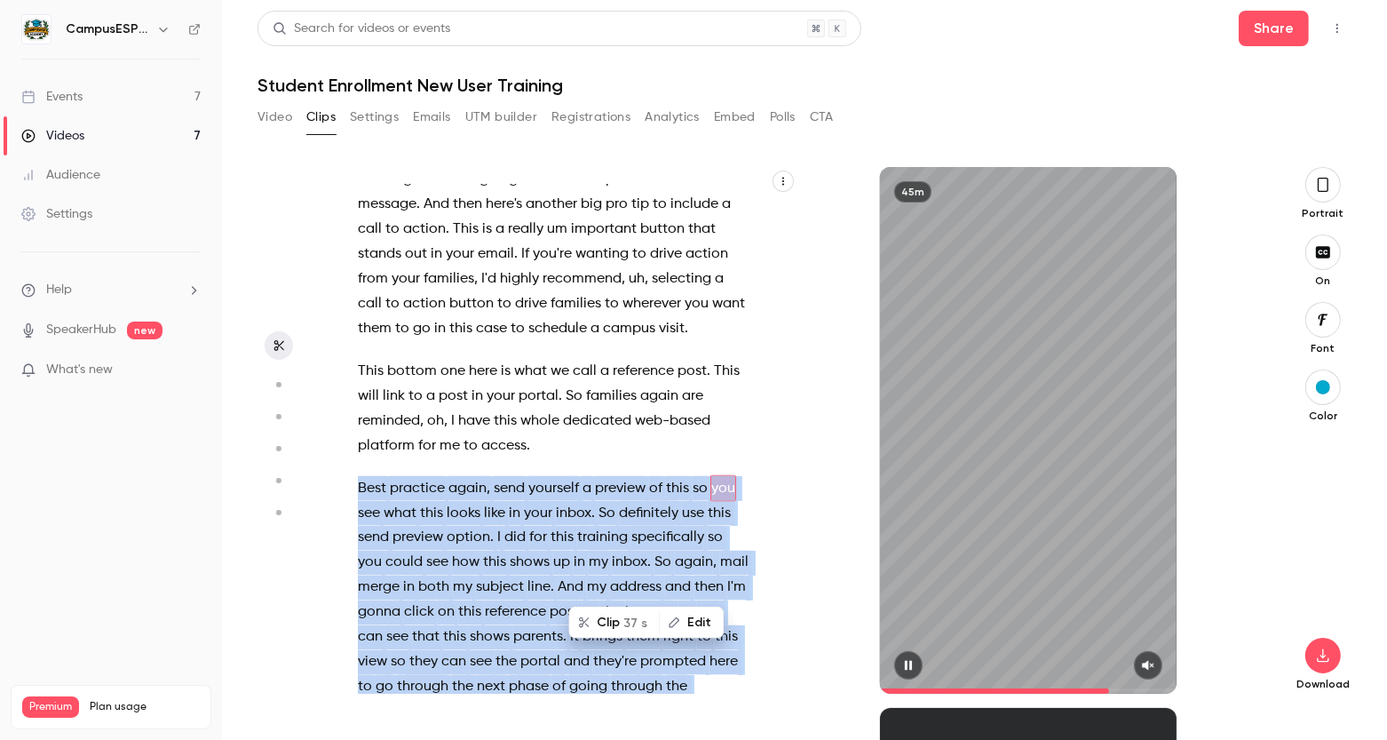
scroll to position [15298, 0]
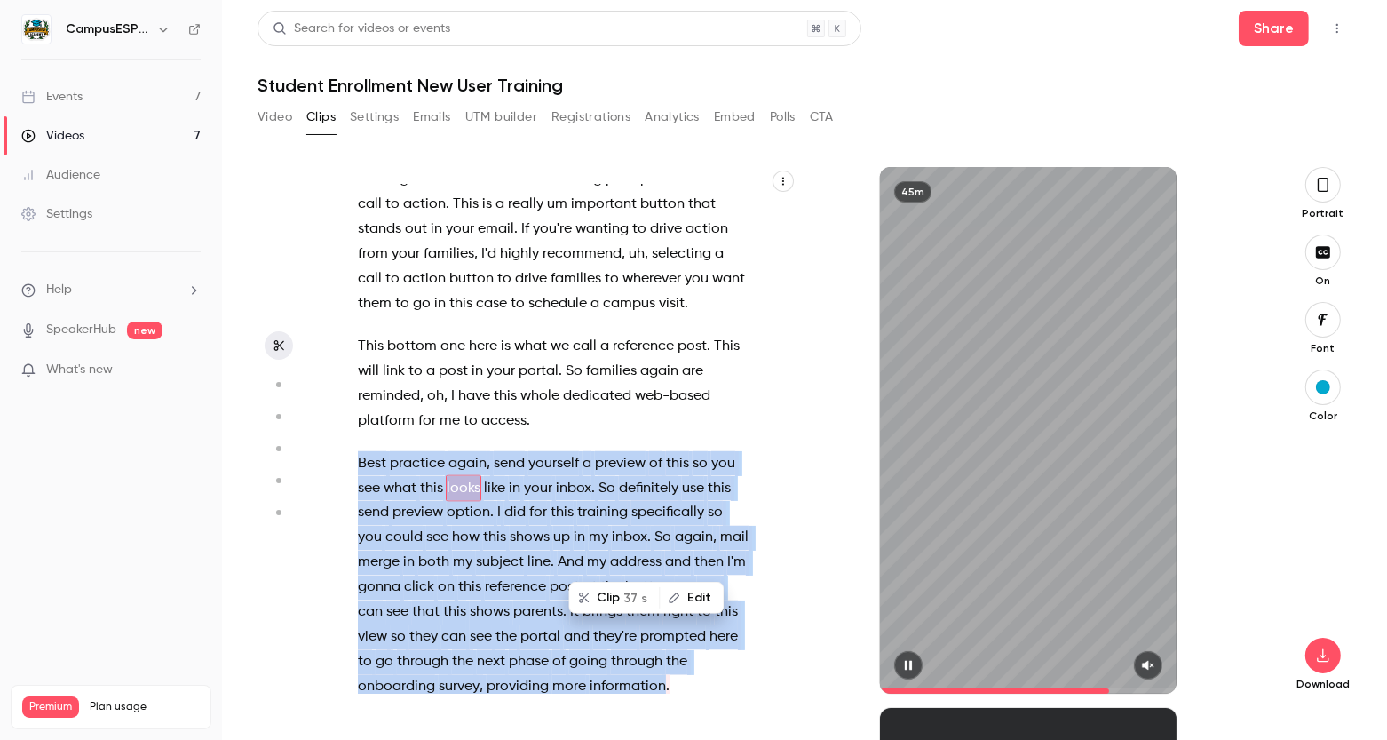
click at [908, 659] on icon "button" at bounding box center [908, 665] width 14 height 12
click at [908, 663] on icon "button" at bounding box center [909, 666] width 7 height 10
click at [1147, 665] on icon "button" at bounding box center [1148, 666] width 12 height 10
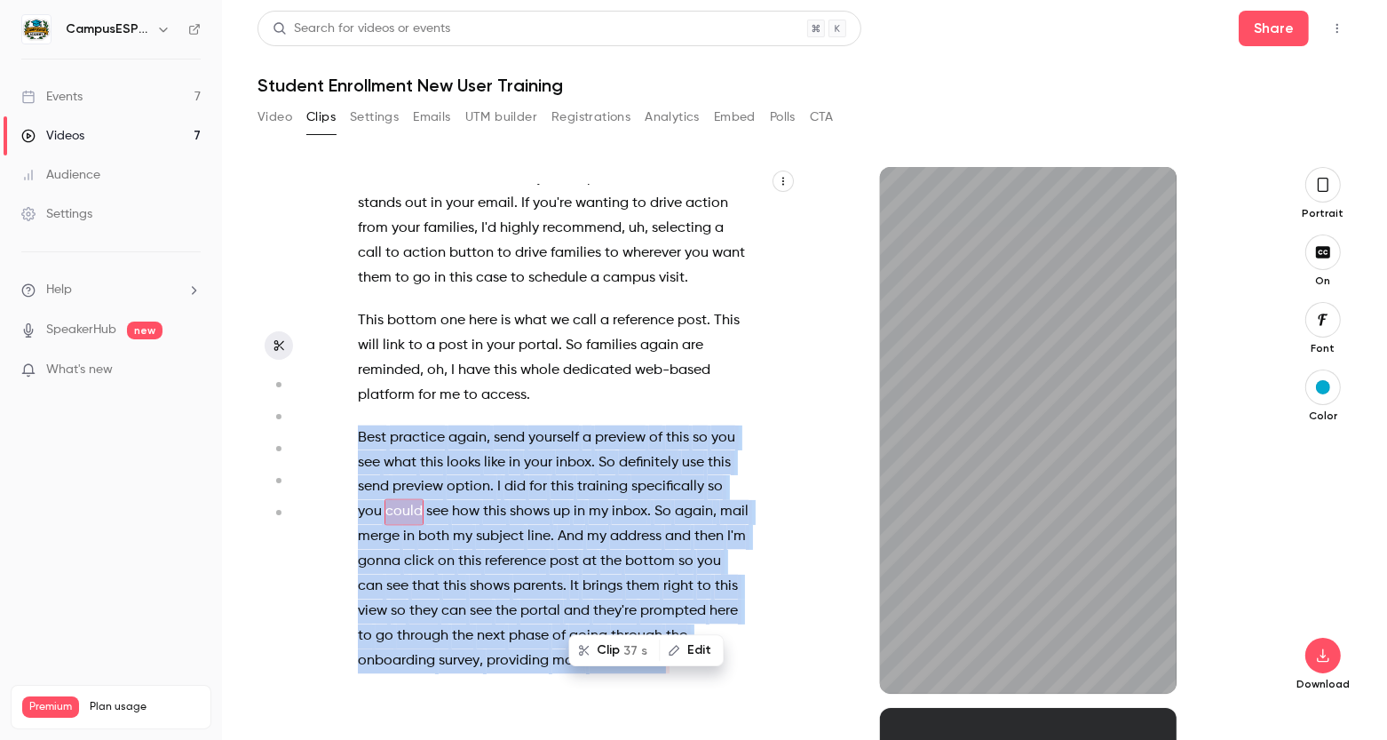
scroll to position [15348, 0]
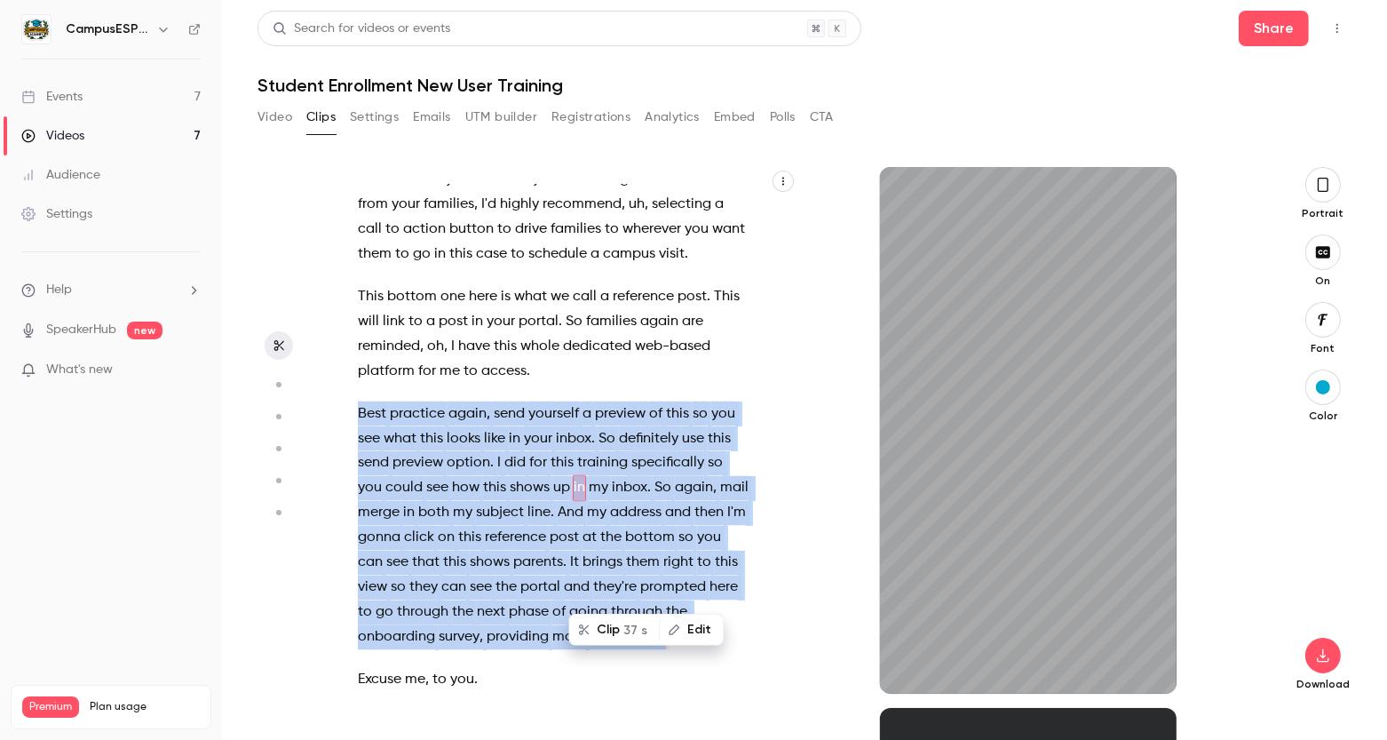
click at [388, 401] on span at bounding box center [388, 413] width 4 height 25
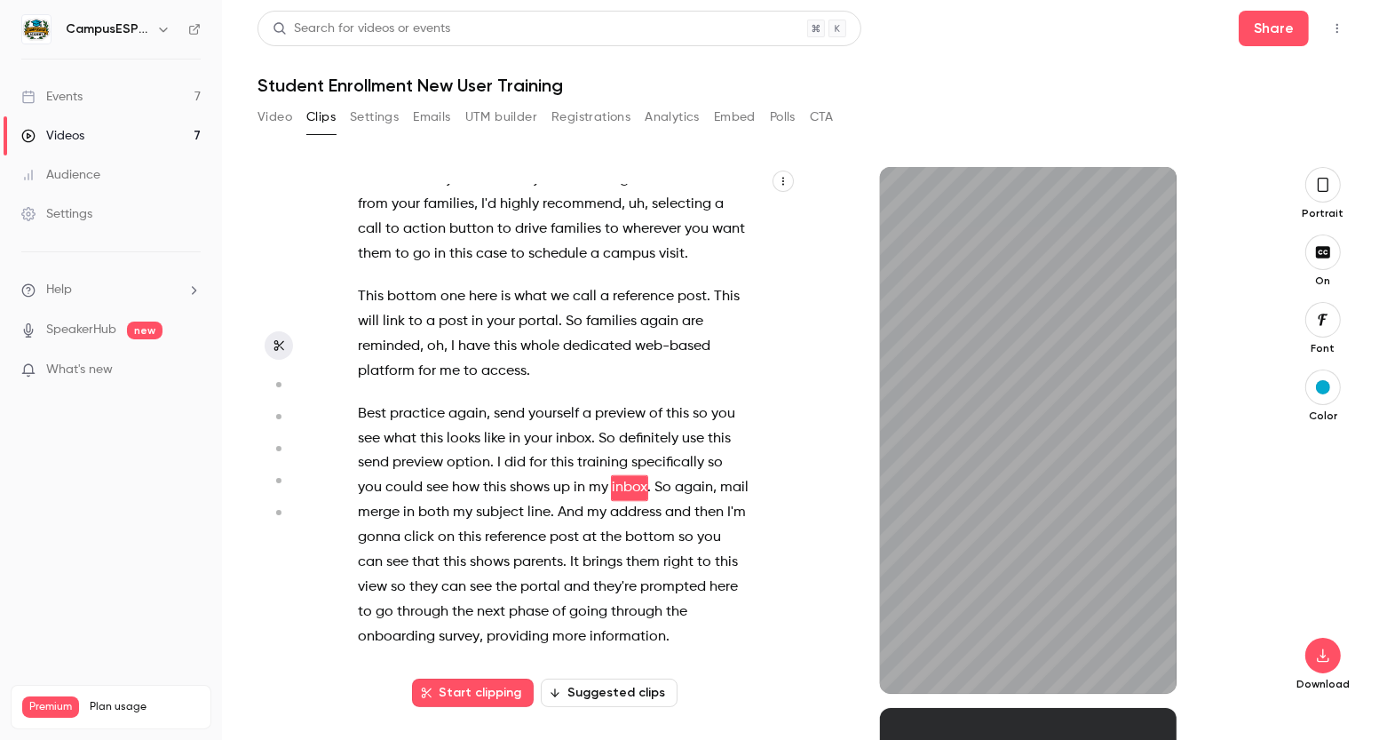
click at [361, 401] on span "Best" at bounding box center [372, 413] width 28 height 25
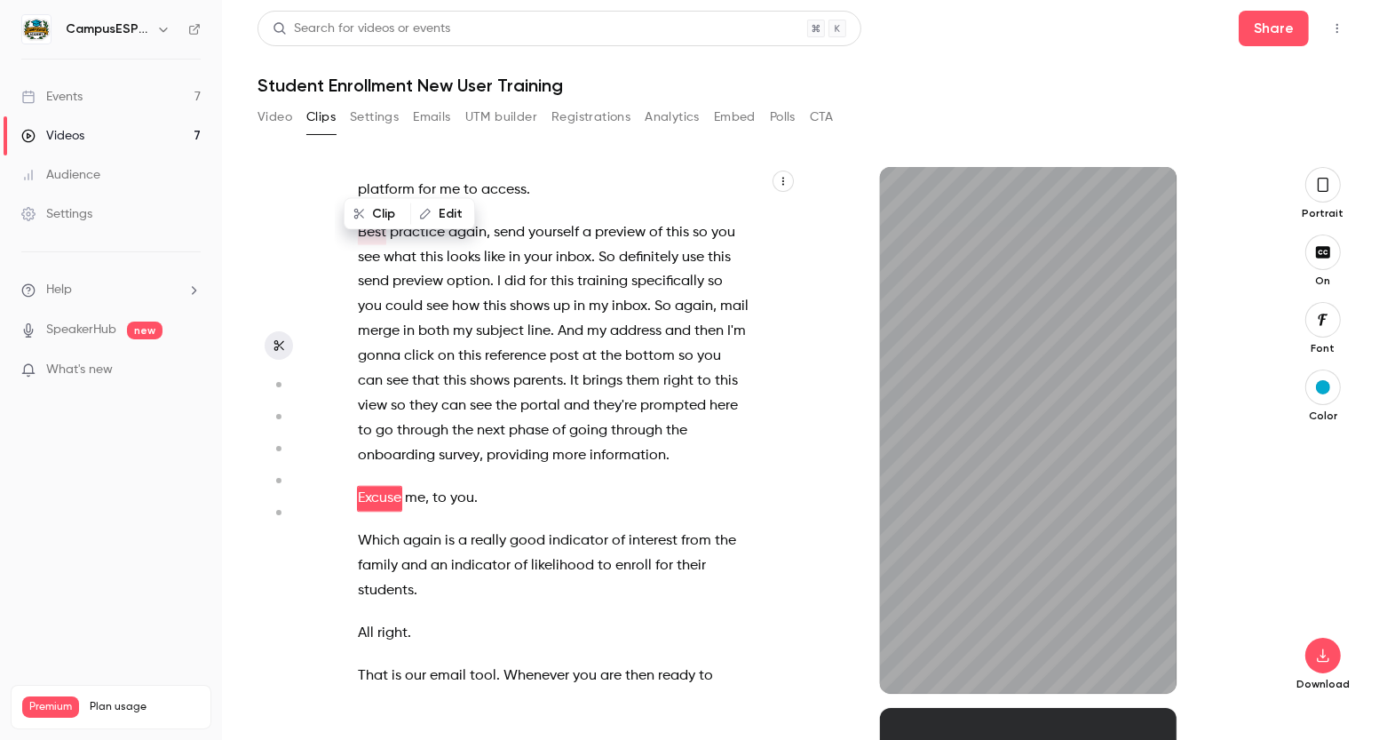
scroll to position [15539, 0]
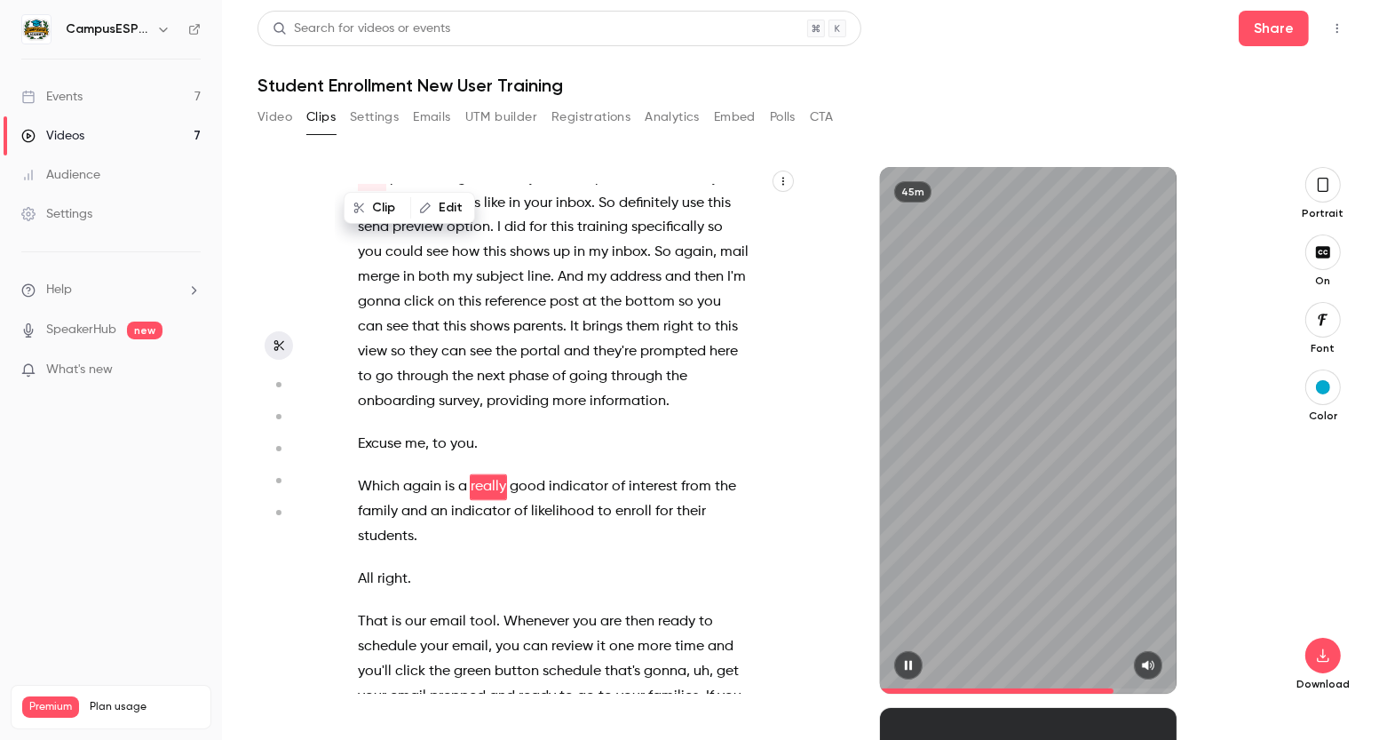
click at [908, 670] on icon "button" at bounding box center [908, 665] width 14 height 12
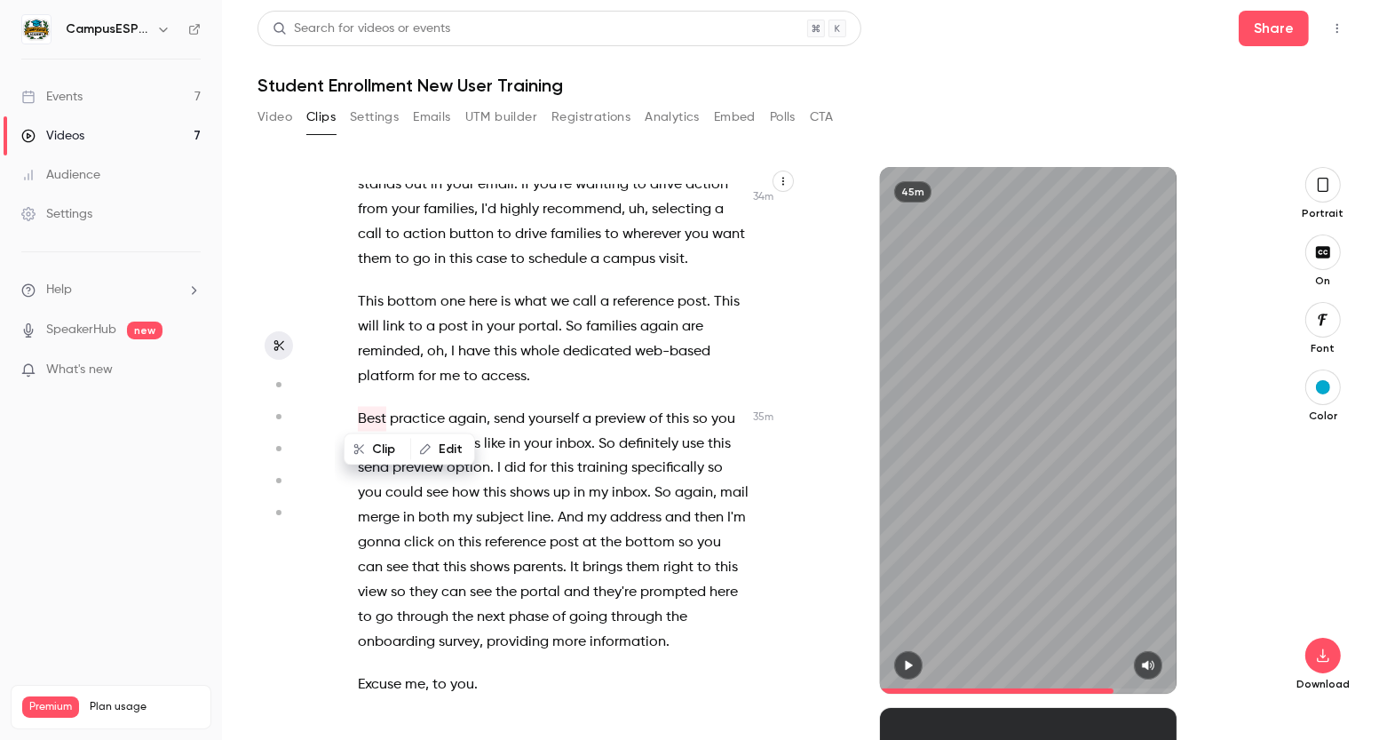
scroll to position [15293, 0]
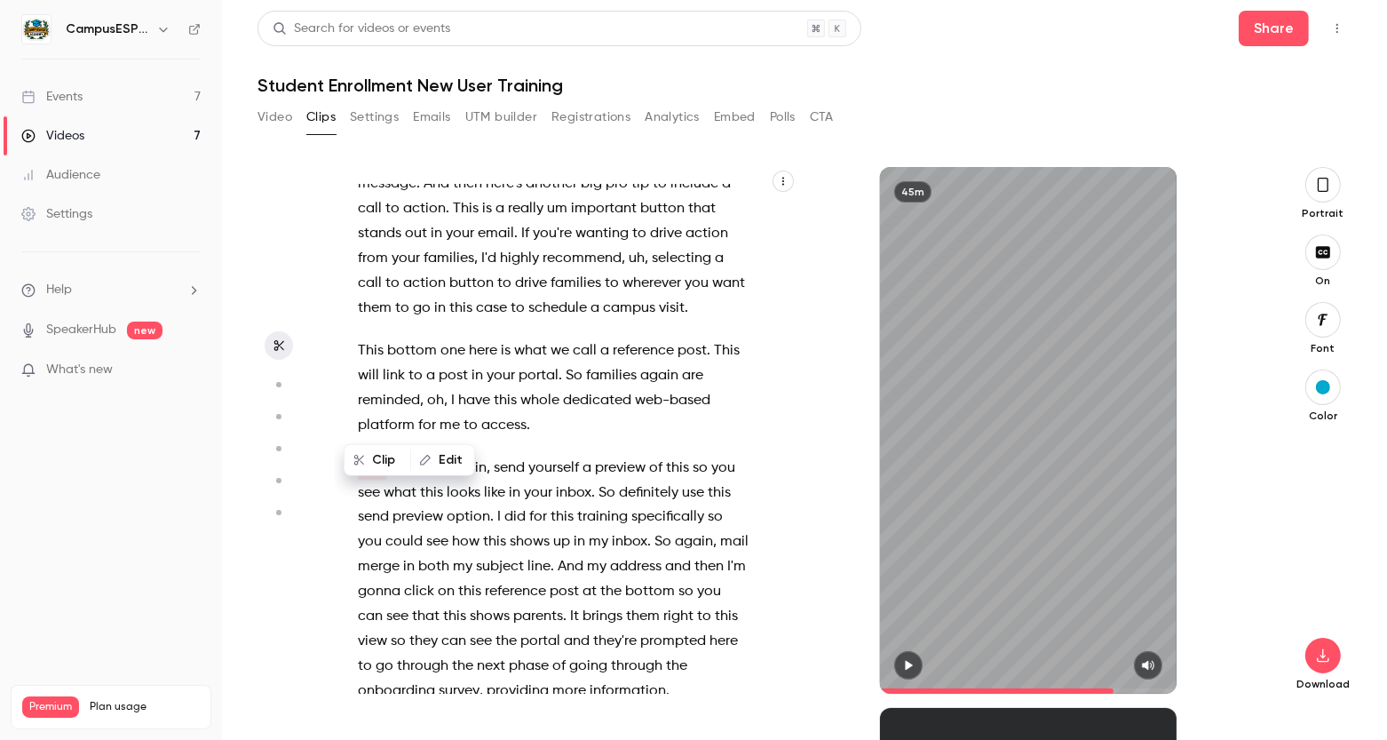
click at [450, 405] on div "OK . and Mhm Hi , folks . Welcome , welcome . It is a wonderful day [DATE] , an…" at bounding box center [562, 439] width 453 height 509
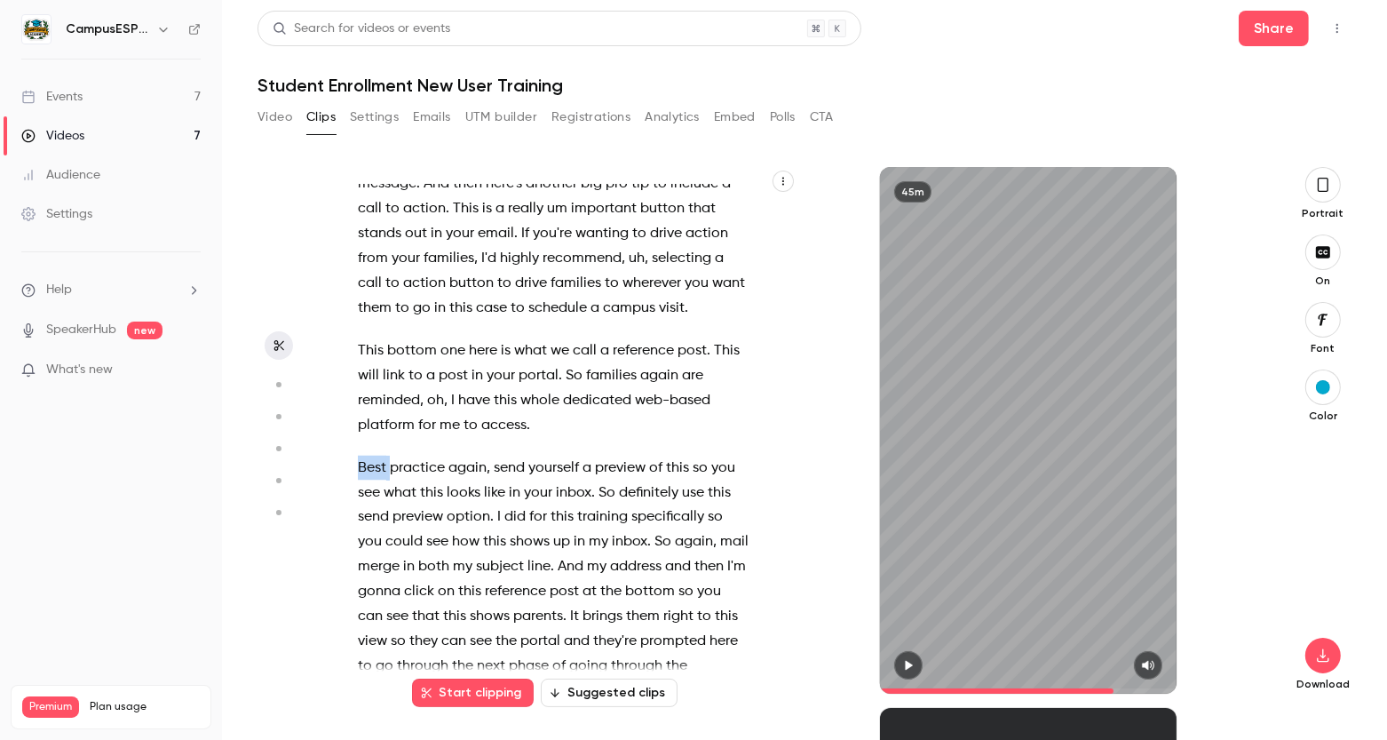
drag, startPoint x: 357, startPoint y: 413, endPoint x: 396, endPoint y: 415, distance: 39.1
click at [396, 456] on p "Best practice again , send yourself a preview of this so you see what this look…" at bounding box center [553, 580] width 391 height 249
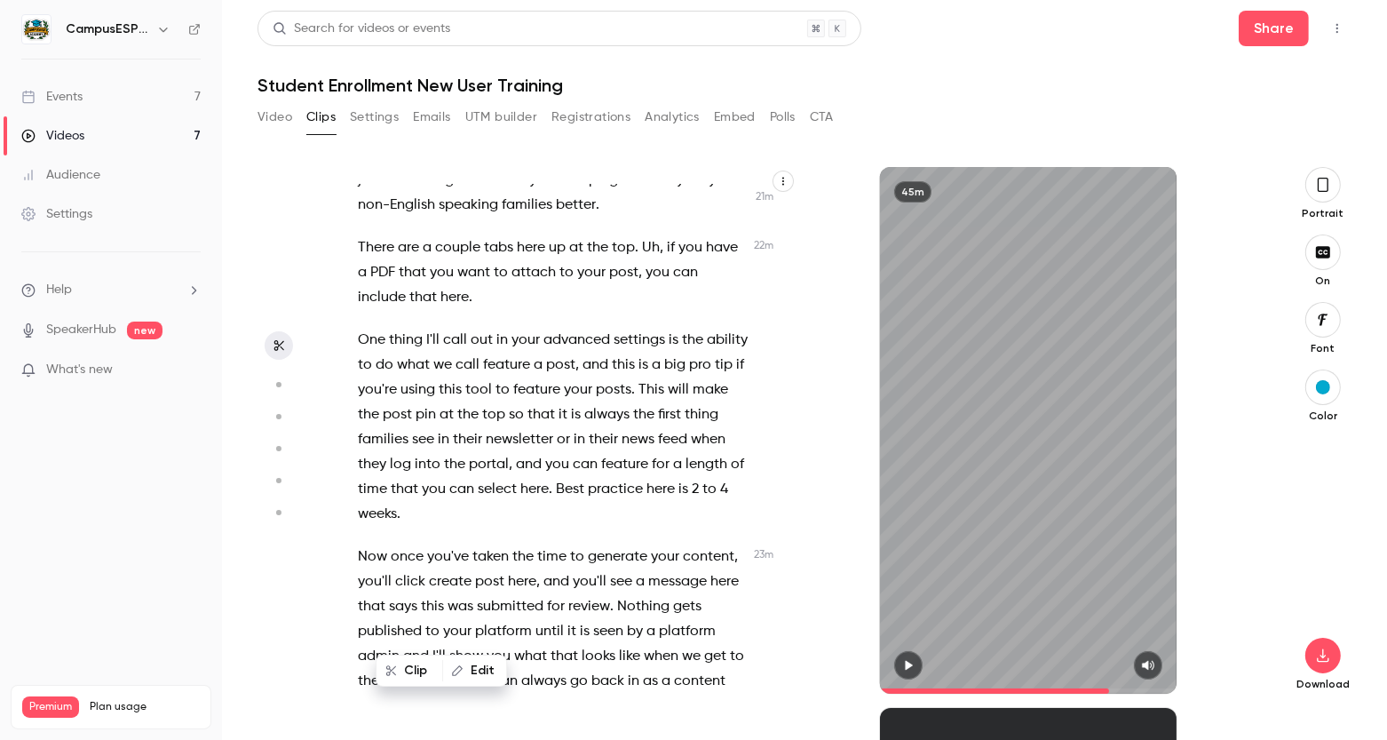
scroll to position [9870, 0]
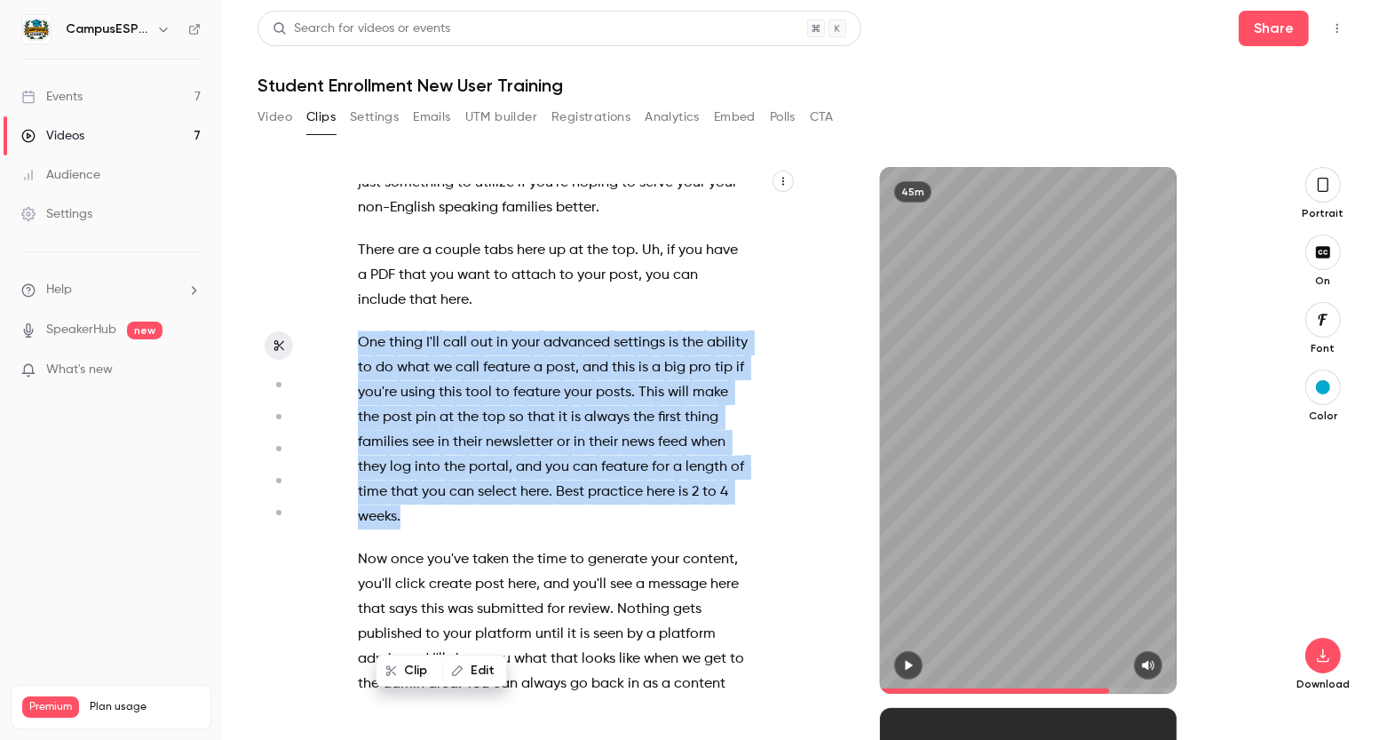
drag, startPoint x: 360, startPoint y: 293, endPoint x: 592, endPoint y: 472, distance: 293.3
click at [592, 472] on p "One thing I'll call out in your advanced settings is the ability to do what we …" at bounding box center [553, 429] width 391 height 199
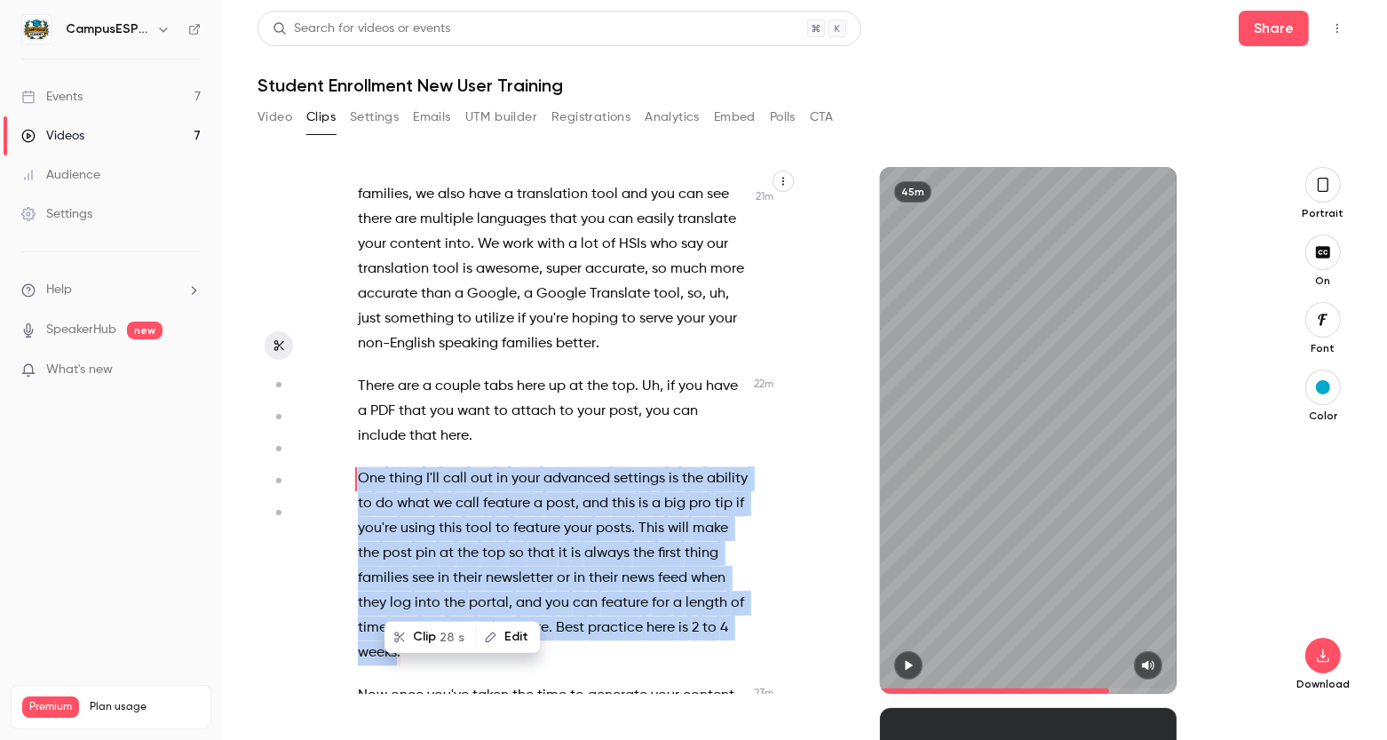
scroll to position [9724, 0]
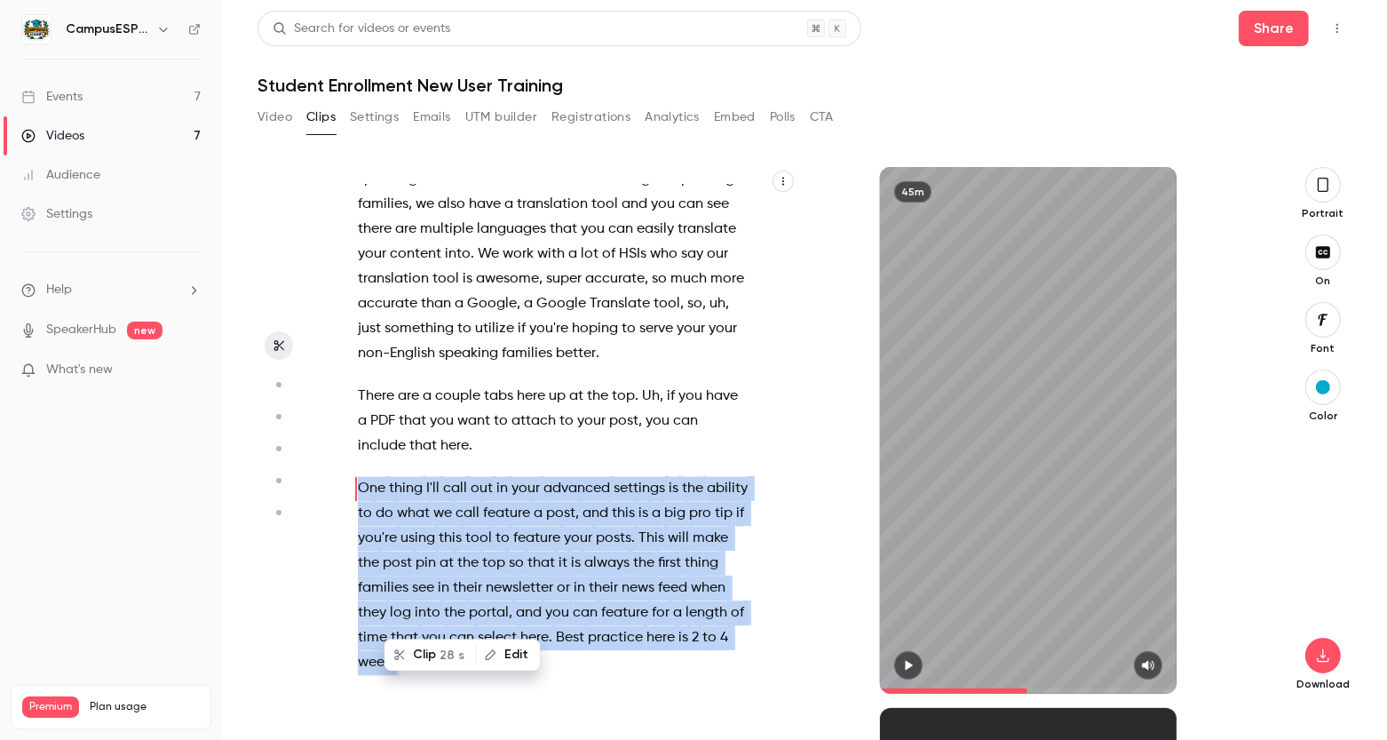
click at [904, 659] on icon "button" at bounding box center [908, 665] width 14 height 12
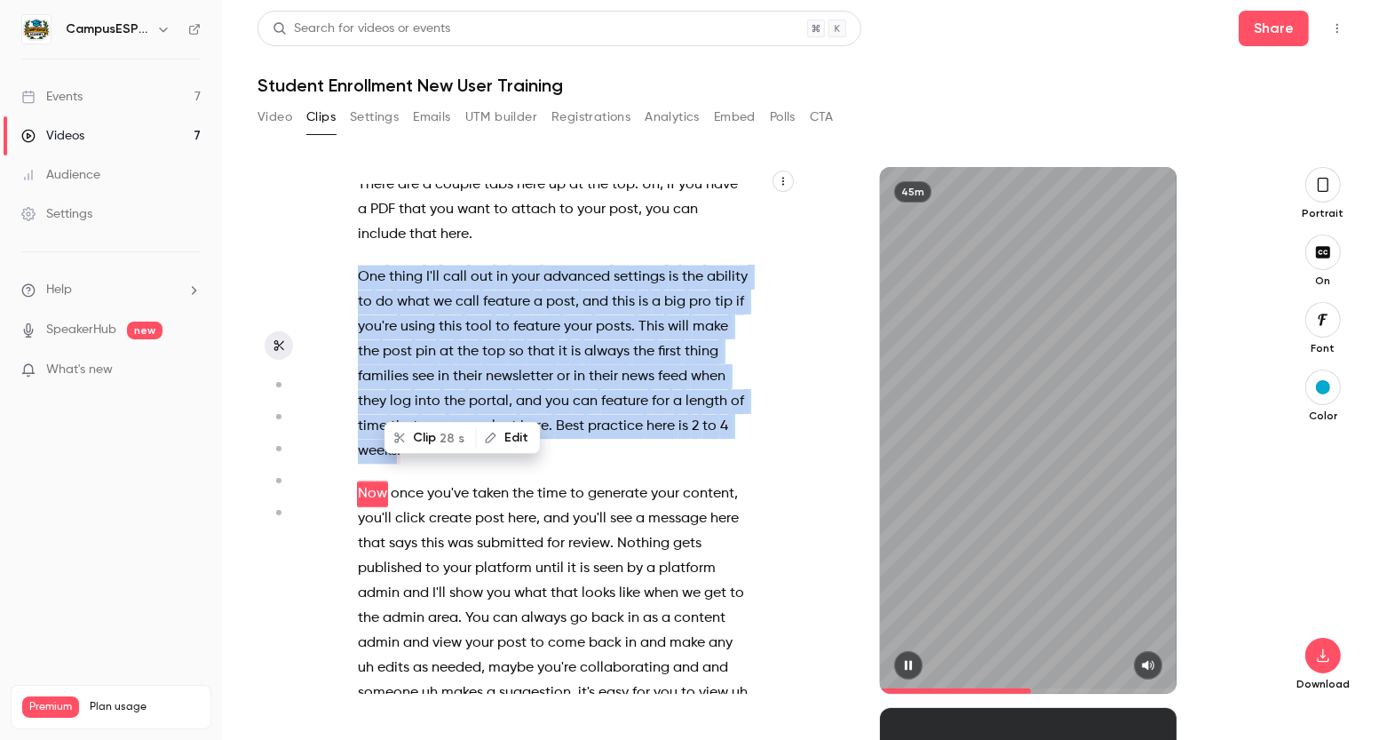
scroll to position [9941, 0]
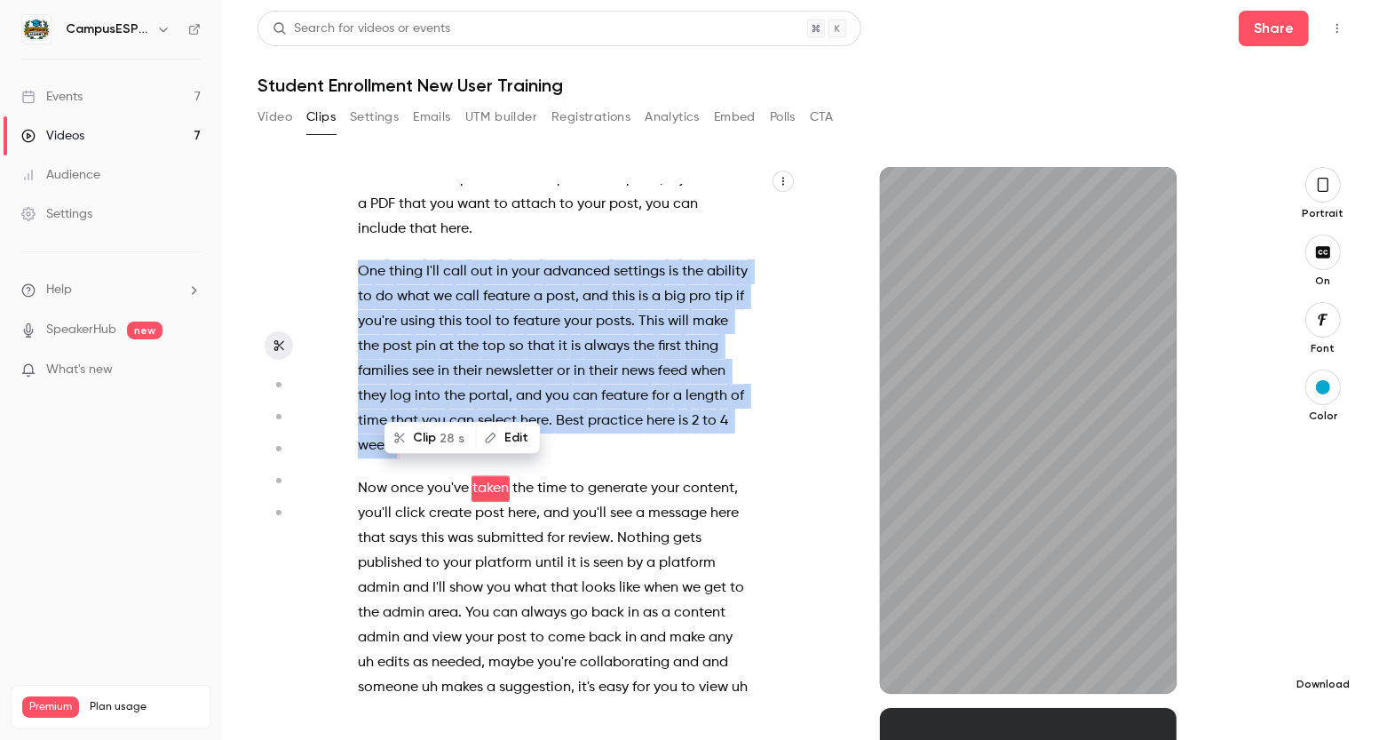
click at [1315, 652] on icon "button" at bounding box center [1323, 655] width 21 height 14
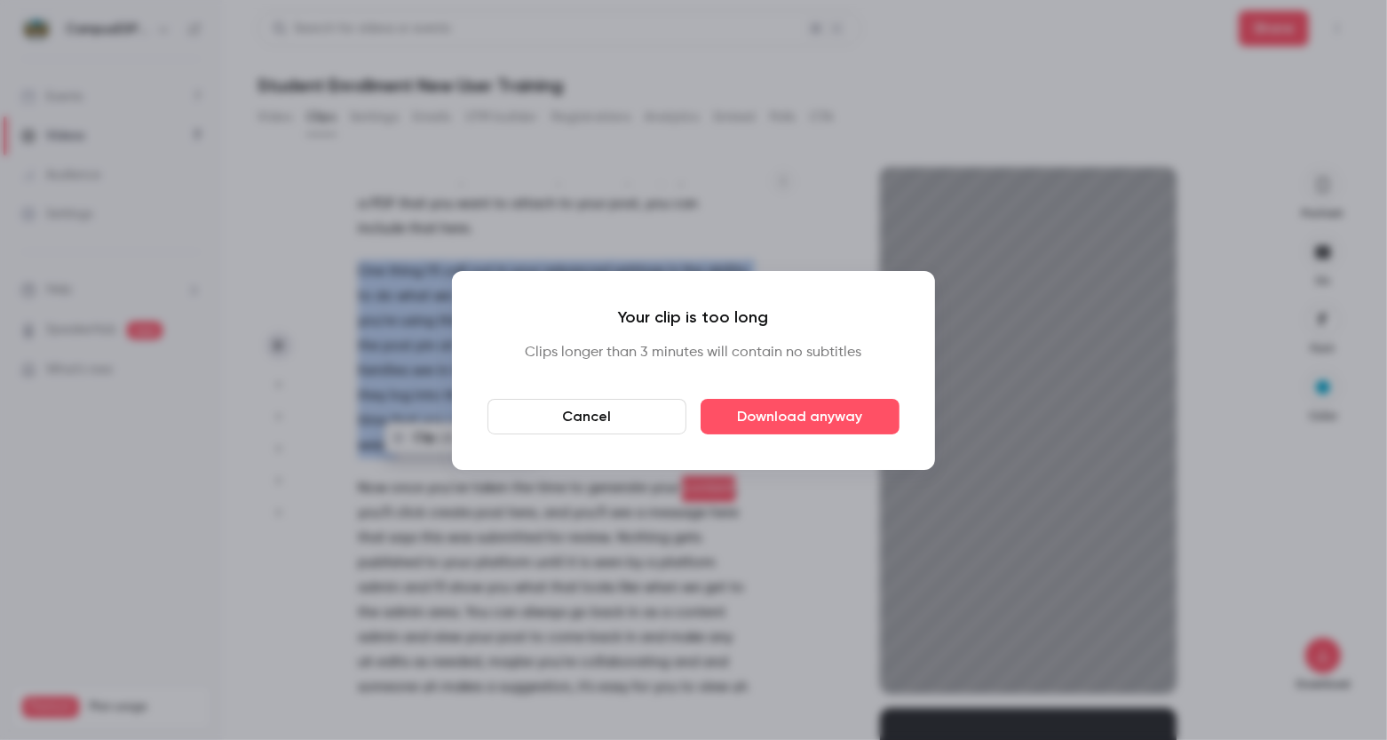
click at [622, 421] on button "Cancel" at bounding box center [587, 417] width 199 height 36
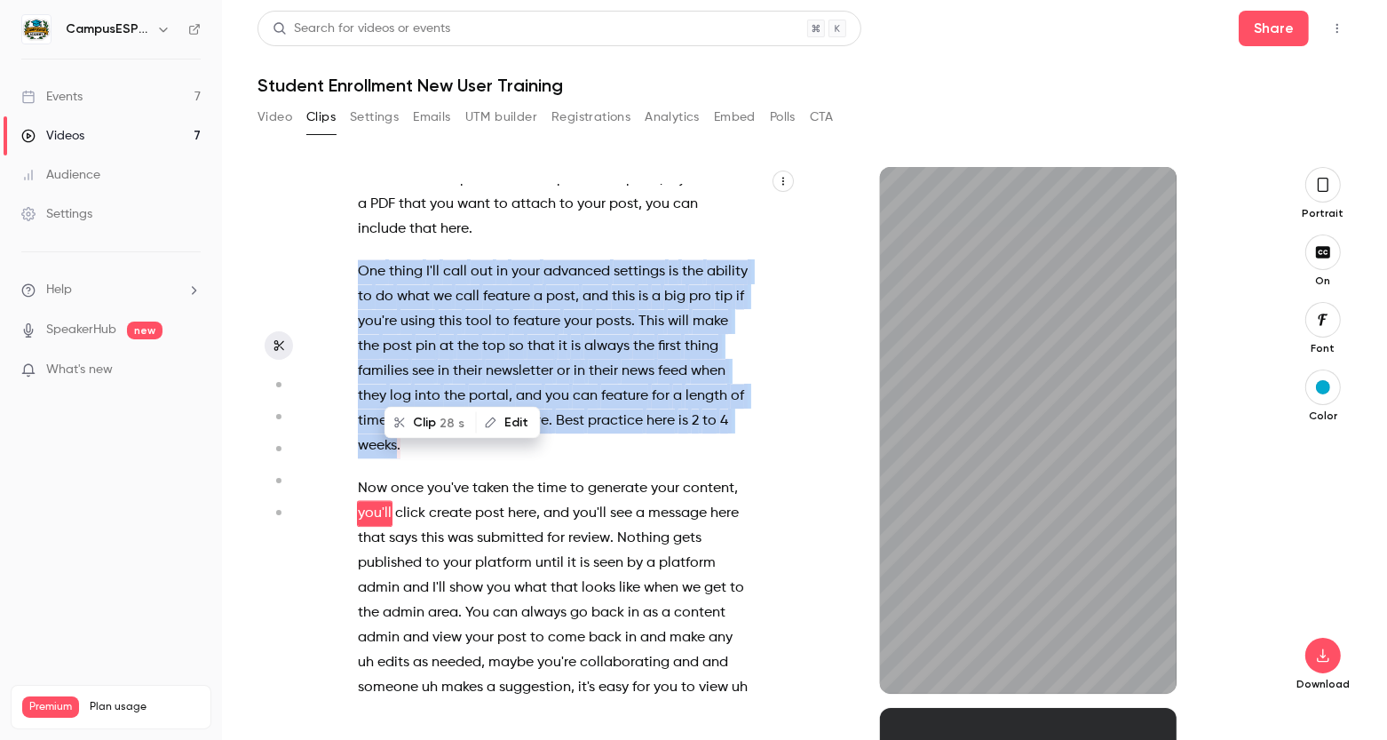
scroll to position [9966, 0]
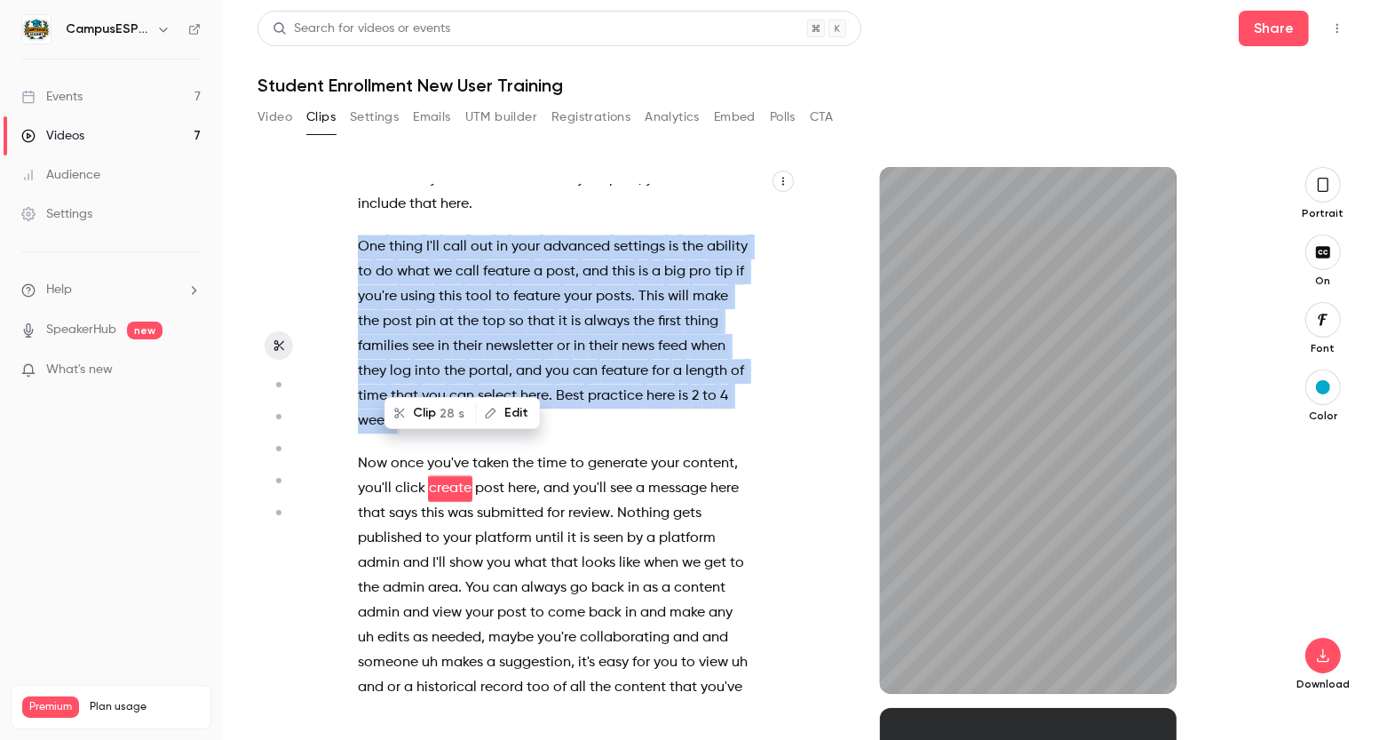
click at [797, 354] on div "OK . and Mhm Hi , folks . Welcome , welcome . It is a wonderful day [DATE] , an…" at bounding box center [567, 430] width 462 height 527
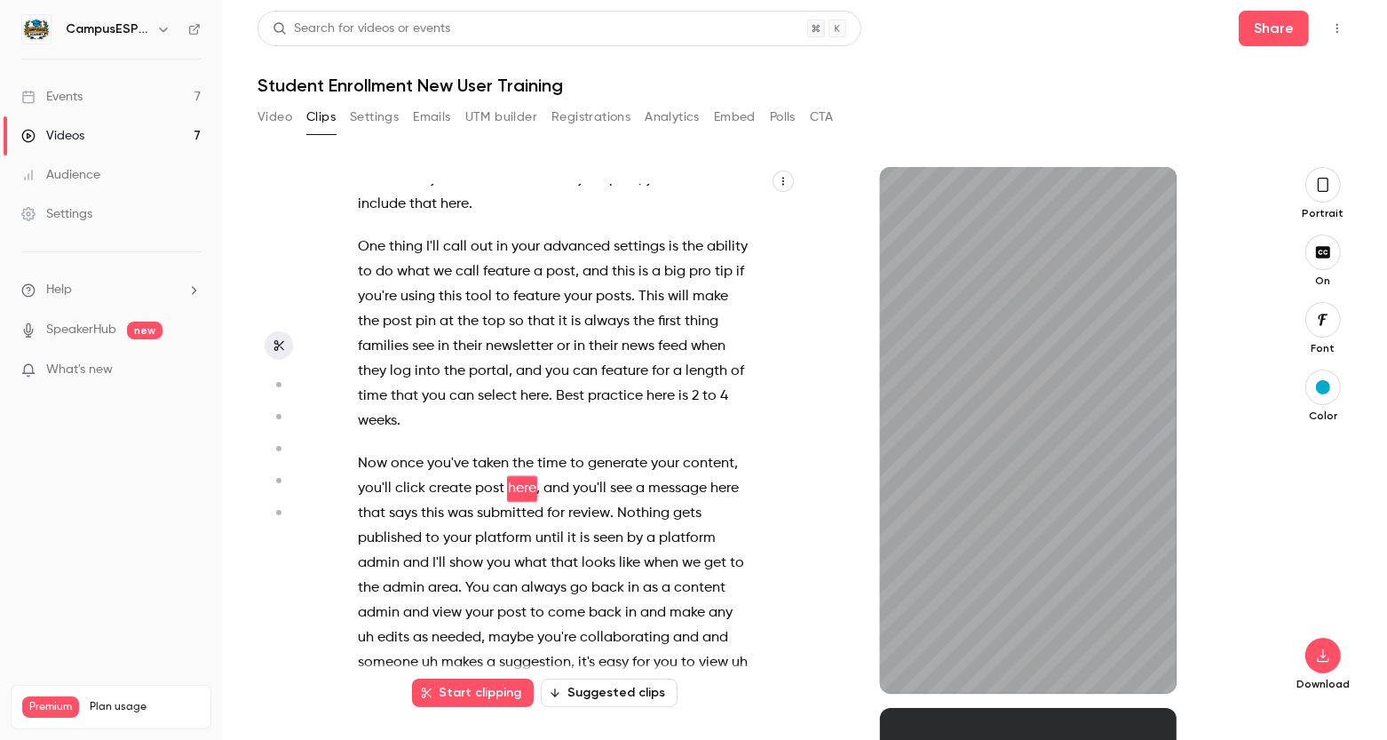
click at [706, 382] on p "One thing I'll call out in your advanced settings is the ability to do what we …" at bounding box center [553, 333] width 391 height 199
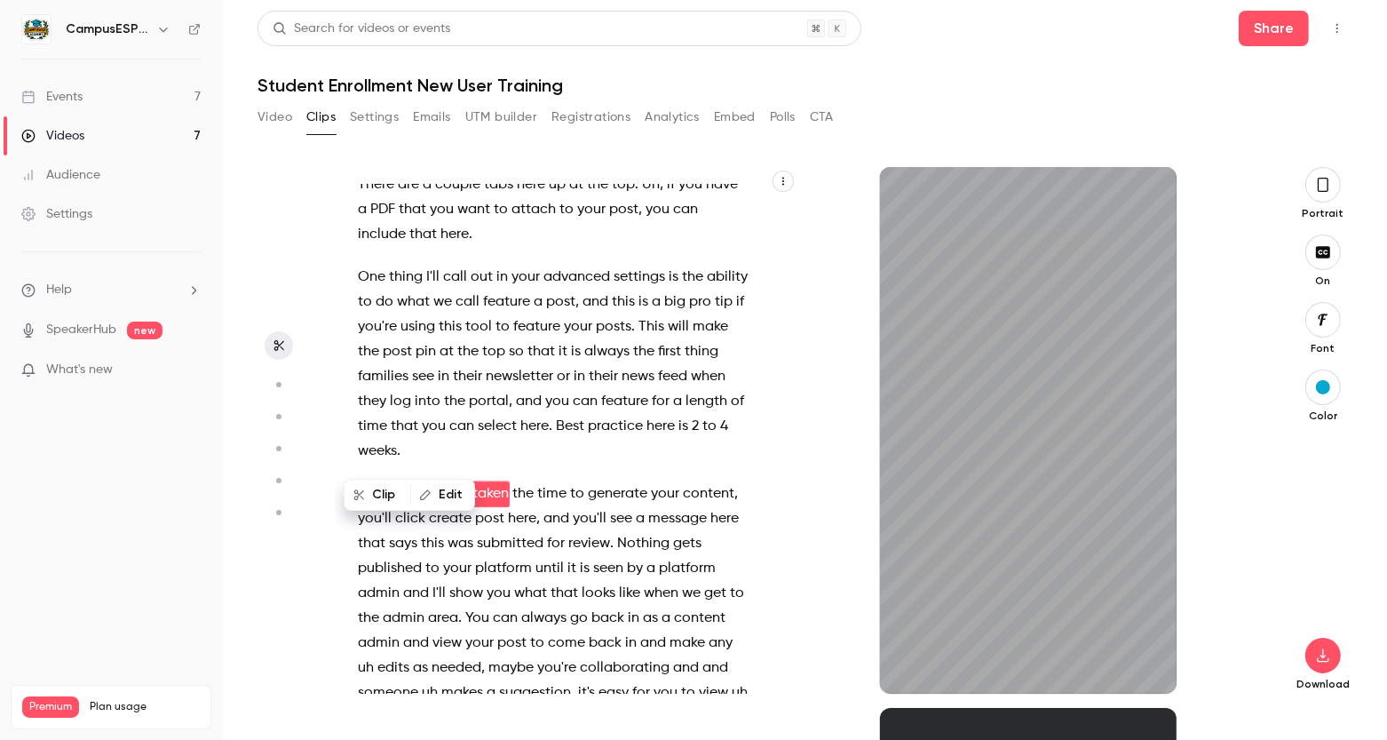
scroll to position [9941, 0]
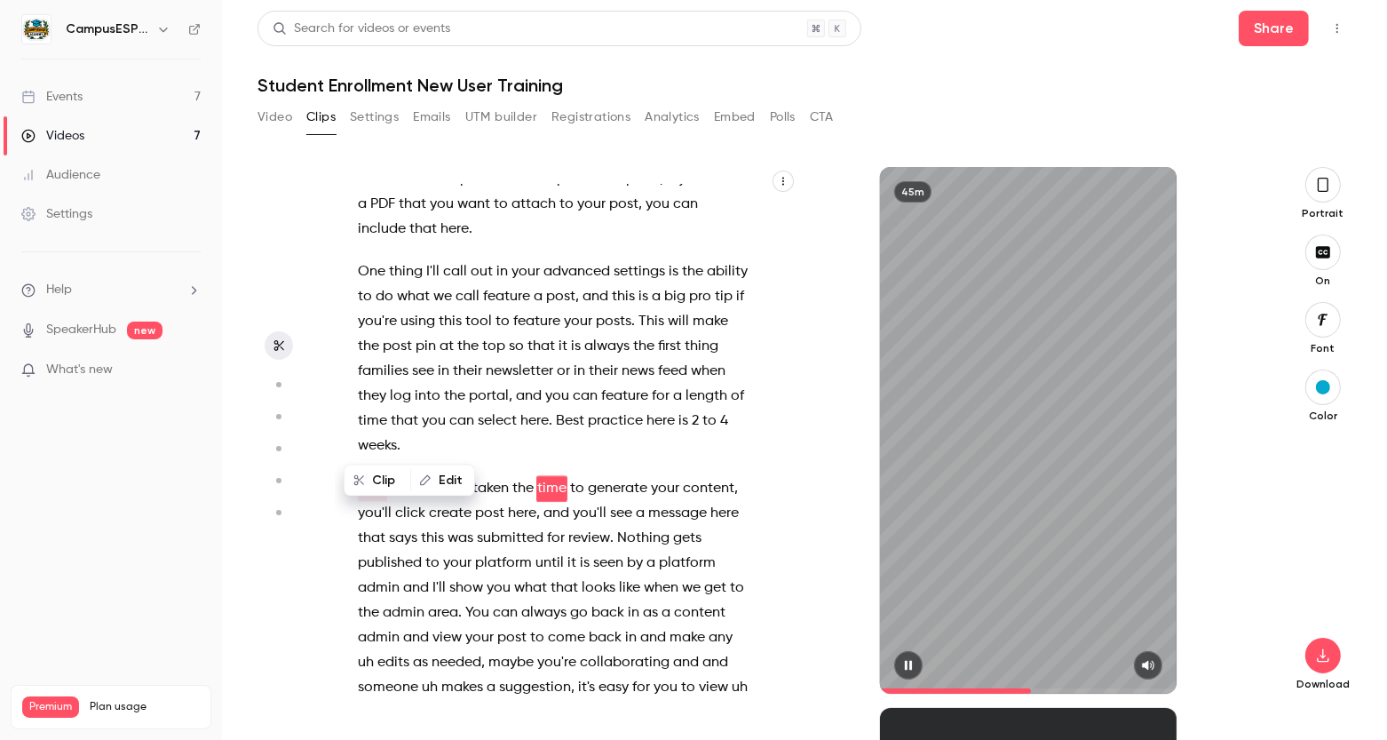
click at [908, 664] on icon "button" at bounding box center [908, 665] width 14 height 12
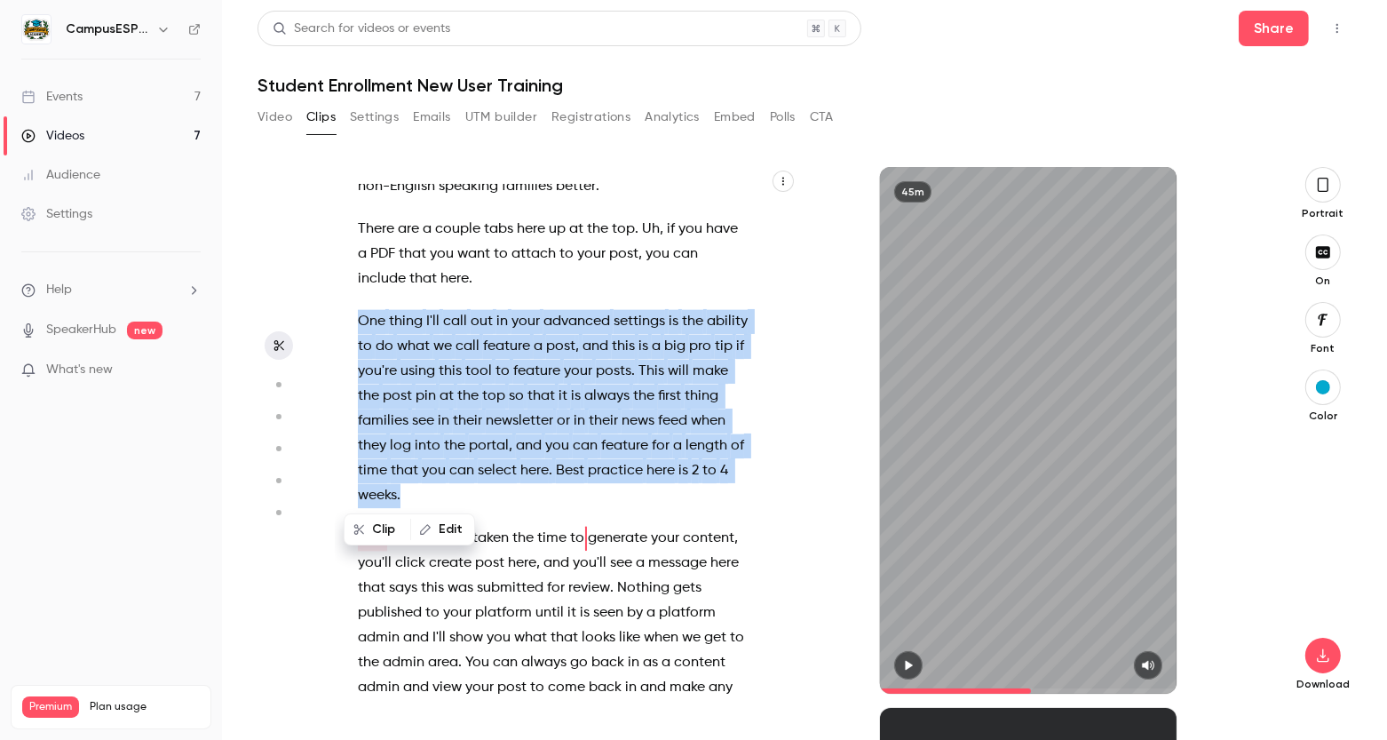
drag, startPoint x: 360, startPoint y: 271, endPoint x: 446, endPoint y: 440, distance: 190.2
click at [446, 440] on p "One thing I'll call out in your advanced settings is the ability to do what we …" at bounding box center [553, 408] width 391 height 199
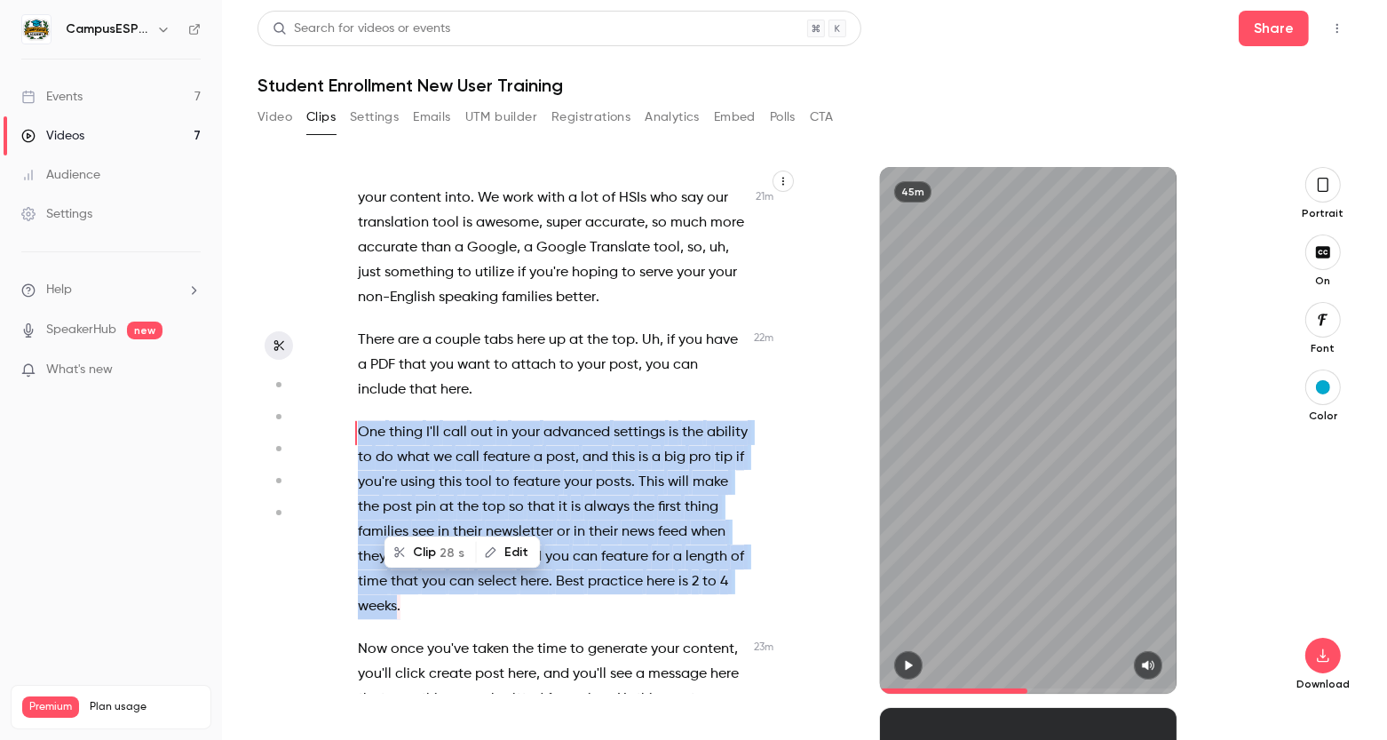
scroll to position [9724, 0]
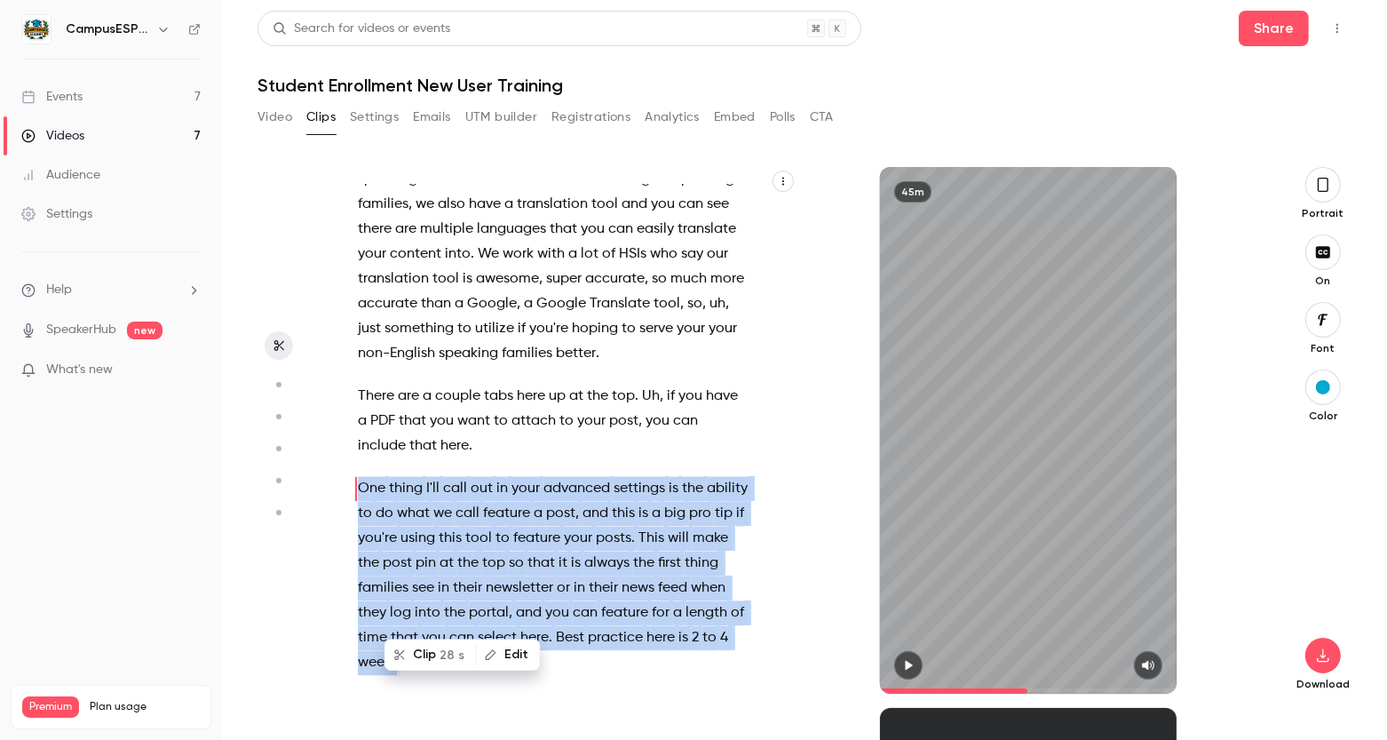
click at [427, 652] on button "Clip 28 s" at bounding box center [430, 654] width 89 height 28
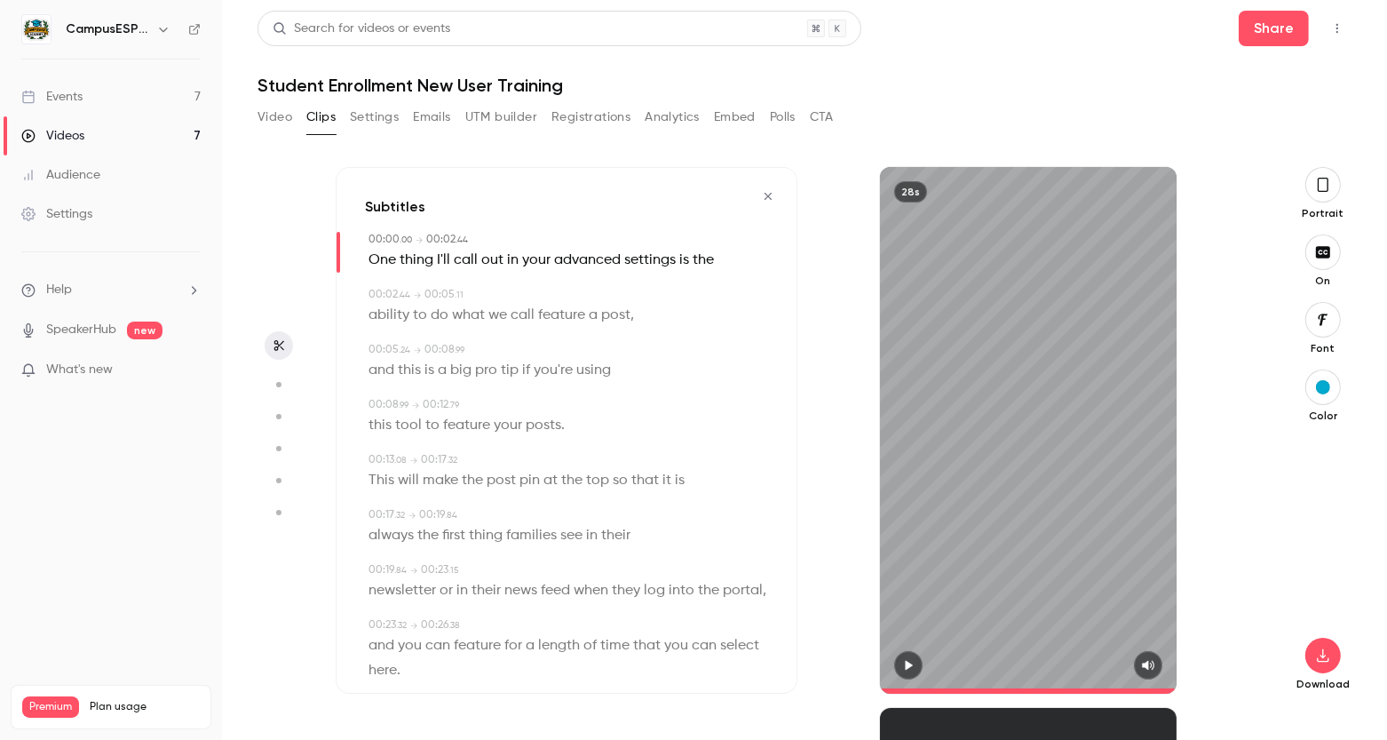
type input "*"
click at [1329, 655] on icon "button" at bounding box center [1323, 655] width 21 height 14
click at [1321, 662] on button "button" at bounding box center [1323, 656] width 36 height 36
click at [284, 120] on button "Video" at bounding box center [275, 117] width 35 height 28
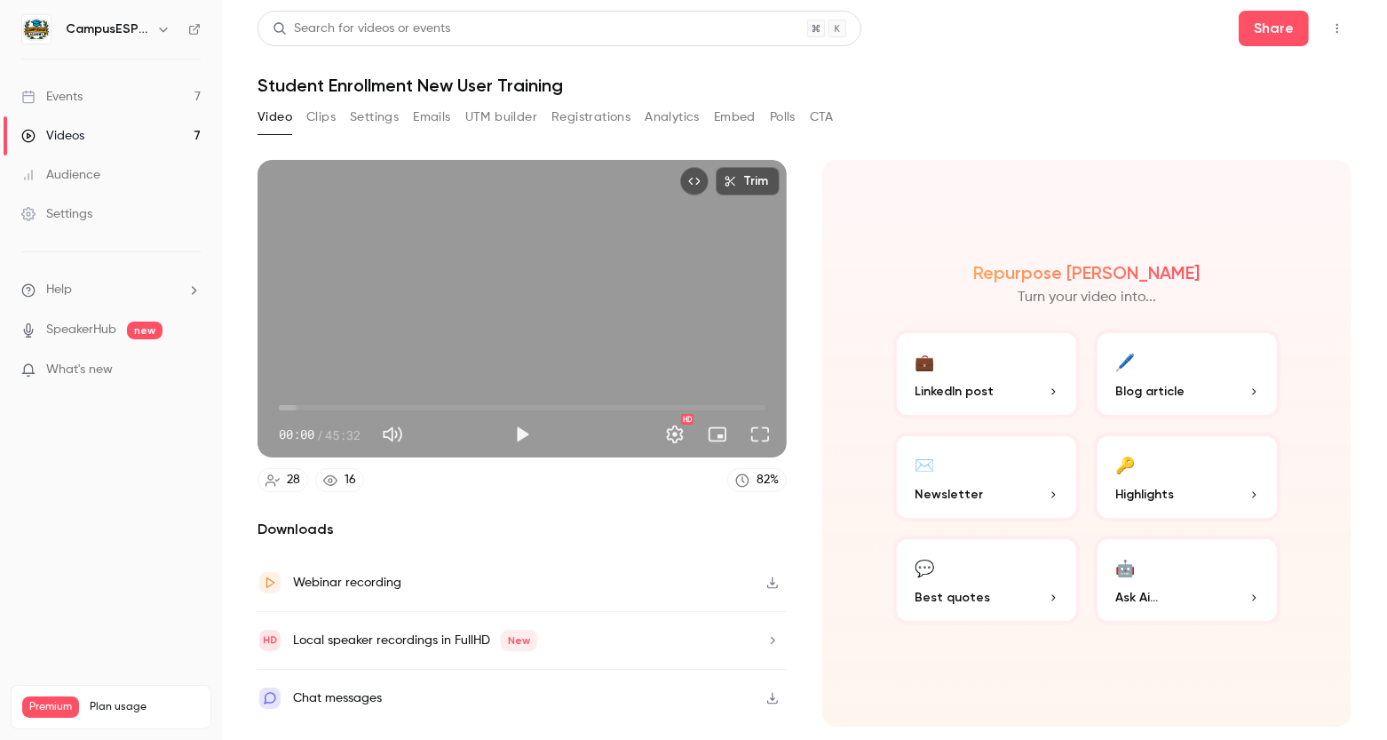
click at [114, 91] on link "Events 7" at bounding box center [111, 96] width 222 height 39
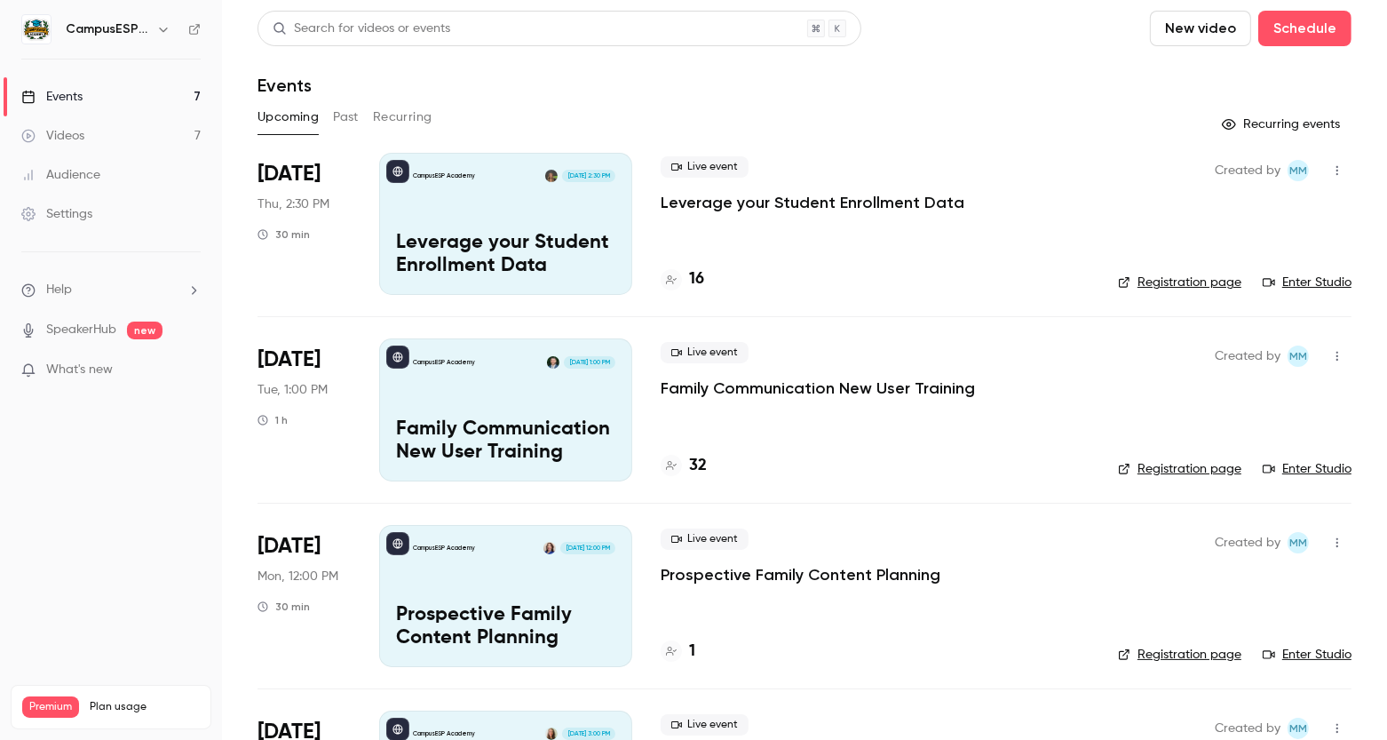
click at [1299, 282] on link "Enter Studio" at bounding box center [1307, 283] width 89 height 18
click at [147, 94] on link "Events 7" at bounding box center [111, 96] width 222 height 39
click at [337, 107] on button "Past" at bounding box center [346, 117] width 26 height 28
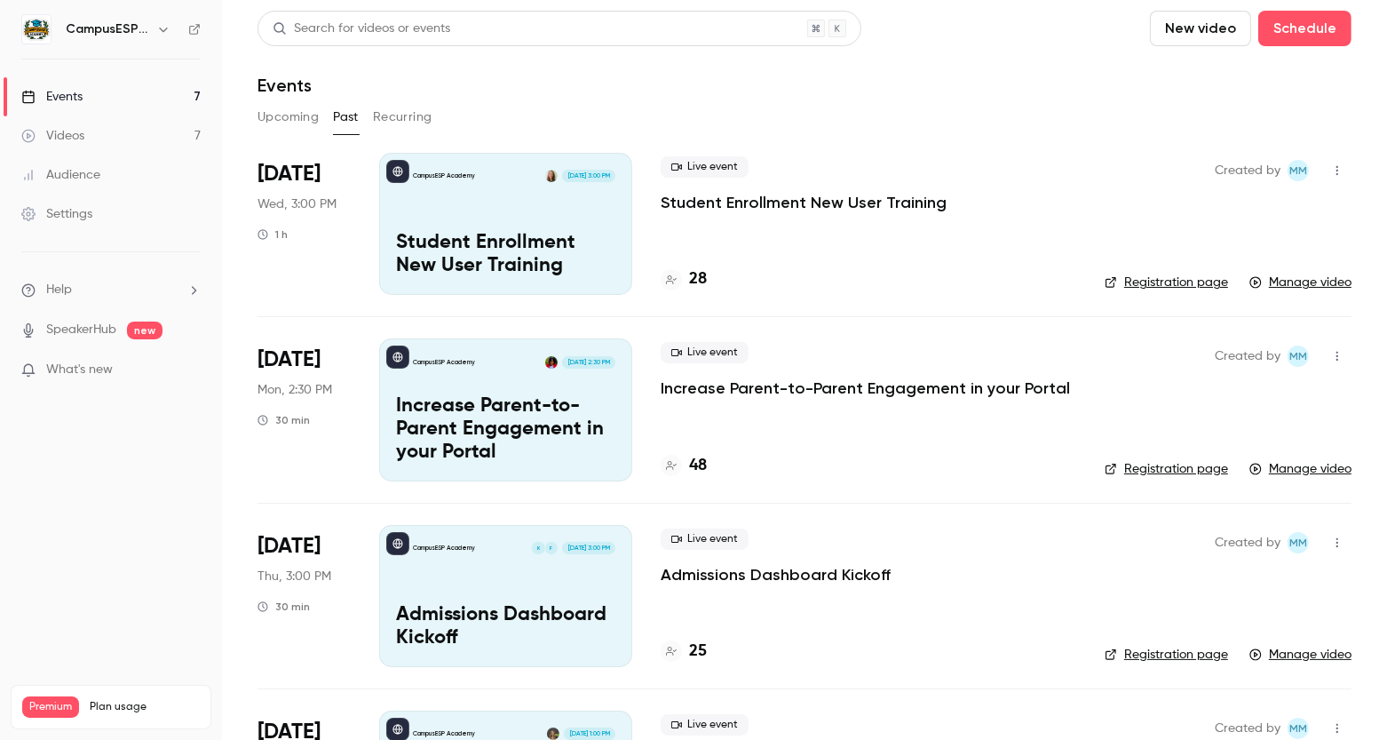
click at [528, 247] on p "Student Enrollment New User Training" at bounding box center [505, 255] width 219 height 46
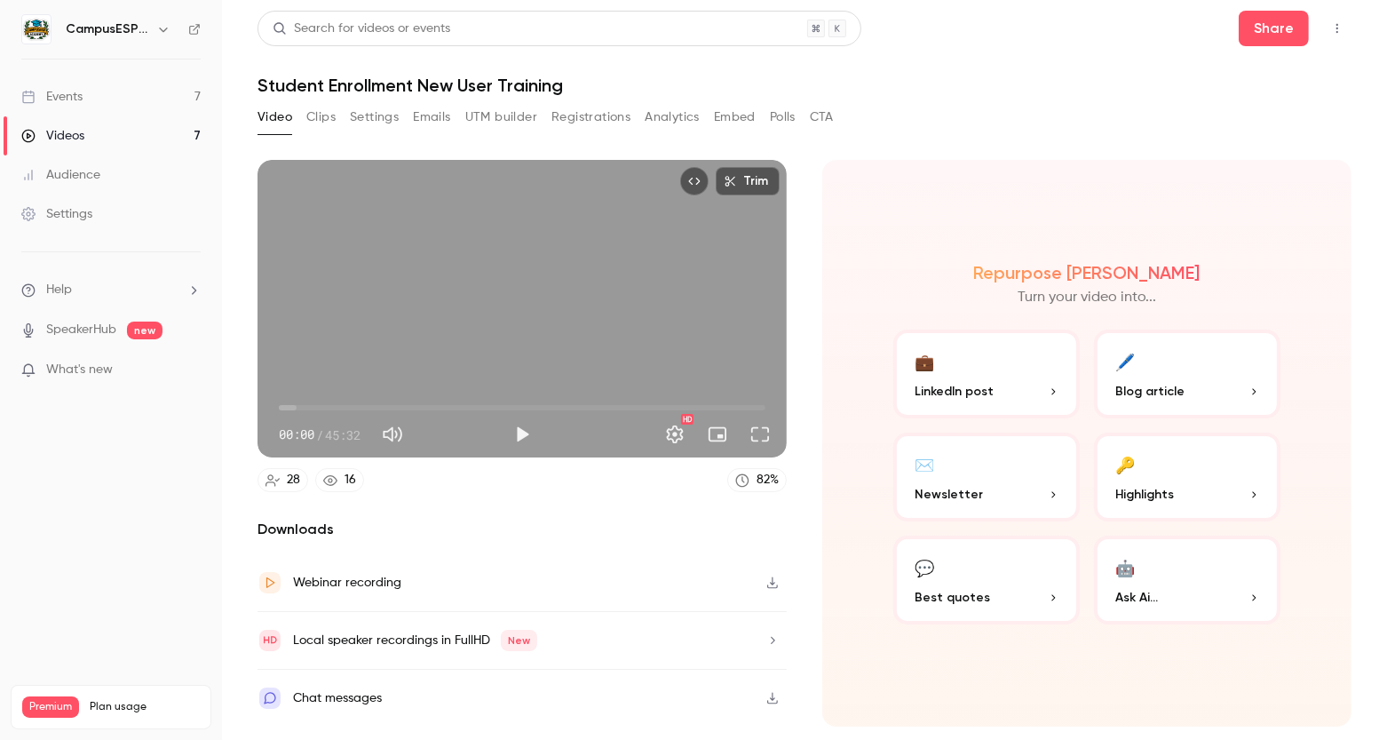
click at [325, 119] on button "Clips" at bounding box center [320, 117] width 29 height 28
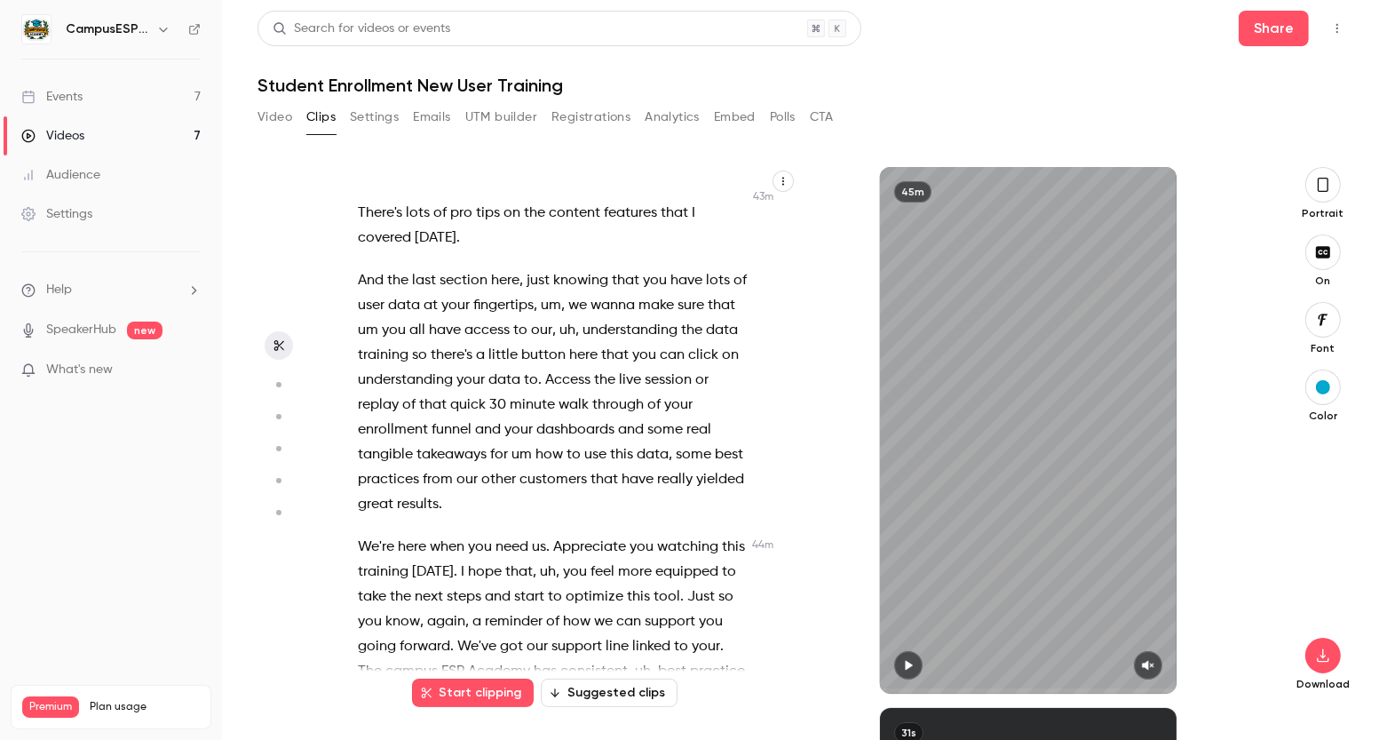
scroll to position [19286, 0]
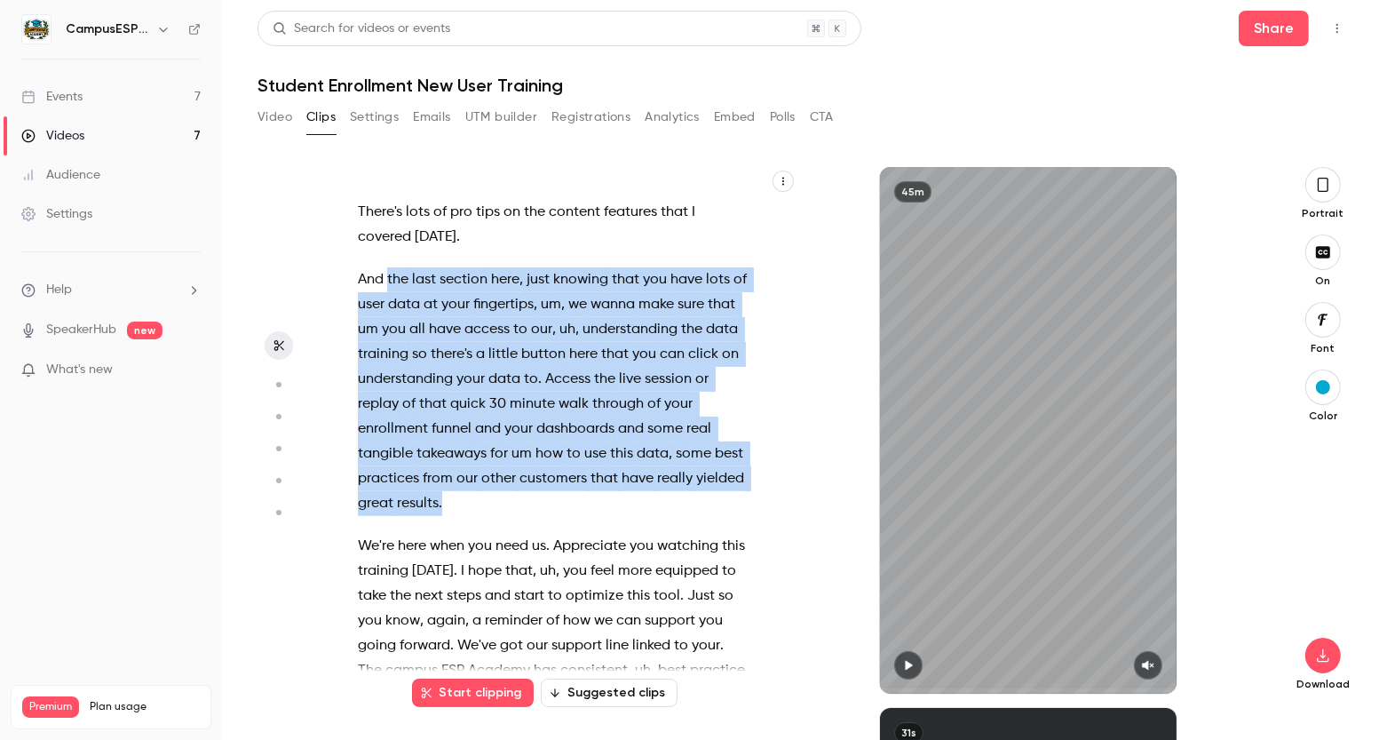
drag, startPoint x: 389, startPoint y: 229, endPoint x: 549, endPoint y: 456, distance: 277.2
click at [549, 456] on p "And the last section here , just knowing that you have lots of user data at you…" at bounding box center [553, 391] width 391 height 249
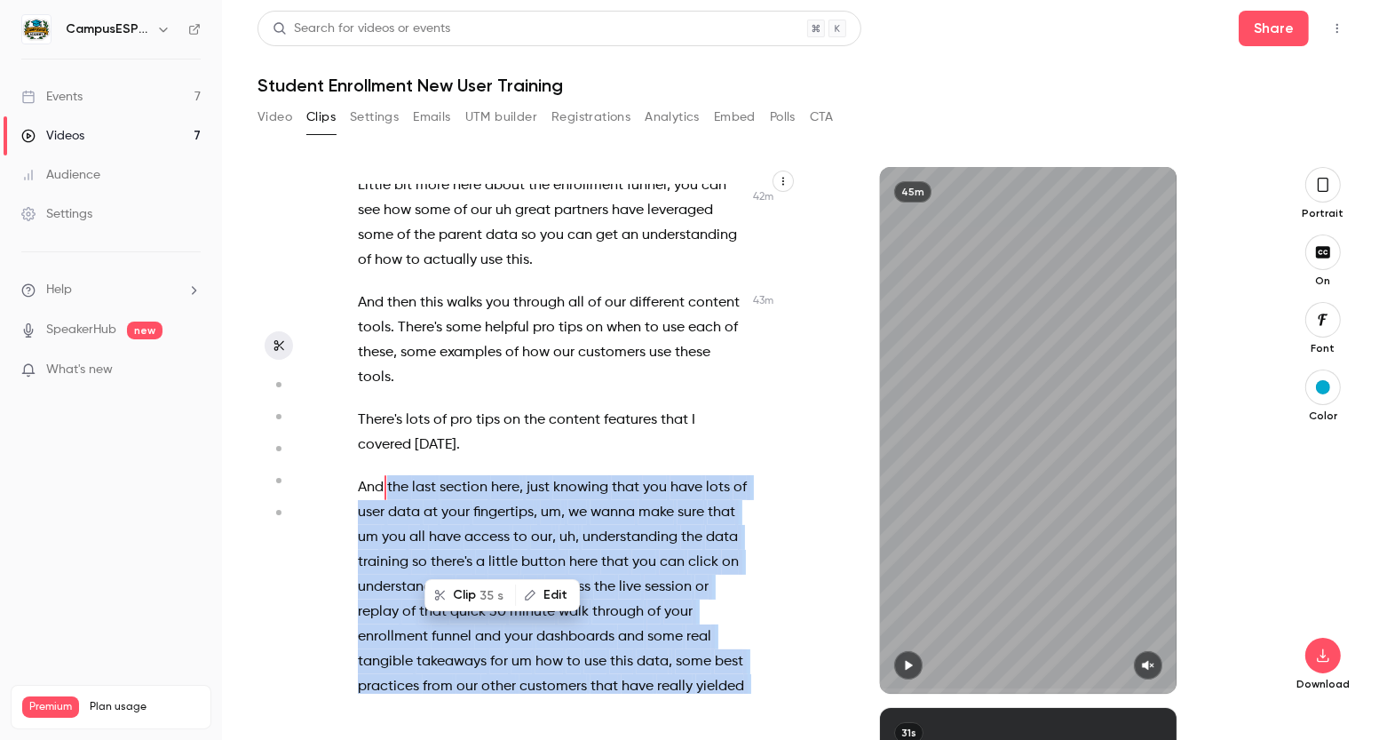
scroll to position [19078, 0]
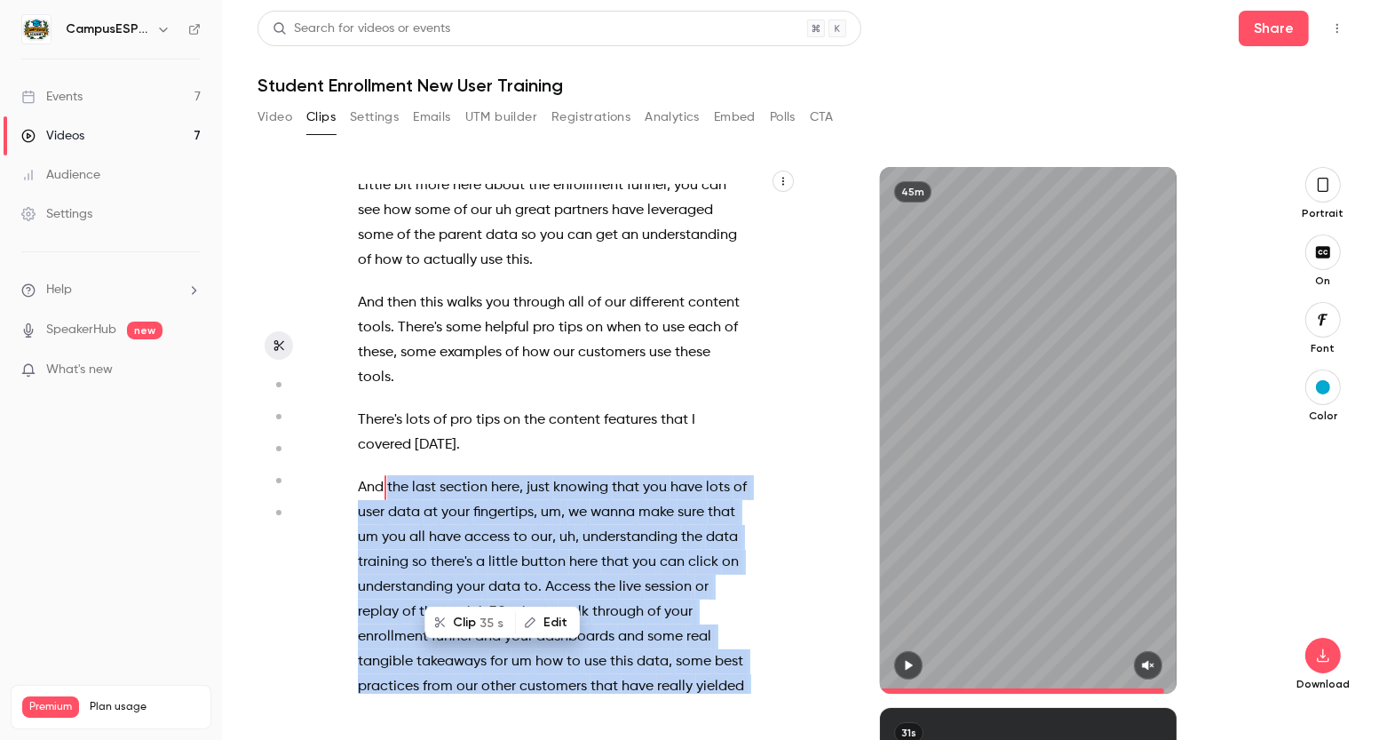
click at [909, 666] on icon "button" at bounding box center [909, 666] width 7 height 10
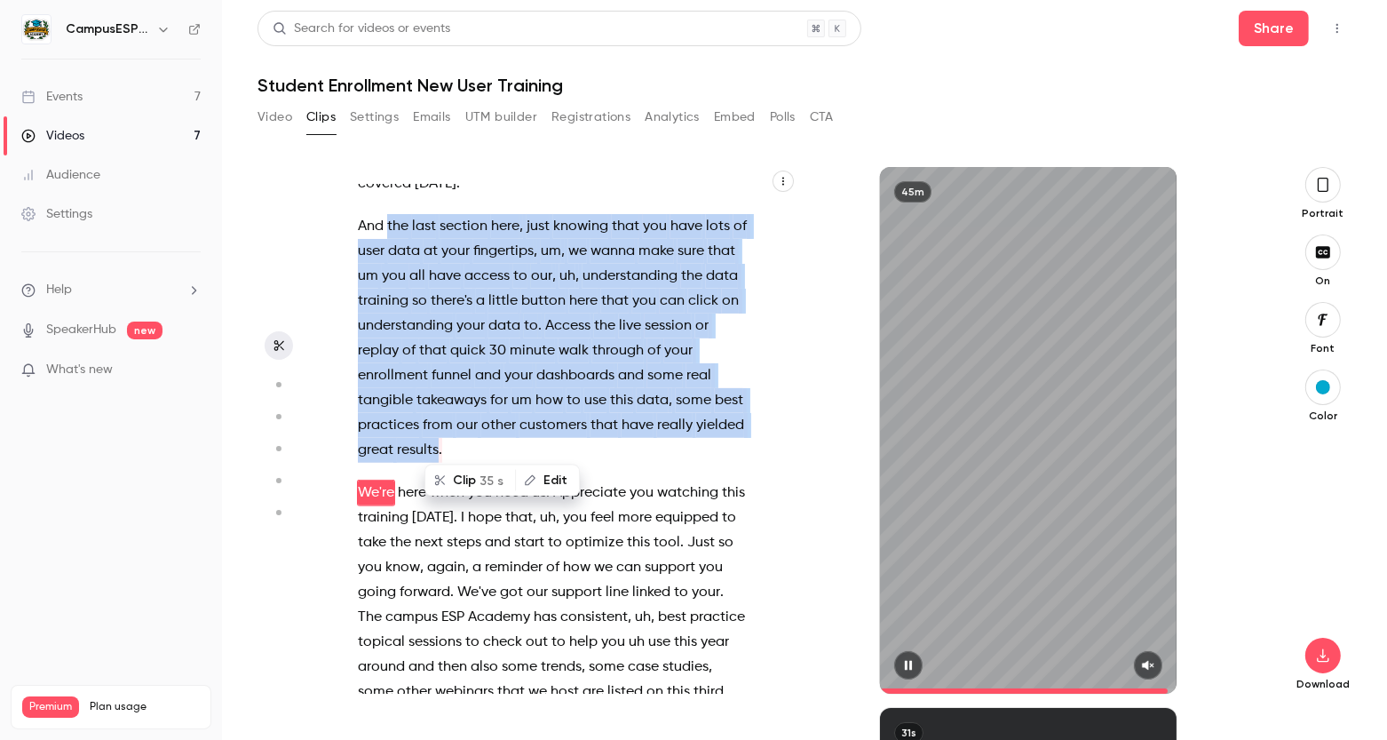
scroll to position [19345, 0]
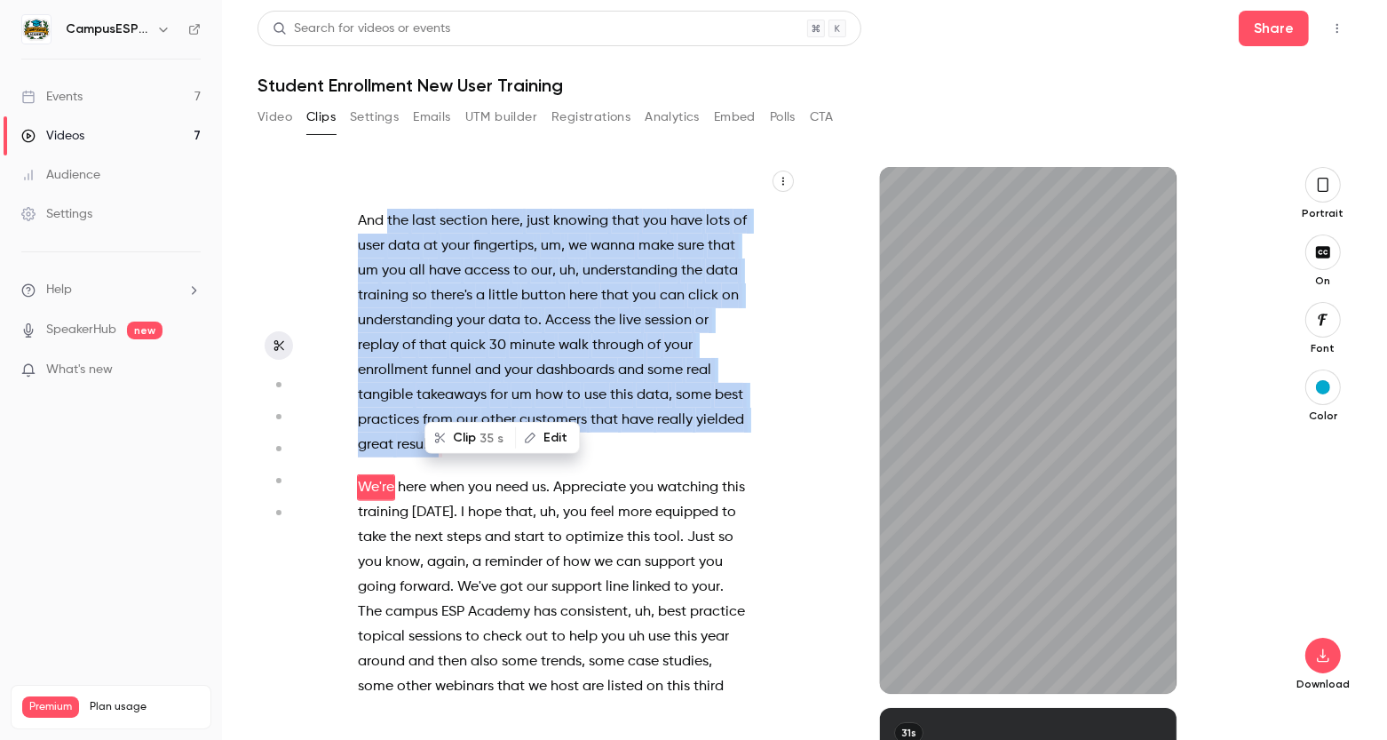
click at [638, 394] on p "And the last section here , just knowing that you have lots of user data at you…" at bounding box center [553, 333] width 391 height 249
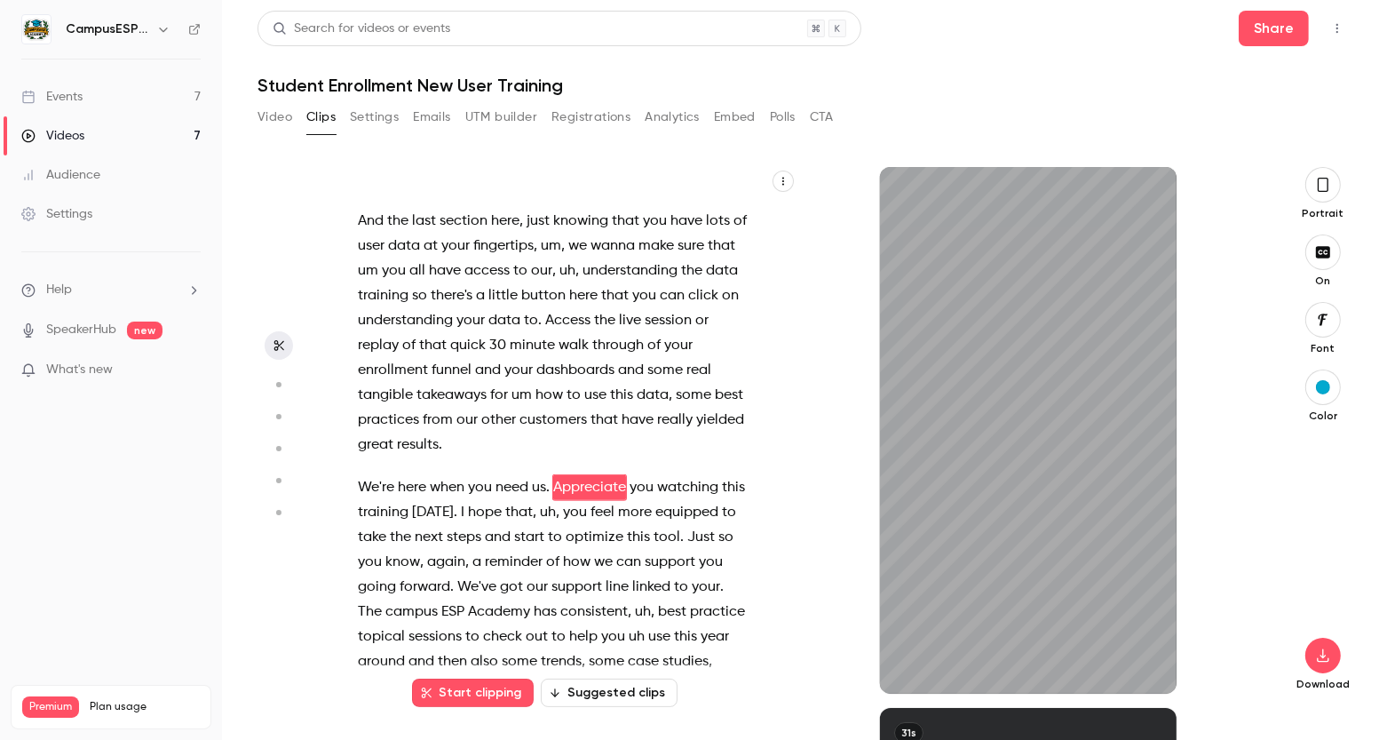
type input "******"
click at [60, 97] on div "Events" at bounding box center [51, 97] width 61 height 18
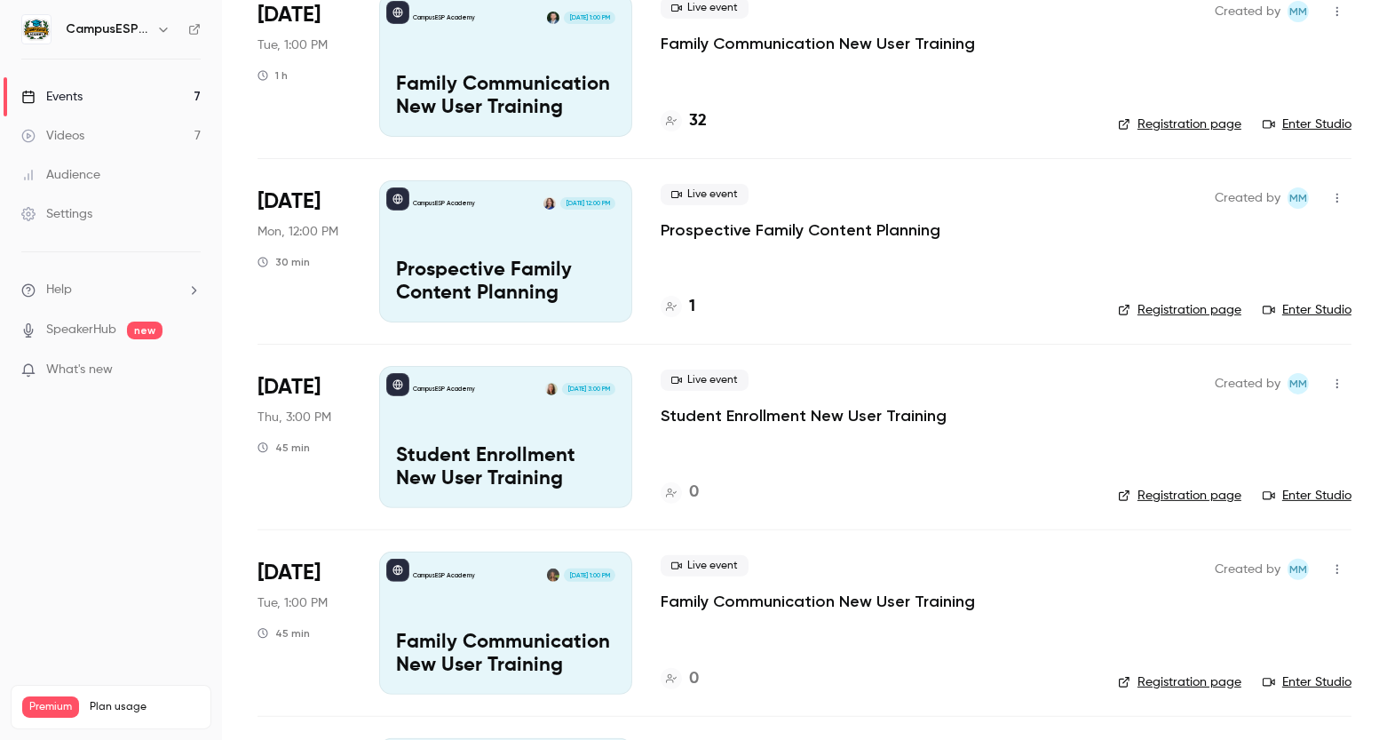
scroll to position [349, 0]
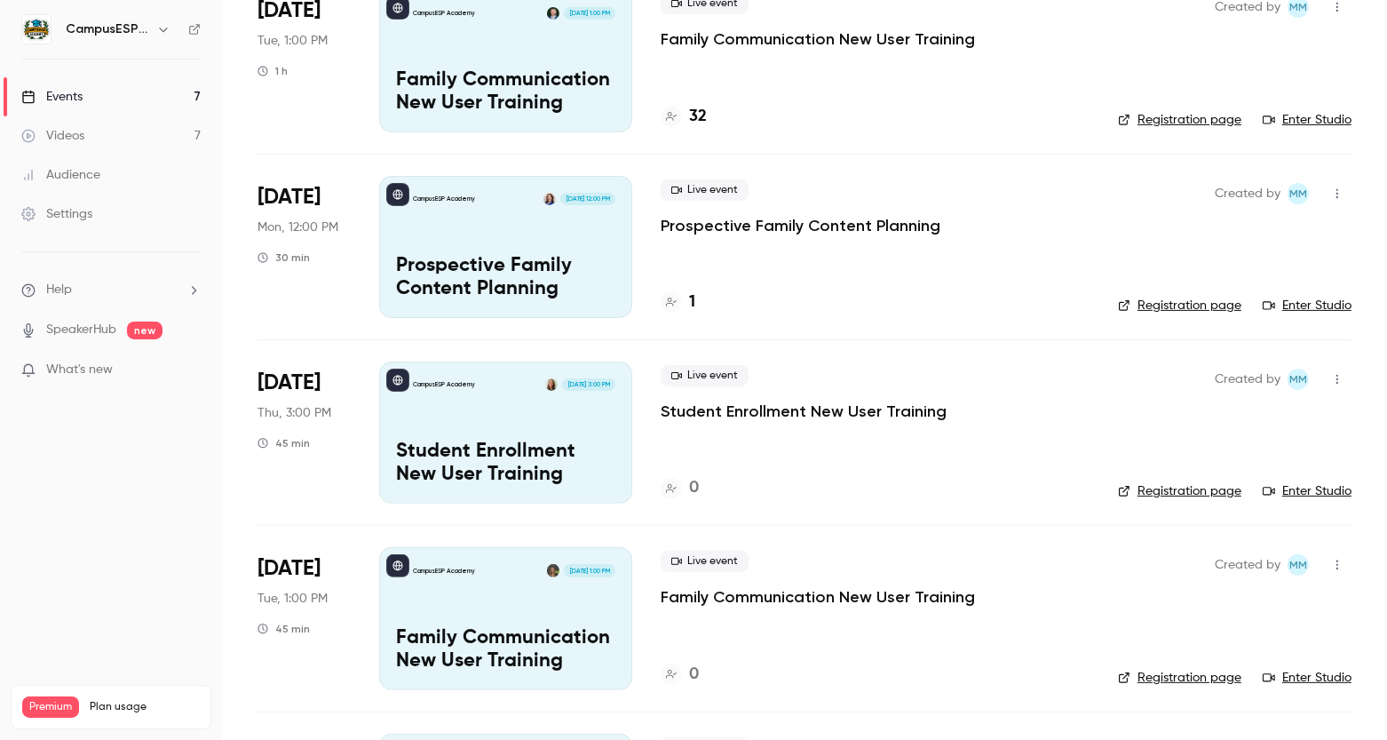
click at [486, 448] on p "Student Enrollment New User Training" at bounding box center [505, 463] width 219 height 46
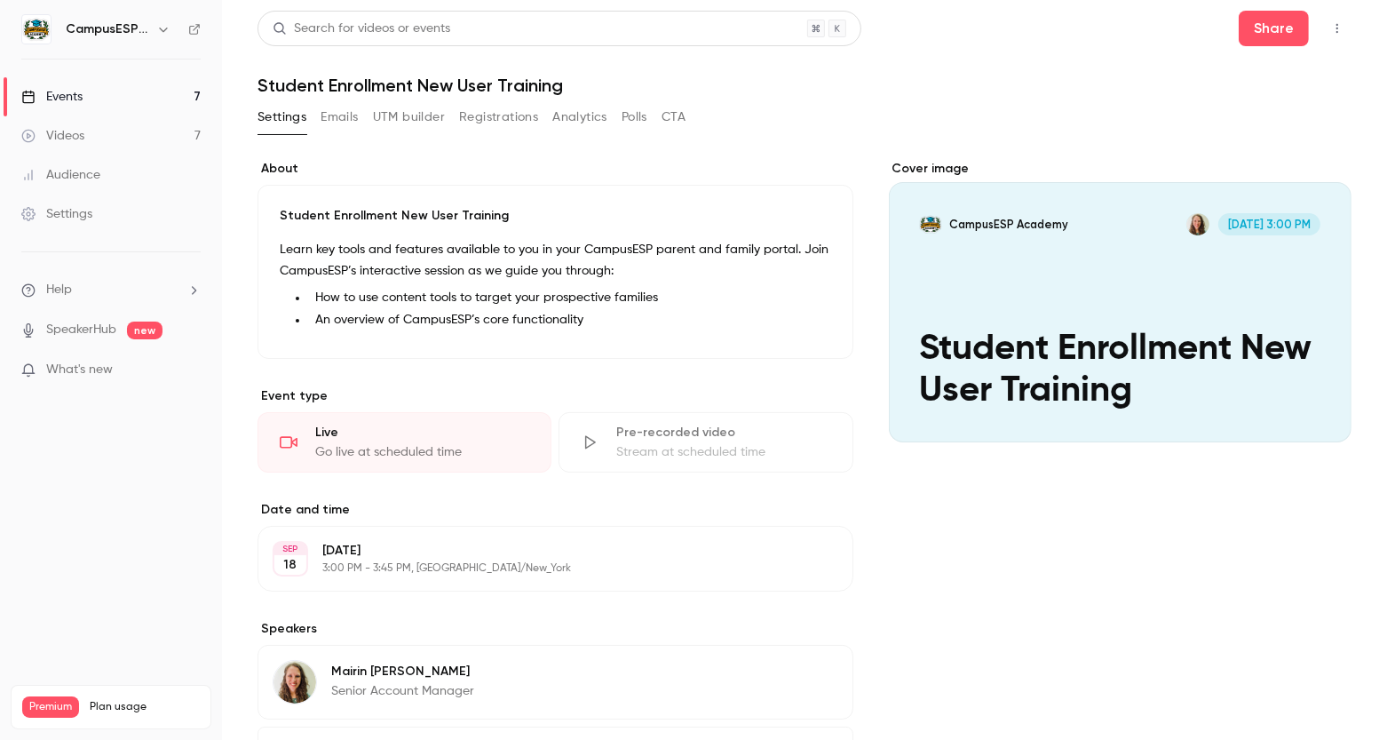
click at [655, 443] on div "Stream at scheduled time" at bounding box center [723, 452] width 214 height 18
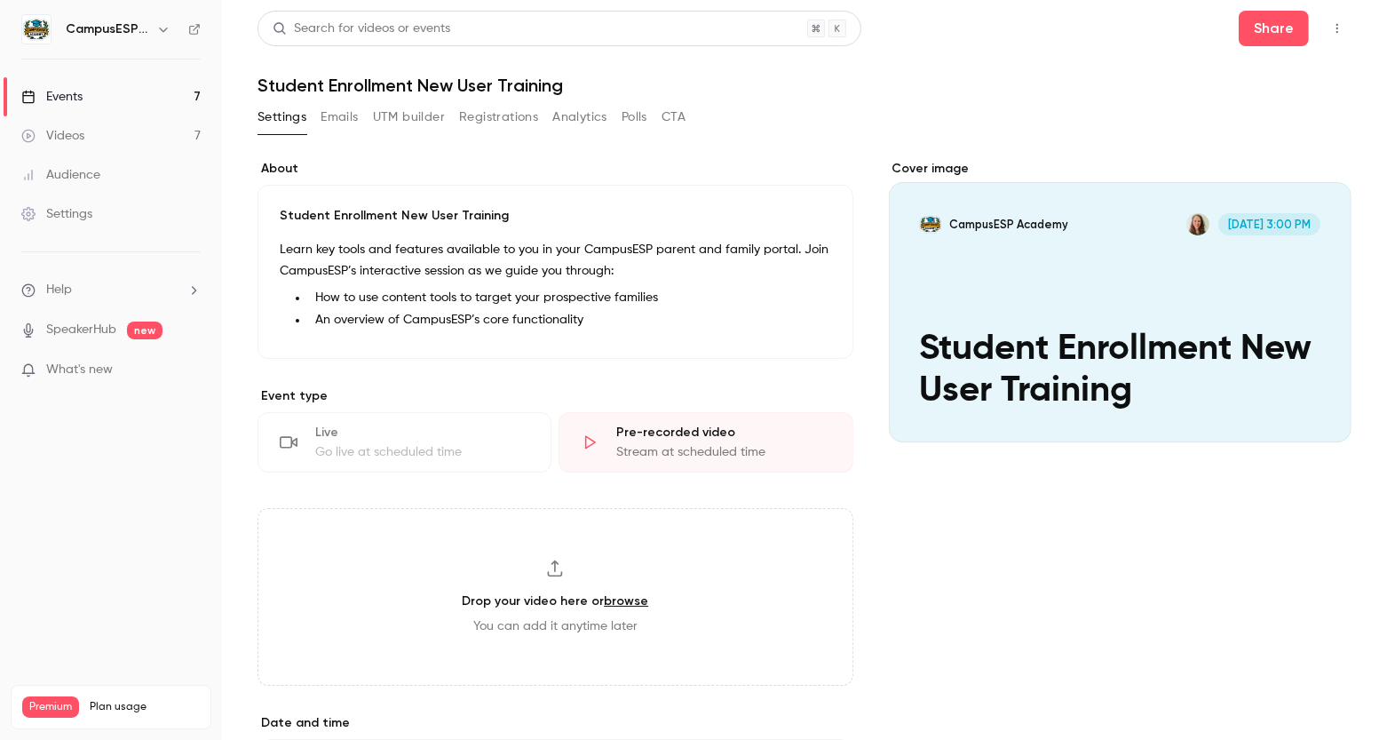
click at [617, 599] on link "browse" at bounding box center [626, 600] width 44 height 15
click at [417, 455] on div "Go live at scheduled time" at bounding box center [422, 452] width 214 height 18
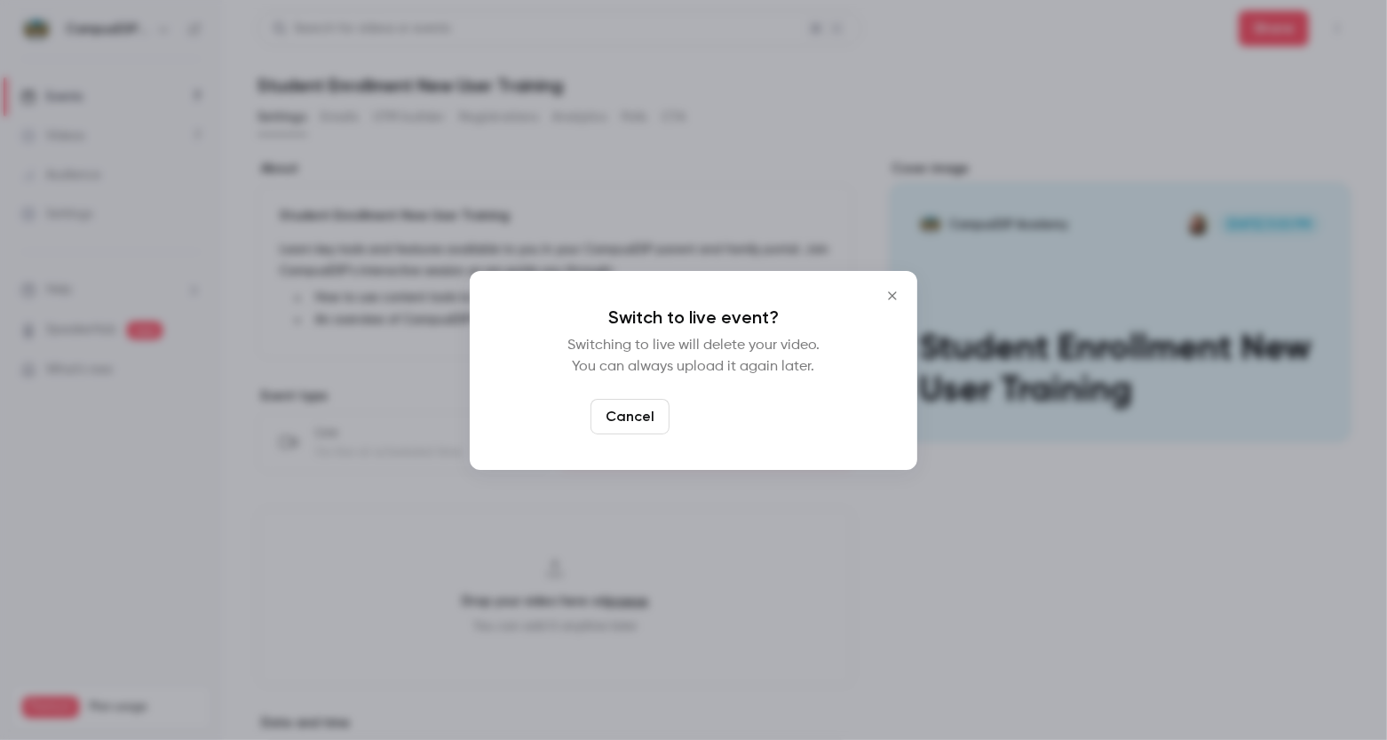
click at [739, 414] on button "Switch to live" at bounding box center [737, 417] width 120 height 36
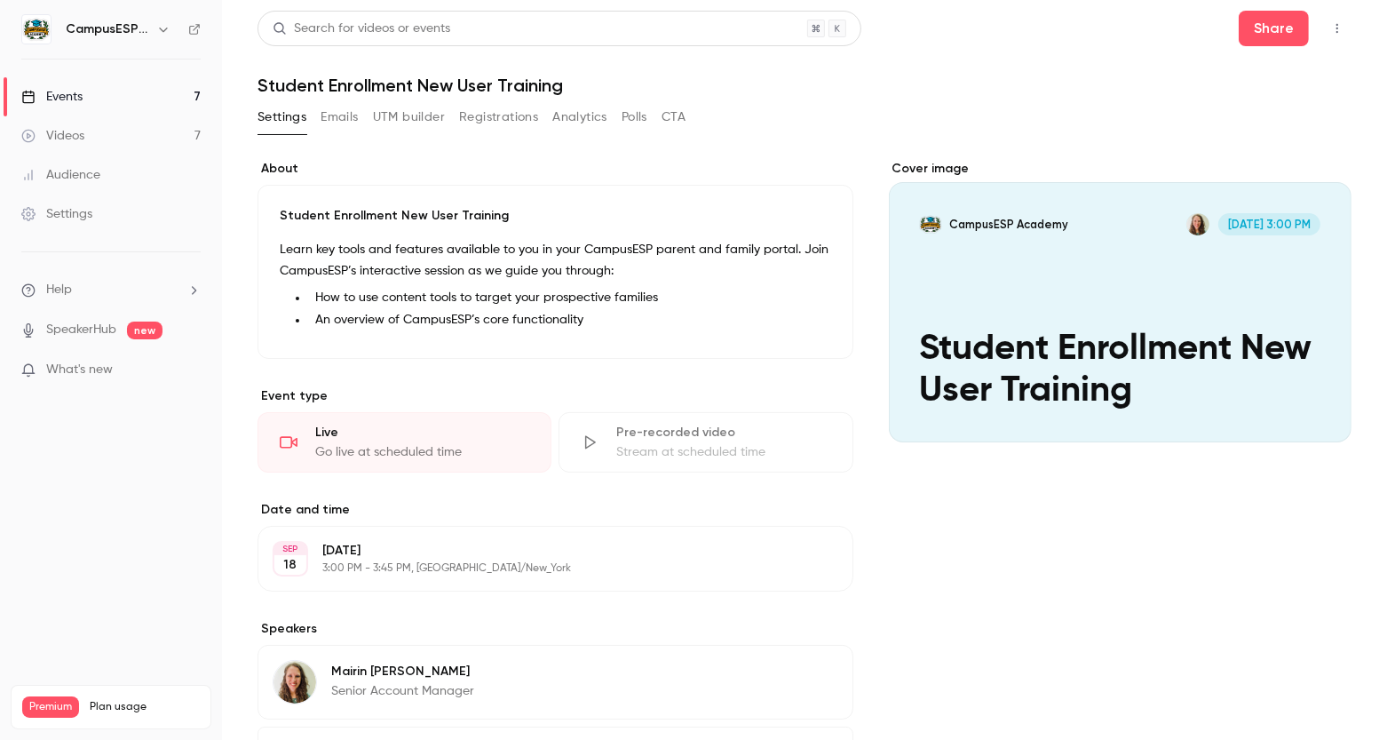
click at [57, 96] on div "Events" at bounding box center [51, 97] width 61 height 18
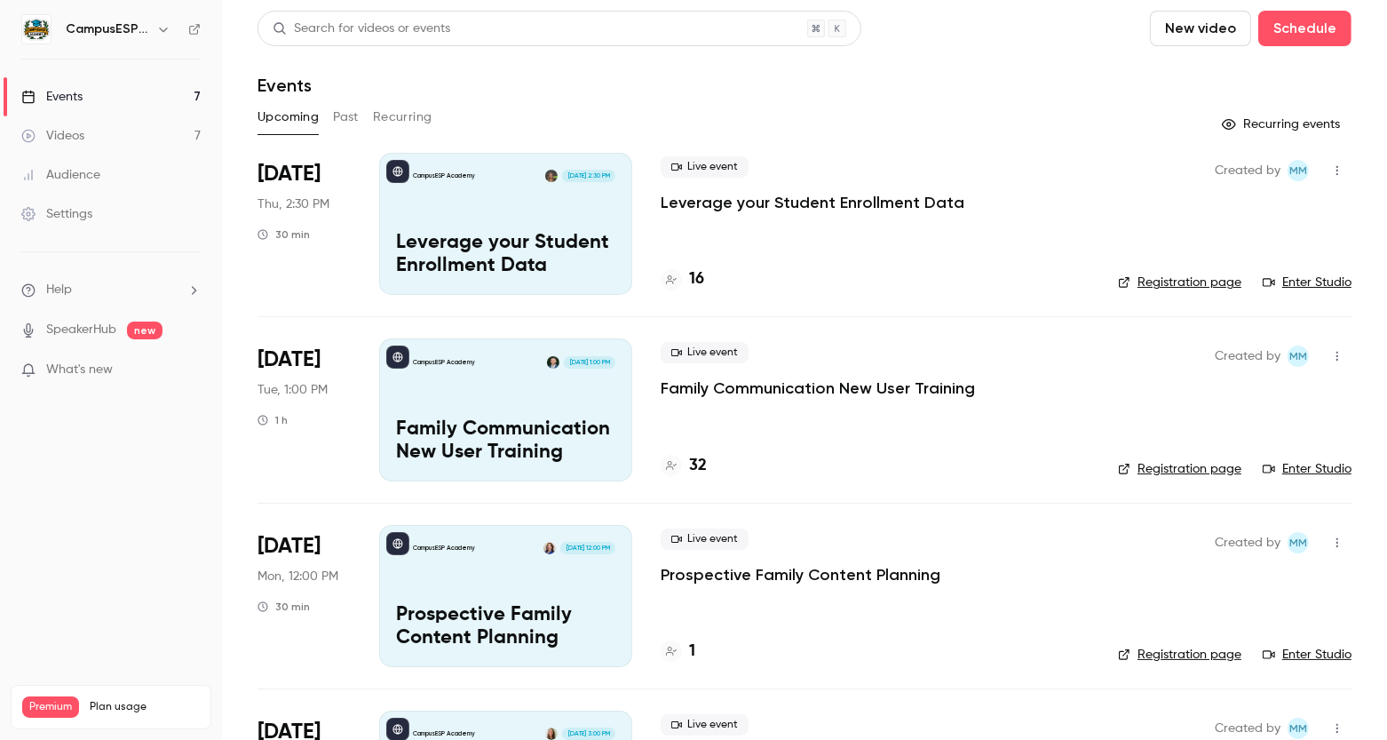
click at [348, 115] on button "Past" at bounding box center [346, 117] width 26 height 28
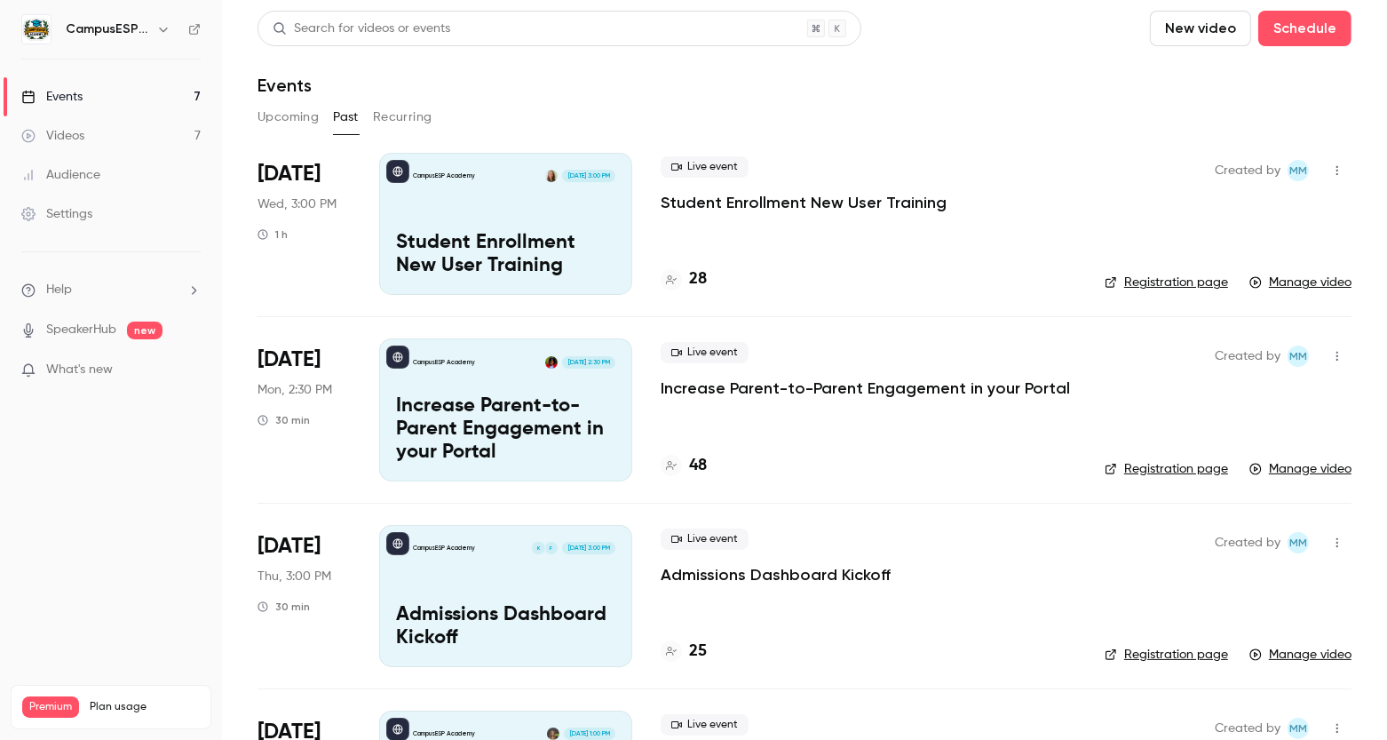
click at [489, 223] on div "CampusESP Academy [DATE] 3:00 PM Student Enrollment New User Training" at bounding box center [505, 224] width 253 height 142
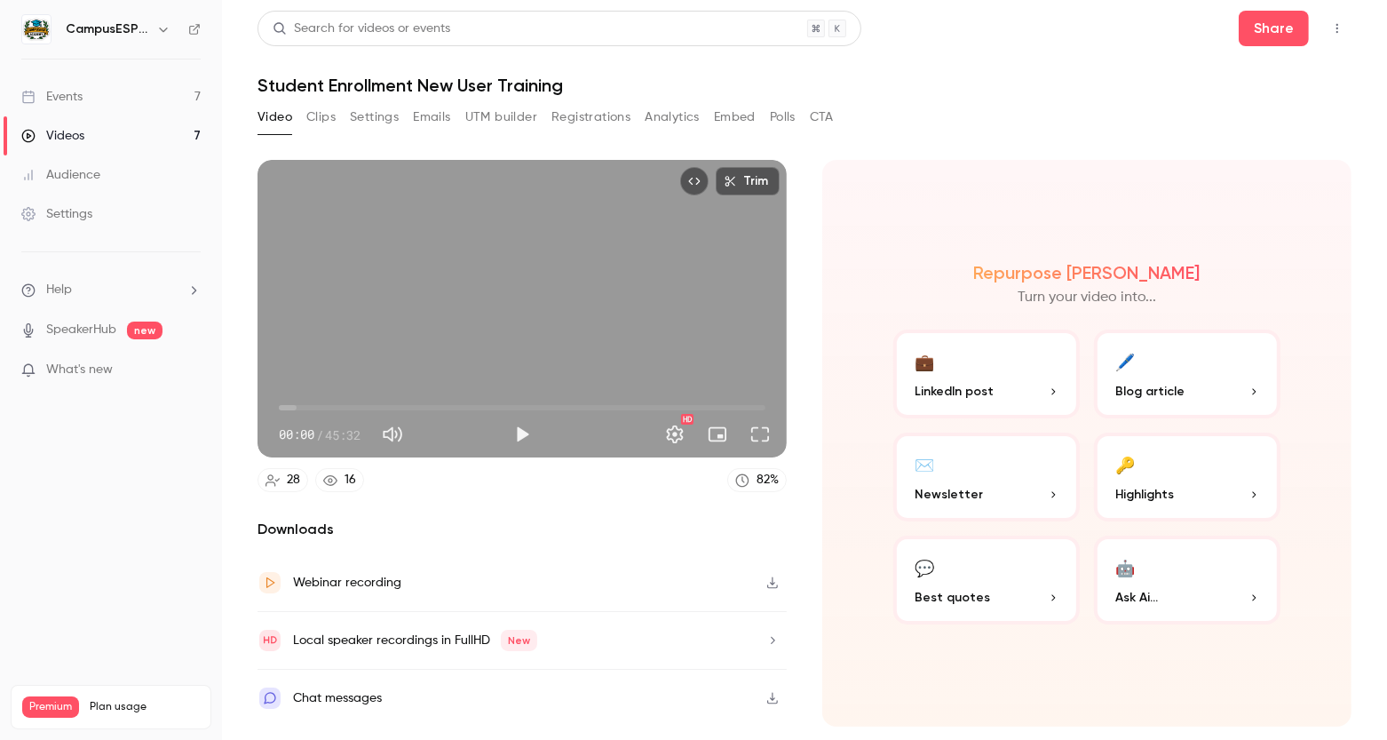
click at [381, 115] on button "Settings" at bounding box center [374, 117] width 49 height 28
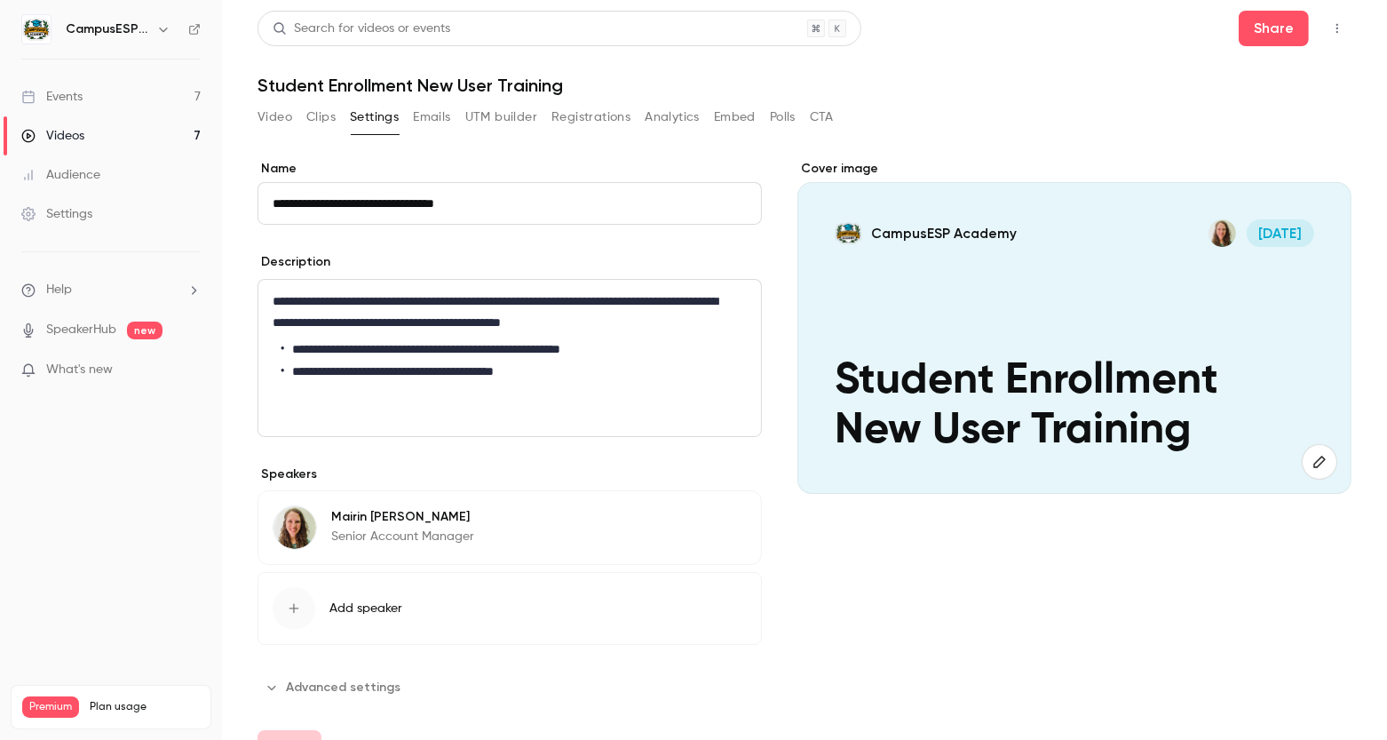
click at [456, 113] on div "Video Clips Settings Emails UTM builder Registrations Analytics Embed Polls CTA" at bounding box center [546, 117] width 576 height 28
click at [447, 114] on button "Emails" at bounding box center [431, 117] width 37 height 28
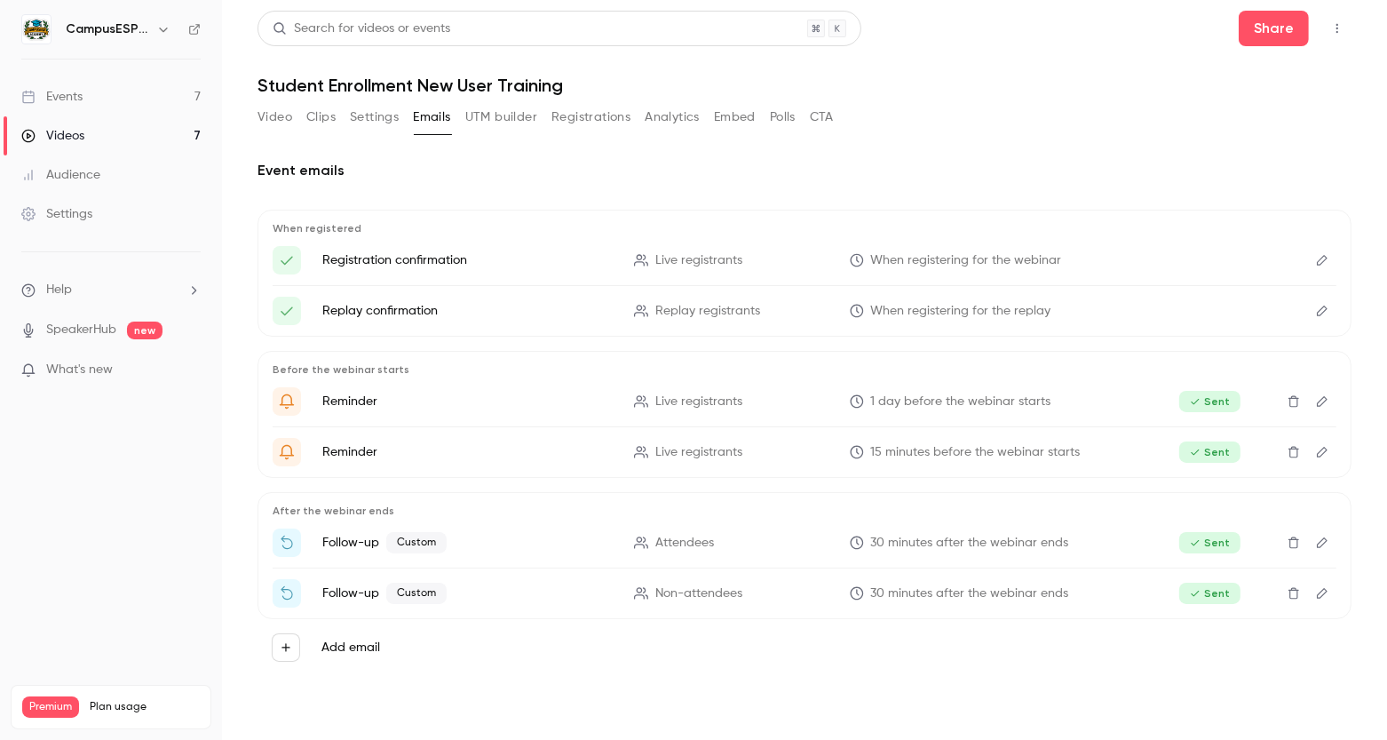
click at [494, 116] on button "UTM builder" at bounding box center [501, 117] width 72 height 28
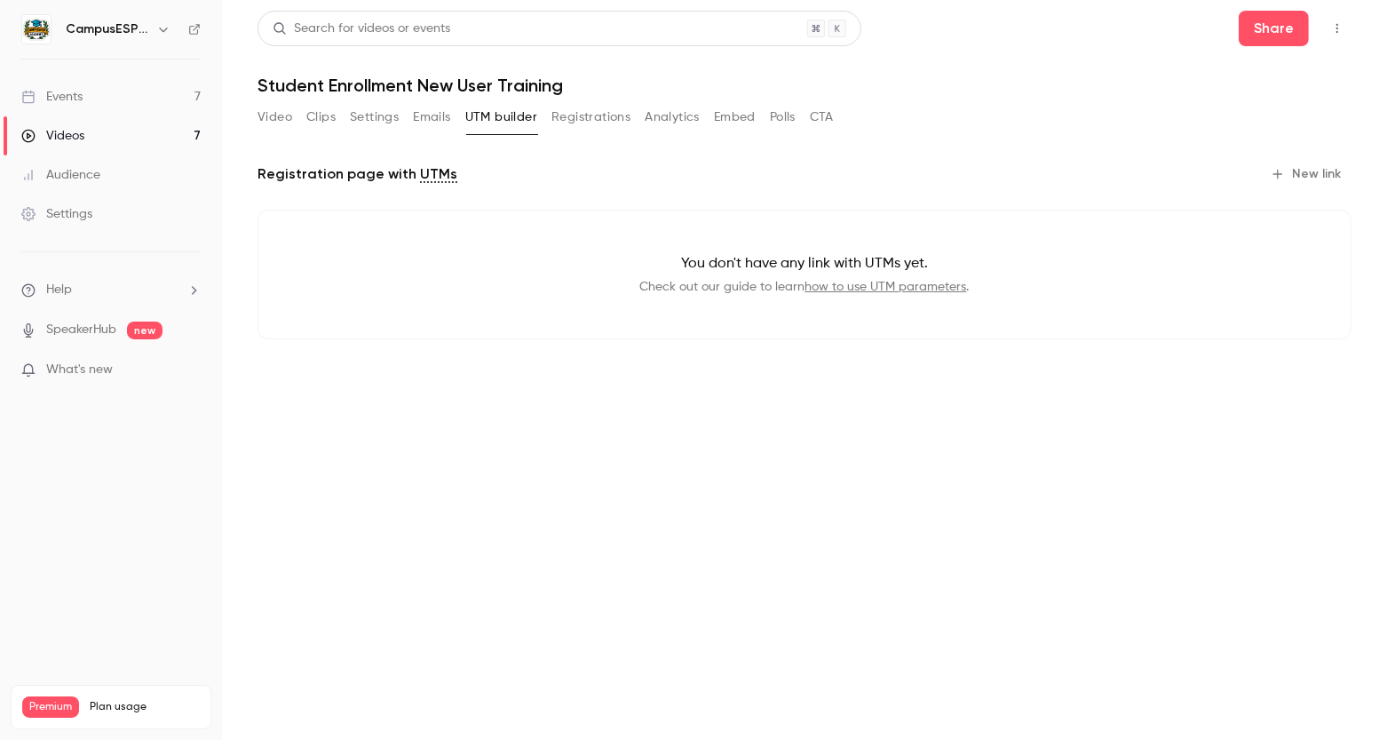
click at [586, 117] on button "Registrations" at bounding box center [590, 117] width 79 height 28
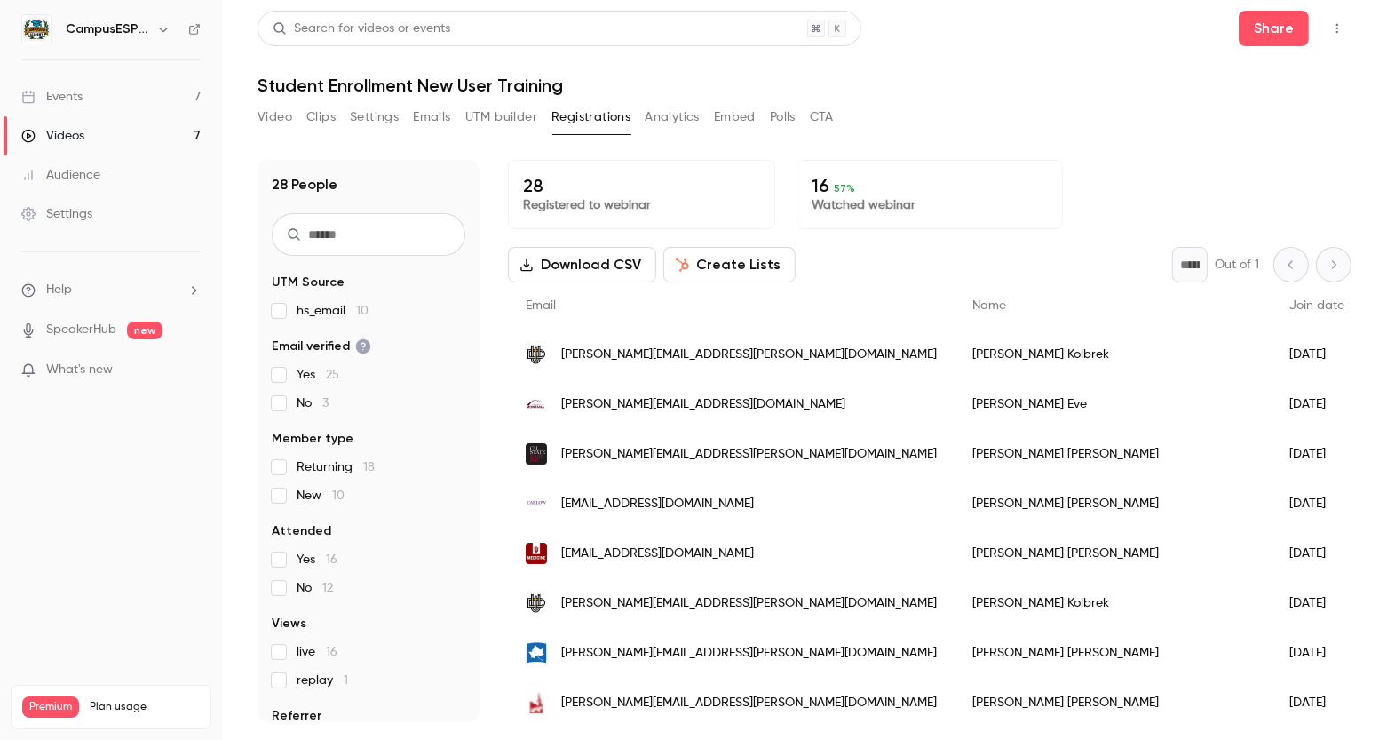
click at [667, 111] on button "Analytics" at bounding box center [672, 117] width 55 height 28
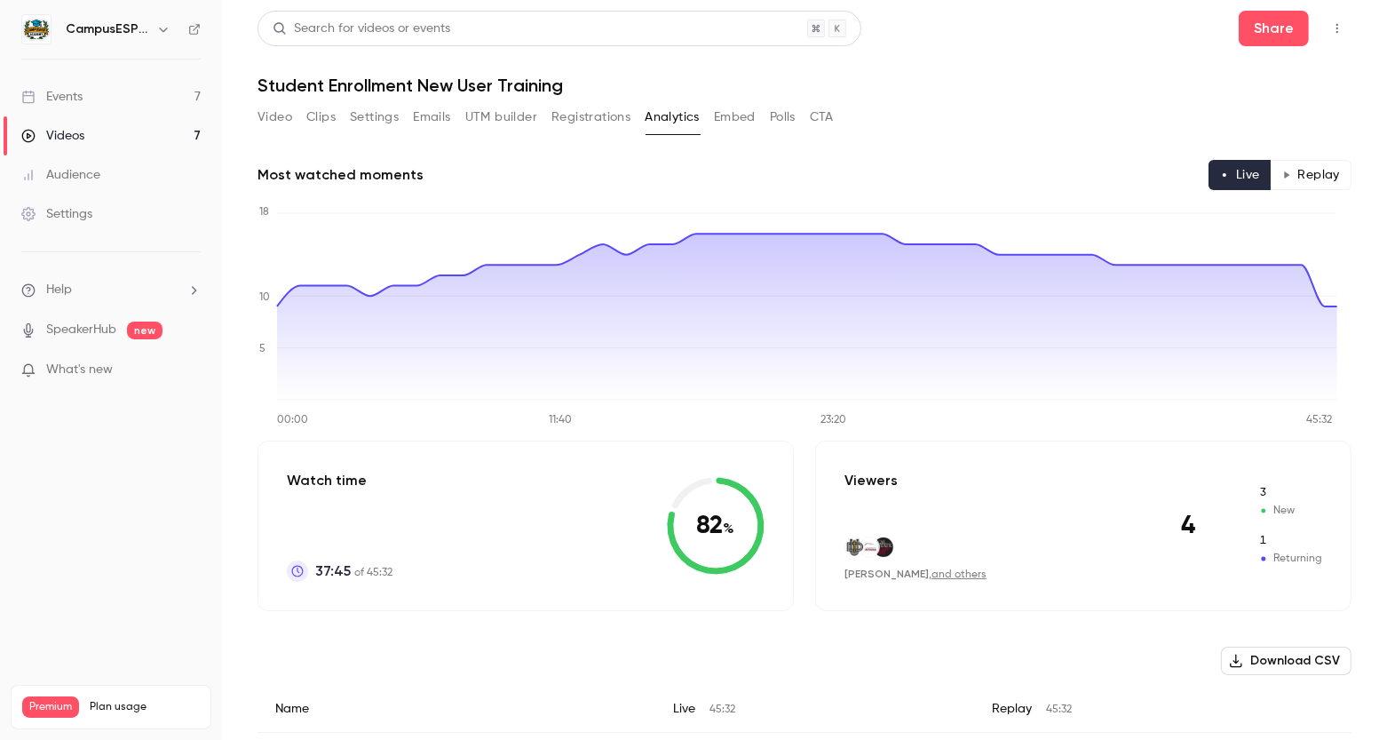
click at [729, 109] on button "Embed" at bounding box center [735, 117] width 42 height 28
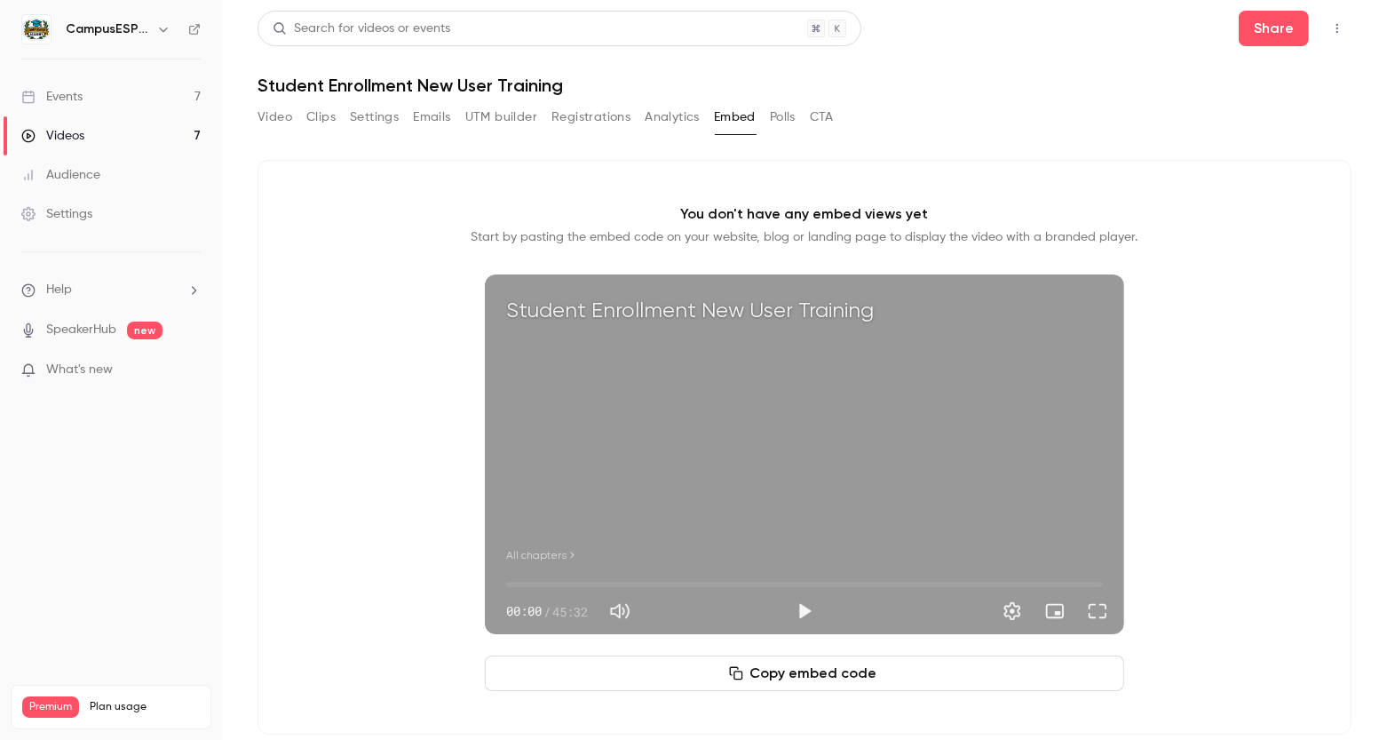
click at [790, 112] on button "Polls" at bounding box center [783, 117] width 26 height 28
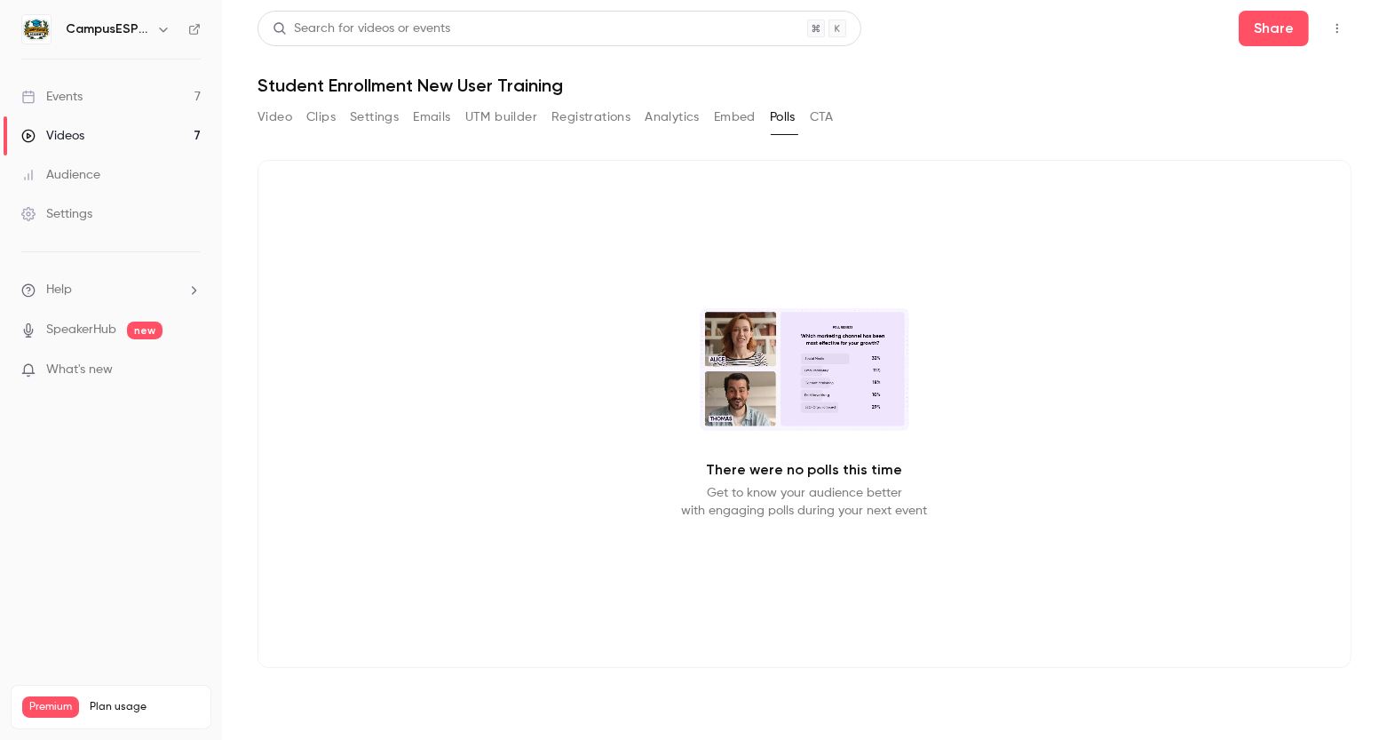
click at [742, 114] on button "Embed" at bounding box center [735, 117] width 42 height 28
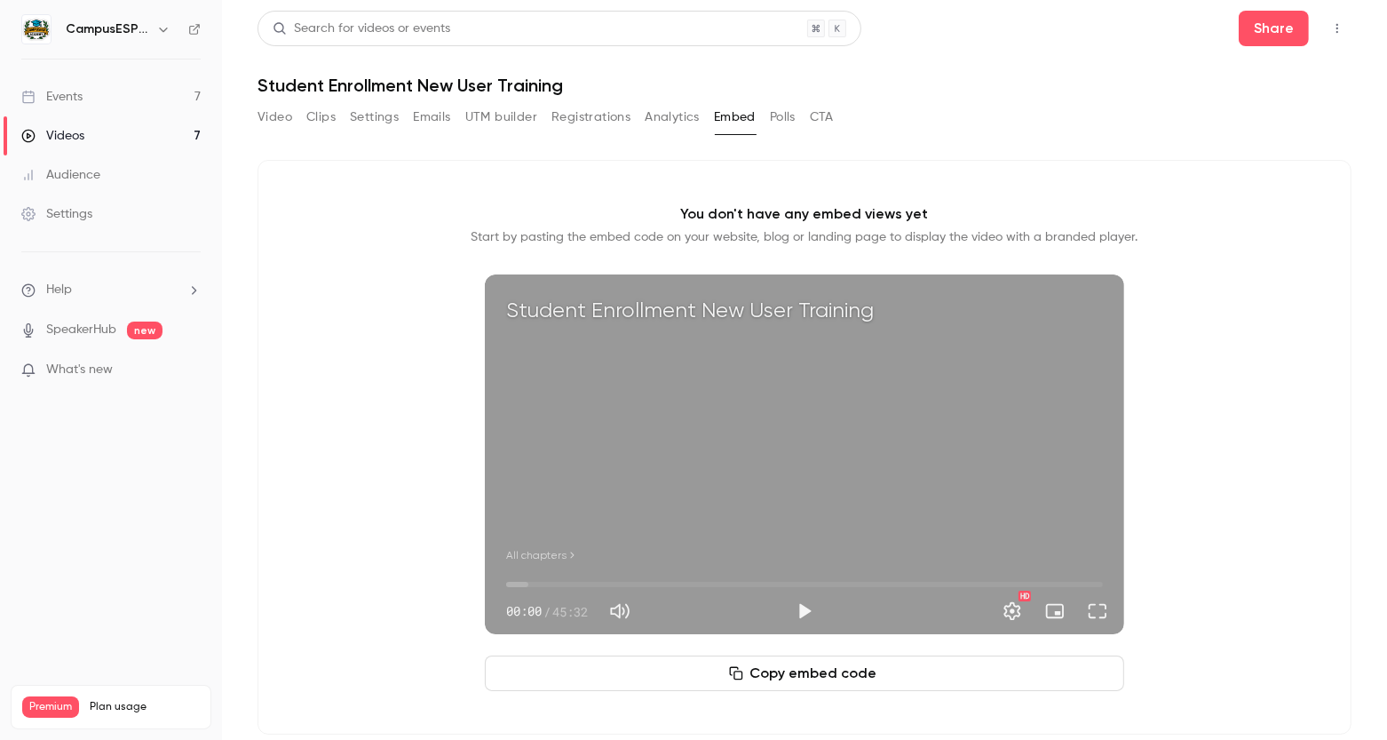
click at [283, 123] on button "Video" at bounding box center [275, 117] width 35 height 28
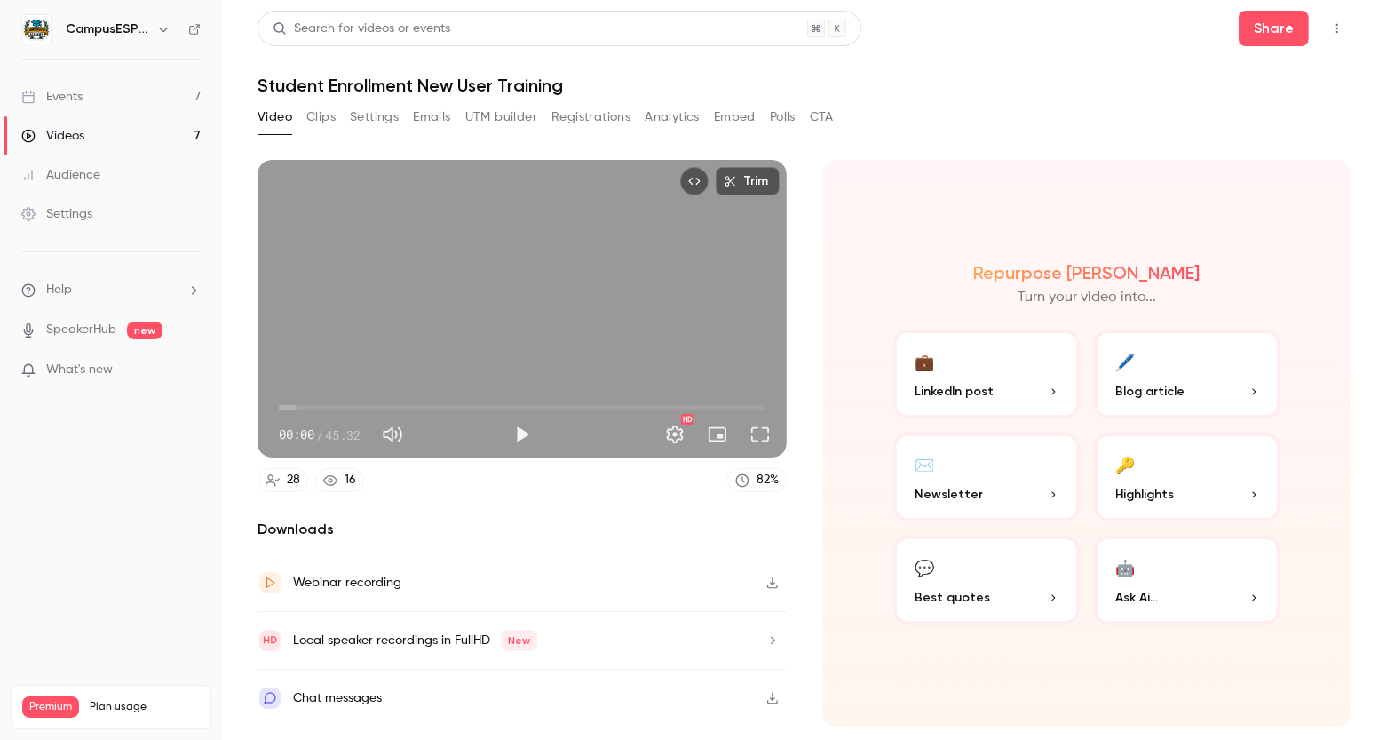
click at [775, 585] on icon "button" at bounding box center [773, 582] width 14 height 12
click at [69, 136] on div "Videos" at bounding box center [52, 136] width 63 height 18
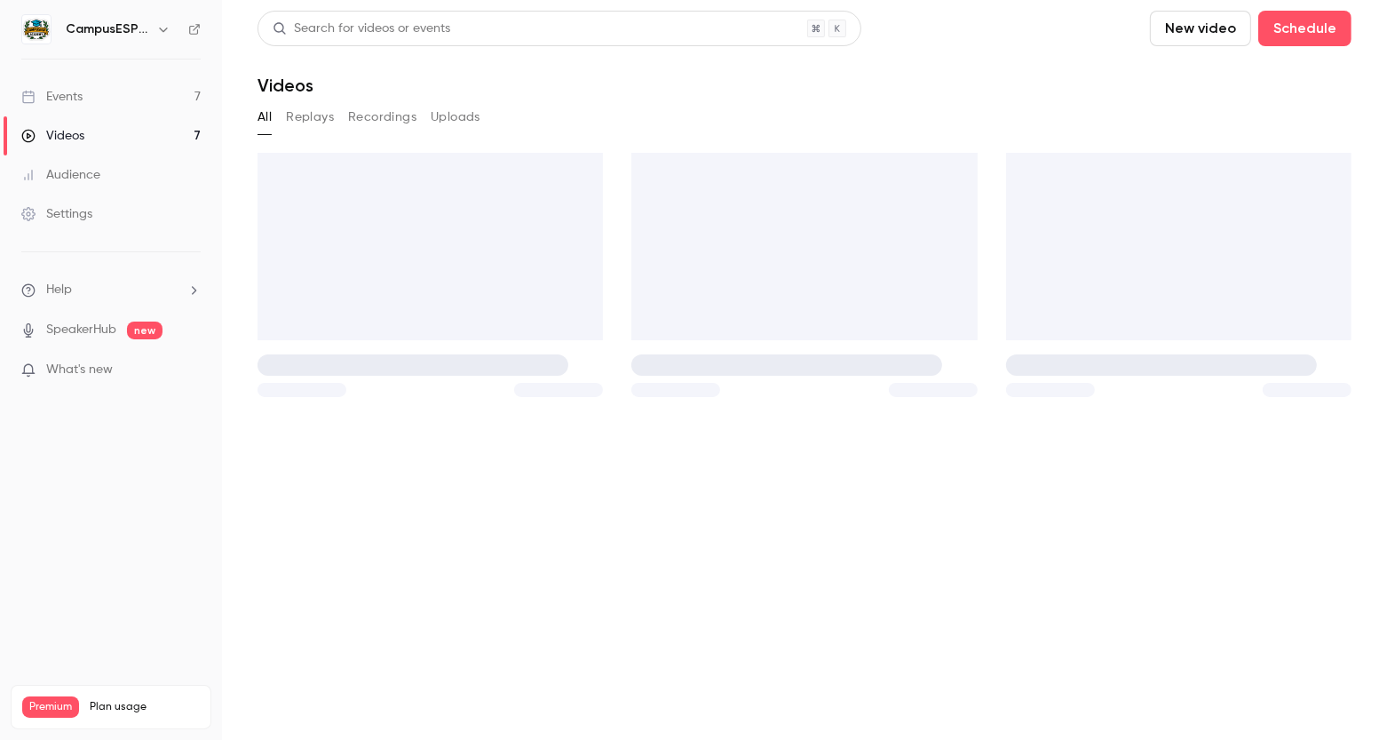
click at [383, 115] on button "Recordings" at bounding box center [382, 117] width 68 height 28
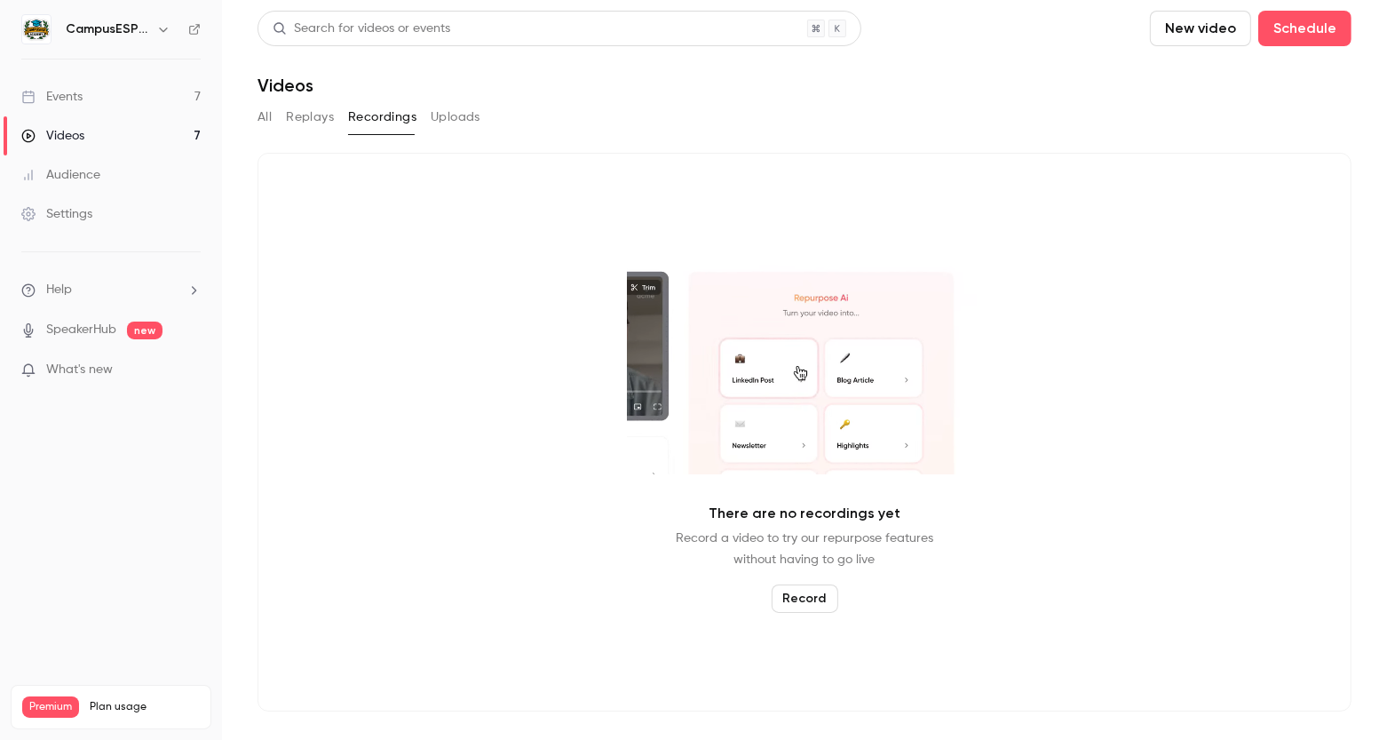
click at [449, 120] on button "Uploads" at bounding box center [456, 117] width 50 height 28
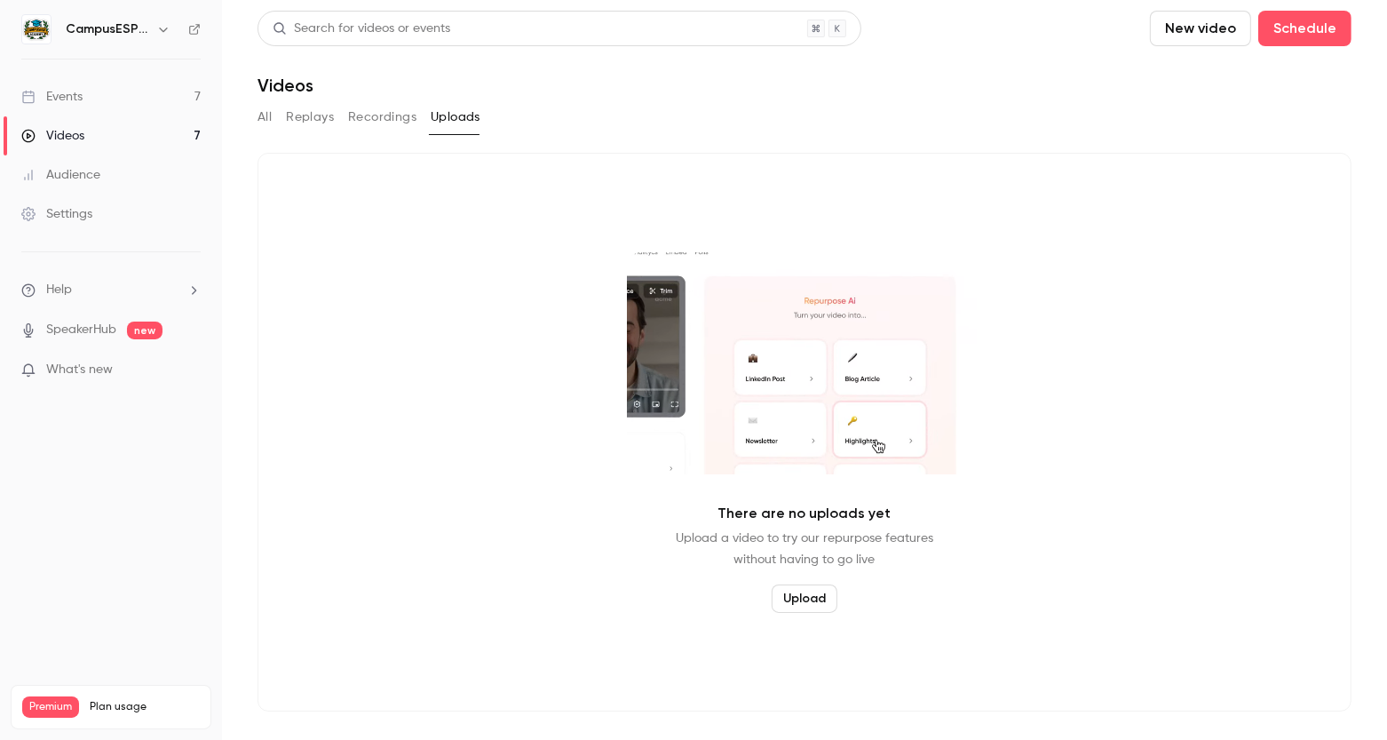
click at [810, 601] on button "Upload" at bounding box center [805, 598] width 66 height 28
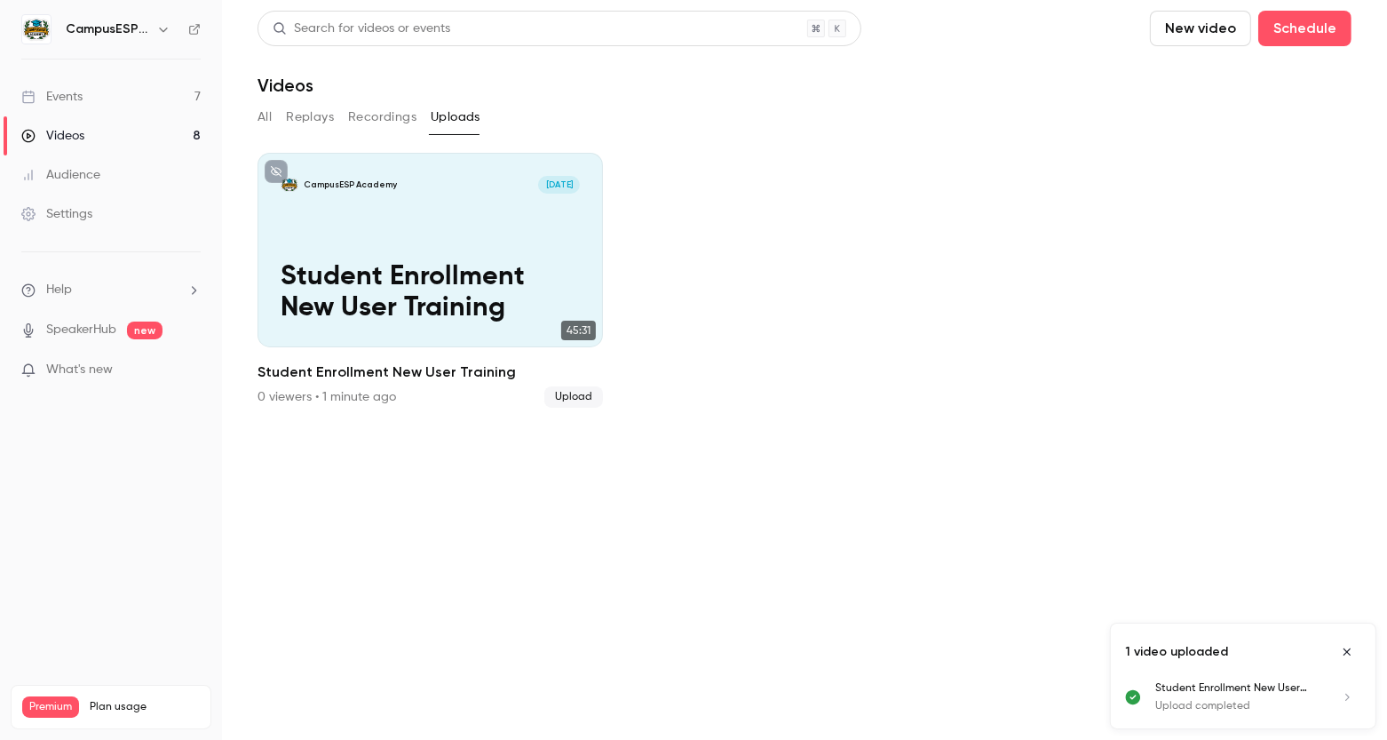
click at [63, 95] on div "Events" at bounding box center [51, 97] width 61 height 18
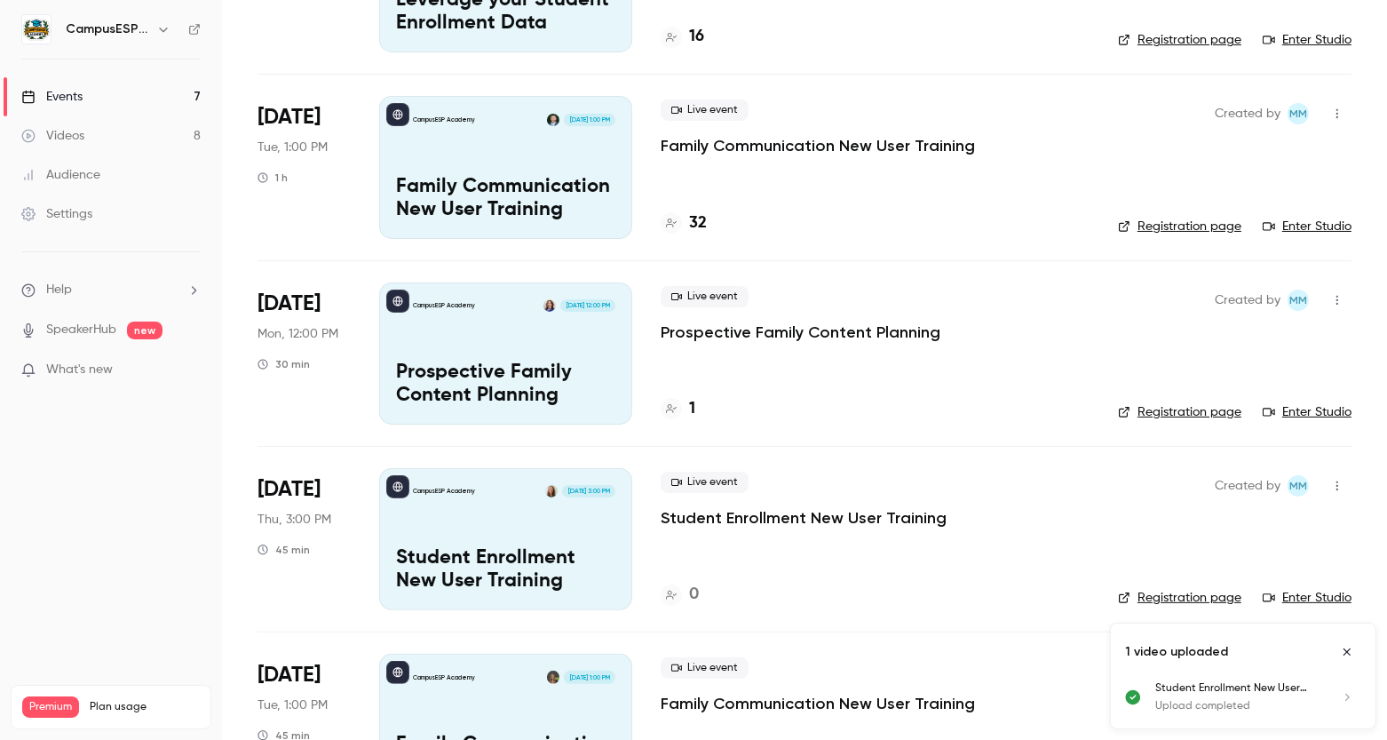
click at [515, 538] on div "CampusESP Academy Sep 18, 3:00 PM Student Enrollment New User Training" at bounding box center [505, 539] width 253 height 142
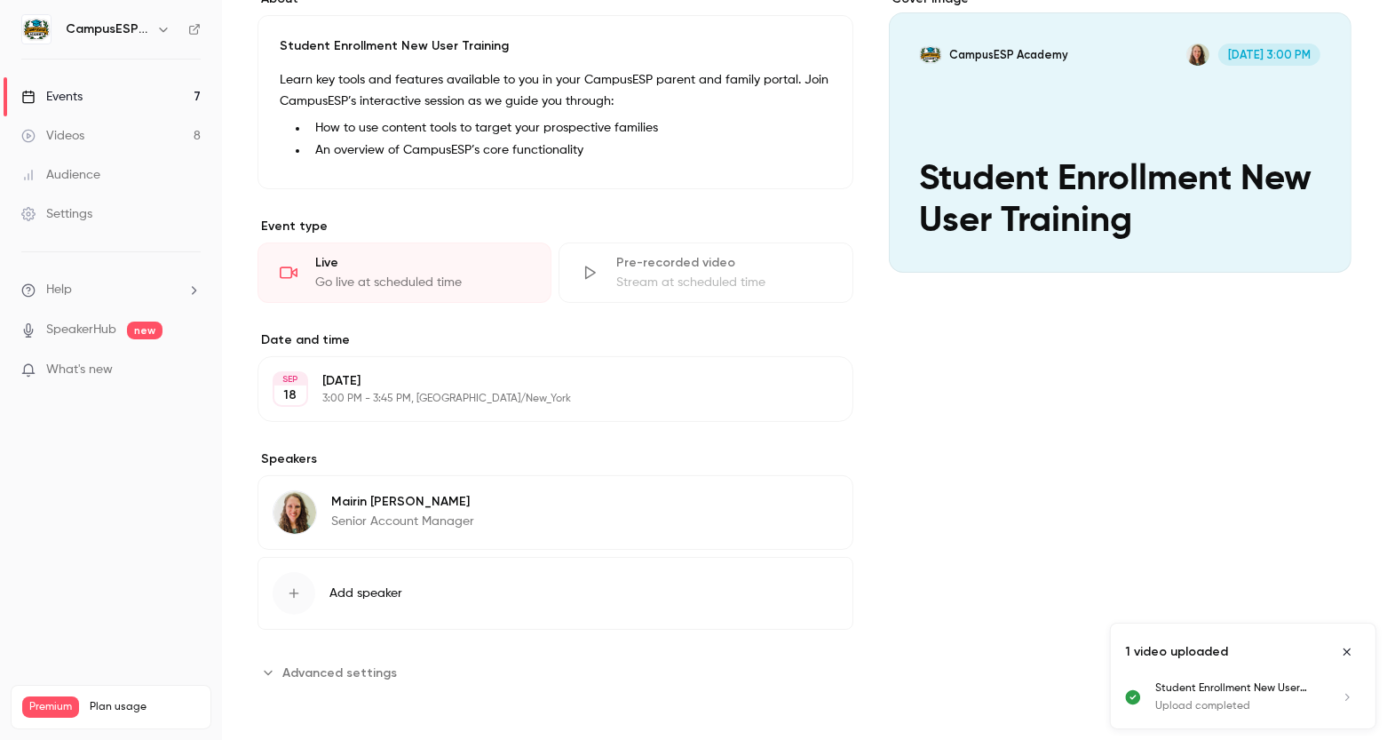
click at [658, 256] on div "Pre-recorded video" at bounding box center [723, 263] width 214 height 18
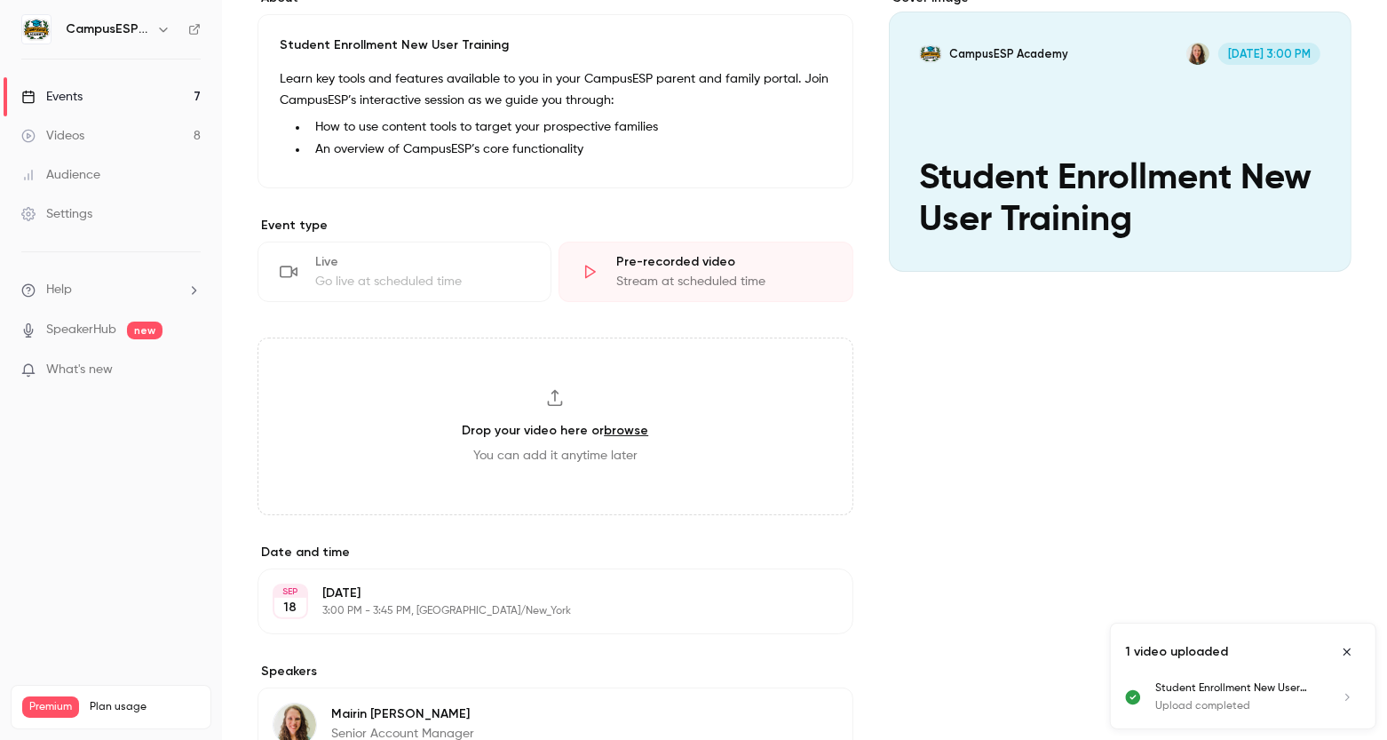
click at [614, 430] on link "browse" at bounding box center [626, 430] width 44 height 15
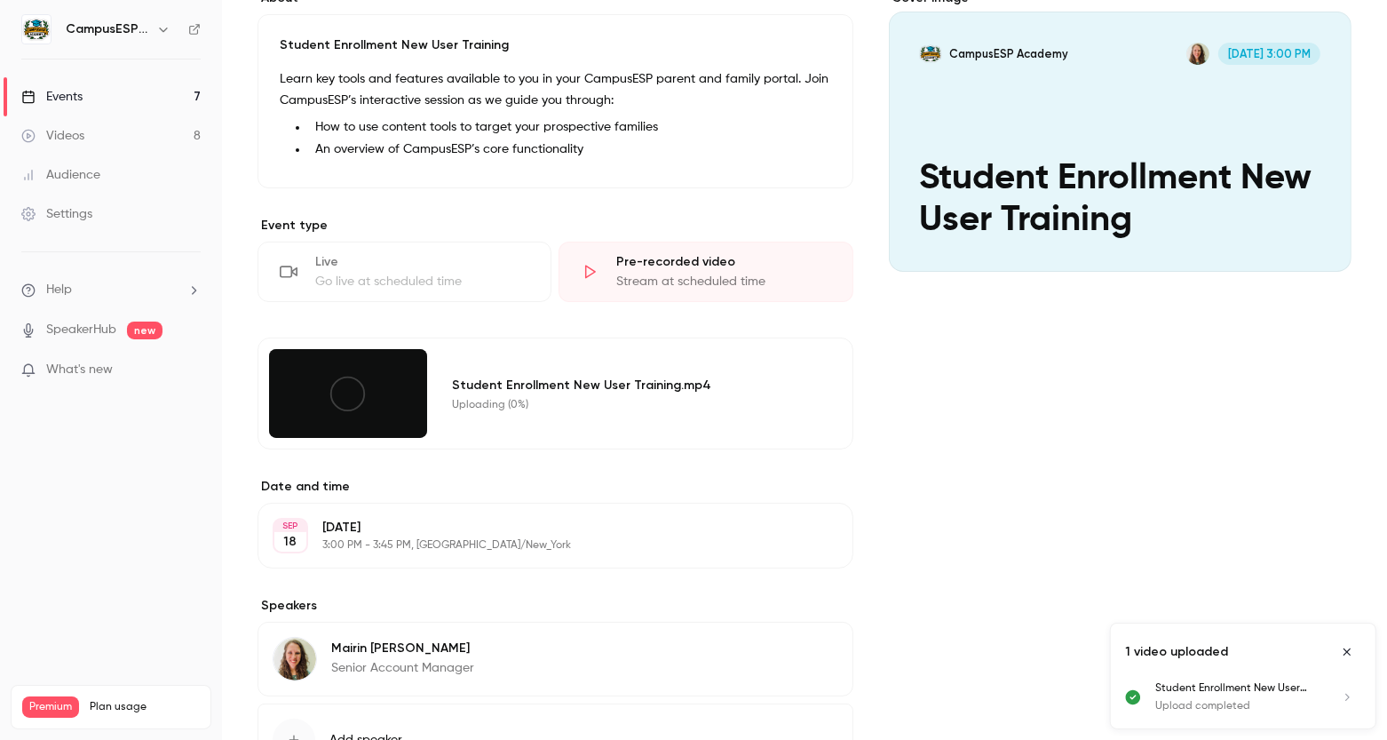
click at [69, 91] on div "Events" at bounding box center [51, 97] width 61 height 18
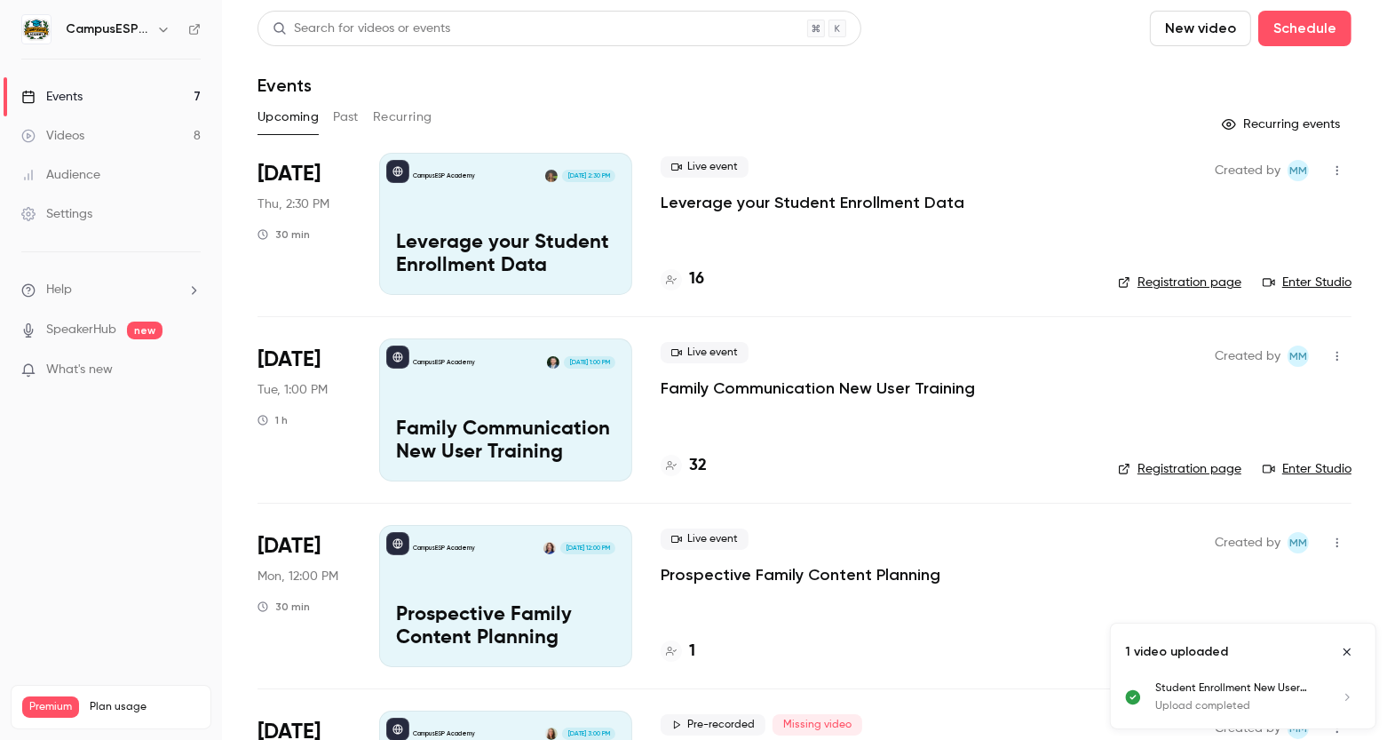
click at [346, 114] on button "Past" at bounding box center [346, 117] width 26 height 28
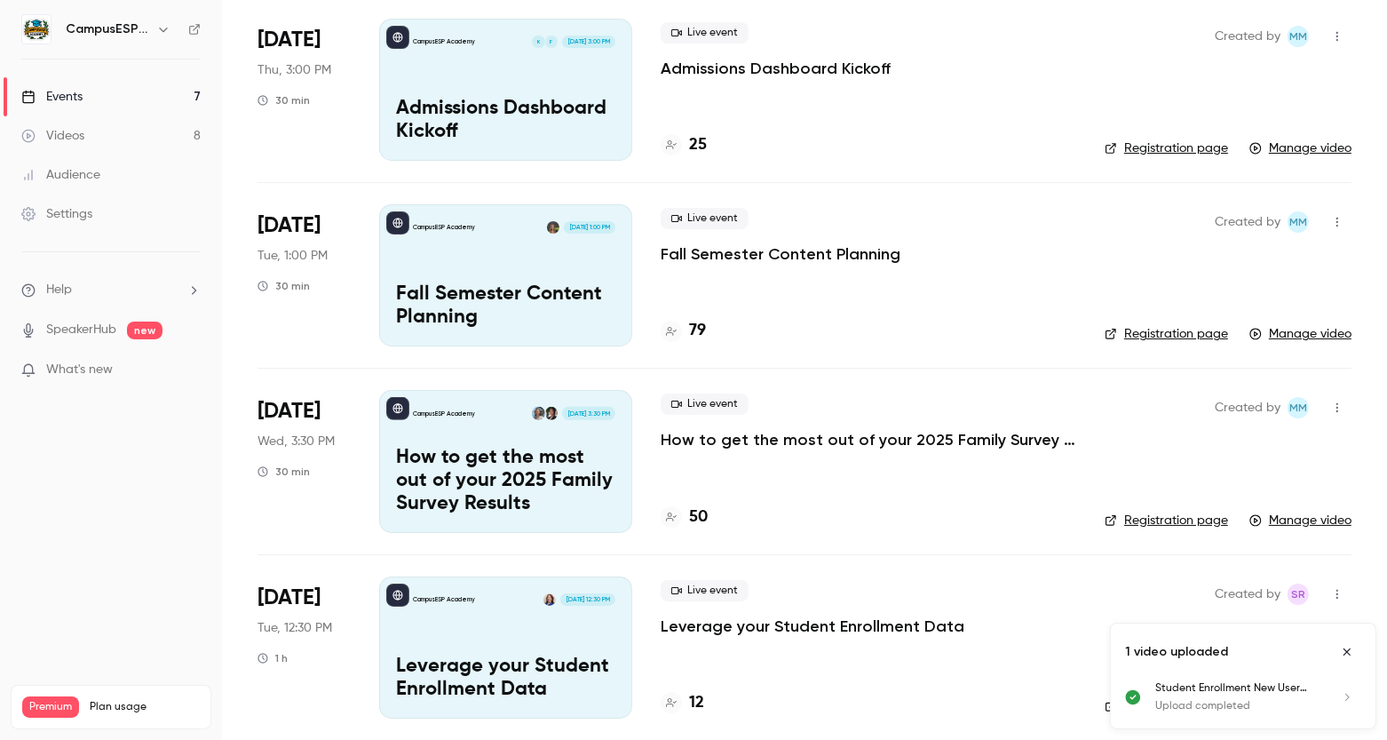
scroll to position [510, 0]
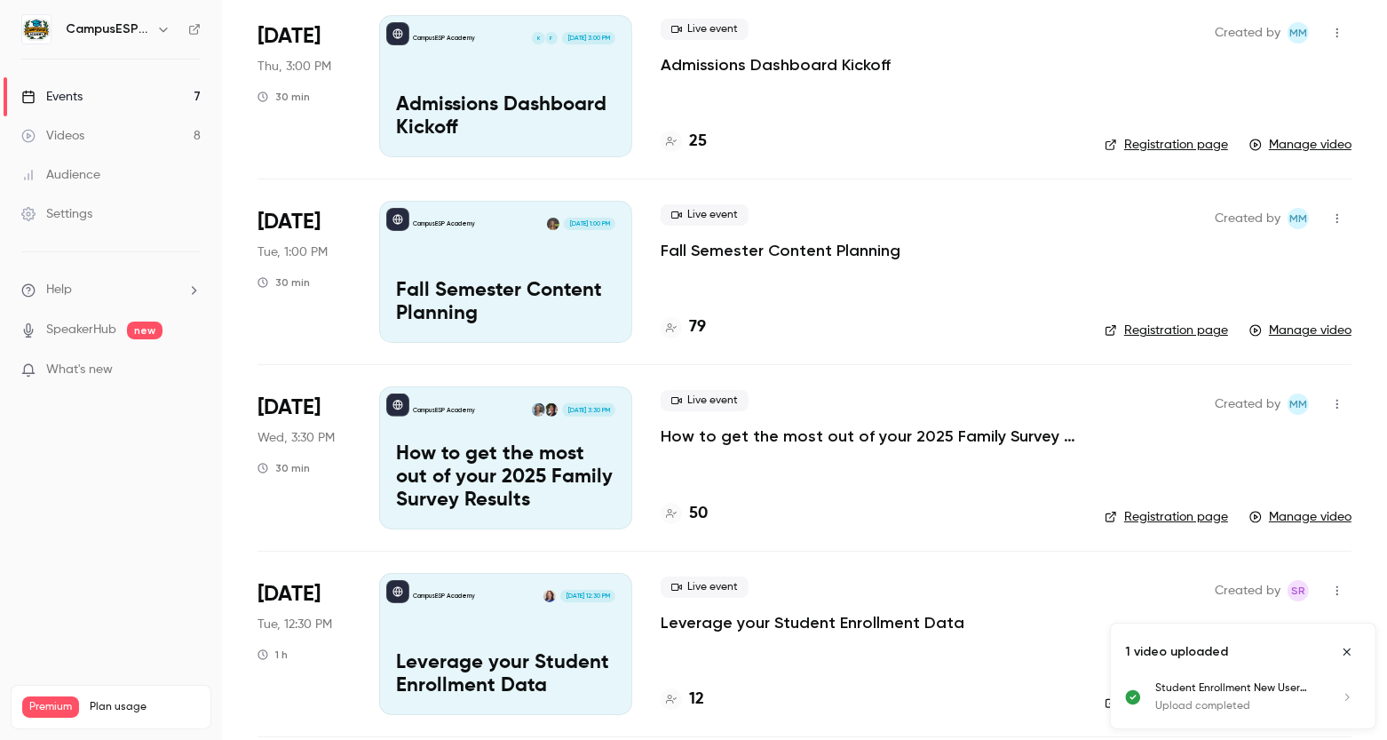
click at [493, 272] on div "CampusESP Academy Jul 22, 1:00 PM Fall Semester Content Planning" at bounding box center [505, 272] width 253 height 142
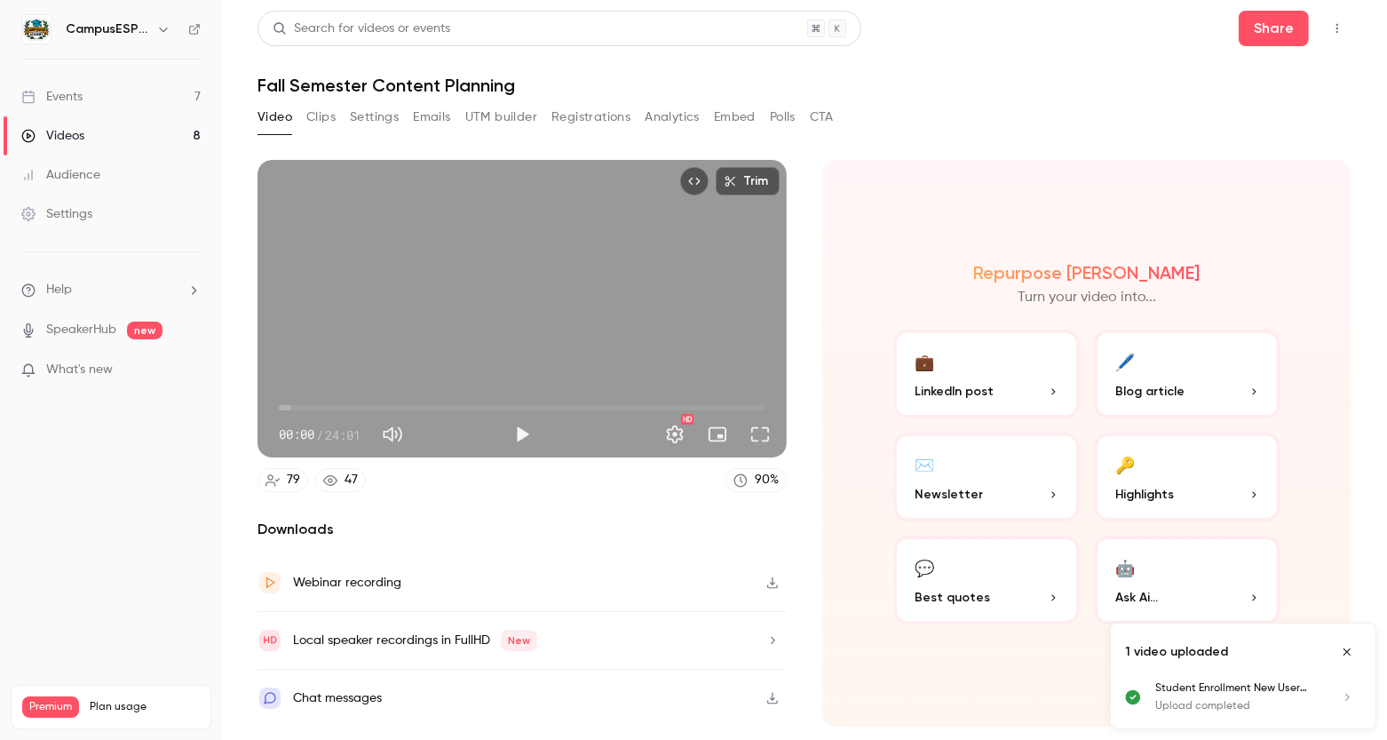
click at [686, 114] on button "Analytics" at bounding box center [672, 117] width 55 height 28
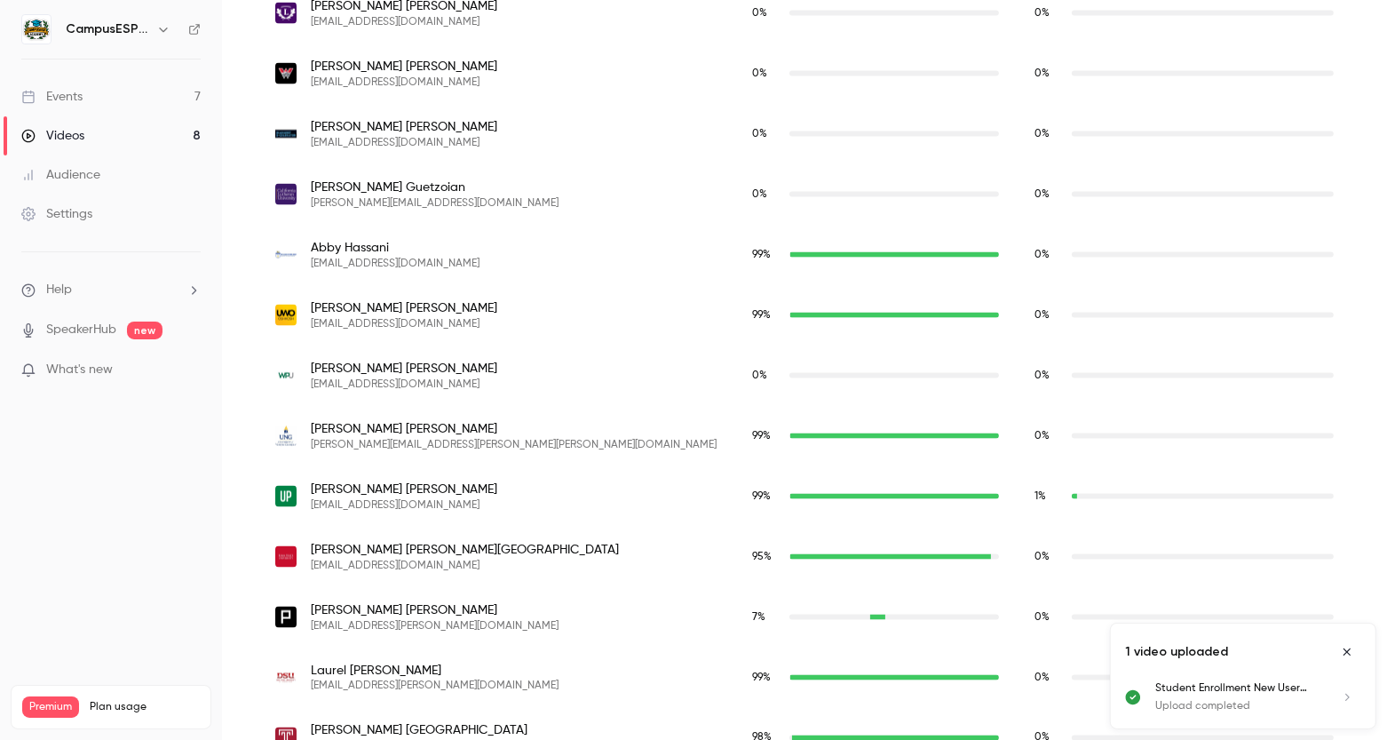
scroll to position [2456, 0]
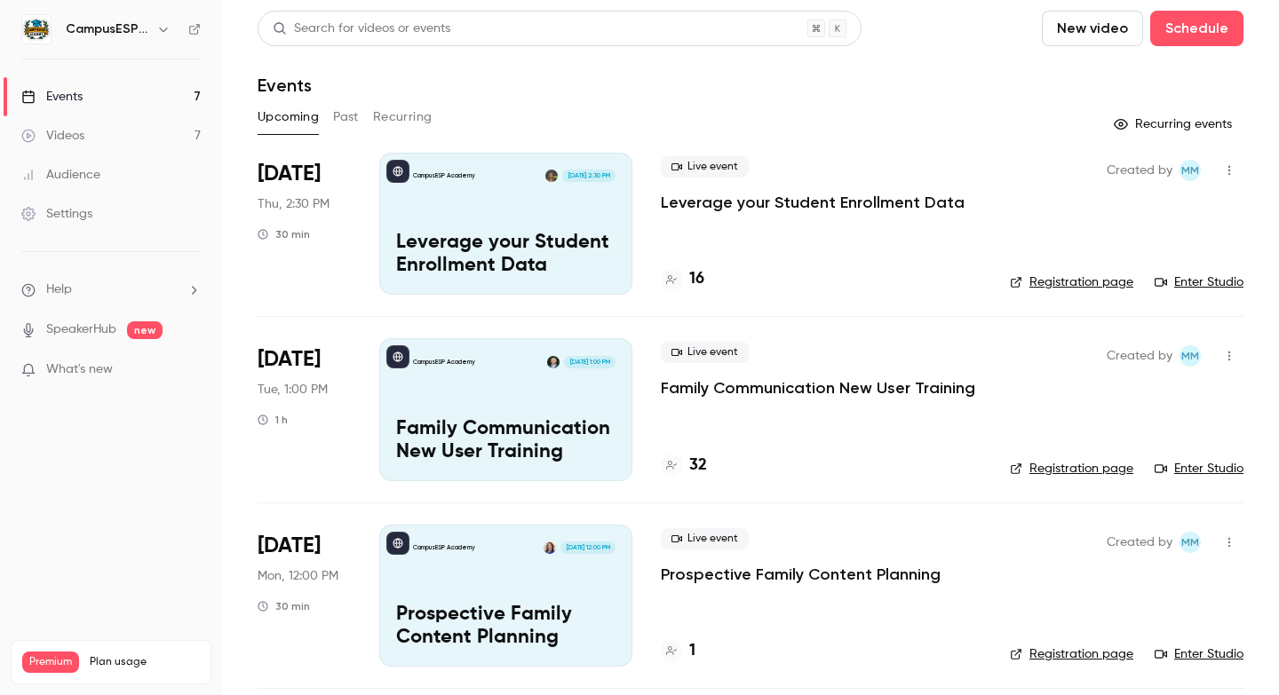
click at [120, 99] on link "Events 7" at bounding box center [111, 96] width 222 height 39
click at [343, 123] on button "Past" at bounding box center [346, 117] width 26 height 28
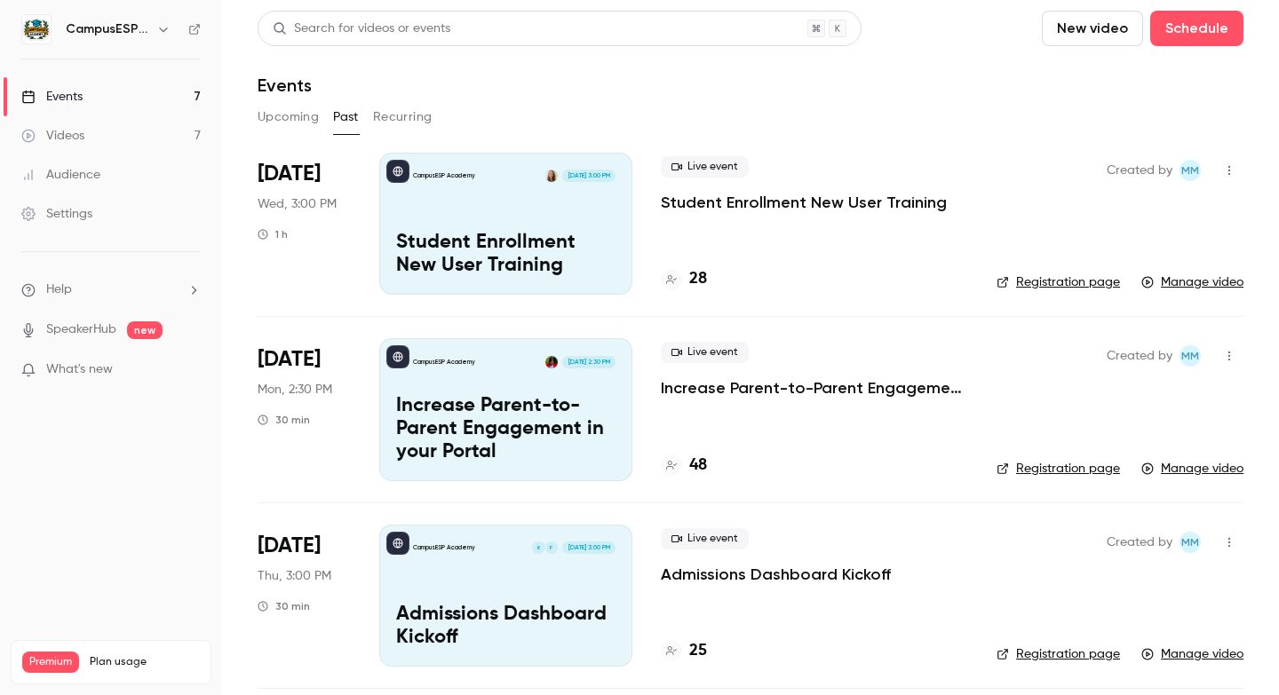
click at [271, 113] on button "Upcoming" at bounding box center [288, 117] width 61 height 28
